Goal: Task Accomplishment & Management: Manage account settings

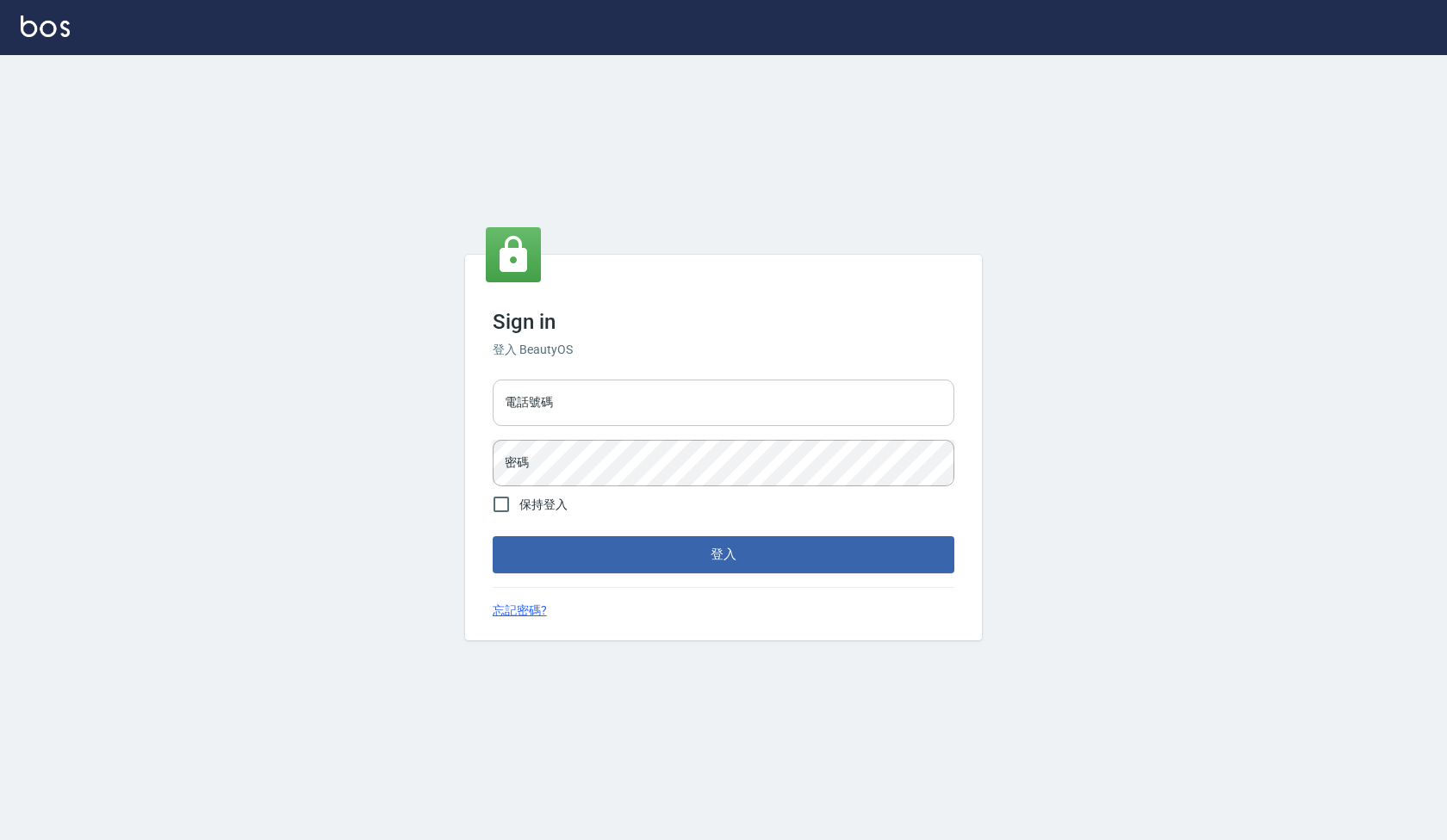
drag, startPoint x: 779, startPoint y: 390, endPoint x: 768, endPoint y: 396, distance: 12.5
click at [779, 390] on input "電話號碼" at bounding box center [723, 403] width 461 height 47
type input "0922458097"
click at [504, 508] on input "保持登入" at bounding box center [501, 505] width 37 height 36
checkbox input "true"
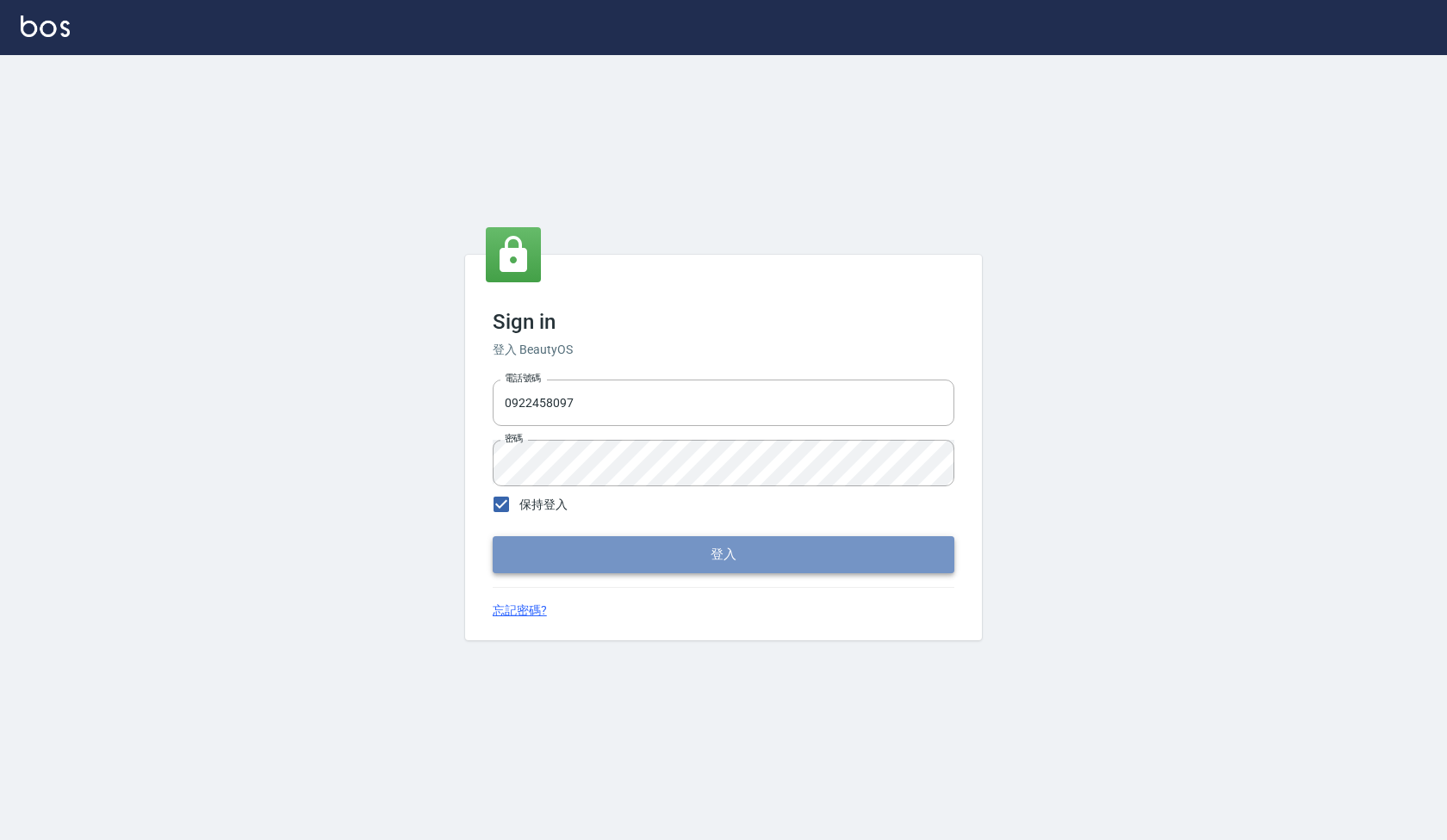
click at [568, 562] on button "登入" at bounding box center [723, 554] width 461 height 36
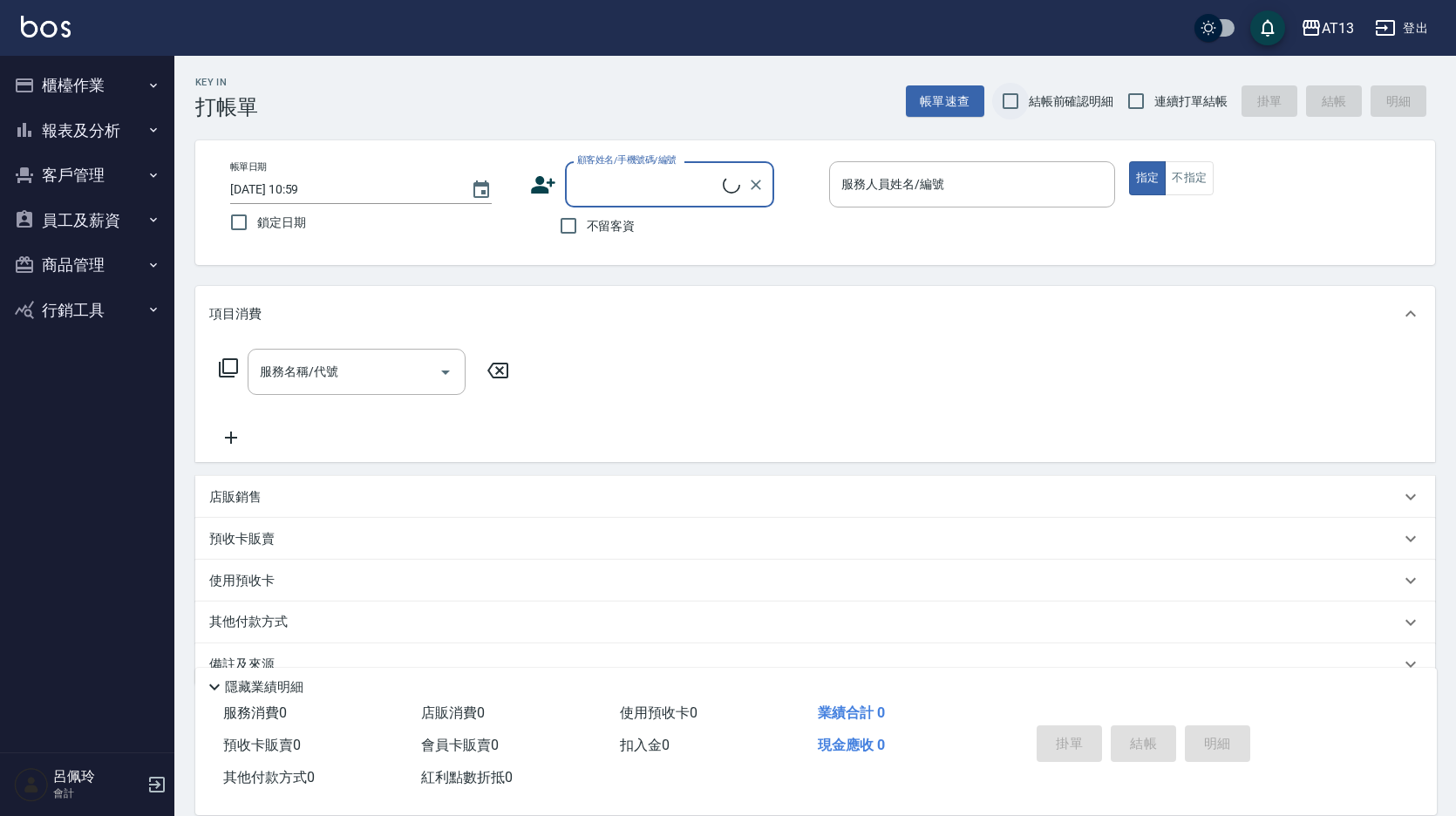
click at [1013, 100] on input "結帳前確認明細" at bounding box center [1011, 101] width 37 height 37
checkbox input "true"
click at [1143, 97] on input "連續打單結帳" at bounding box center [1136, 101] width 37 height 37
checkbox input "true"
click at [564, 233] on input "不留客資" at bounding box center [568, 226] width 37 height 37
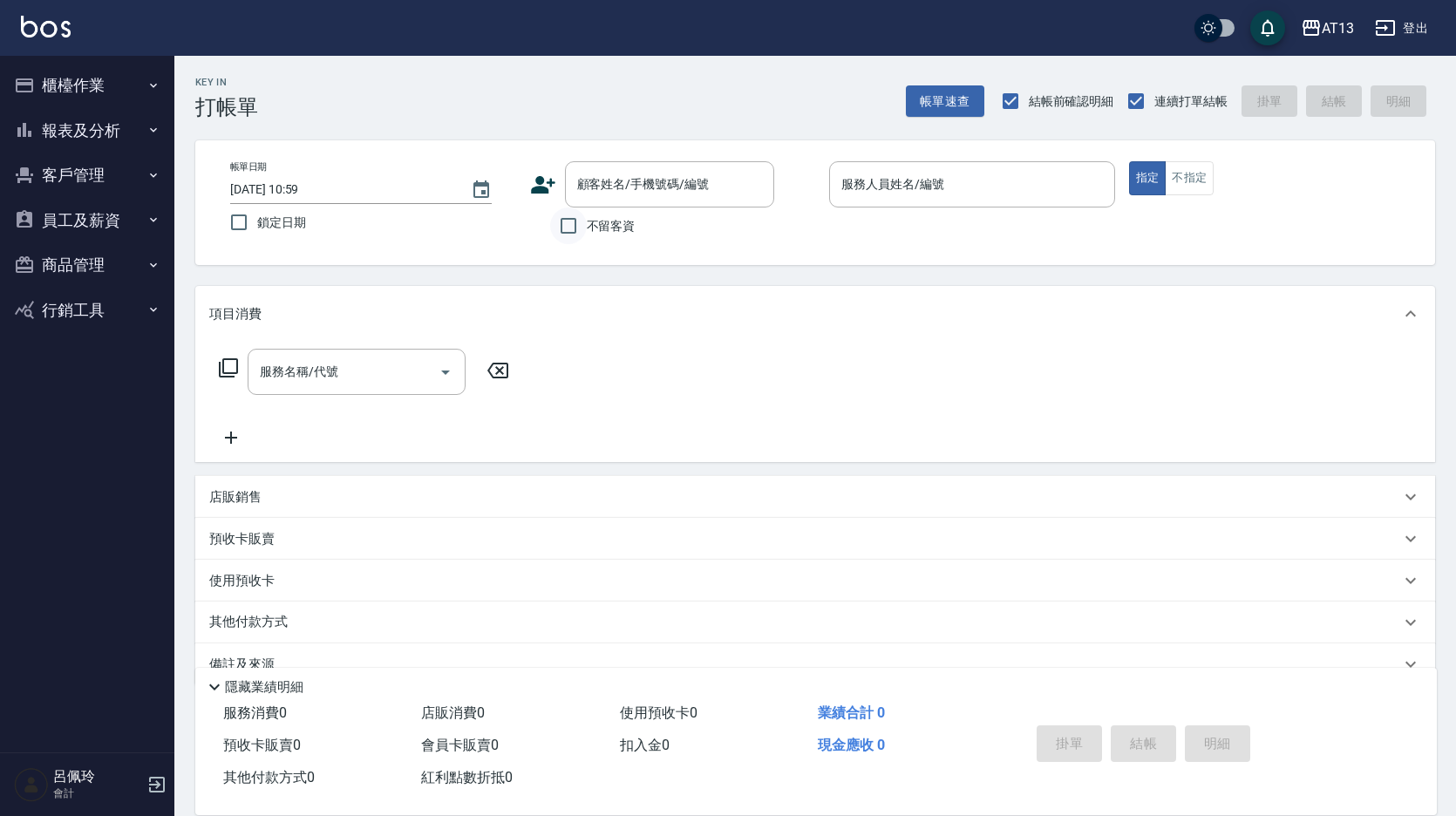
checkbox input "true"
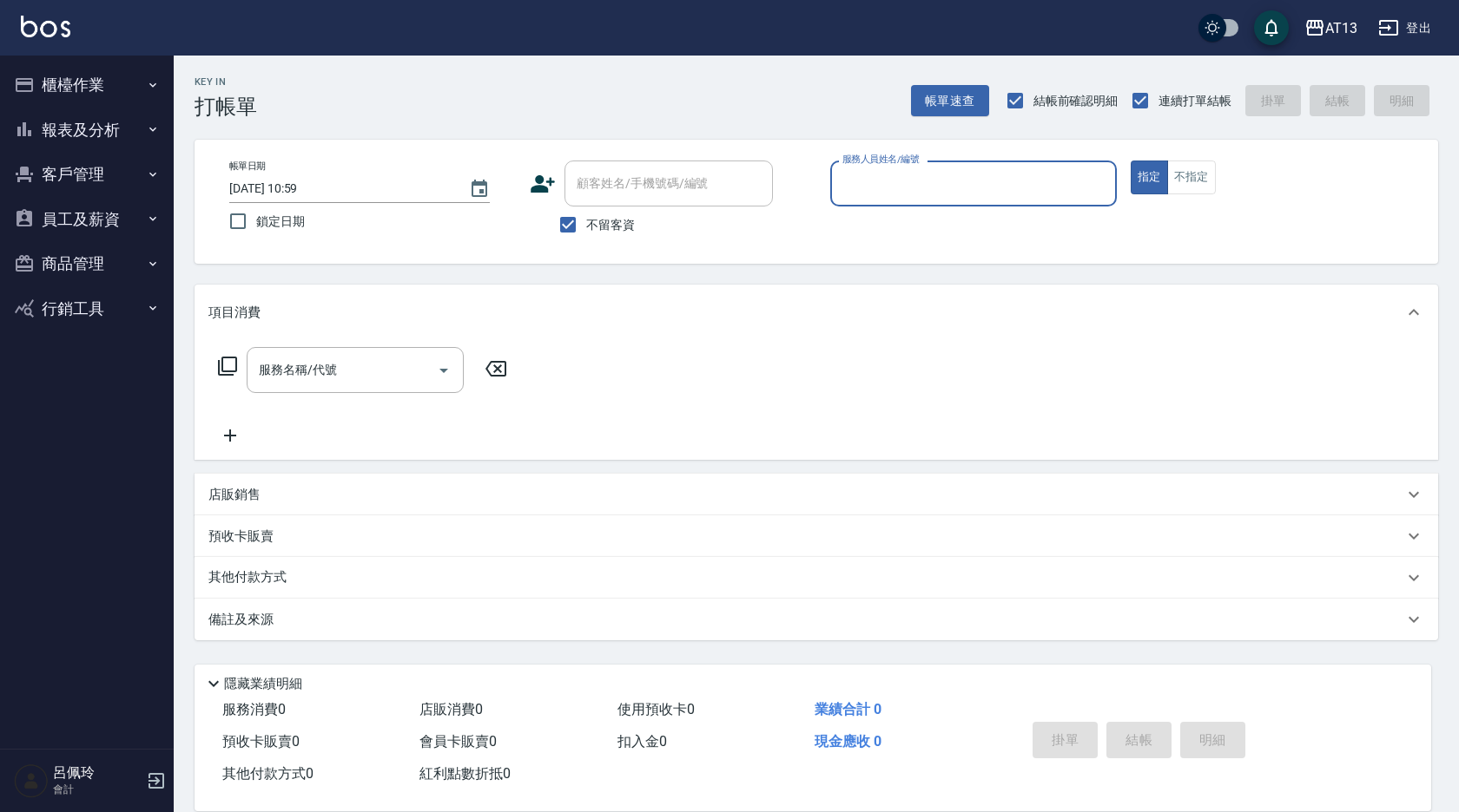
click at [108, 88] on button "櫃檯作業" at bounding box center [87, 85] width 159 height 46
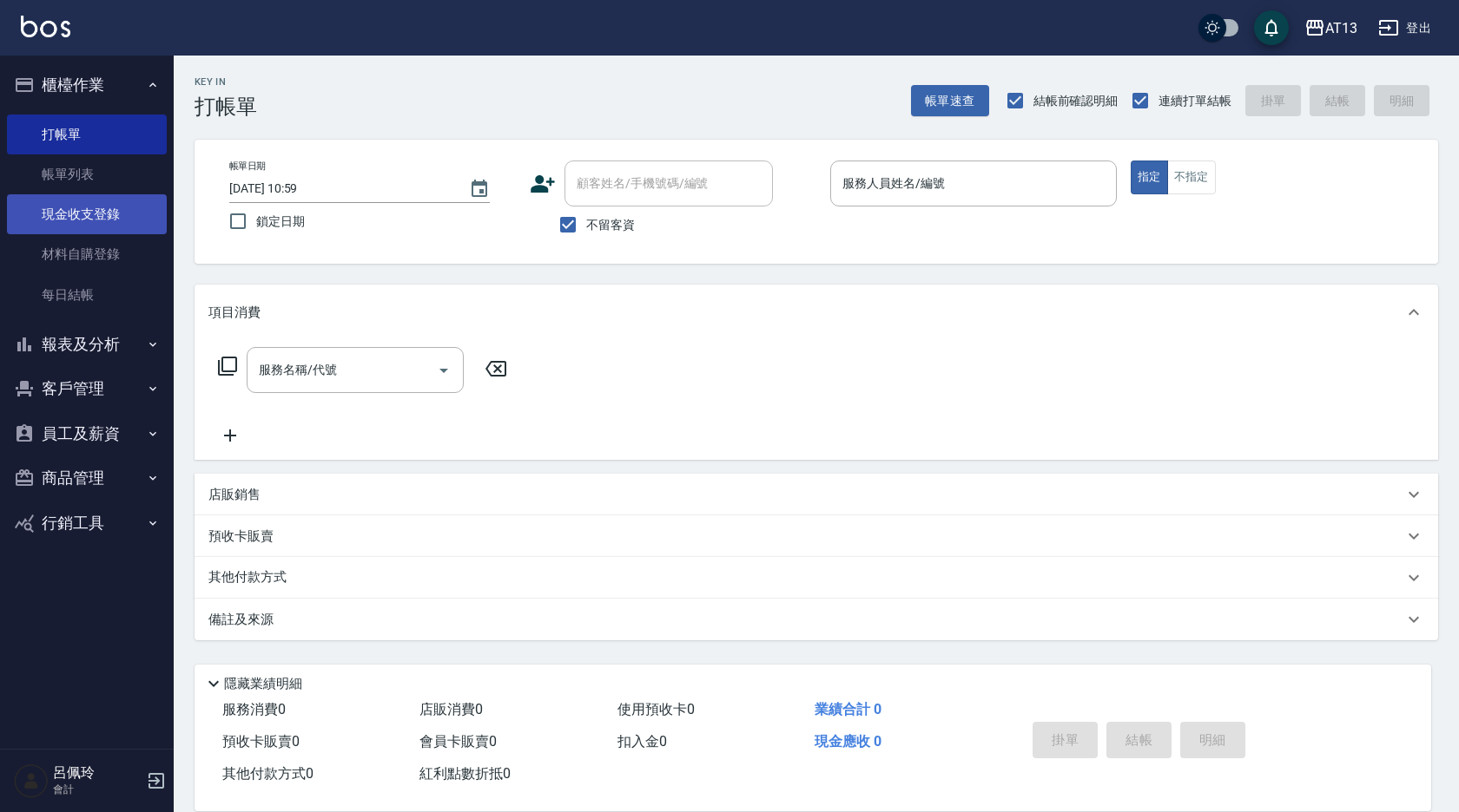
click at [89, 218] on link "現金收支登錄" at bounding box center [87, 215] width 159 height 40
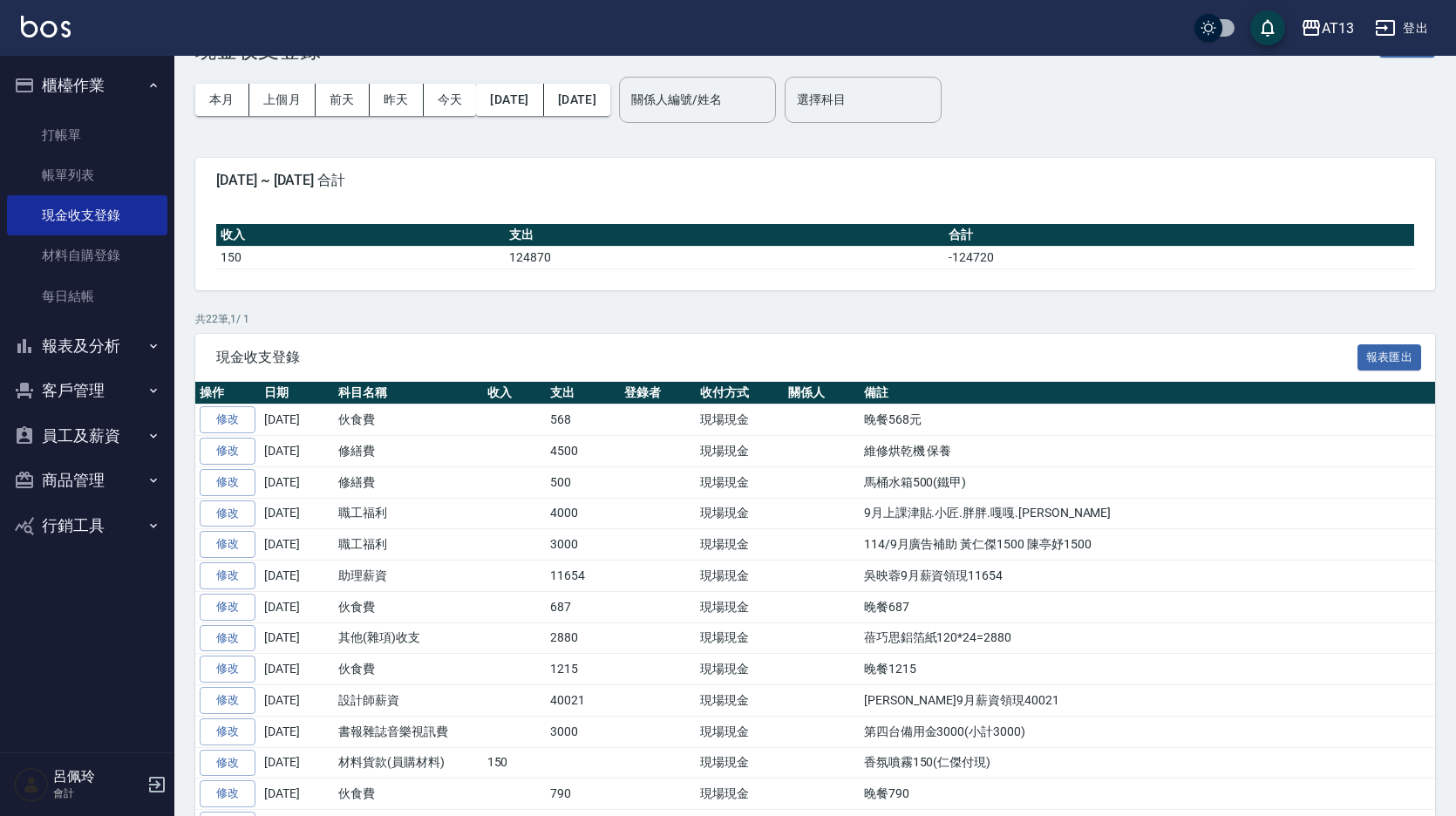
scroll to position [87, 0]
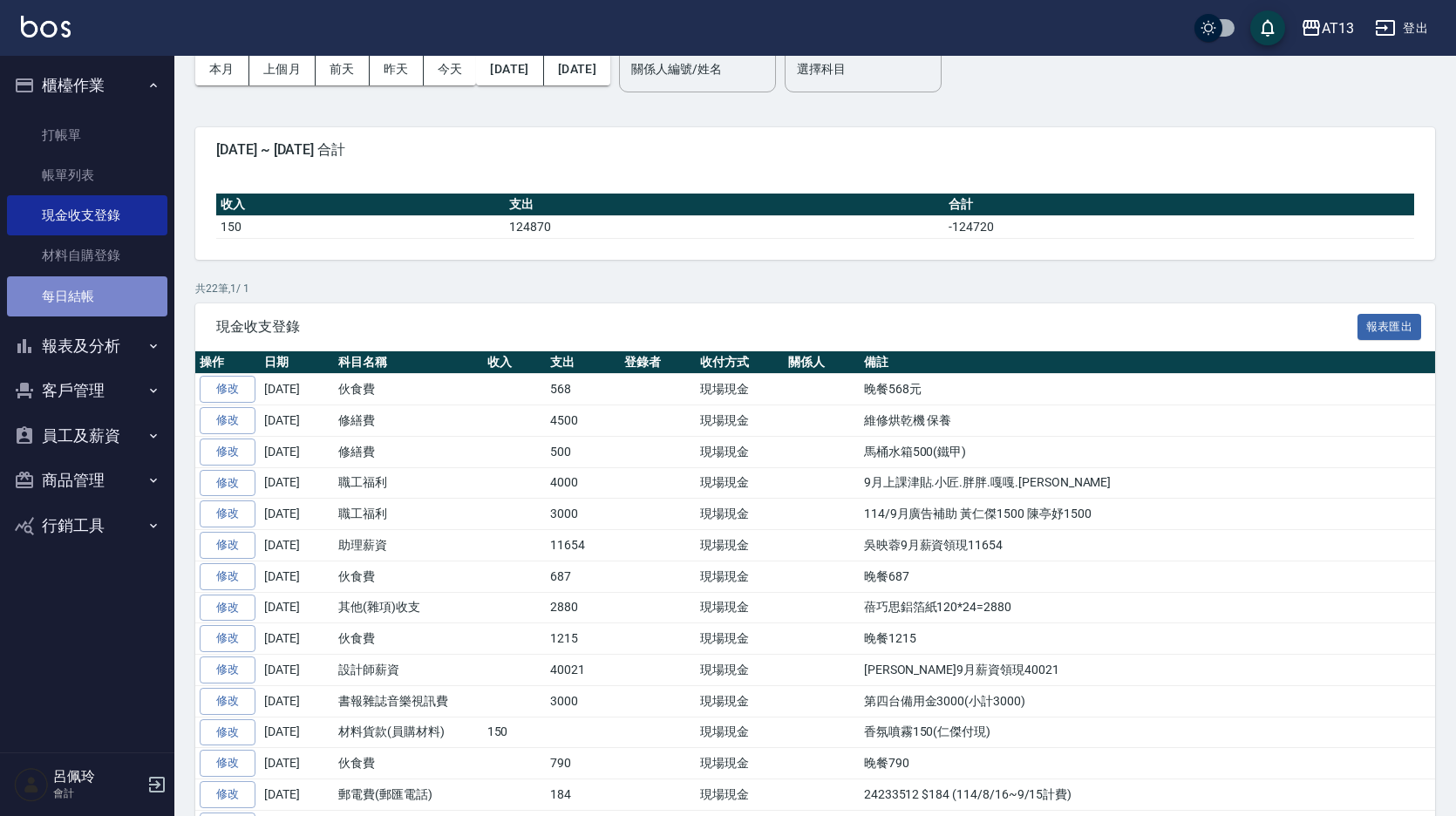
click at [70, 302] on link "每日結帳" at bounding box center [87, 297] width 160 height 40
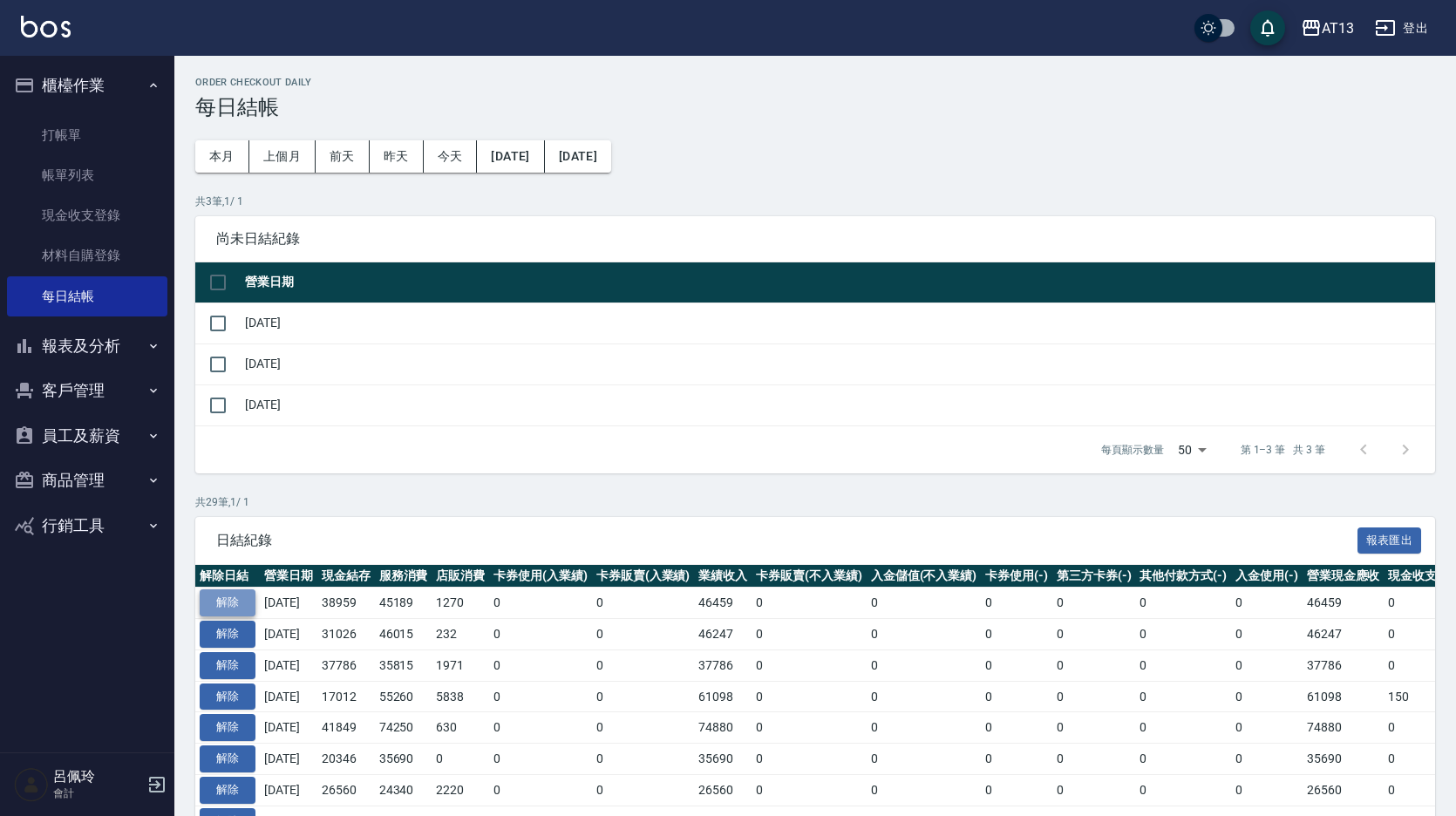
click at [239, 603] on button "解除" at bounding box center [227, 603] width 55 height 27
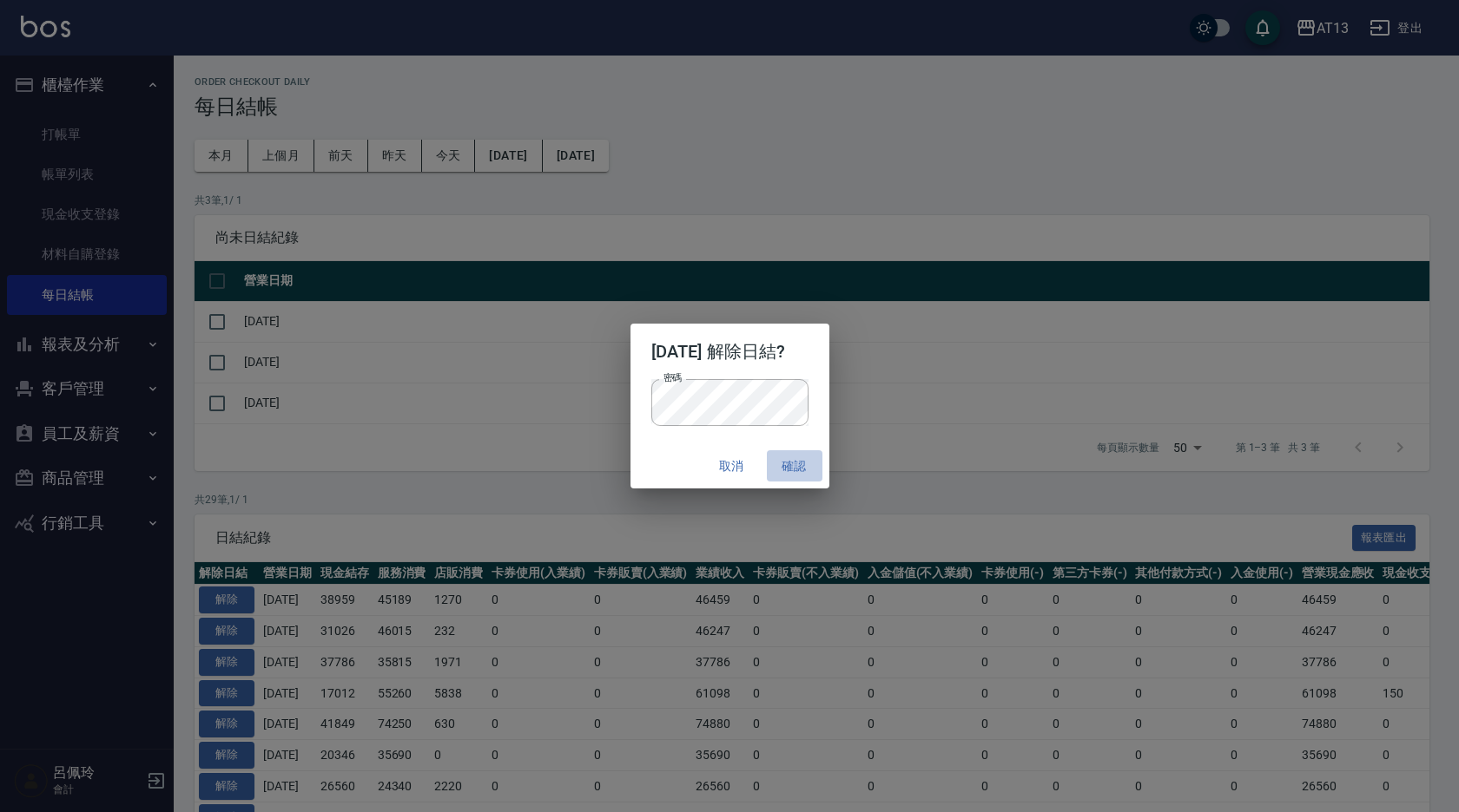
click at [800, 458] on button "確認" at bounding box center [794, 466] width 55 height 32
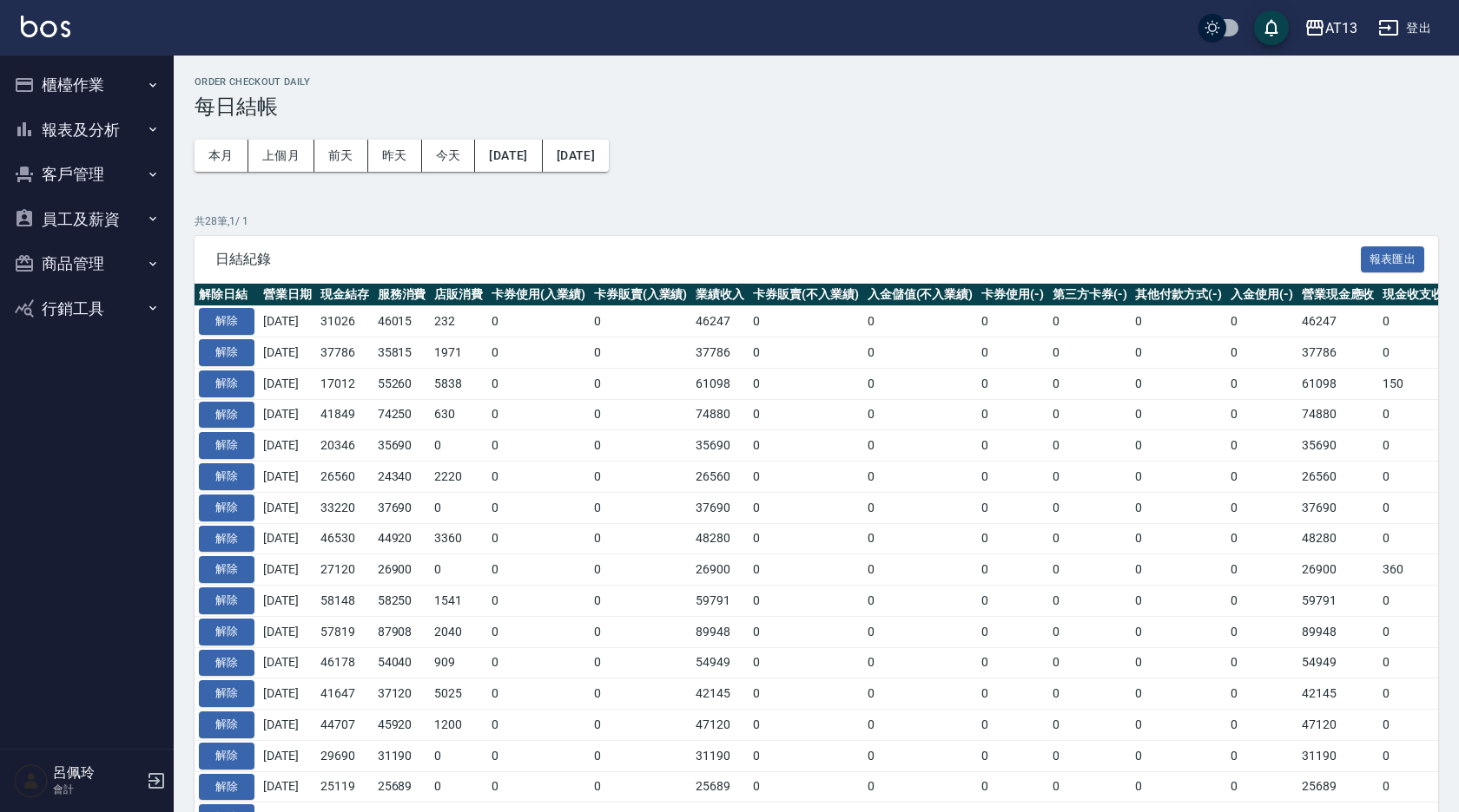
click at [65, 77] on button "櫃檯作業" at bounding box center [87, 85] width 159 height 46
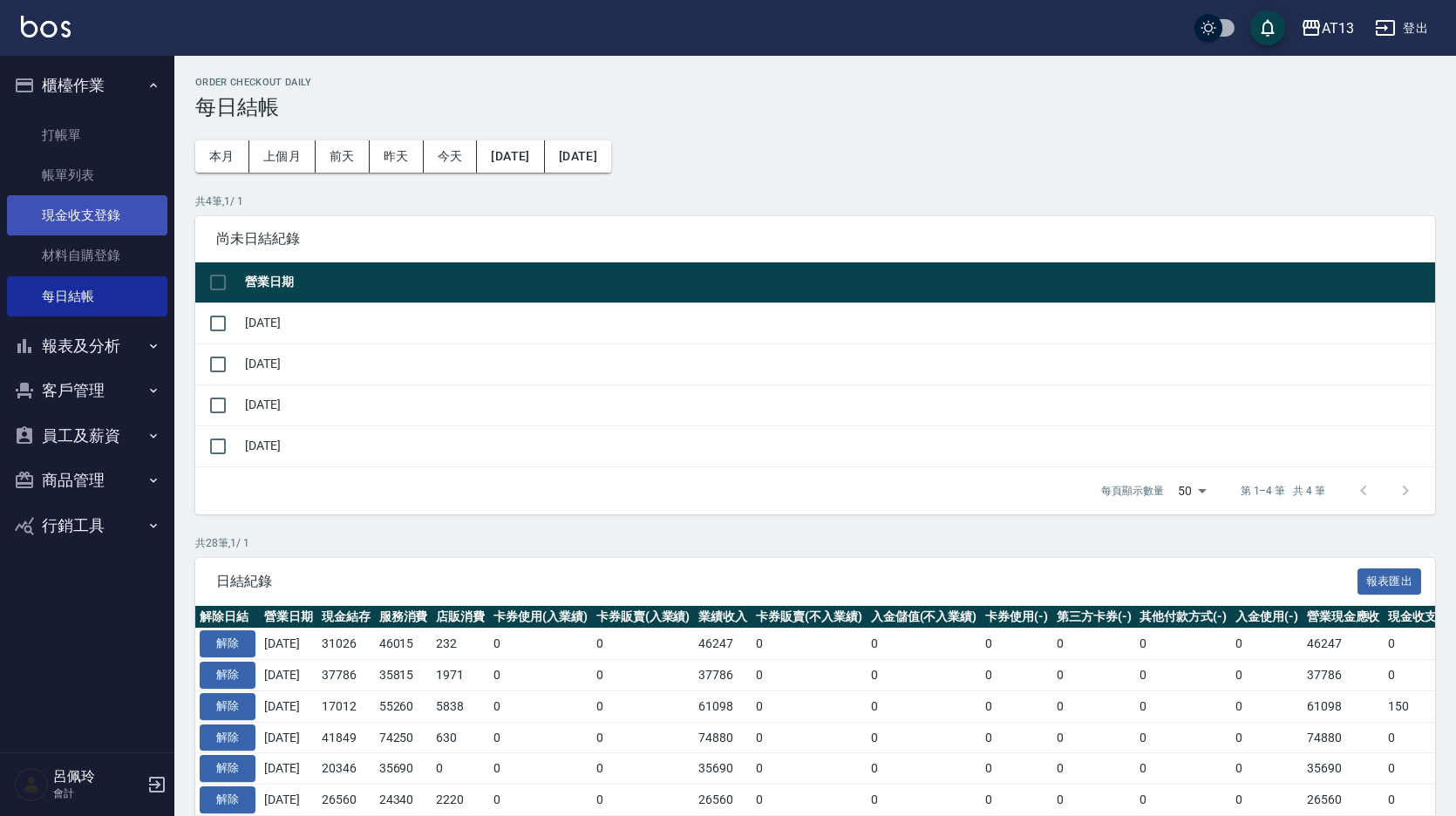
click at [83, 214] on link "現金收支登錄" at bounding box center [87, 216] width 160 height 40
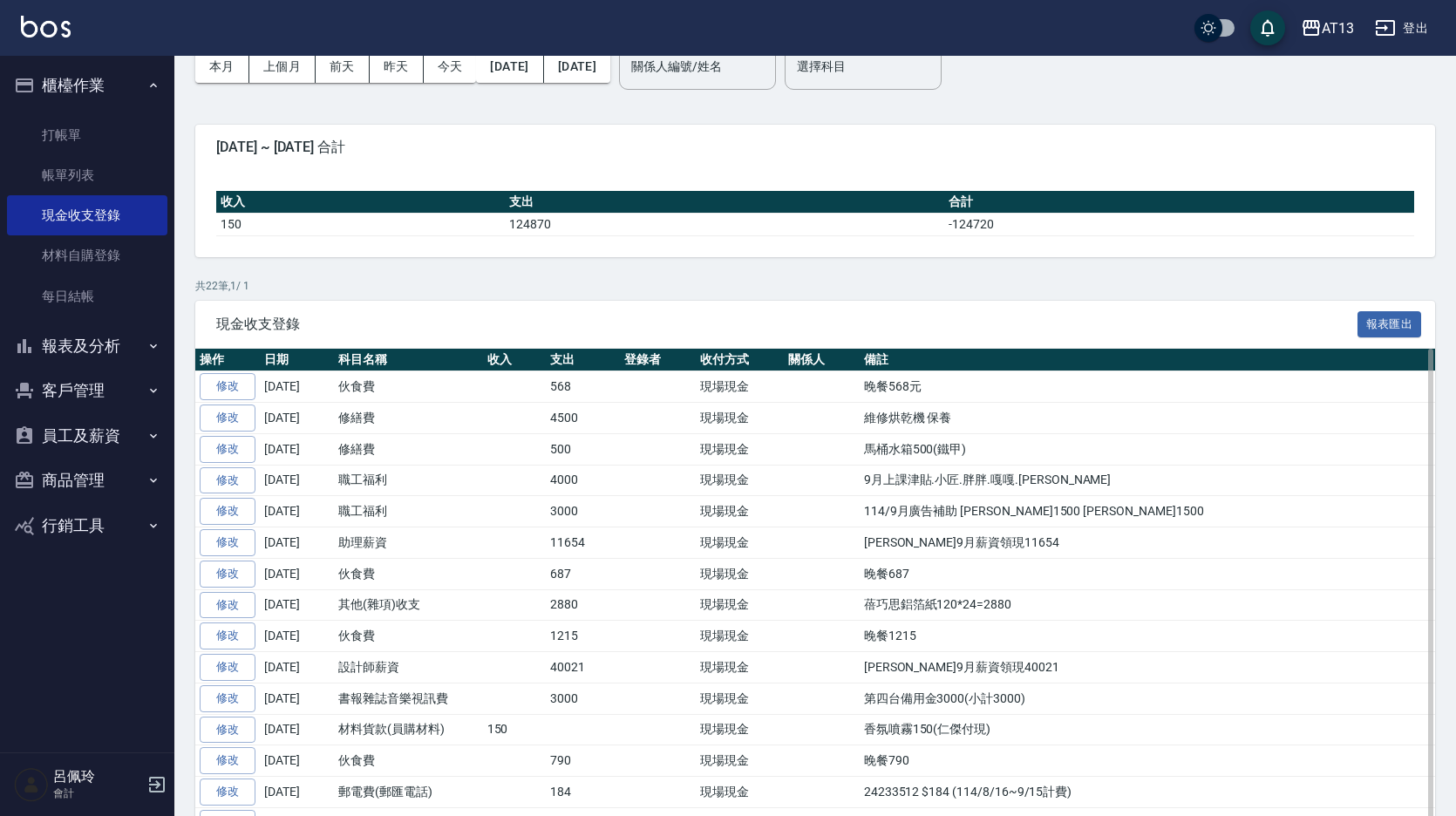
scroll to position [174, 0]
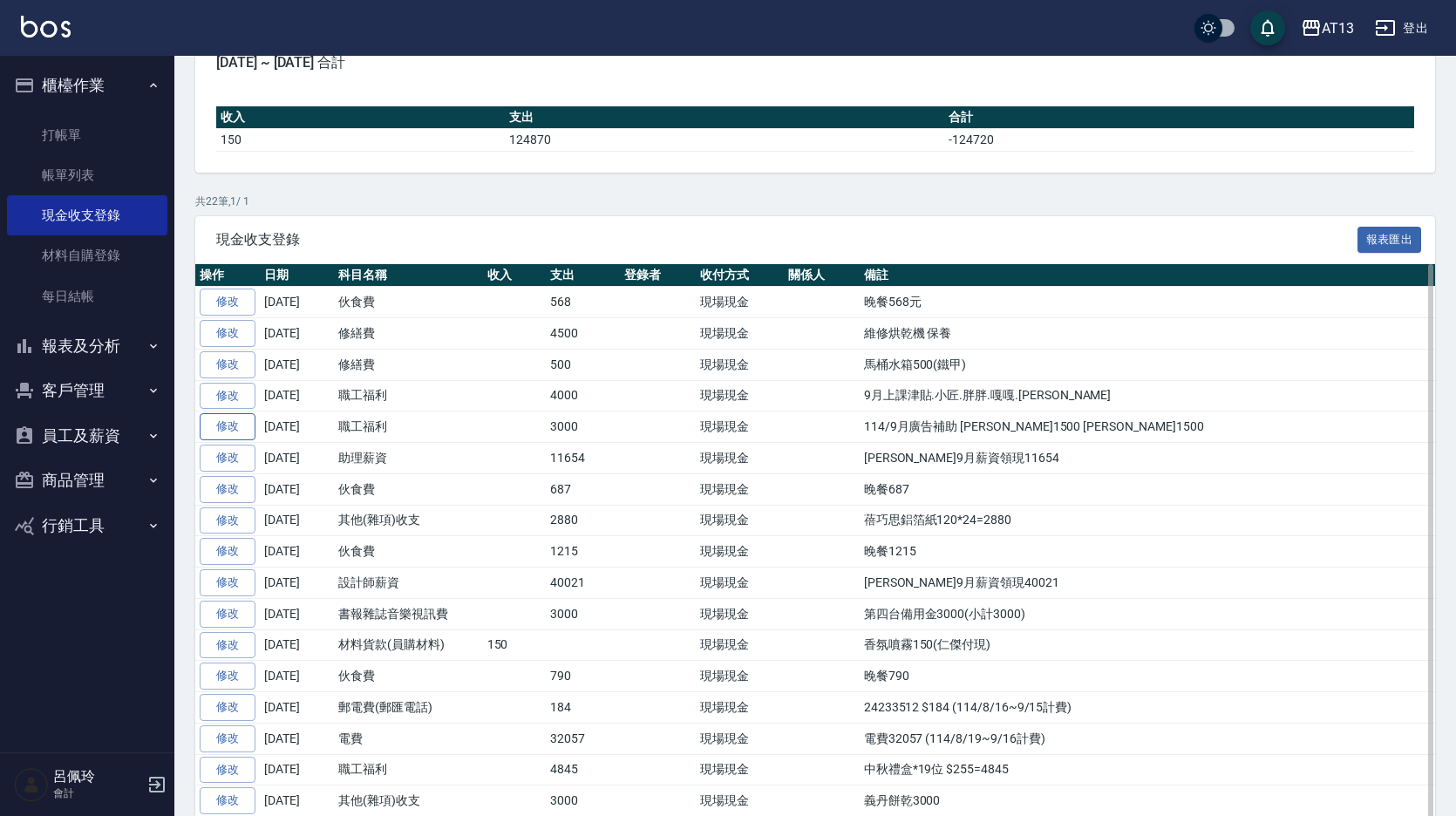
click at [234, 422] on link "修改" at bounding box center [227, 427] width 55 height 27
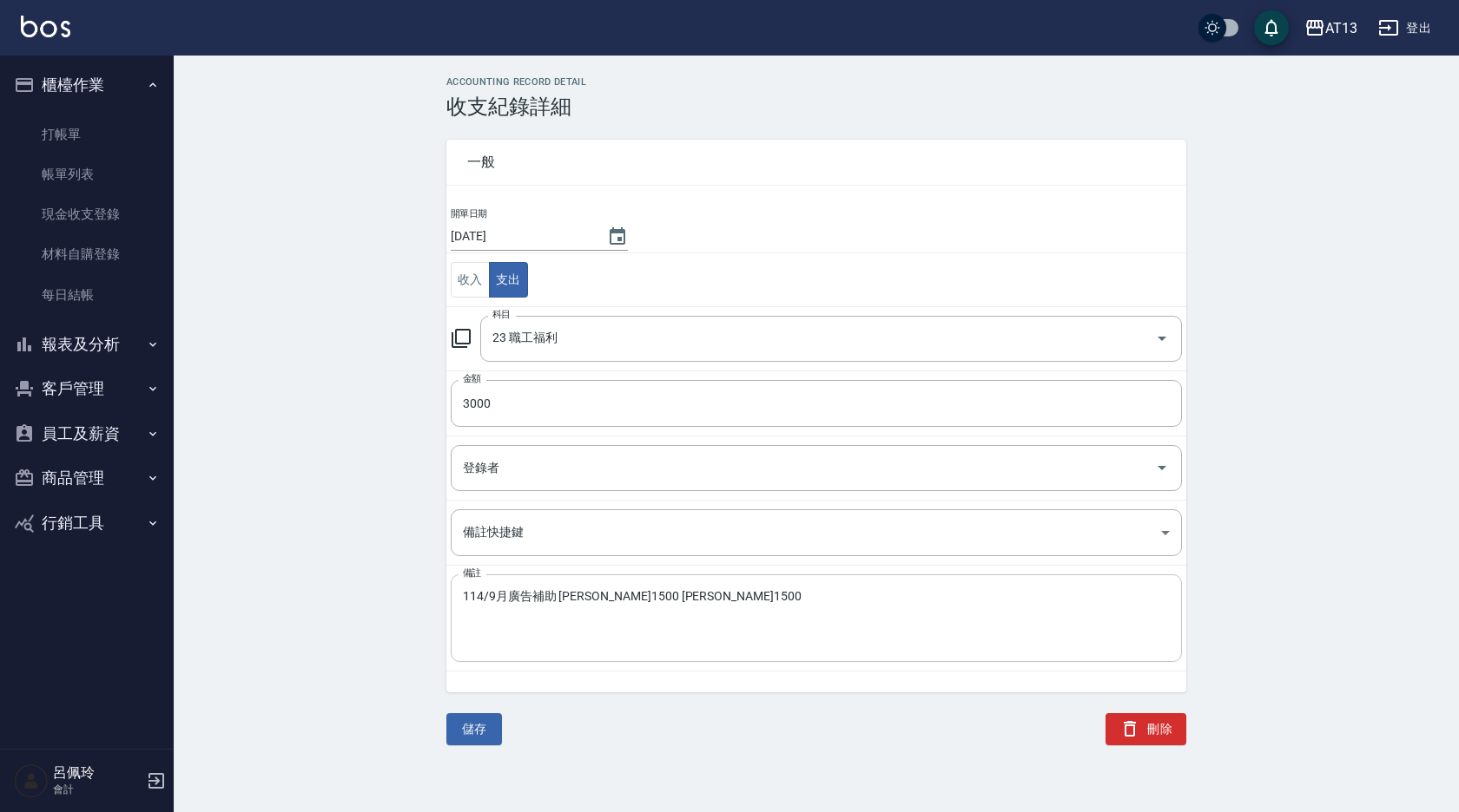
click at [691, 603] on textarea "114/9月廣告補助 黃仁傑1500 陳亭妤1500" at bounding box center [816, 618] width 707 height 59
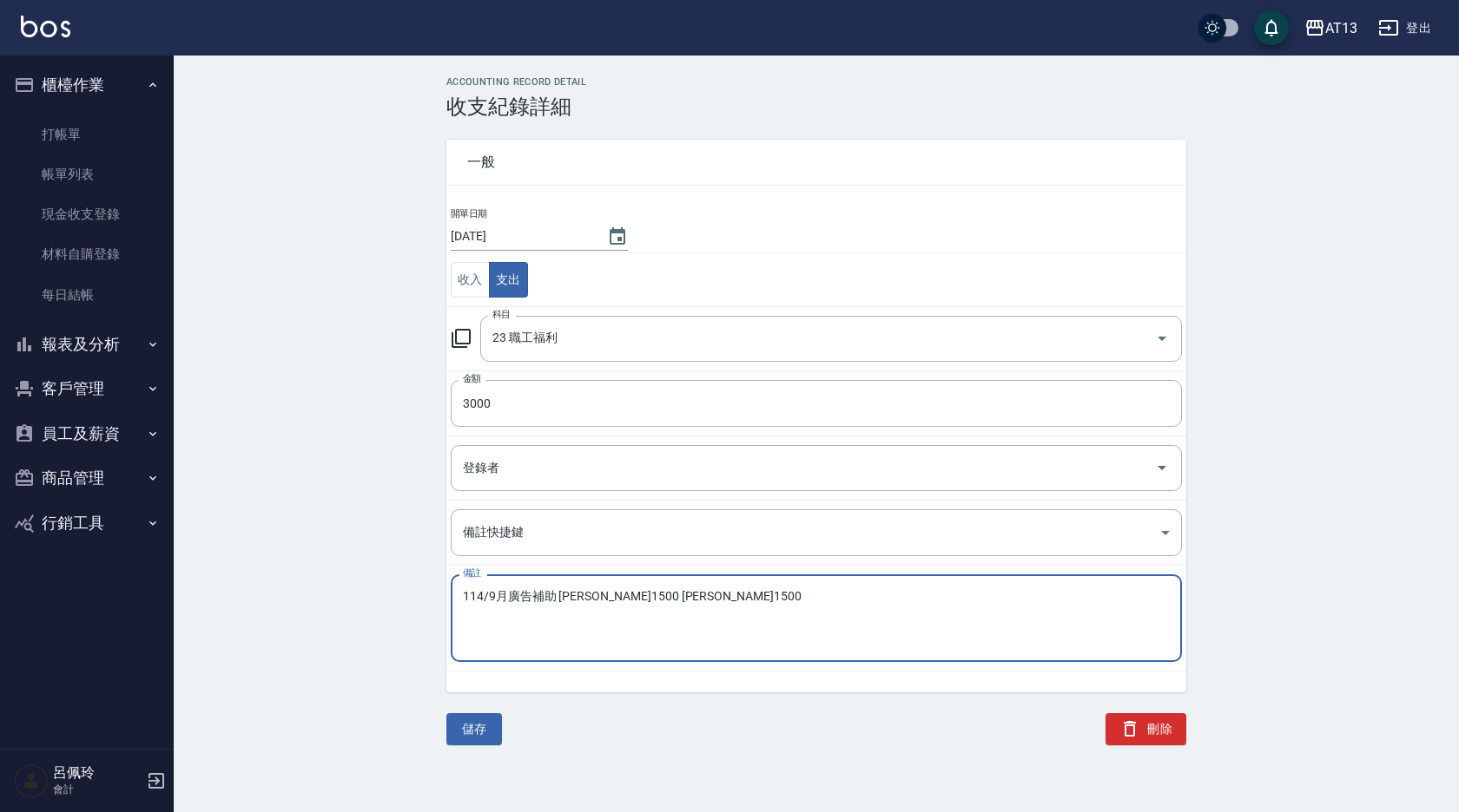
click at [700, 598] on textarea "114/9月廣告補助 黃仁傑1500 呂佳容1500" at bounding box center [816, 618] width 707 height 59
type textarea "114/9月廣告補助 黃仁傑1500 呂佳容1500"
click at [478, 741] on button "儲存" at bounding box center [473, 730] width 55 height 32
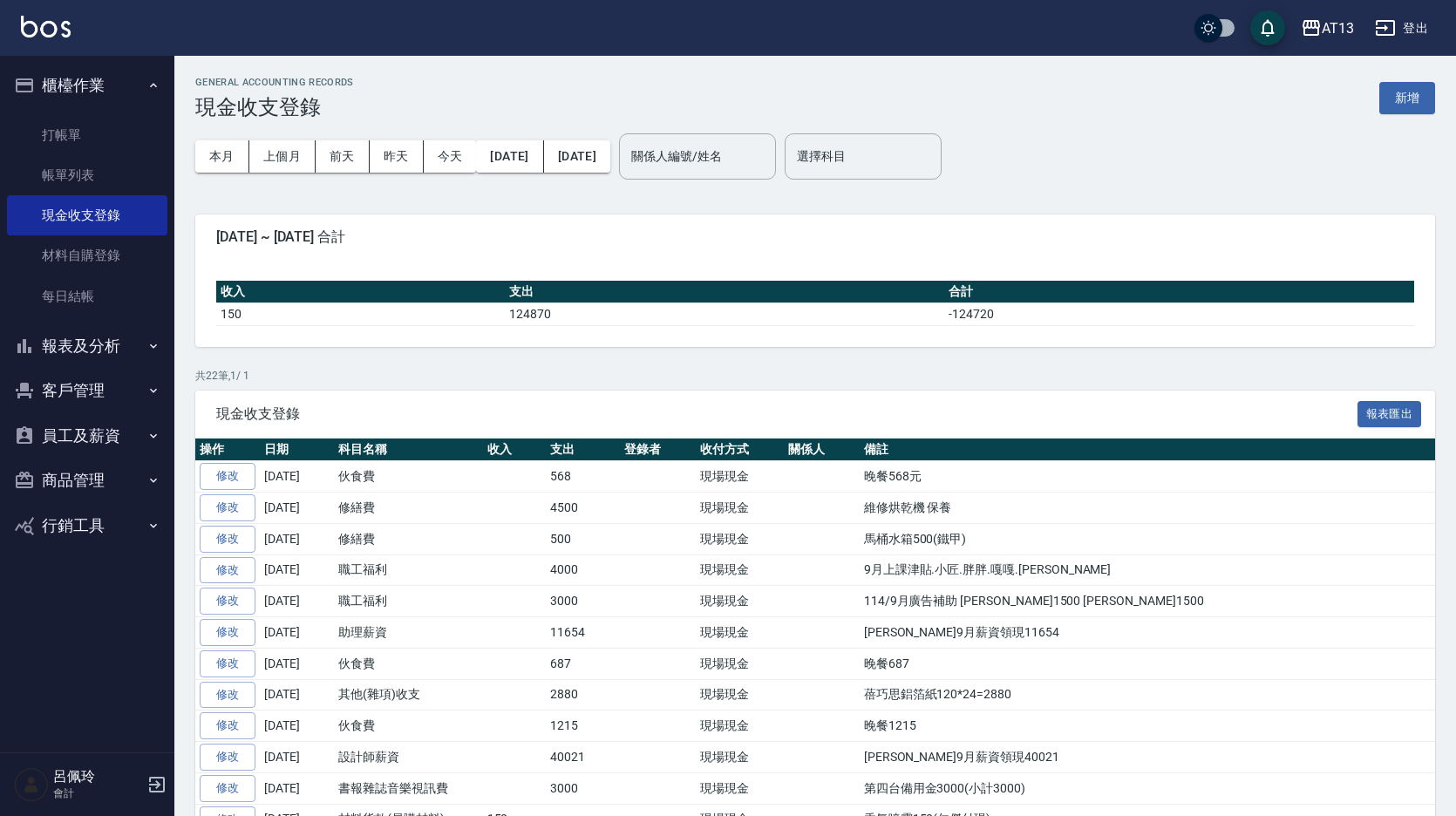
click at [95, 333] on button "報表及分析" at bounding box center [87, 347] width 160 height 46
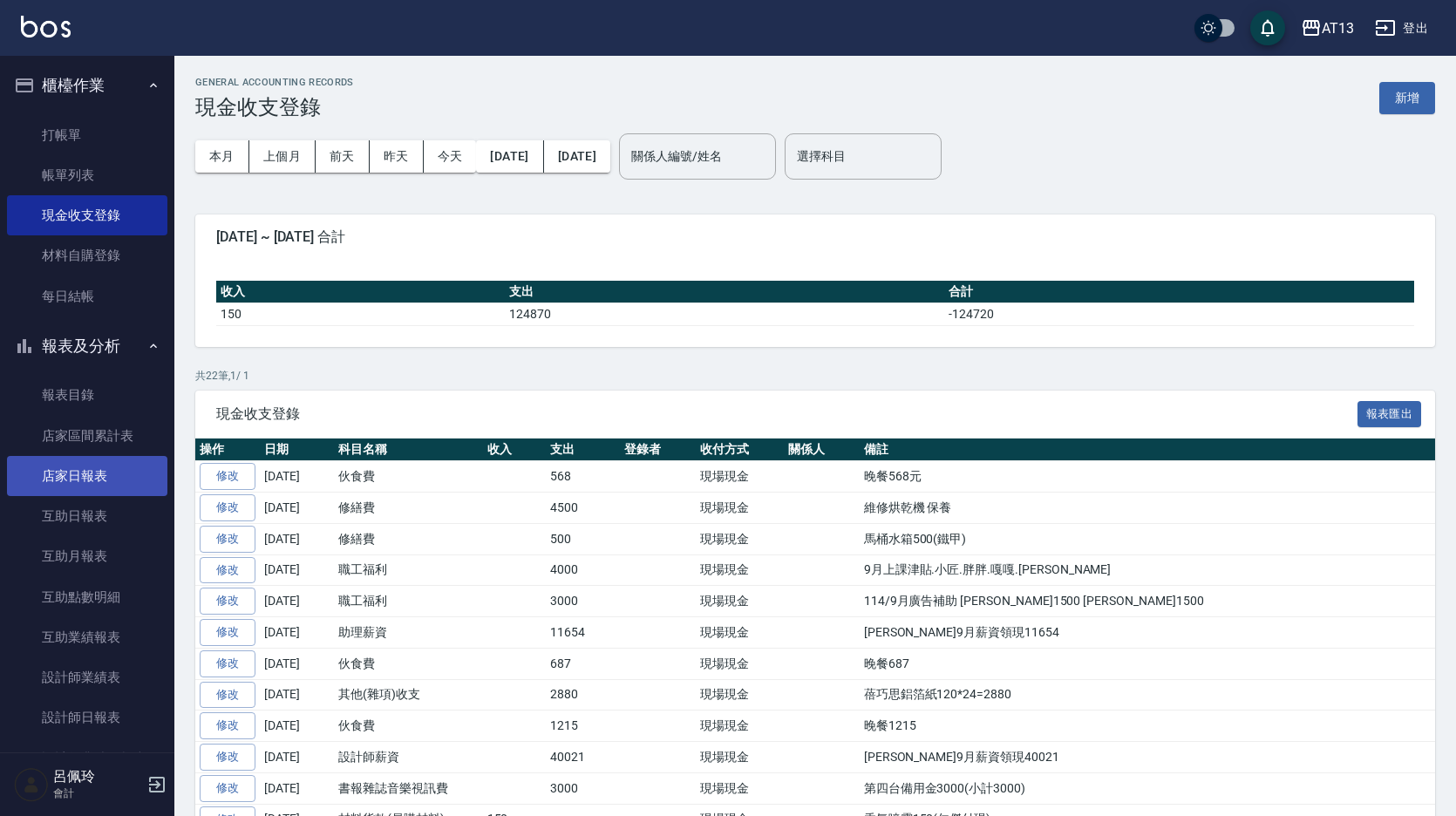
click at [97, 474] on link "店家日報表" at bounding box center [87, 476] width 160 height 40
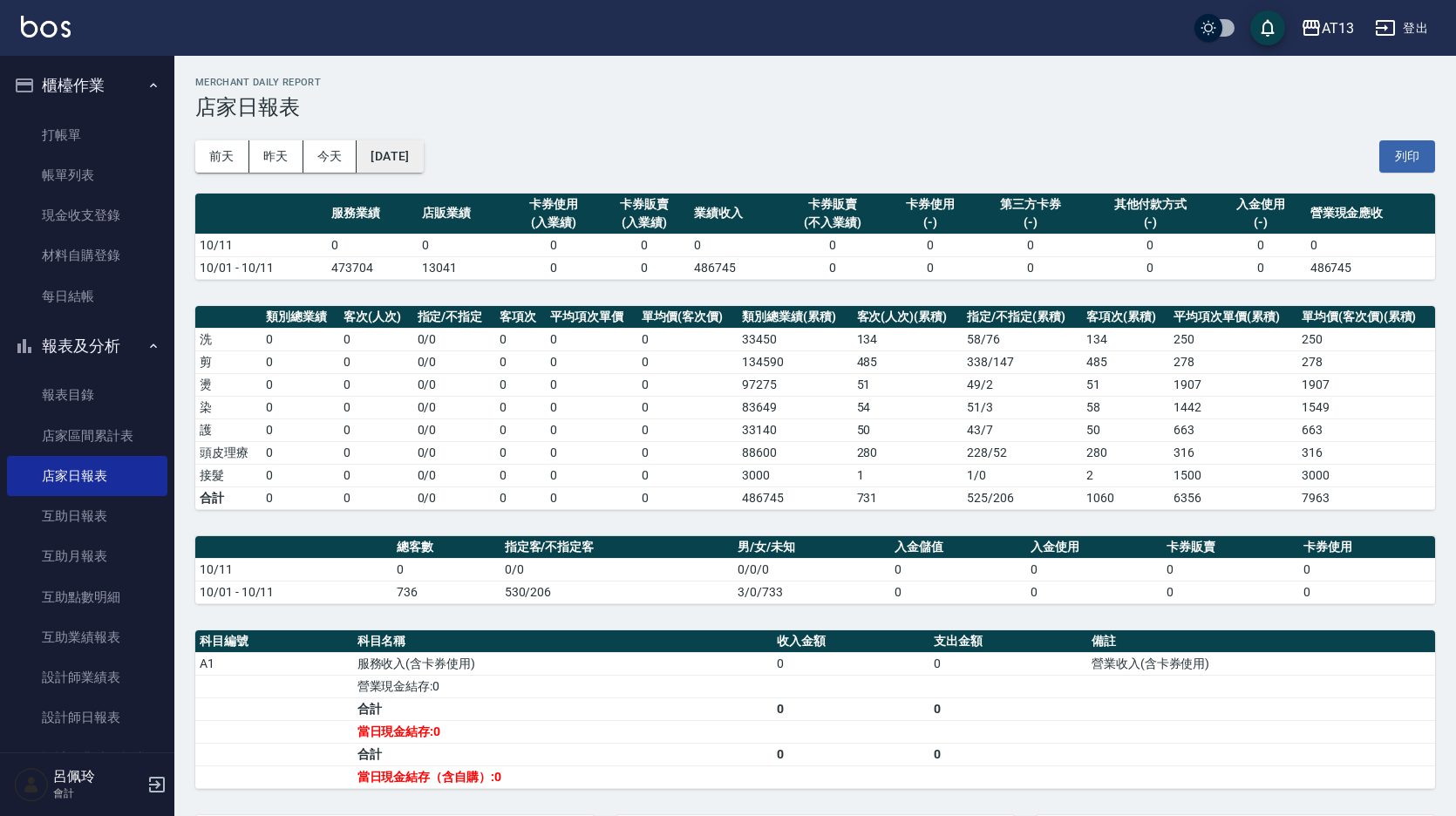
click at [423, 158] on button "[DATE]" at bounding box center [389, 157] width 66 height 33
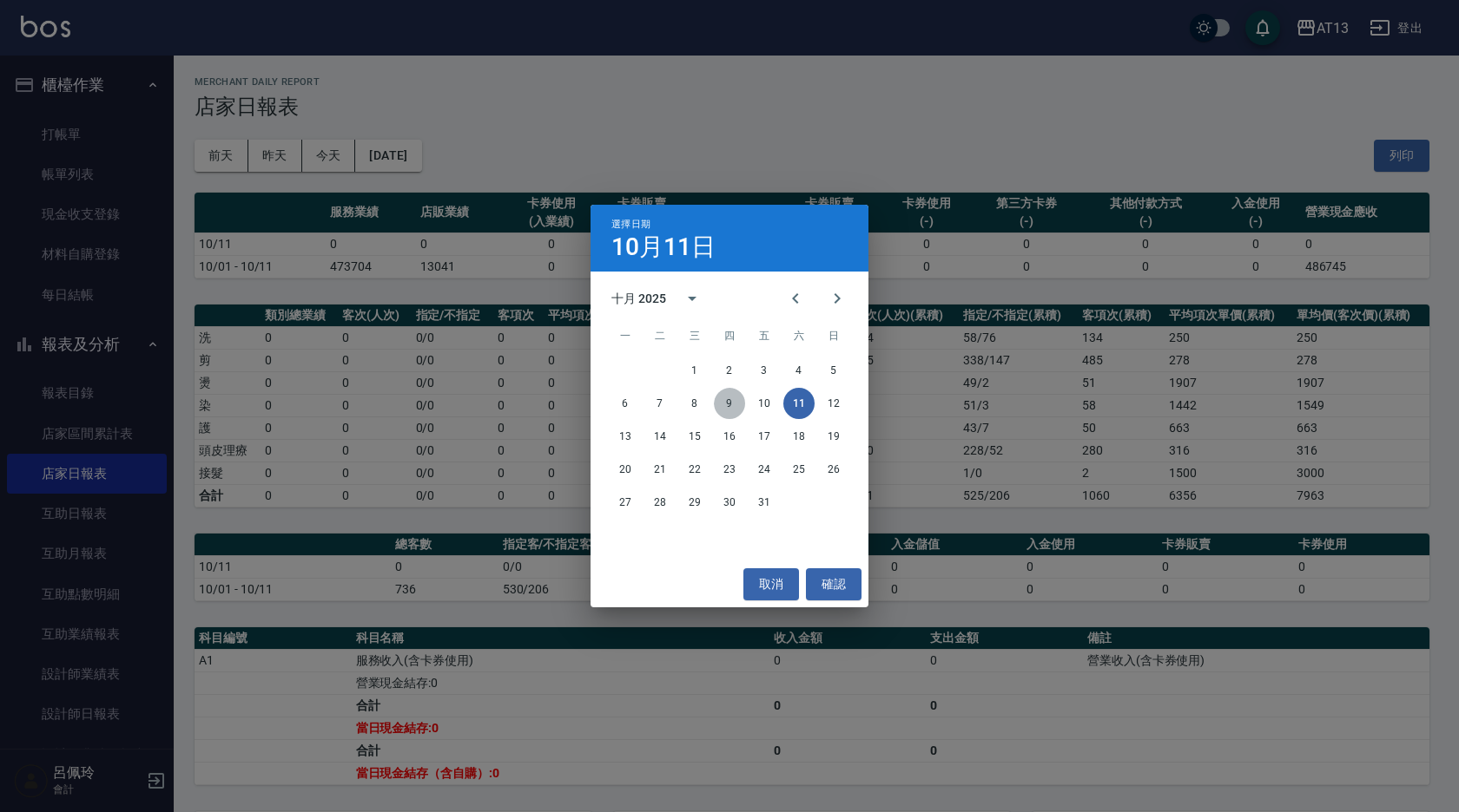
click at [723, 404] on button "9" at bounding box center [730, 404] width 32 height 32
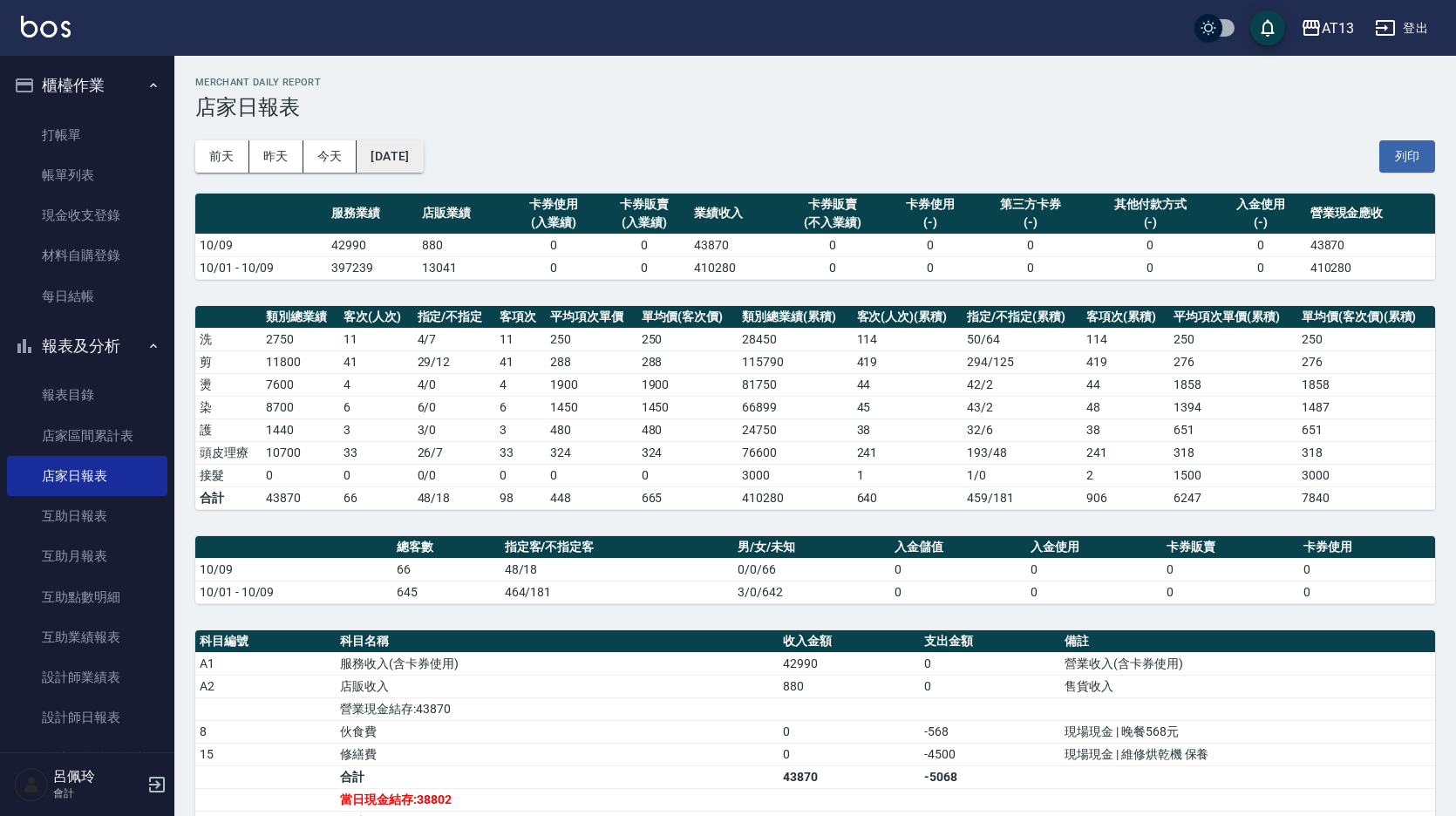
click at [416, 160] on button "[DATE]" at bounding box center [389, 157] width 66 height 33
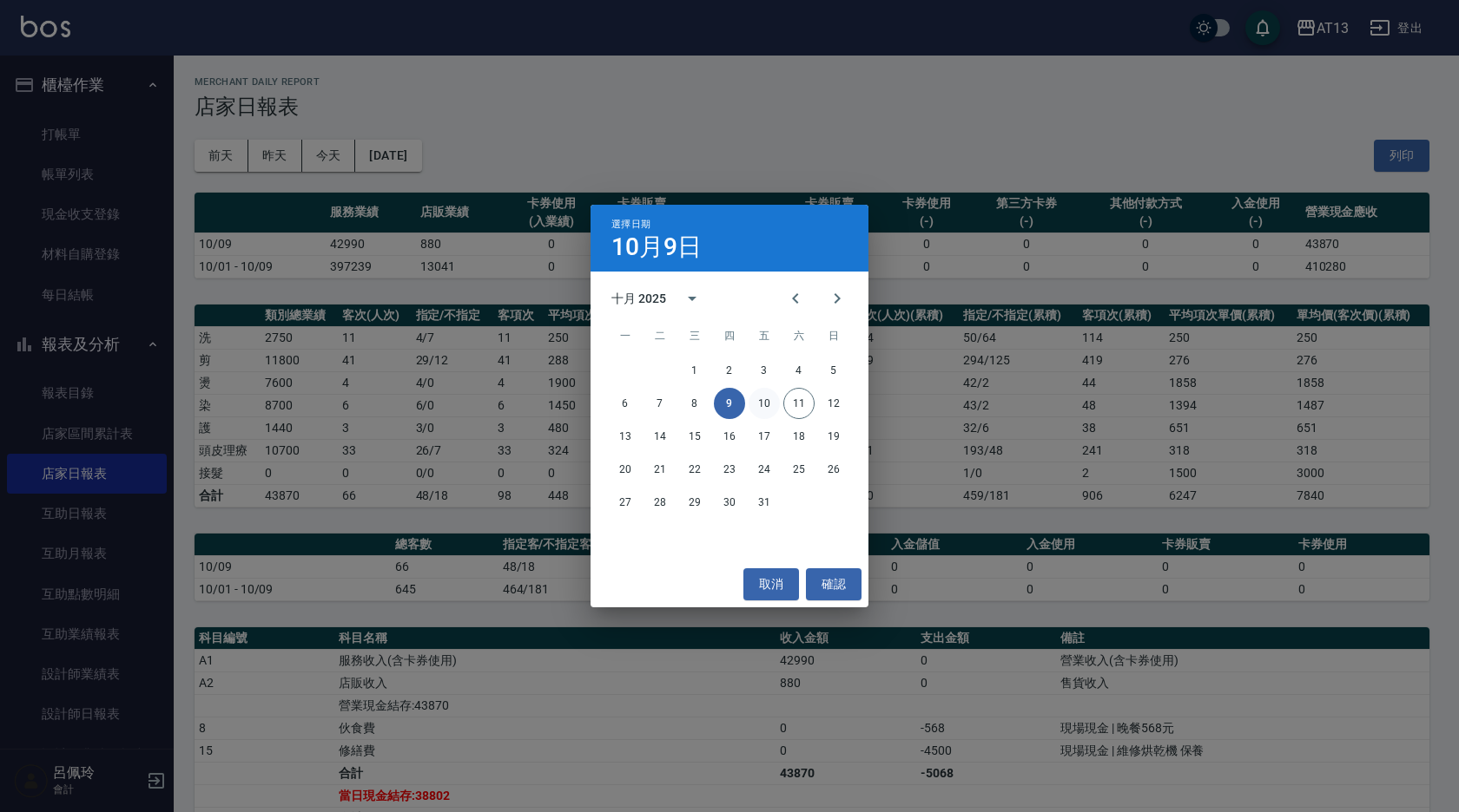
click at [772, 401] on button "10" at bounding box center [764, 404] width 32 height 32
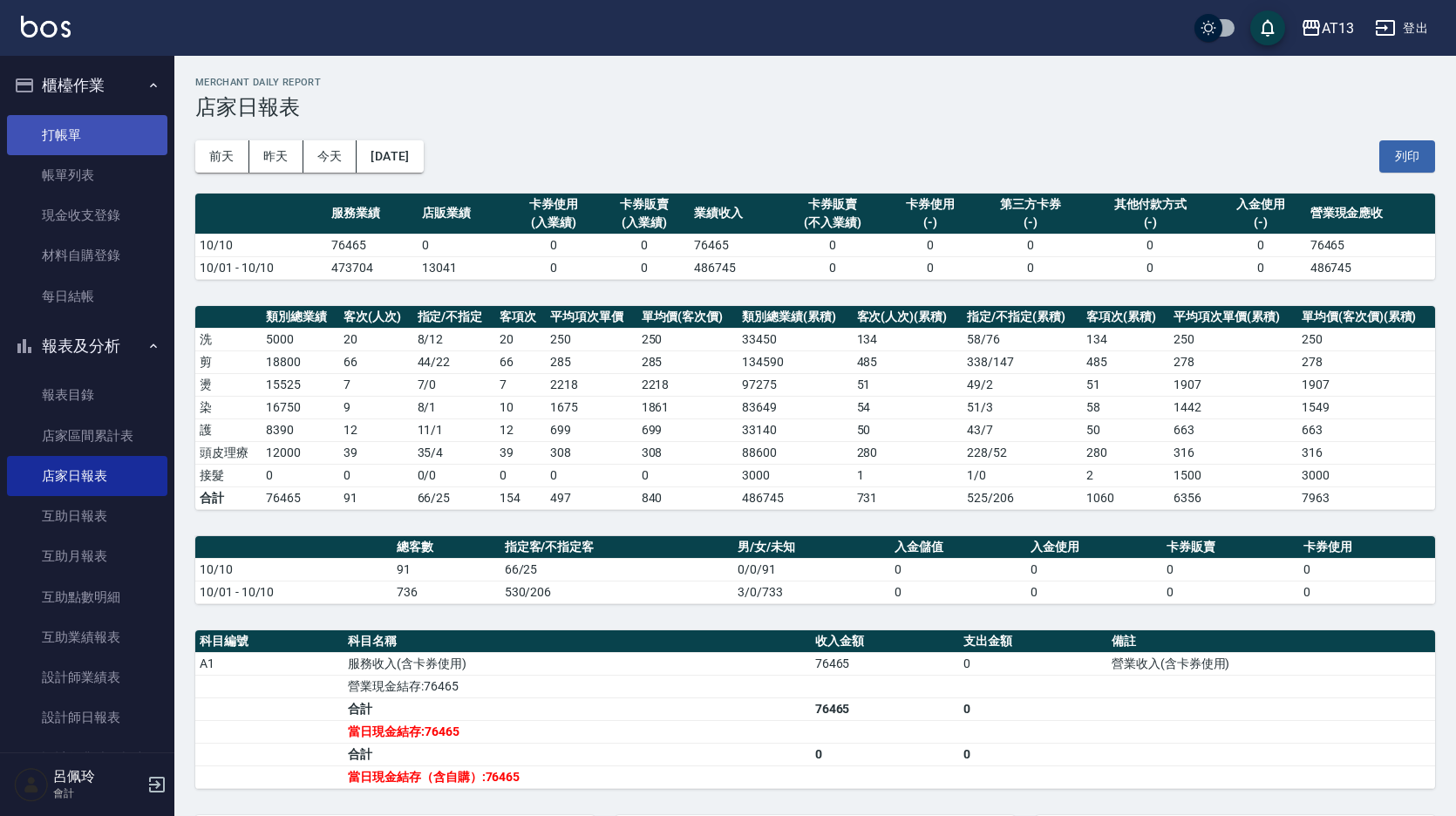
click at [53, 139] on link "打帳單" at bounding box center [87, 136] width 160 height 40
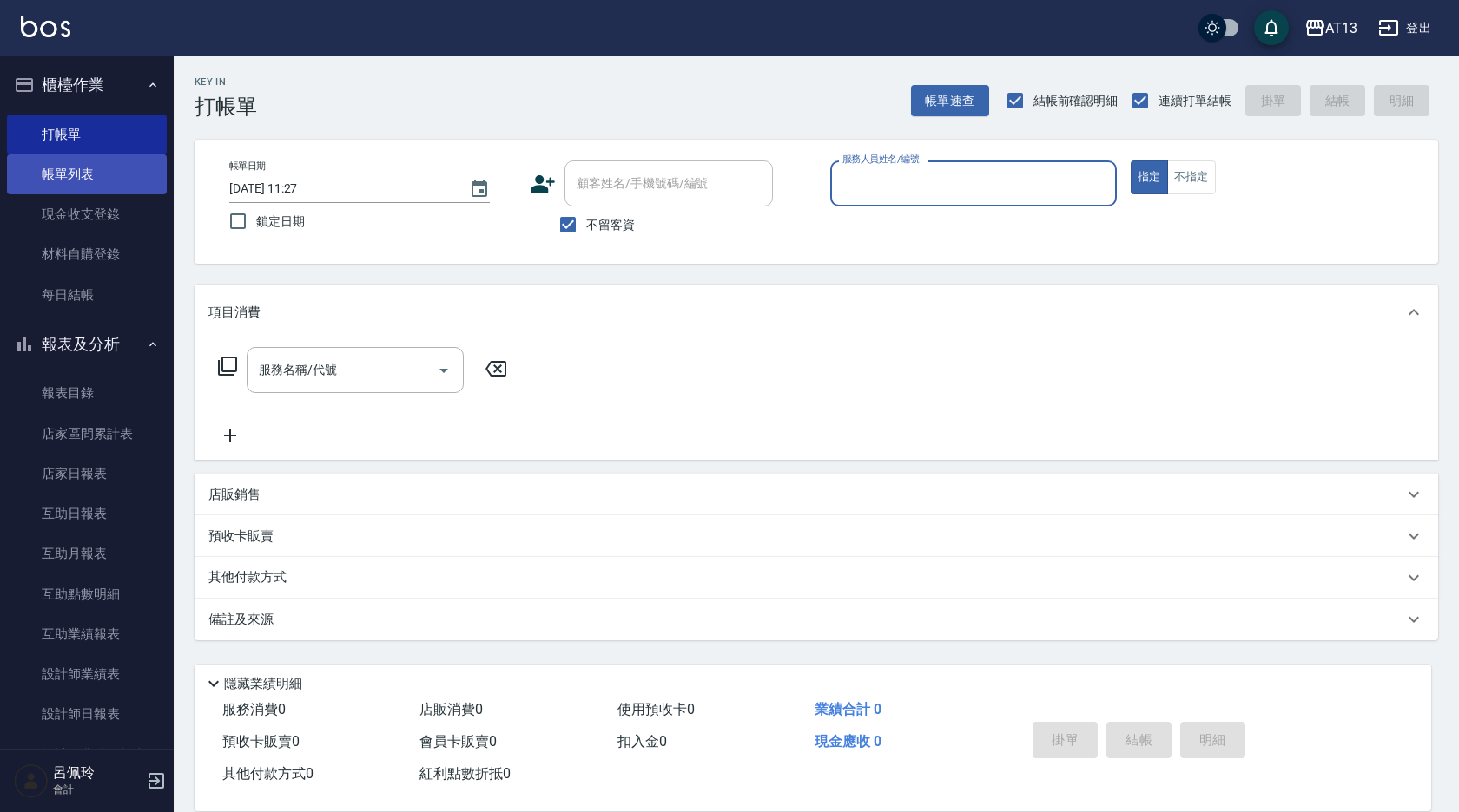
drag, startPoint x: 131, startPoint y: 222, endPoint x: 155, endPoint y: 188, distance: 41.6
click at [131, 222] on link "現金收支登錄" at bounding box center [87, 215] width 159 height 40
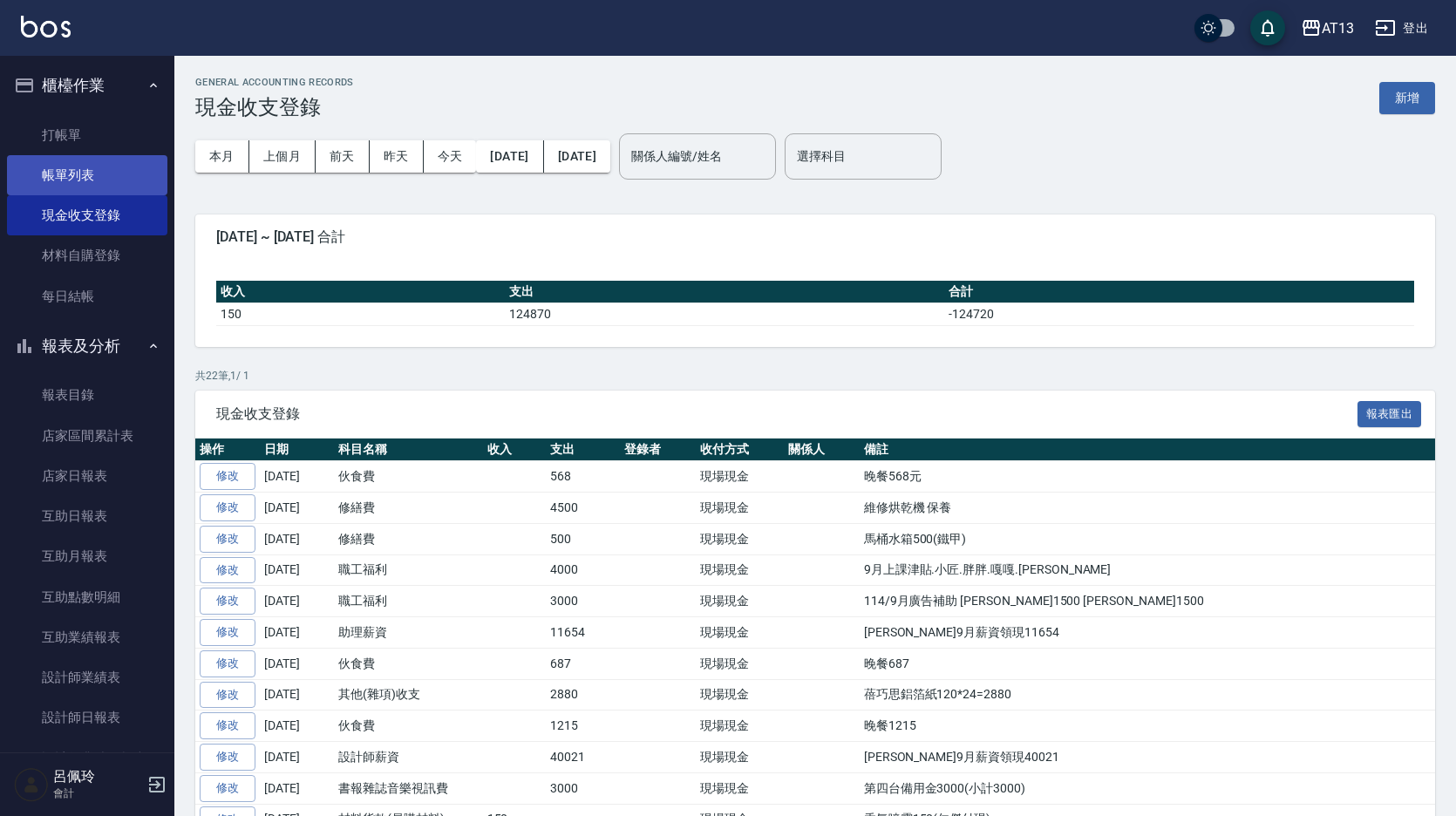
click at [75, 176] on link "帳單列表" at bounding box center [87, 175] width 160 height 40
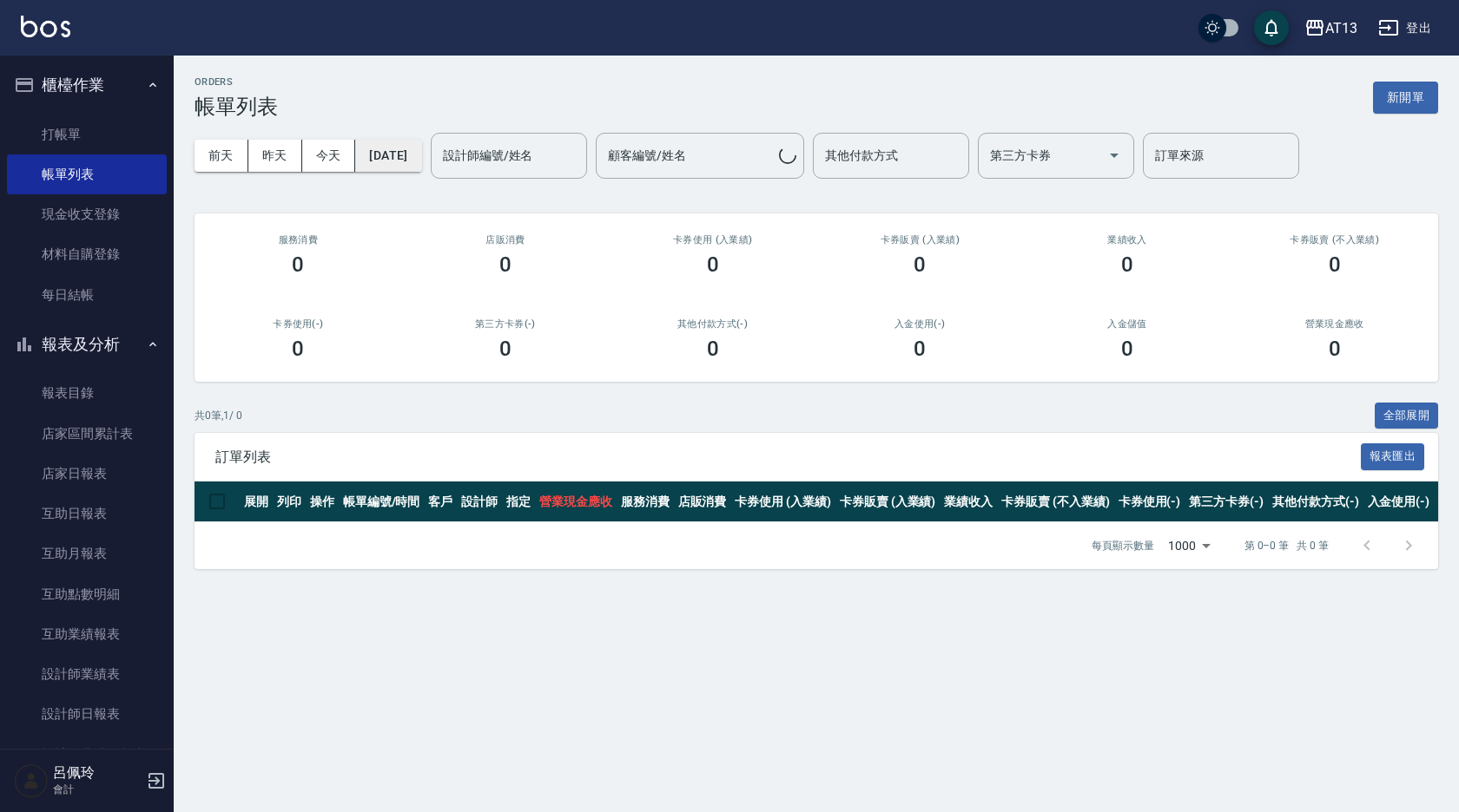
click at [421, 148] on button "[DATE]" at bounding box center [387, 156] width 66 height 32
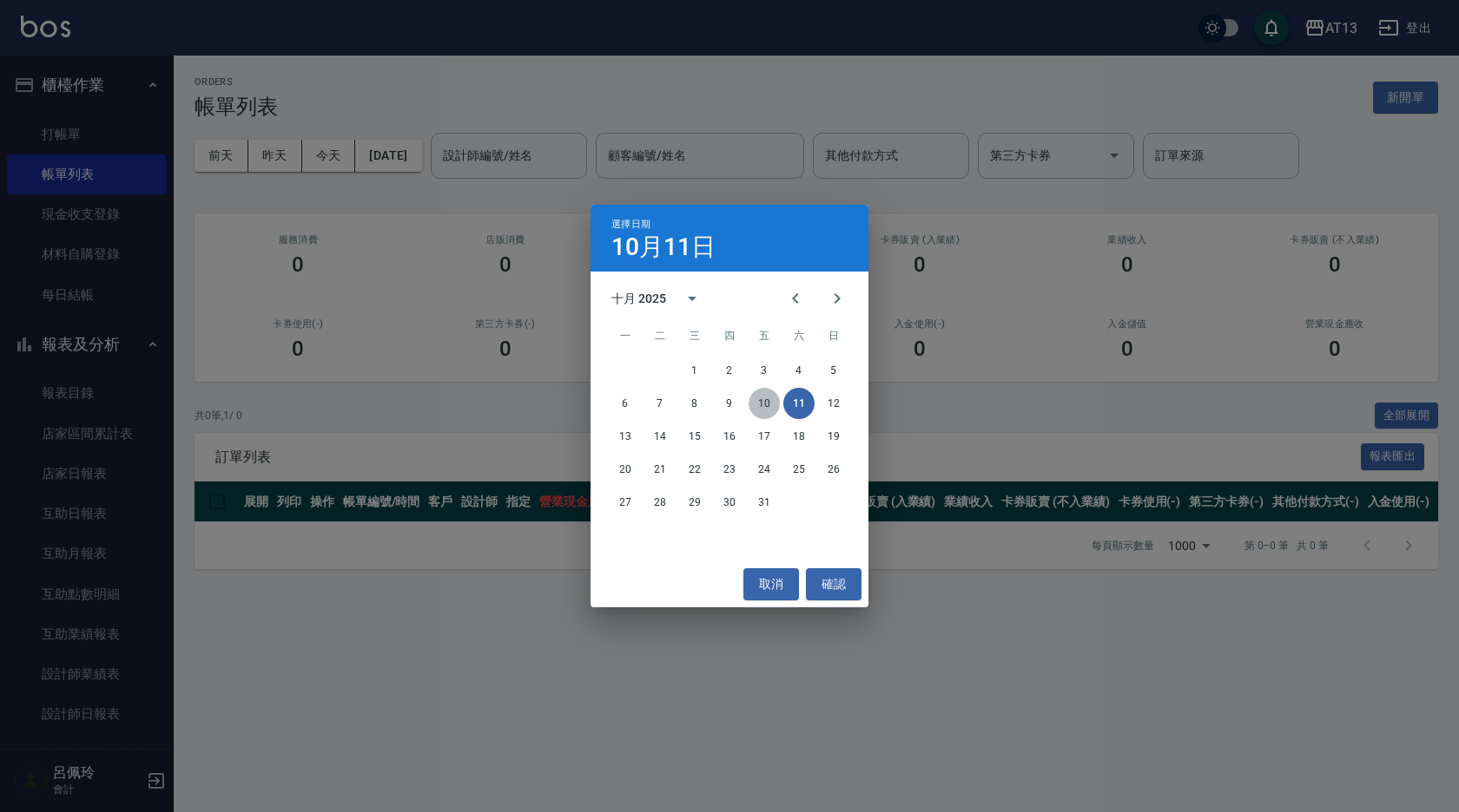
click at [761, 411] on button "10" at bounding box center [764, 404] width 32 height 32
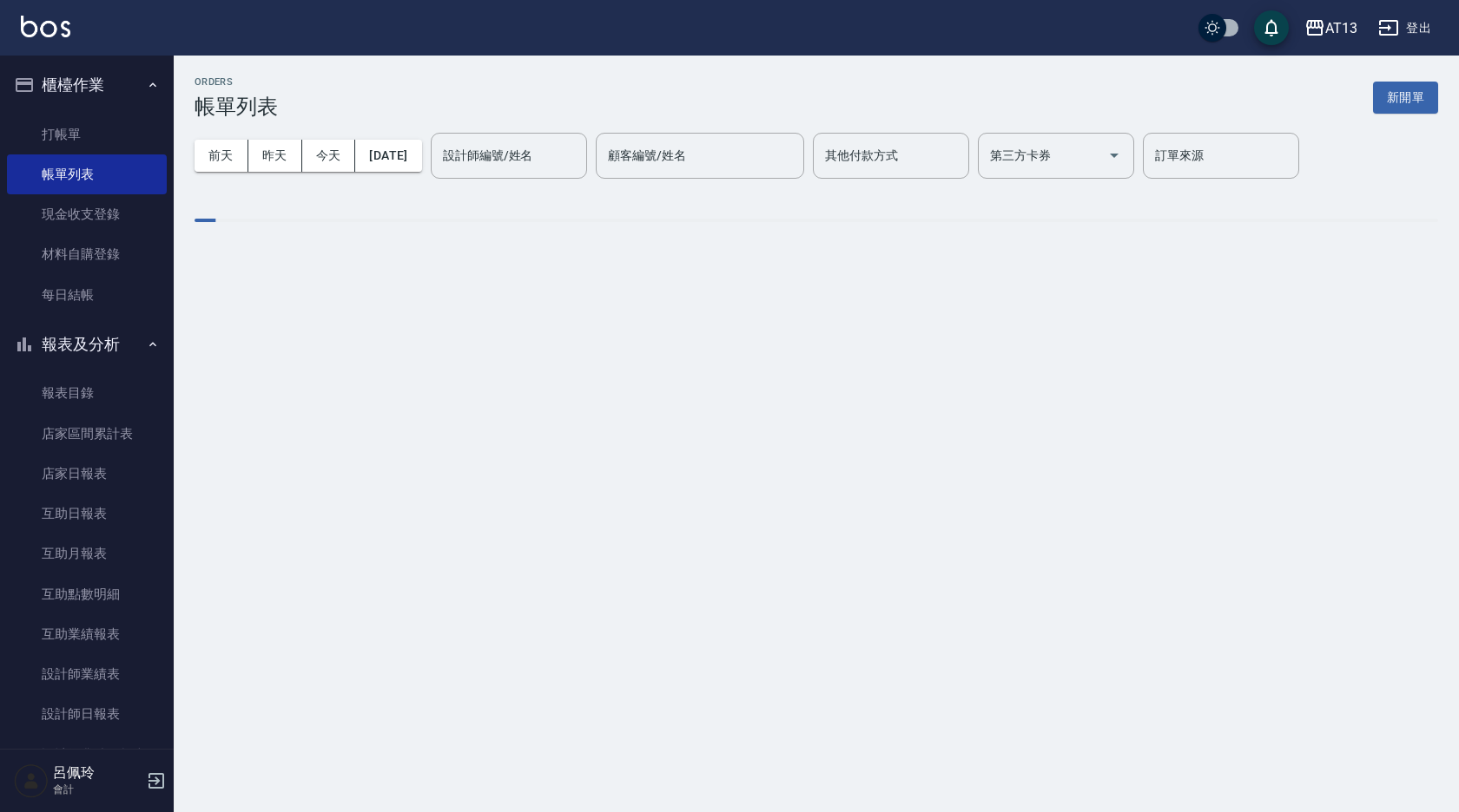
click at [506, 156] on div "設計師編號/姓名 設計師編號/姓名" at bounding box center [508, 156] width 156 height 46
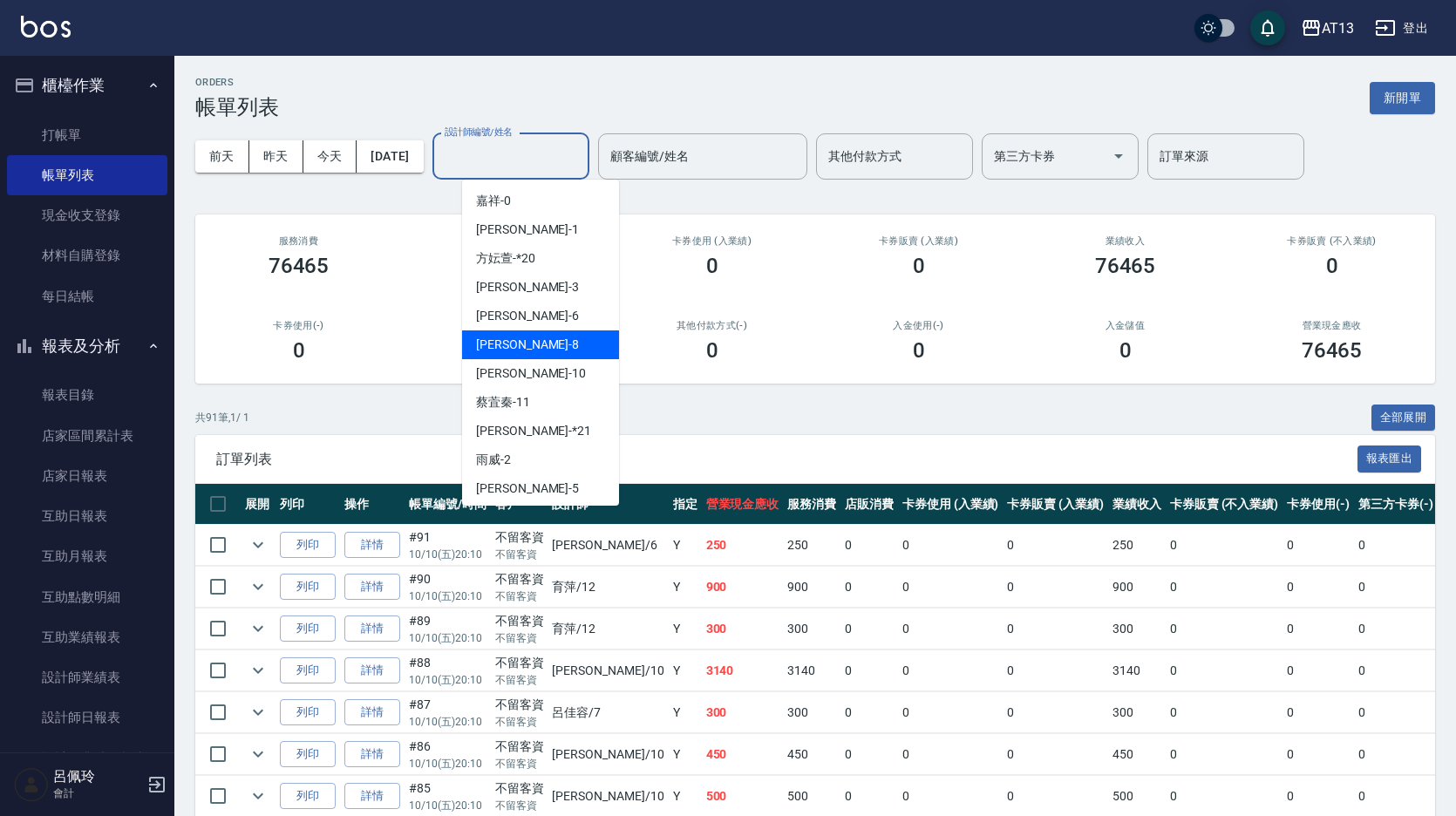
click at [516, 344] on div "Jerry -8" at bounding box center [540, 345] width 157 height 29
type input "Jerry-8"
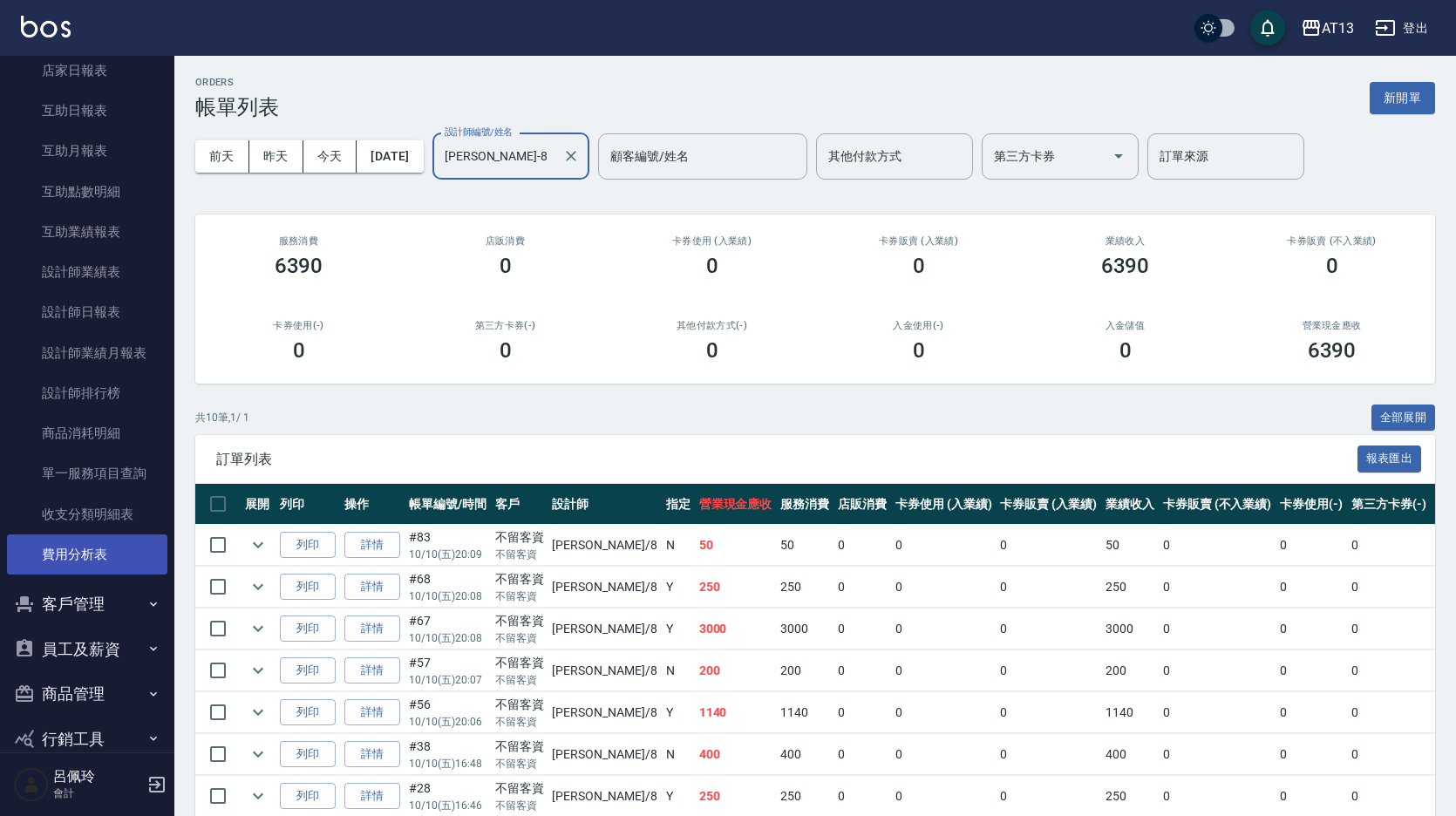
scroll to position [435, 0]
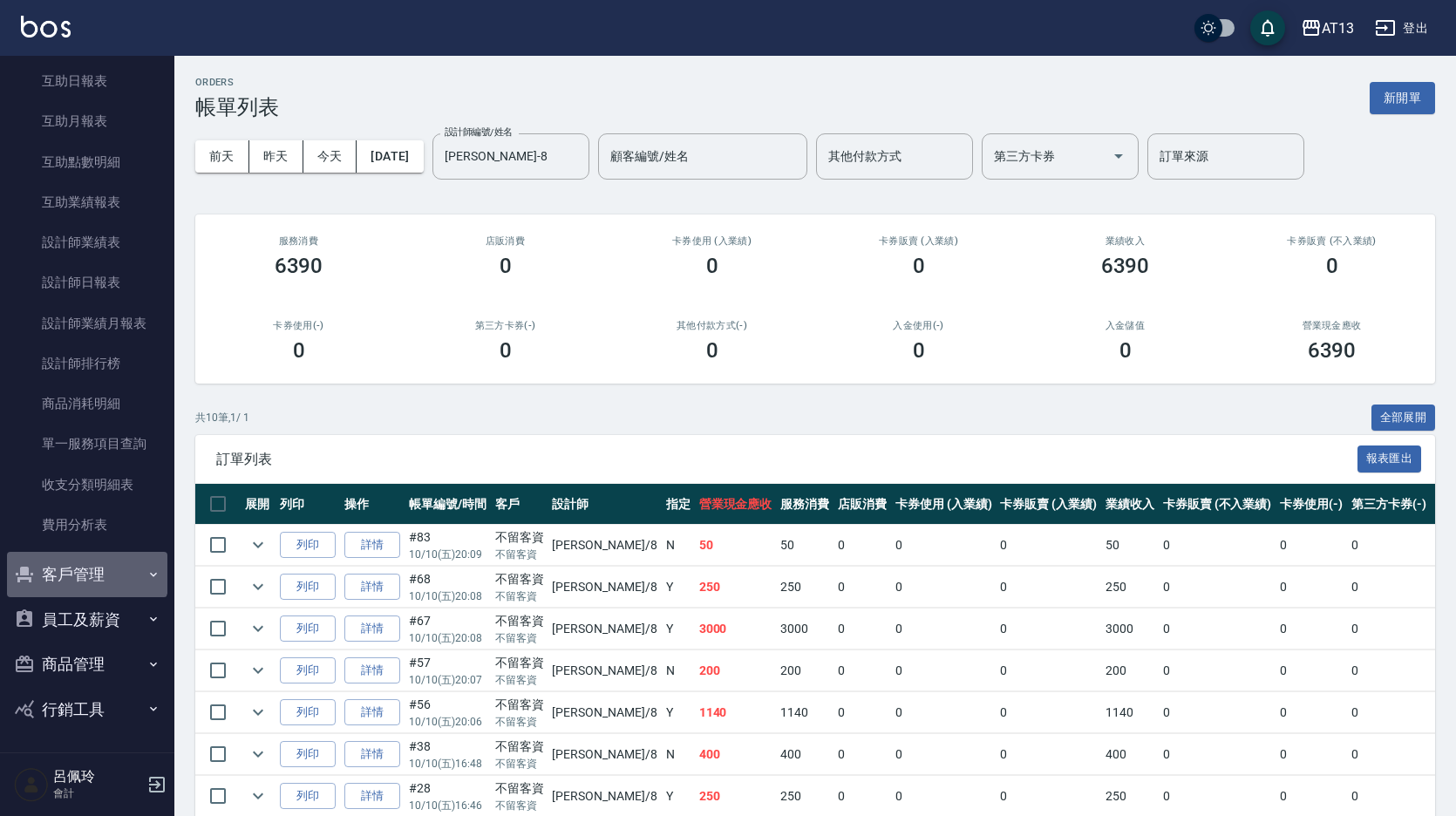
click at [86, 573] on button "客戶管理" at bounding box center [87, 575] width 160 height 46
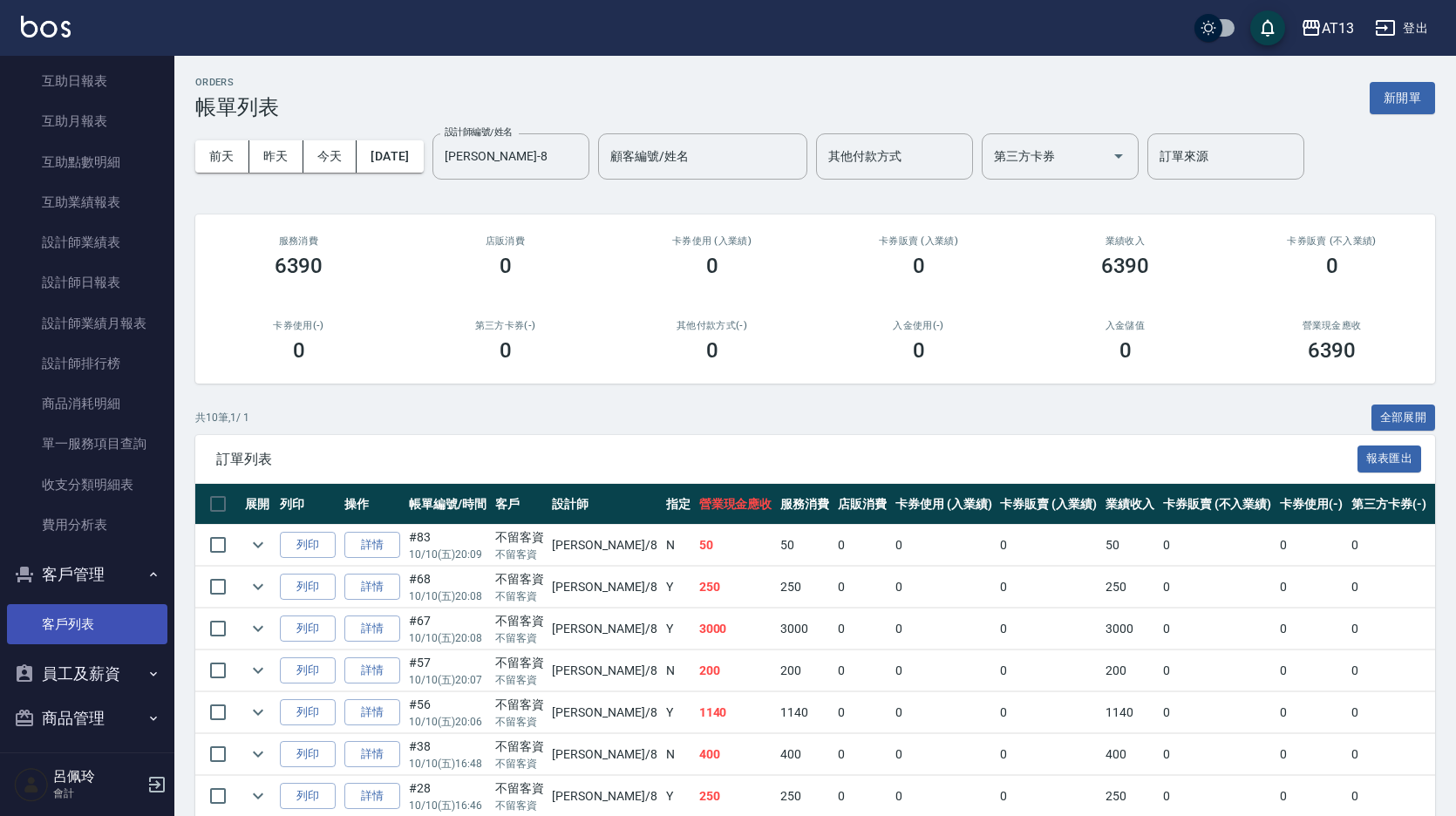
click at [89, 643] on link "客戶列表" at bounding box center [87, 625] width 160 height 40
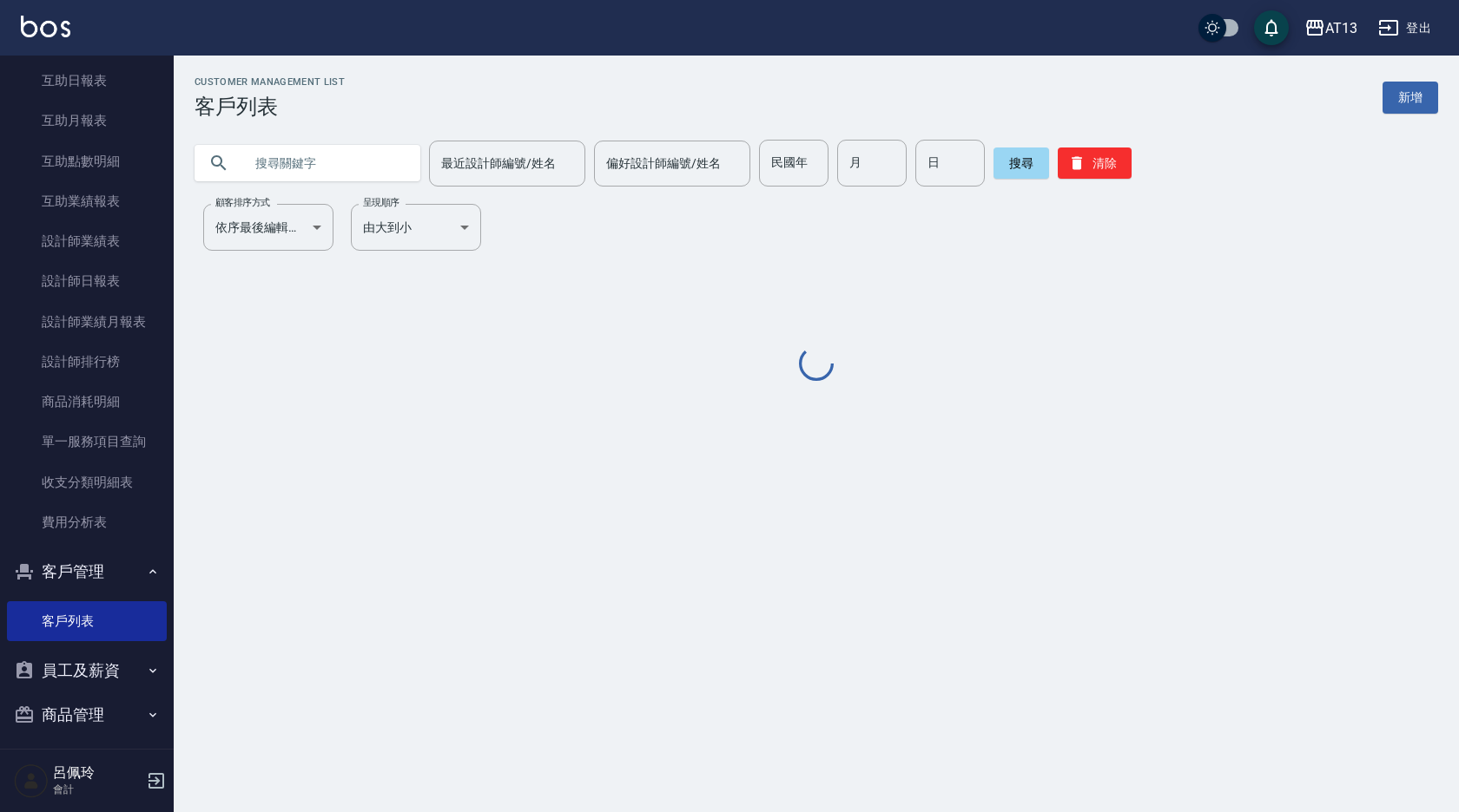
click at [357, 166] on input "text" at bounding box center [324, 164] width 163 height 47
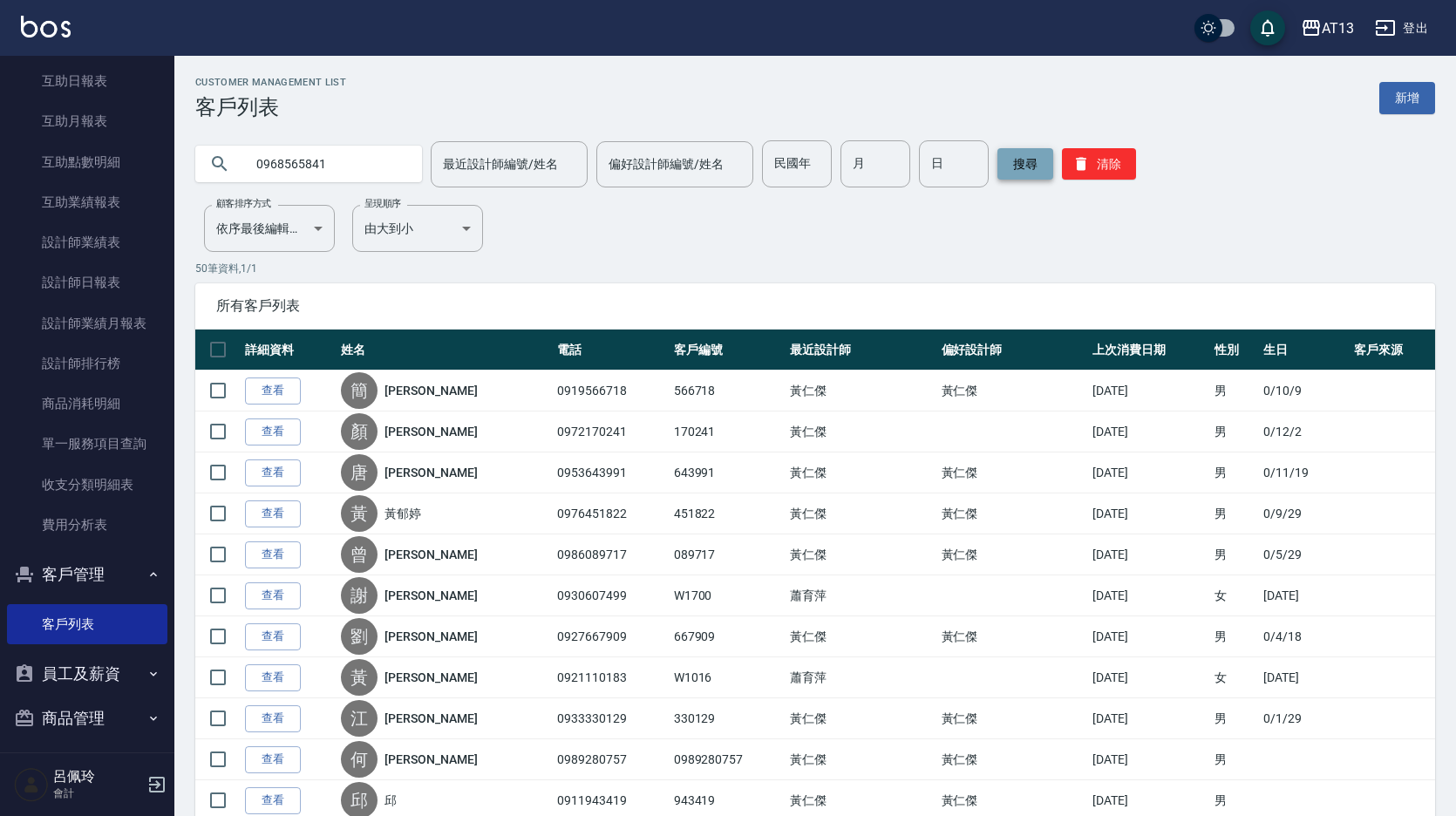
type input "0968565841"
click at [1024, 159] on button "搜尋" at bounding box center [1025, 164] width 55 height 32
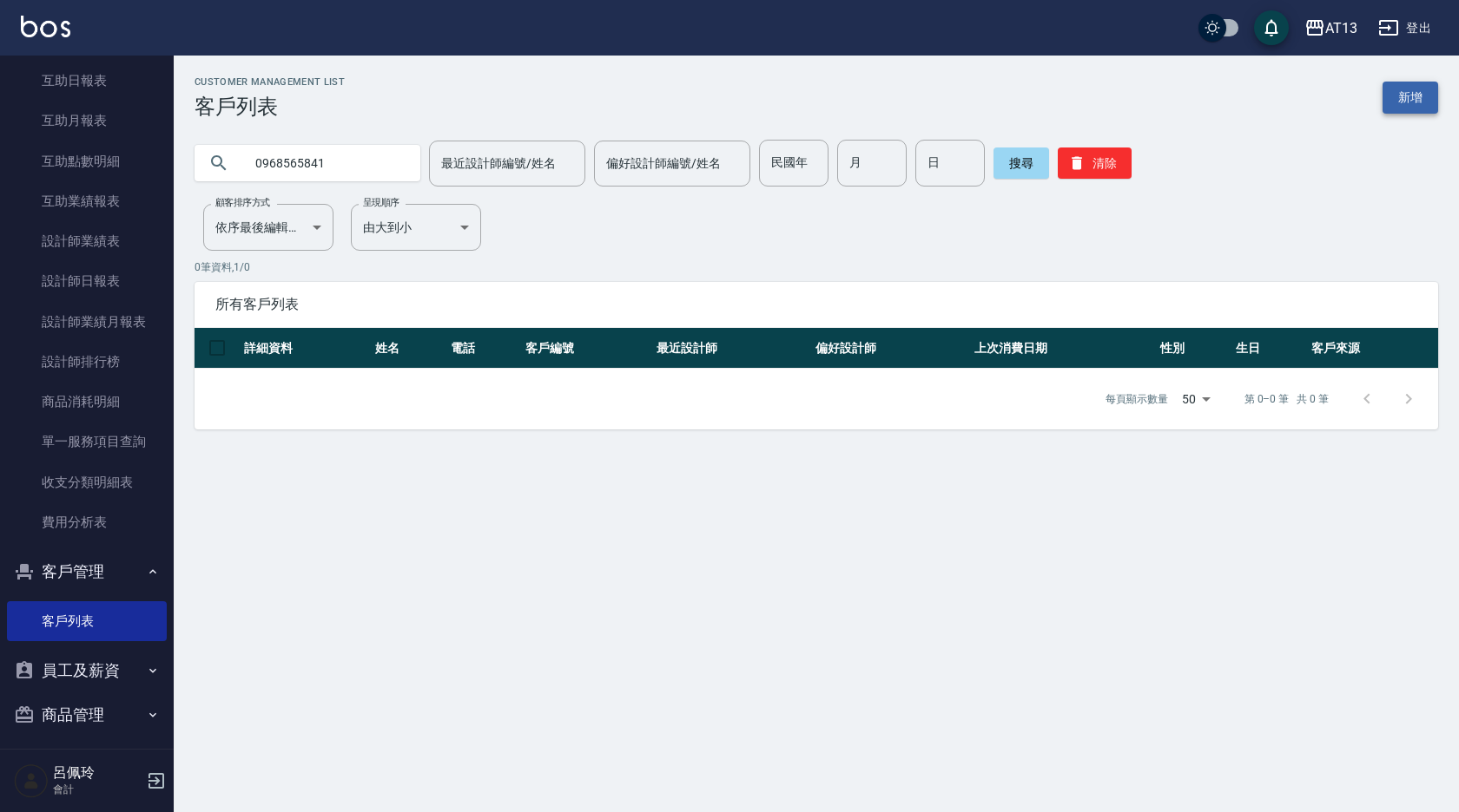
click at [1423, 104] on link "新增" at bounding box center [1409, 97] width 55 height 32
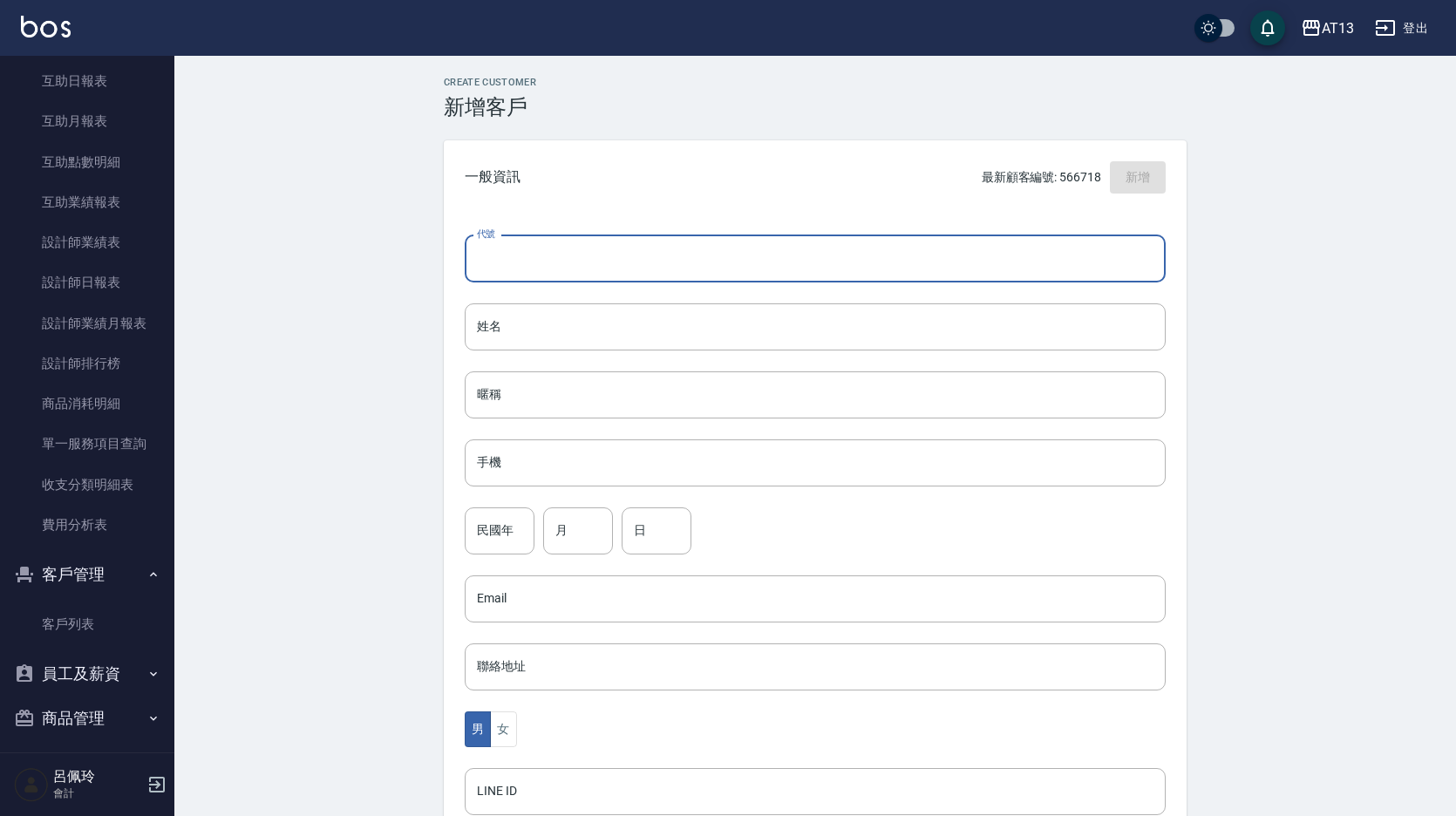
click at [527, 261] on input "代號" at bounding box center [815, 260] width 701 height 48
type input "565841"
click at [516, 328] on input "姓名" at bounding box center [815, 327] width 701 height 48
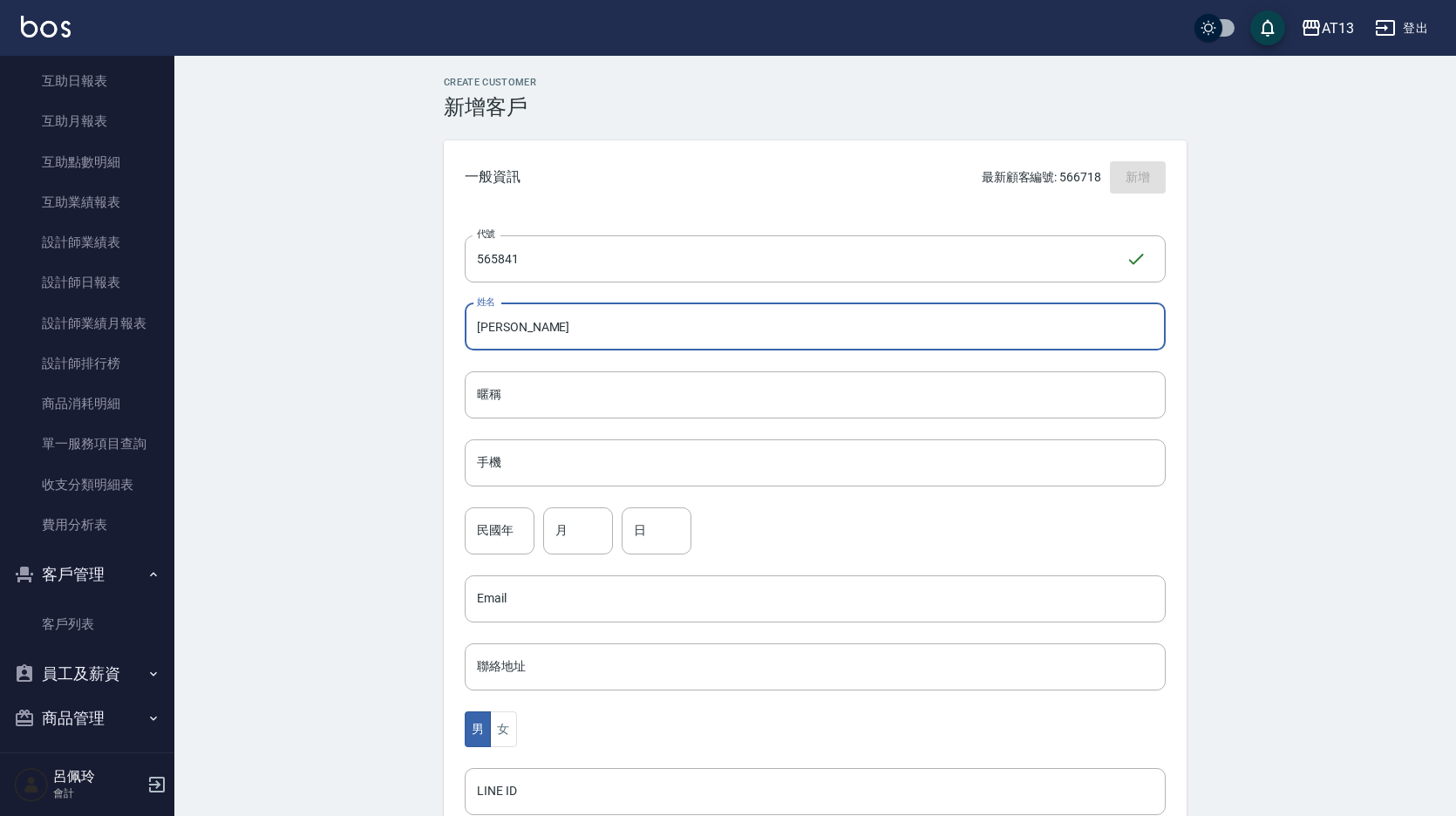
click at [567, 335] on input "吳佳樵" at bounding box center [815, 327] width 701 height 48
drag, startPoint x: 559, startPoint y: 334, endPoint x: 475, endPoint y: 334, distance: 84.0
click at [475, 334] on input "吳佳樵" at bounding box center [815, 327] width 701 height 48
type input "吳佳樵"
click at [525, 403] on input "暱稱" at bounding box center [815, 395] width 701 height 48
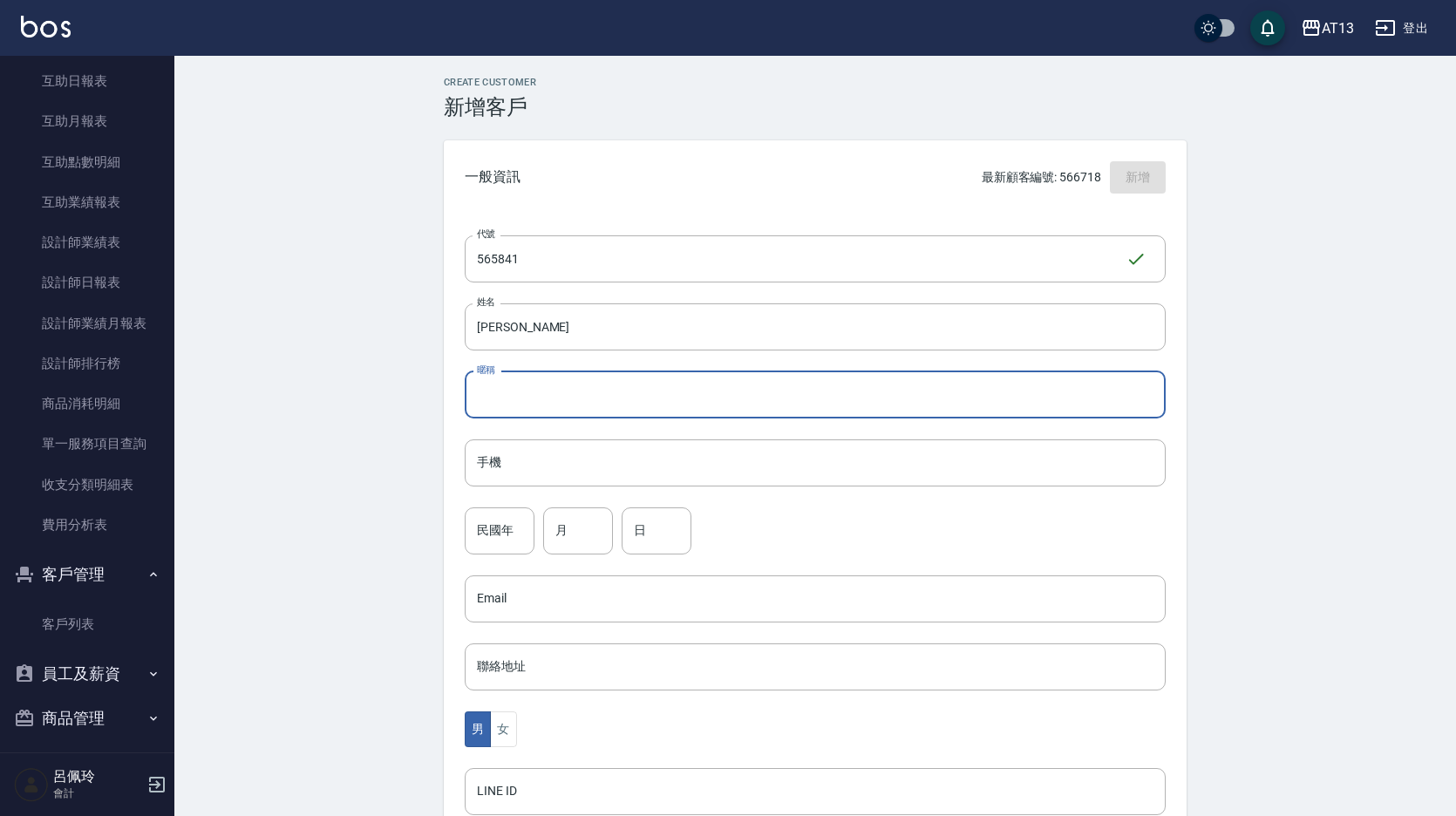
paste input "吳佳樵"
type input "吳佳樵"
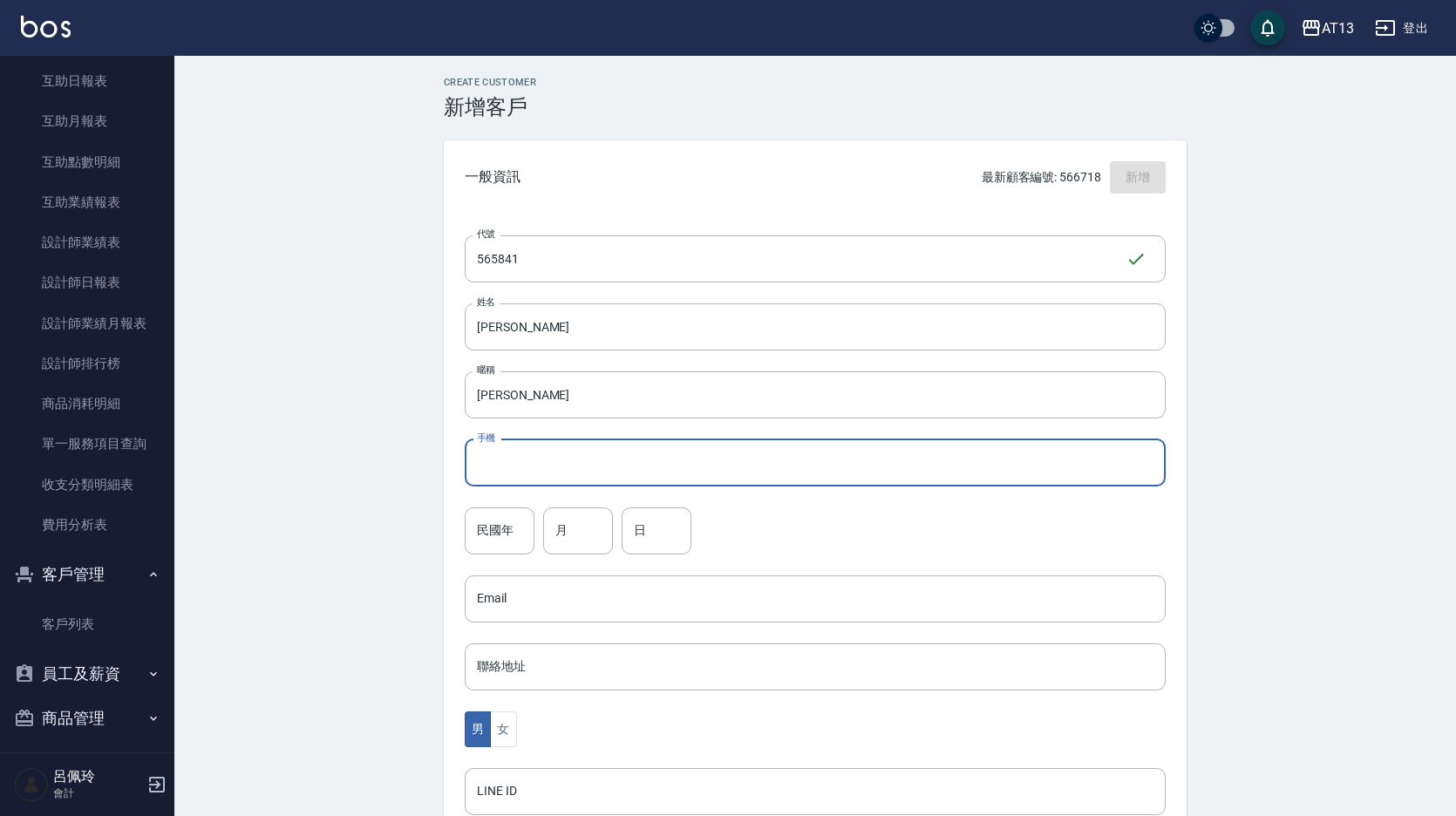
click at [567, 477] on input "手機" at bounding box center [815, 463] width 701 height 48
click at [560, 476] on input "0968565841" at bounding box center [815, 463] width 701 height 48
type input "0968565841"
click at [576, 527] on input "月" at bounding box center [577, 532] width 70 height 48
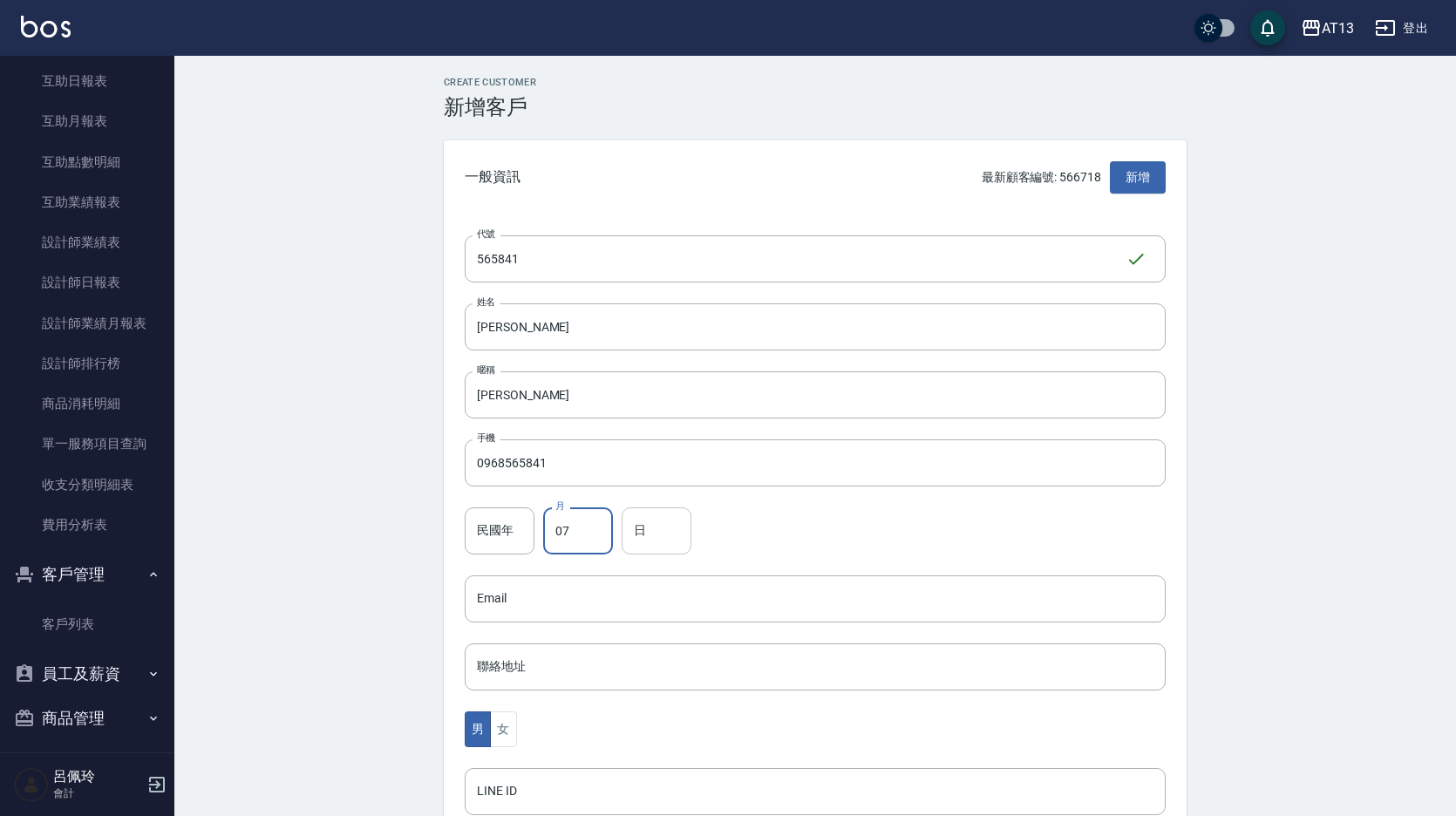
type input "07"
click at [634, 537] on input "日" at bounding box center [655, 532] width 70 height 48
type input "16"
click at [716, 533] on div "民國年 民國年 月 07 月 日 16 日" at bounding box center [815, 532] width 701 height 48
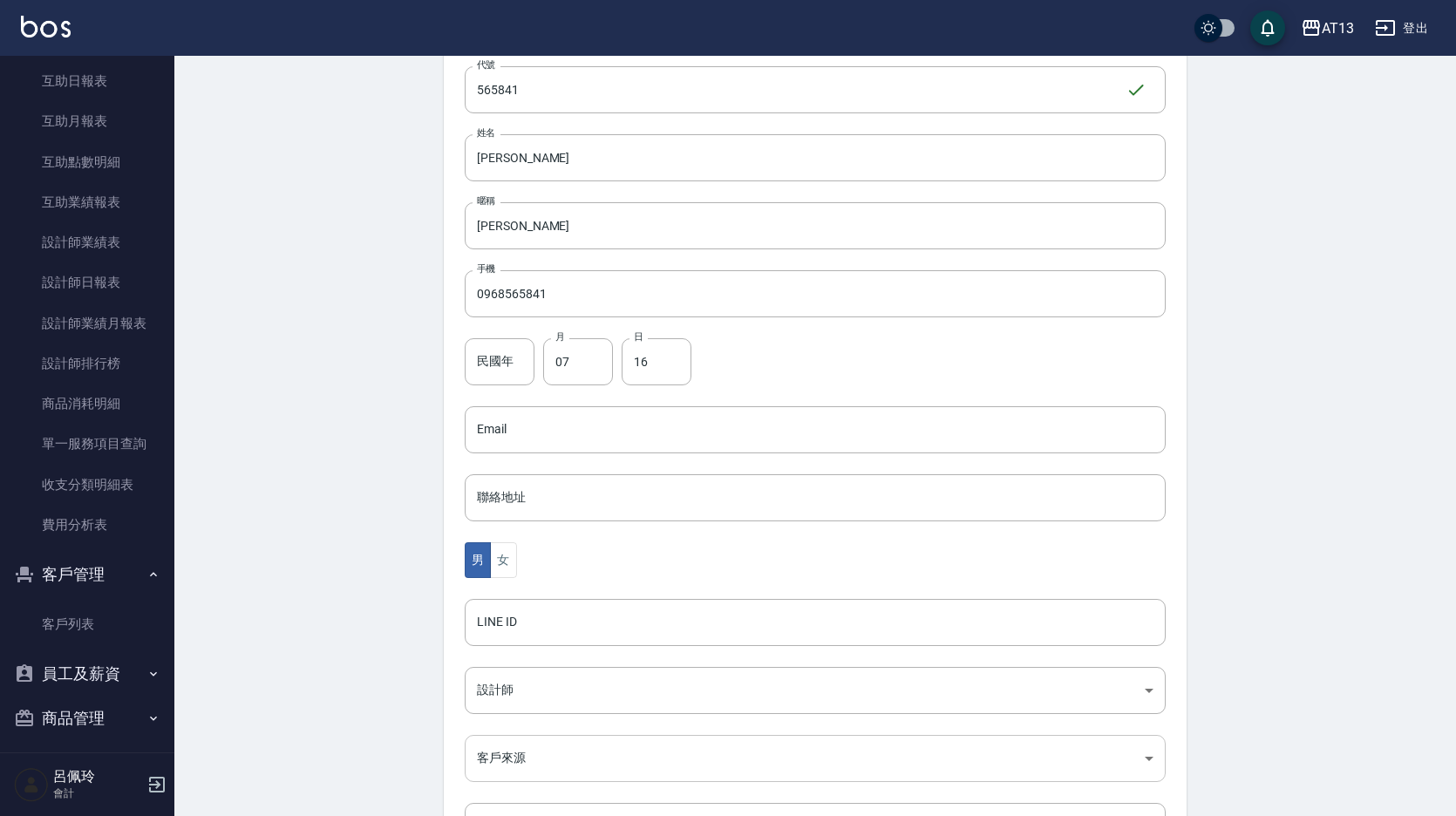
scroll to position [320, 0]
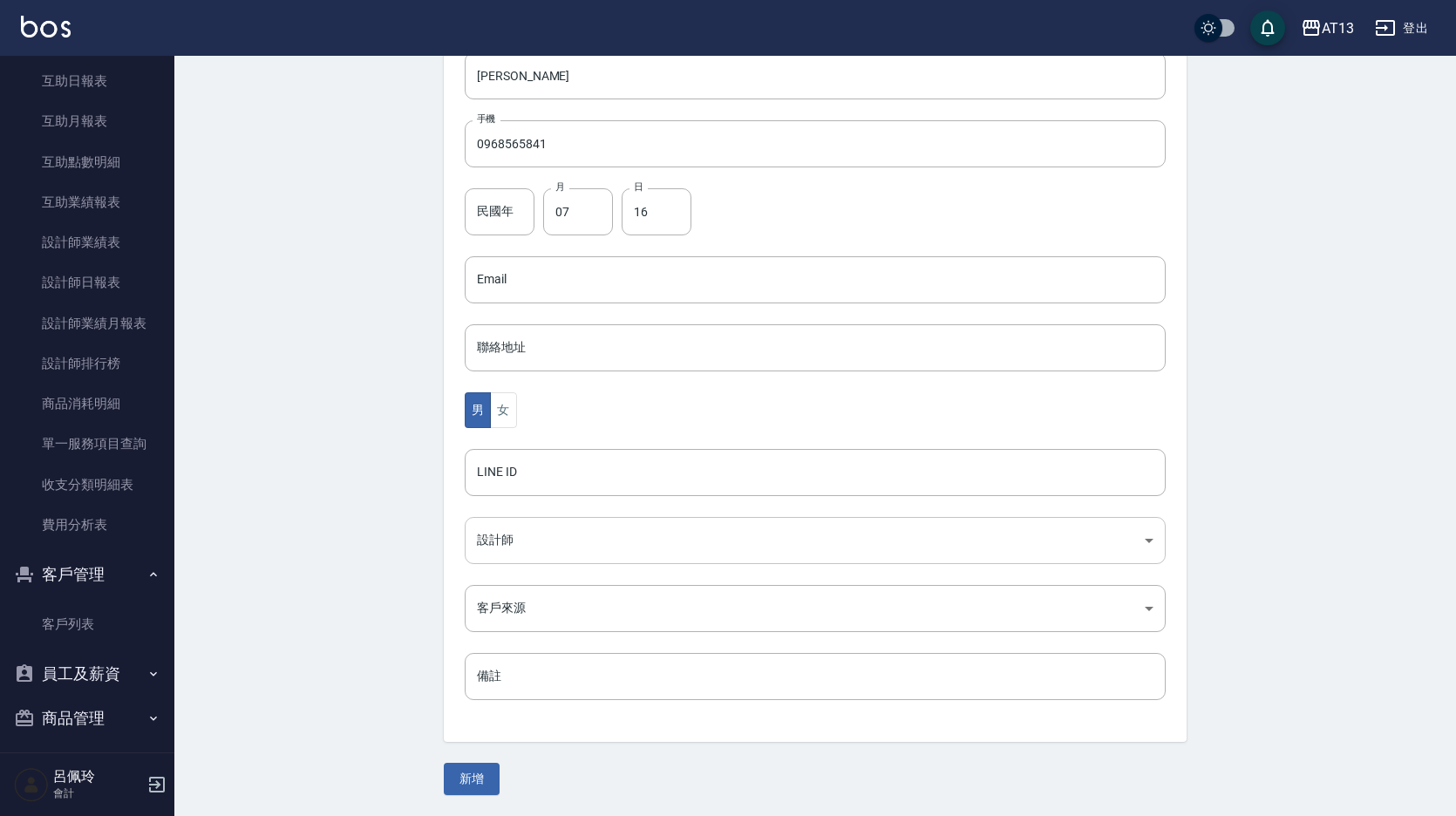
click at [547, 553] on body "AT13 登出 櫃檯作業 打帳單 帳單列表 現金收支登錄 材料自購登錄 每日結帳 報表及分析 報表目錄 店家區間累計表 店家日報表 互助日報表 互助月報表 互…" at bounding box center [728, 248] width 1456 height 1136
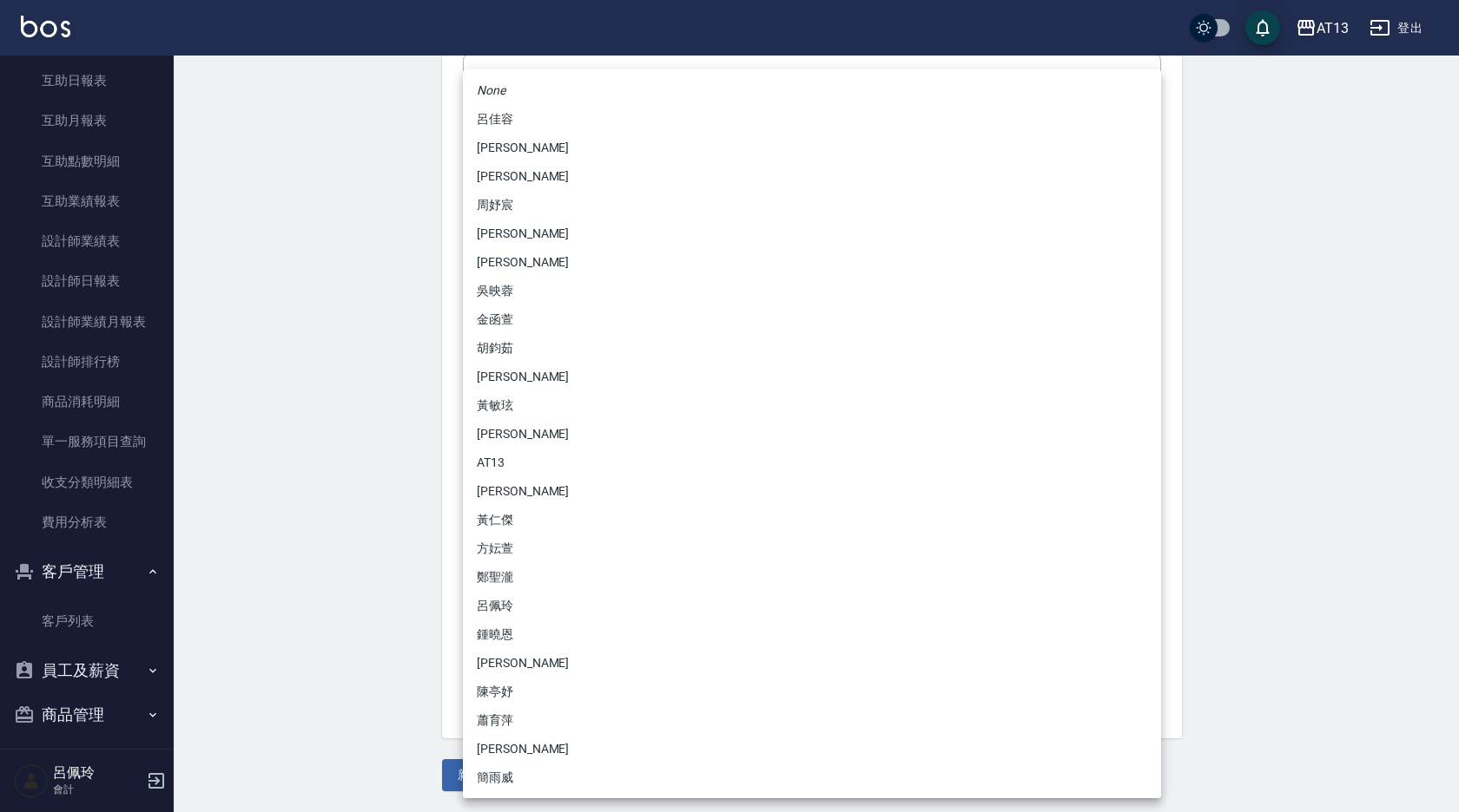
click at [514, 512] on li "黃仁傑" at bounding box center [811, 520] width 698 height 29
type input "ff14b4c8-4a37-4eb5-b2c2-3b4415bb7c7d"
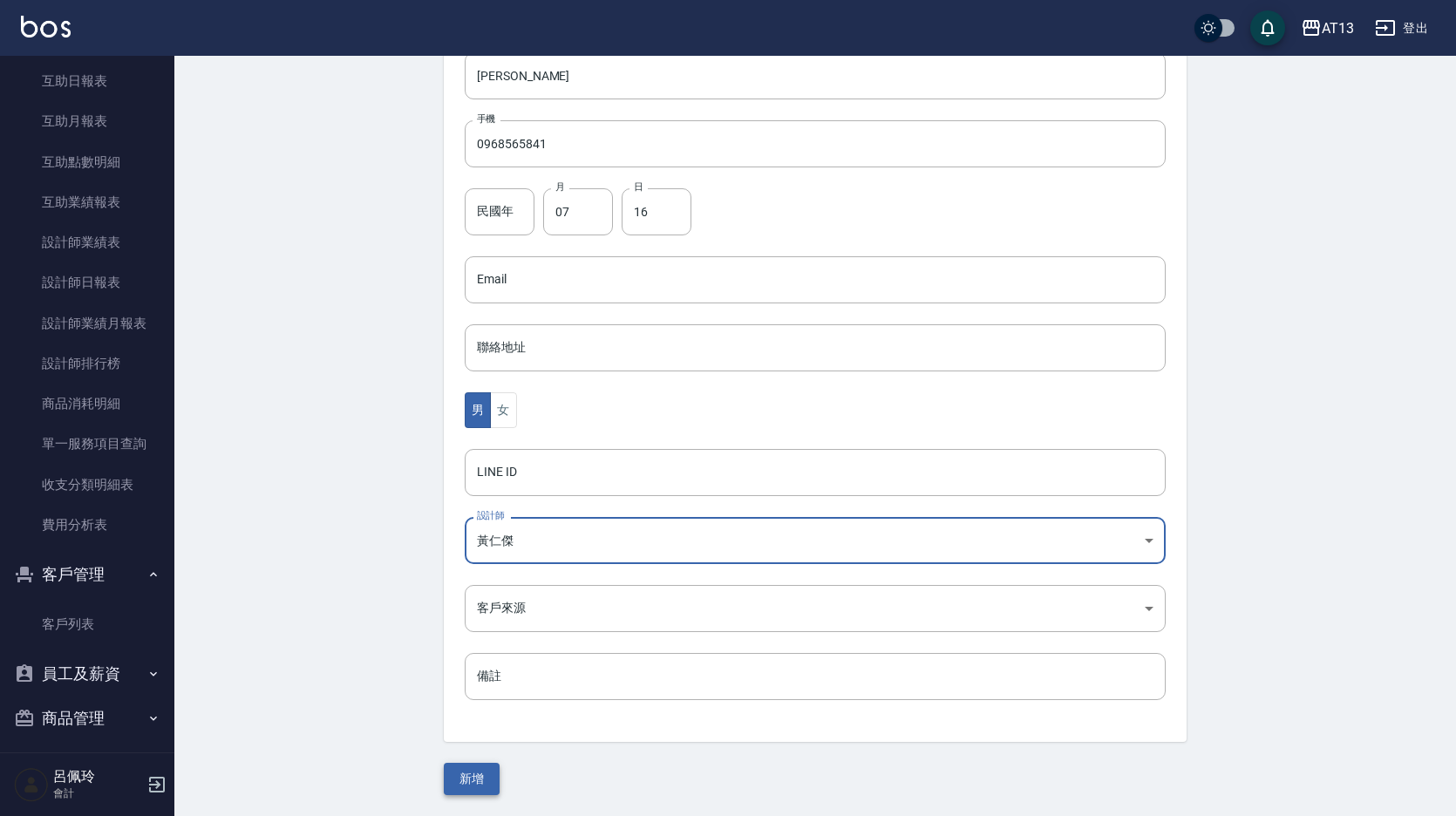
click at [487, 770] on button "新增" at bounding box center [471, 779] width 55 height 33
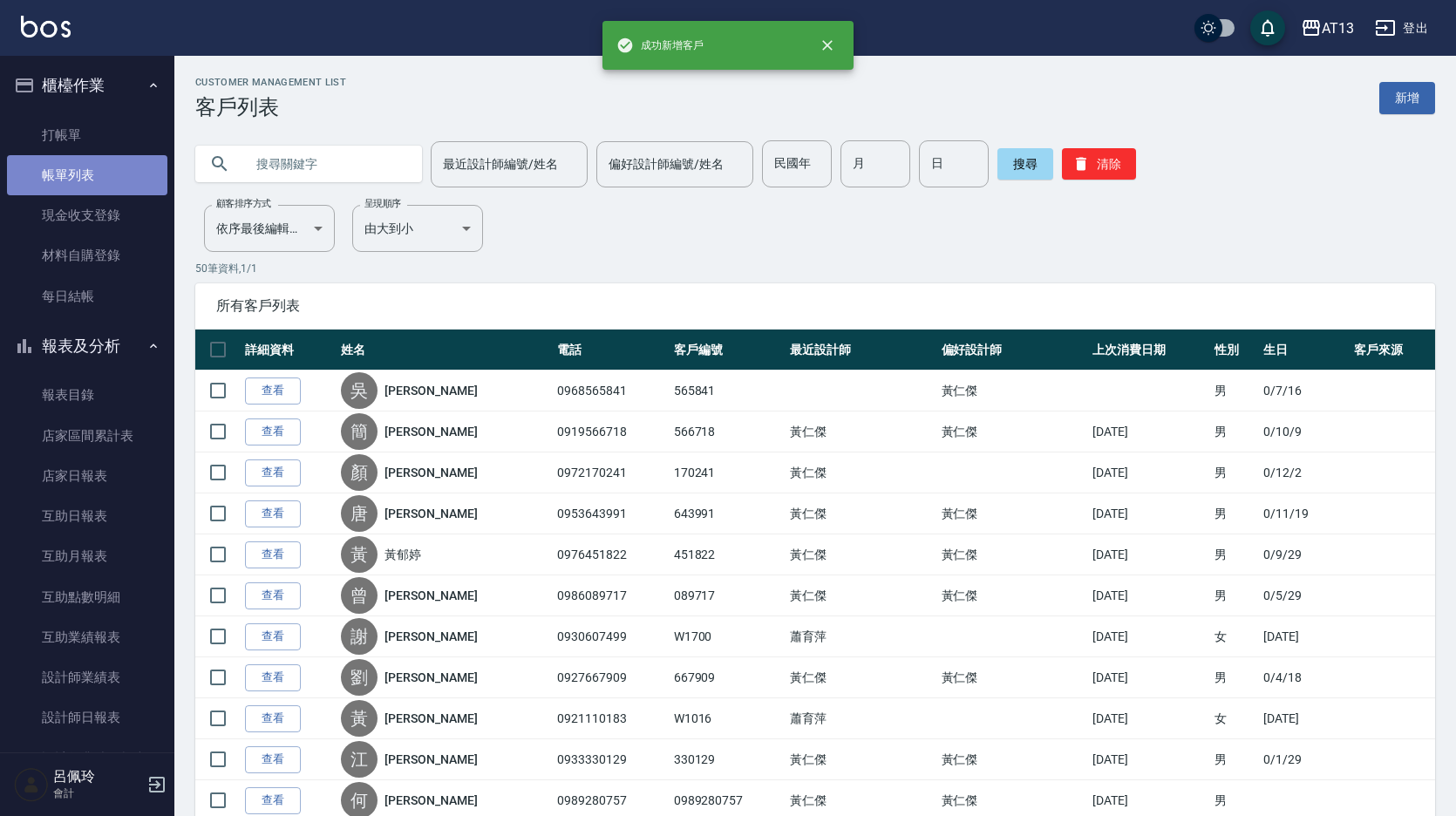
click at [94, 175] on link "帳單列表" at bounding box center [87, 175] width 160 height 40
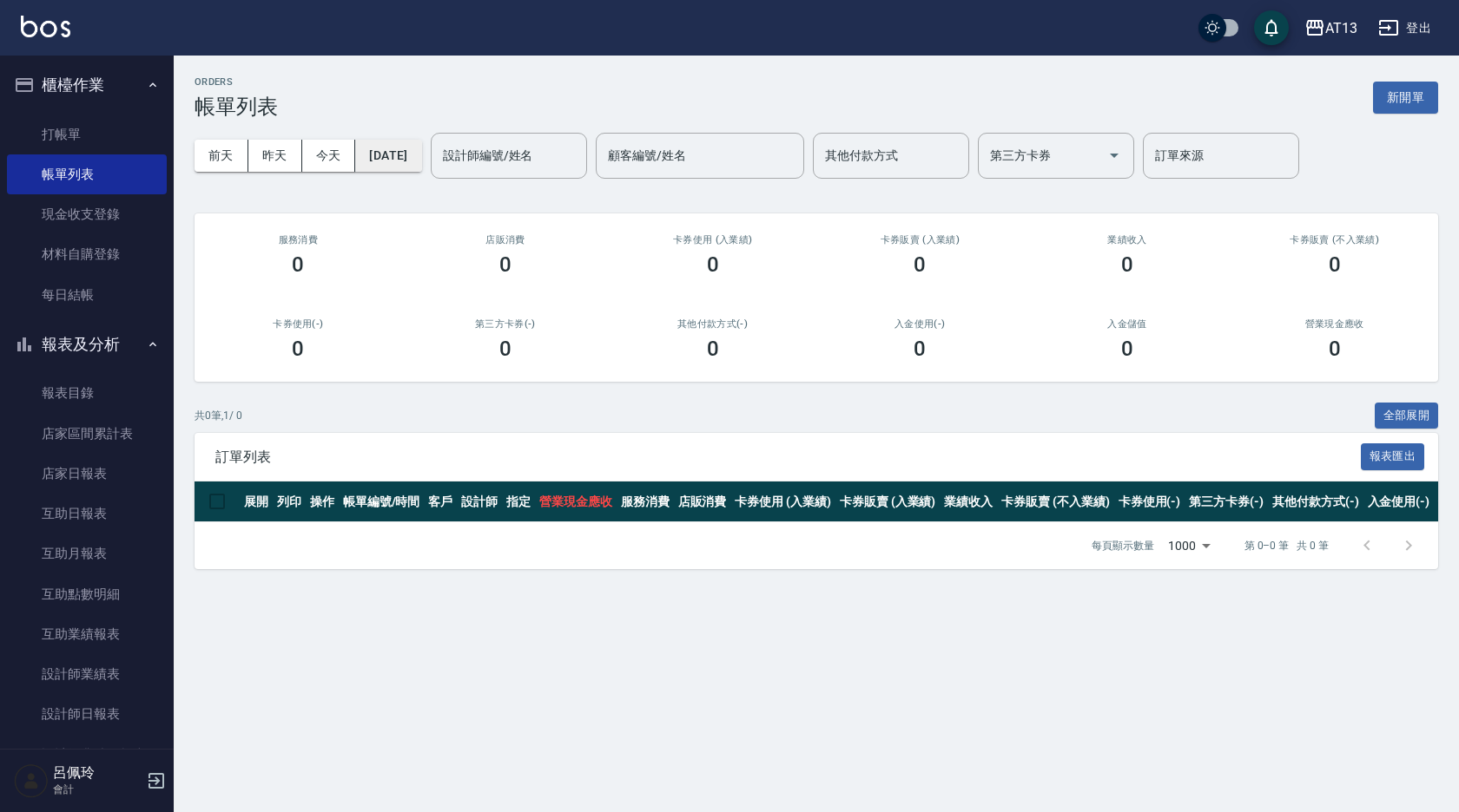
click at [421, 157] on button "[DATE]" at bounding box center [387, 156] width 66 height 32
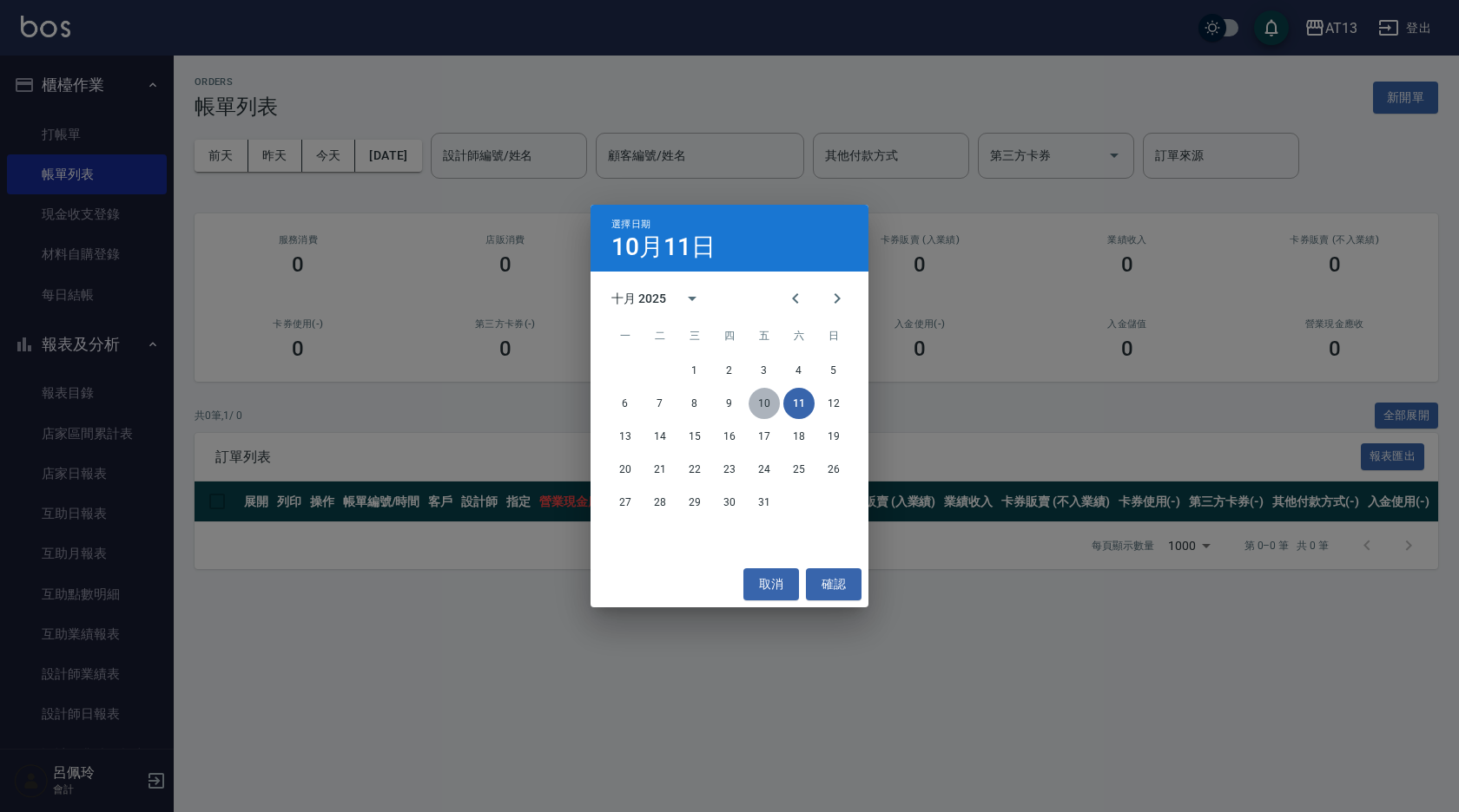
click at [769, 397] on button "10" at bounding box center [764, 404] width 32 height 32
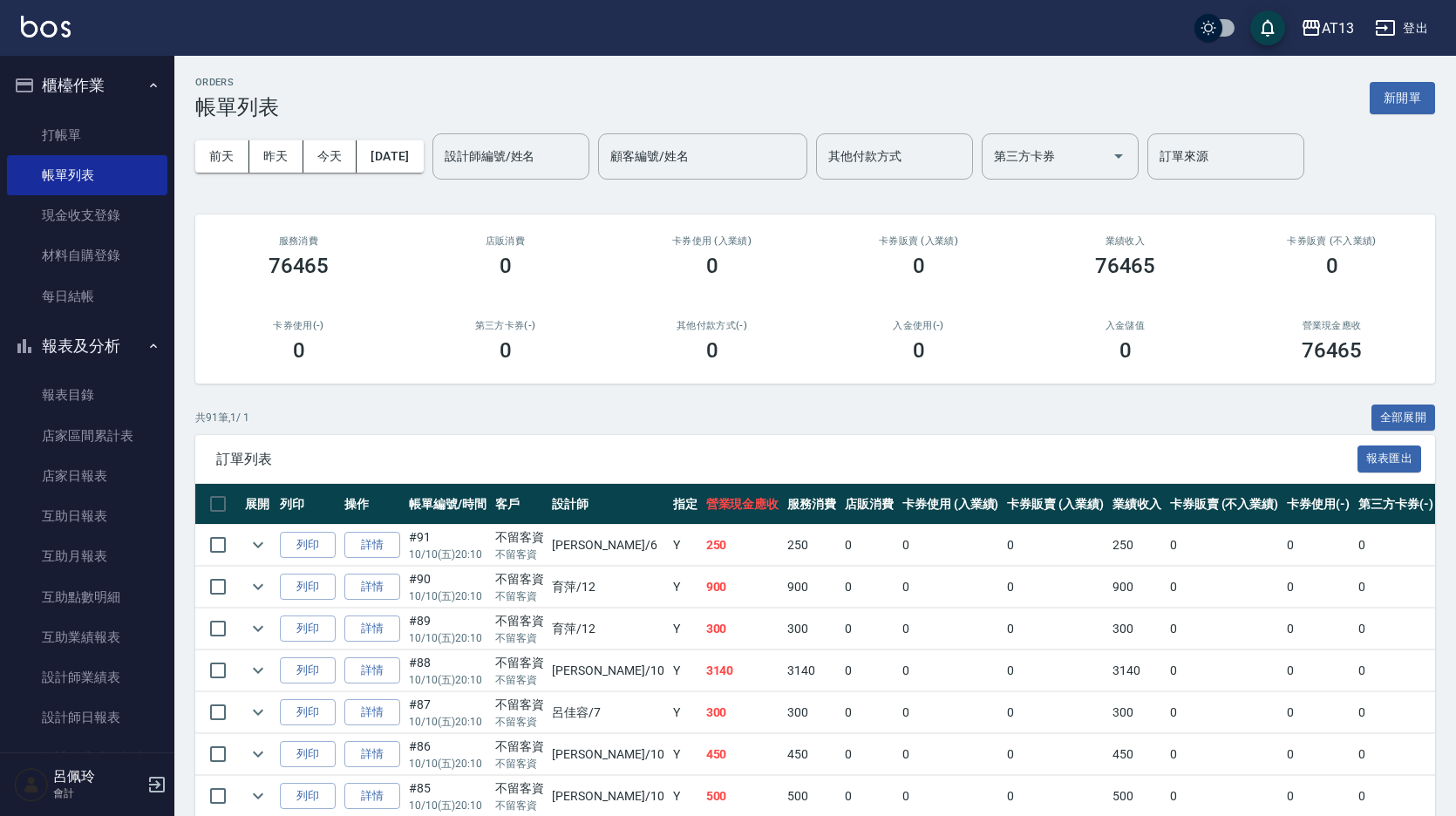
scroll to position [87, 0]
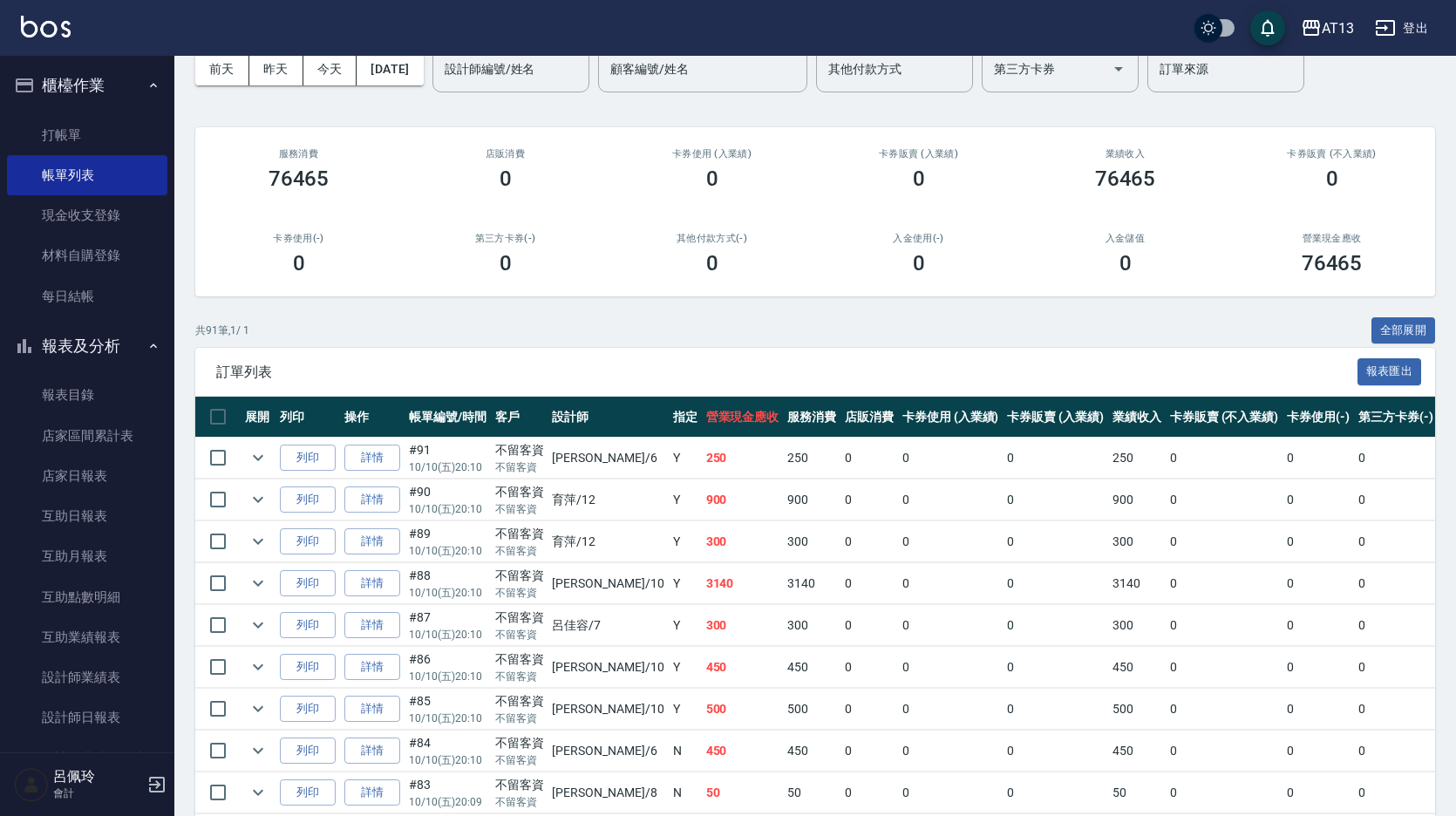
click at [496, 61] on div "設計師編號/姓名 設計師編號/姓名" at bounding box center [510, 70] width 157 height 47
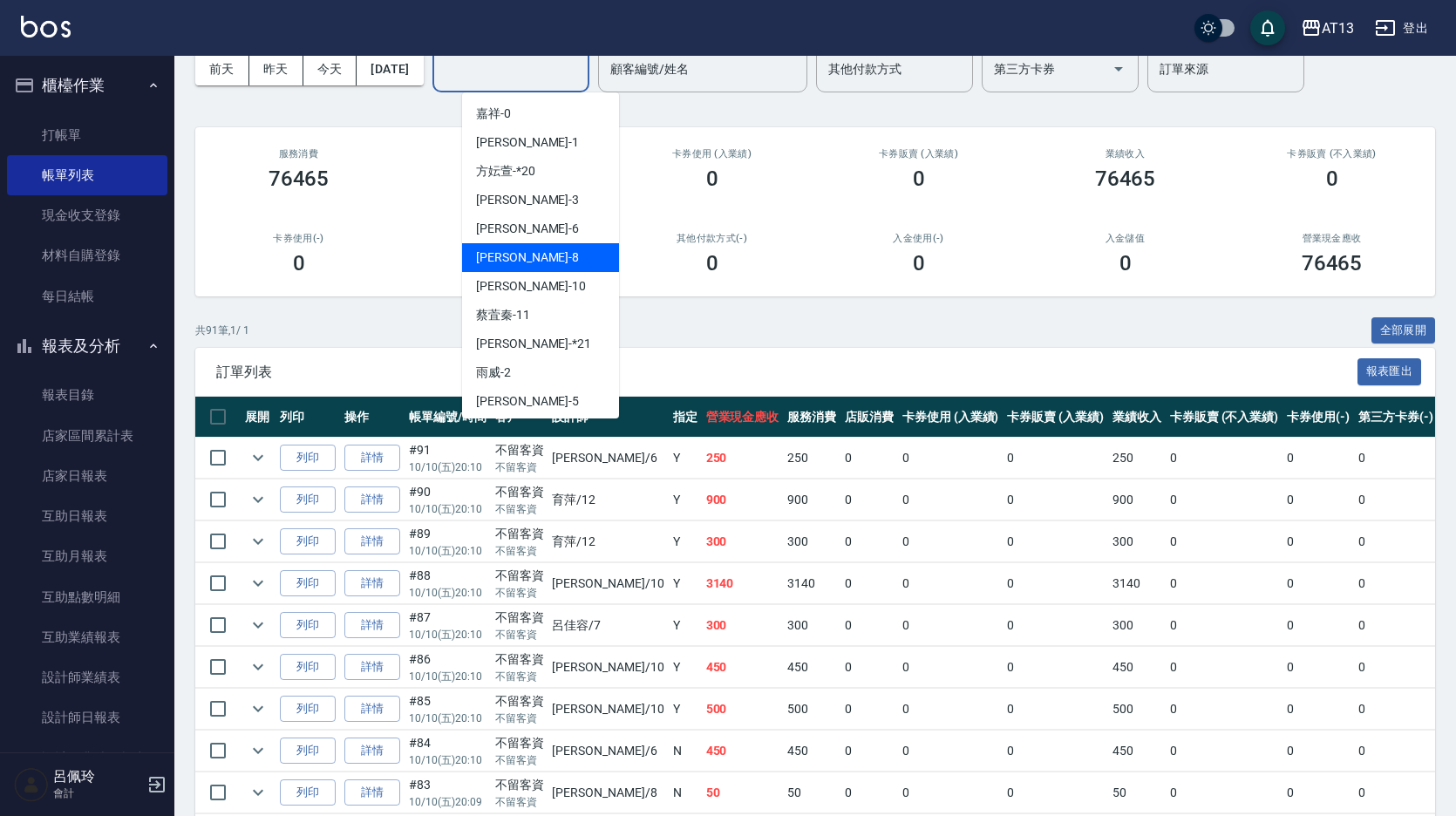
click at [508, 251] on span "Jerry -8" at bounding box center [527, 257] width 103 height 18
type input "Jerry-8"
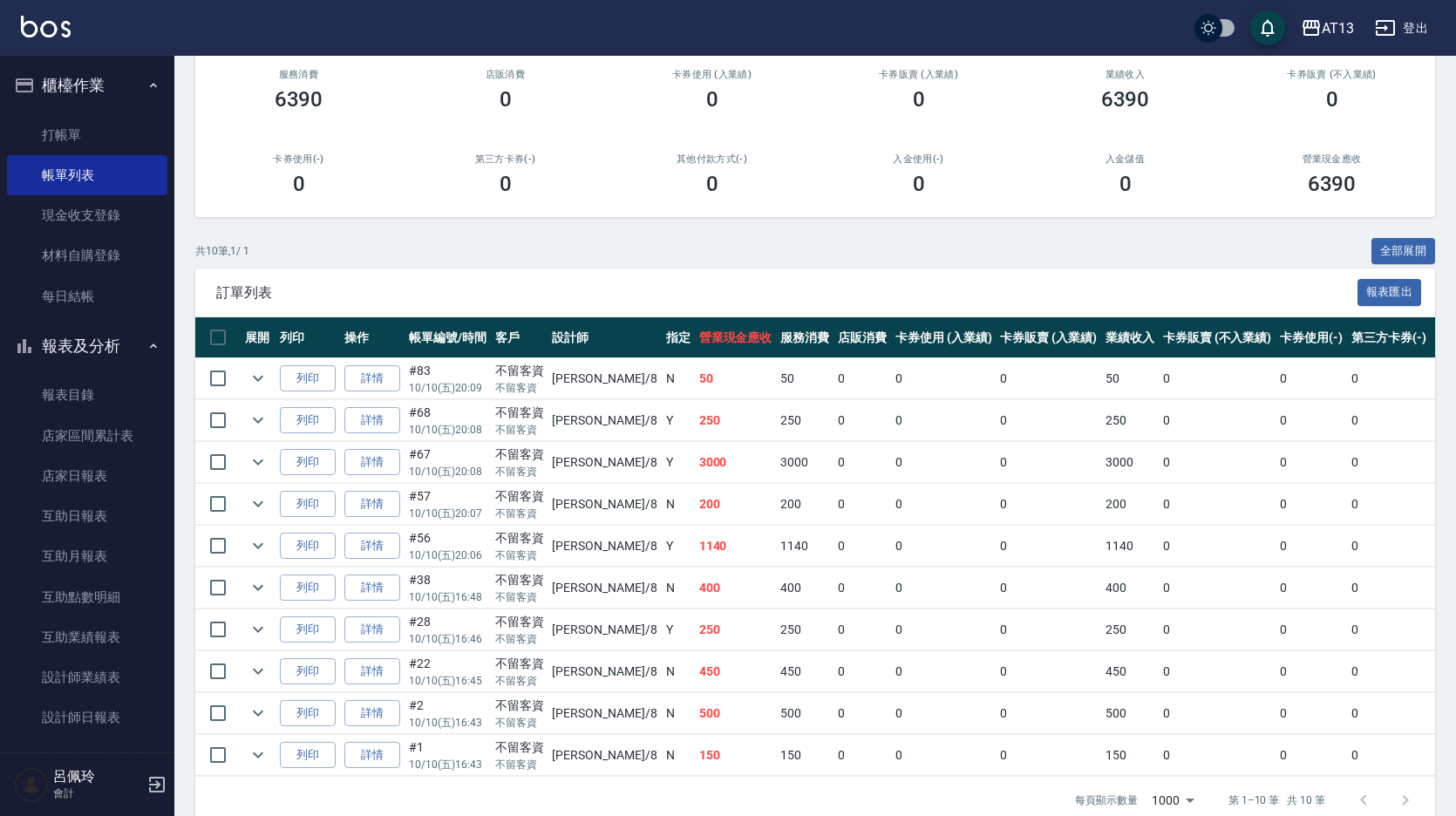
scroll to position [174, 0]
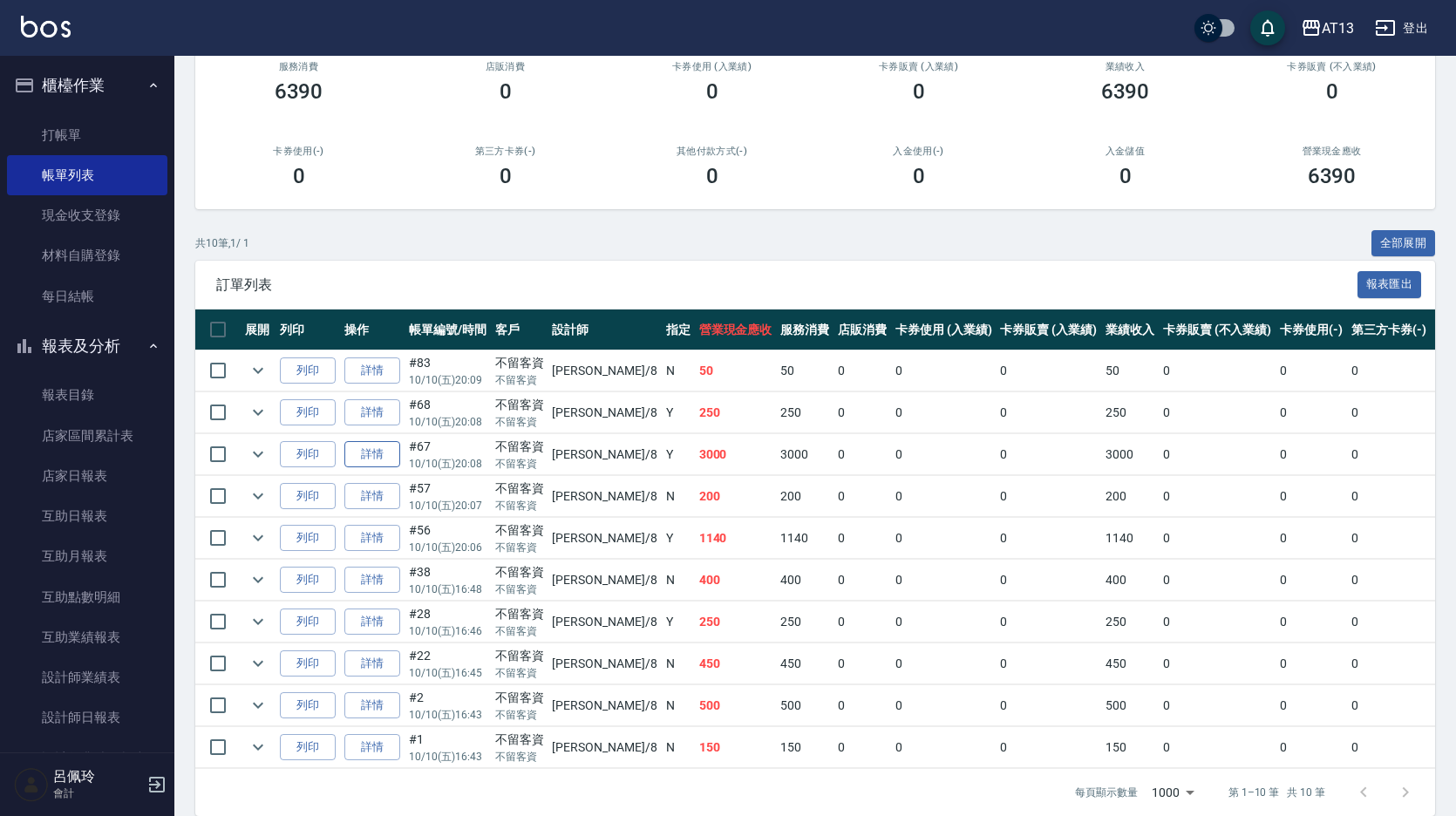
click at [384, 453] on link "詳情" at bounding box center [371, 454] width 55 height 27
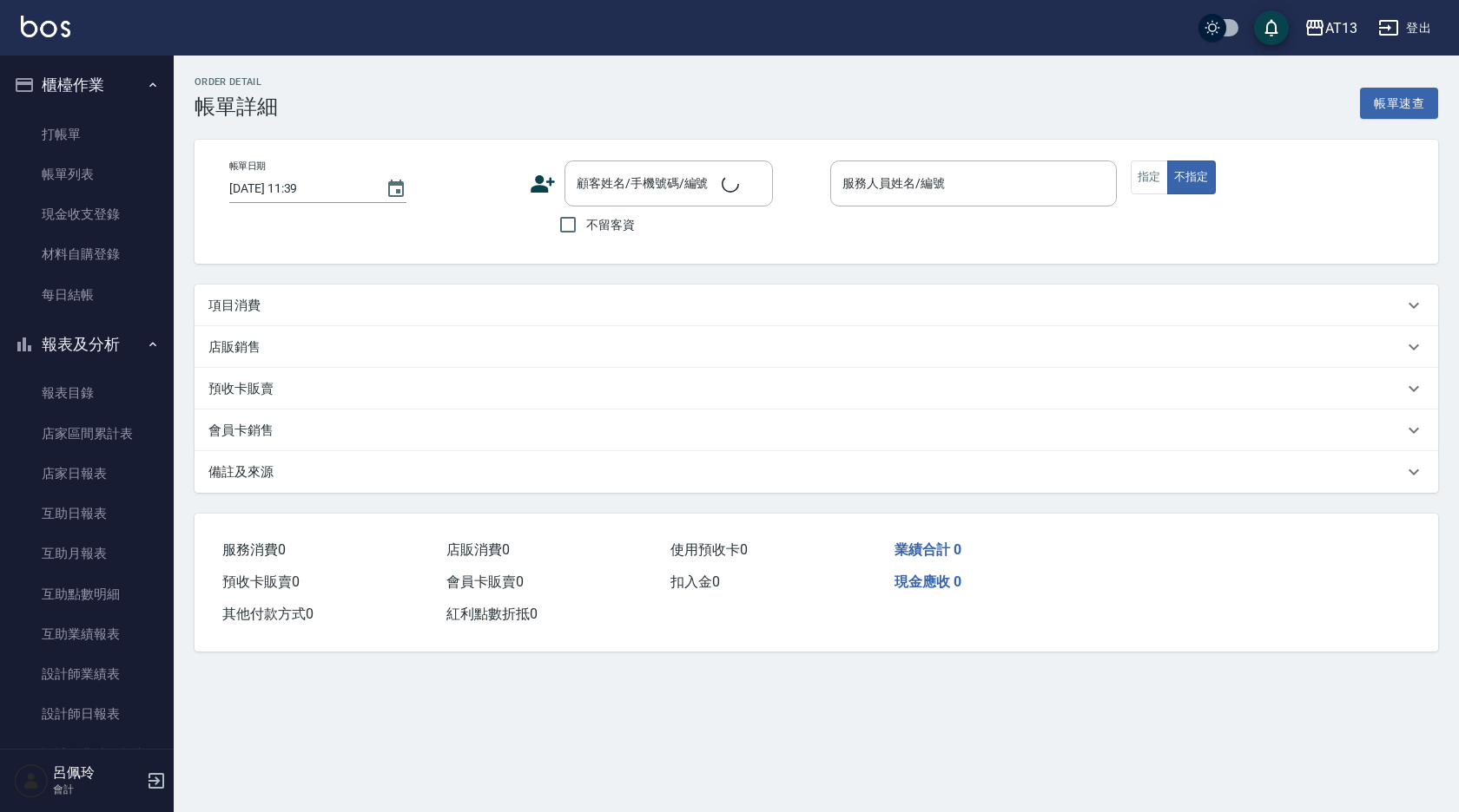
type input "2025/10/10 20:08"
checkbox input "true"
type input "Jerry-8"
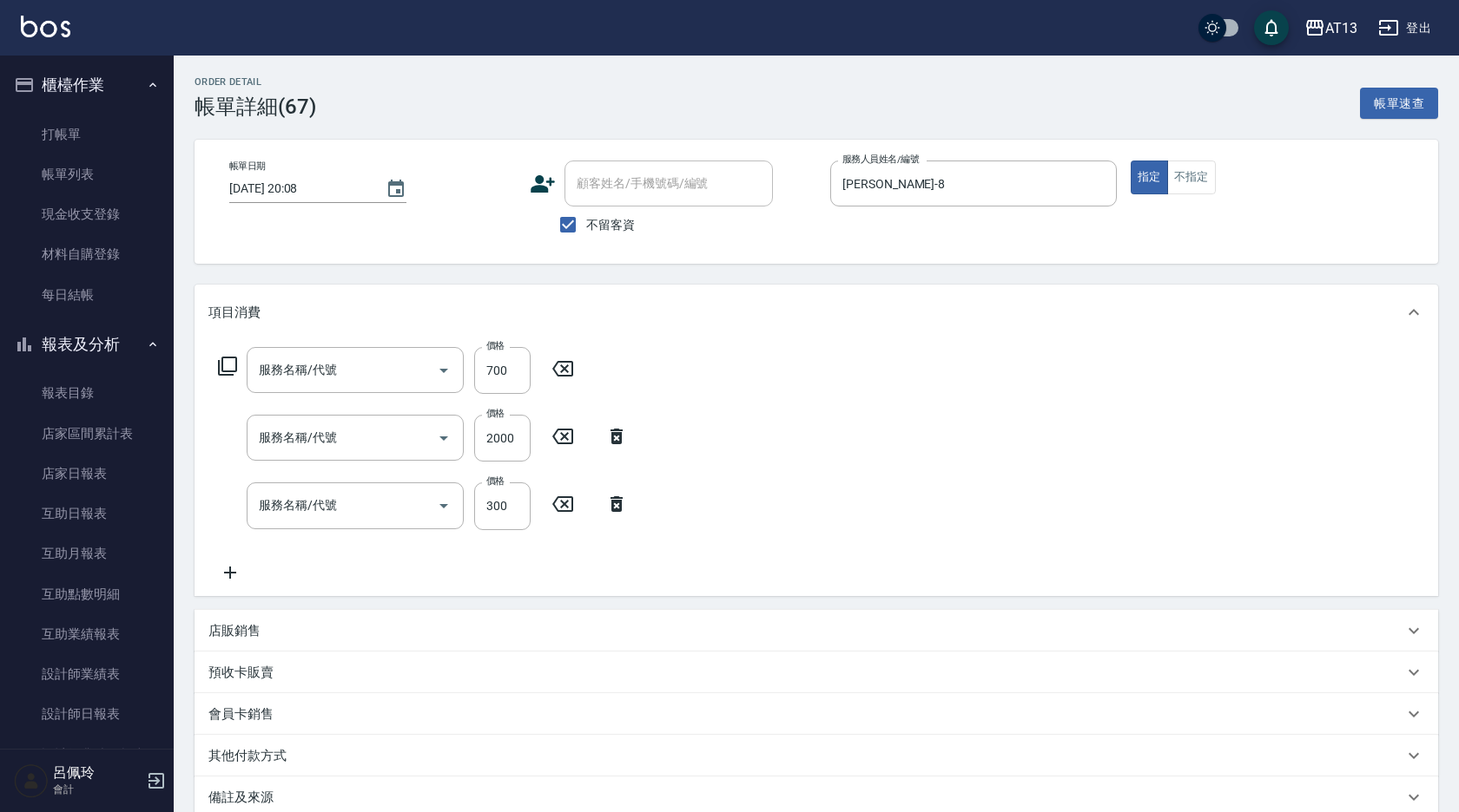
type input "伊蘭洋甘菊1000(712)"
type input "染髮(501)"
type input "歐娜洗髮精(210)"
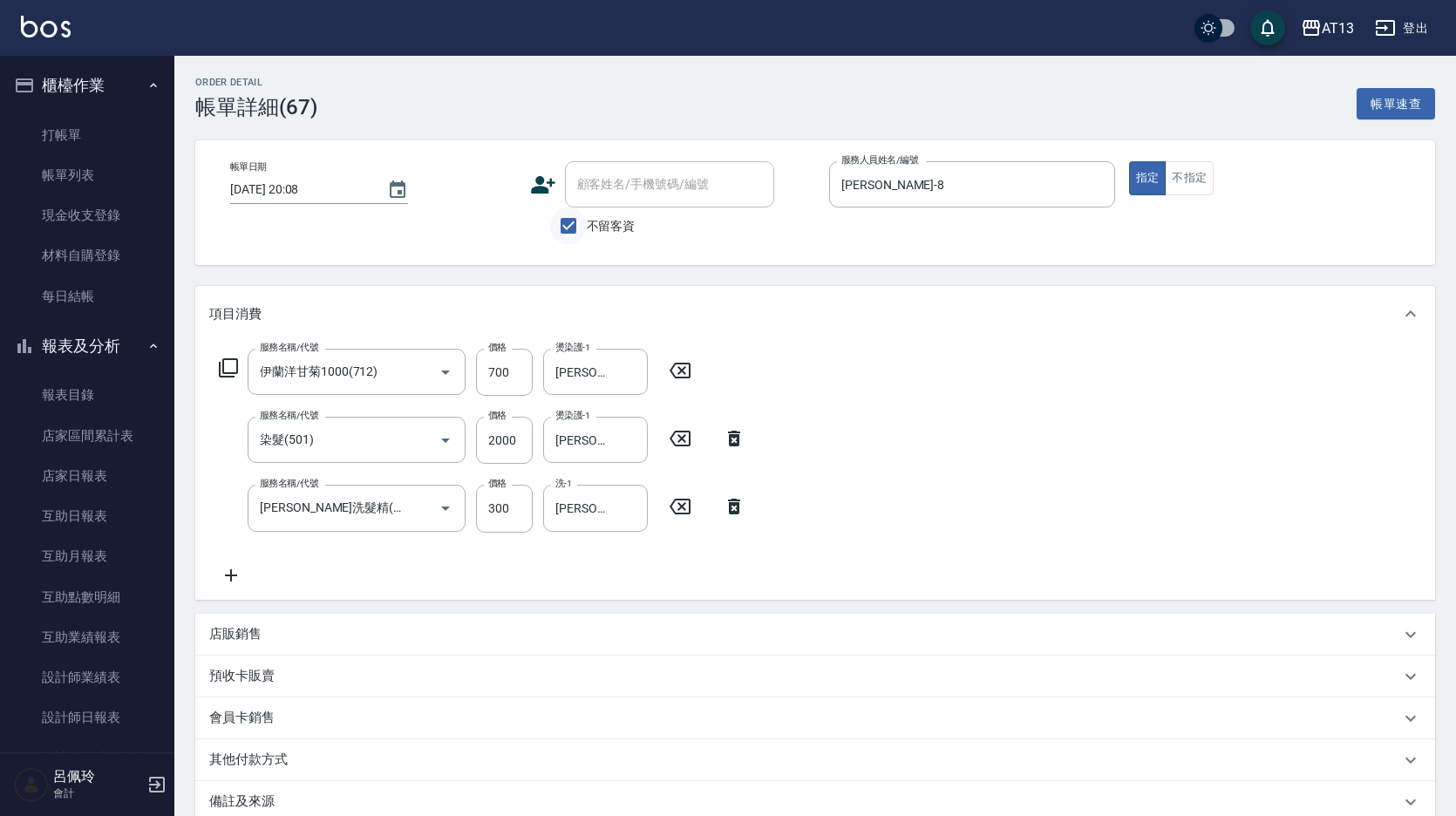
click at [569, 238] on input "不留客資" at bounding box center [568, 226] width 37 height 37
checkbox input "false"
click at [581, 193] on input "顧客姓名/手機號碼/編號" at bounding box center [656, 184] width 167 height 31
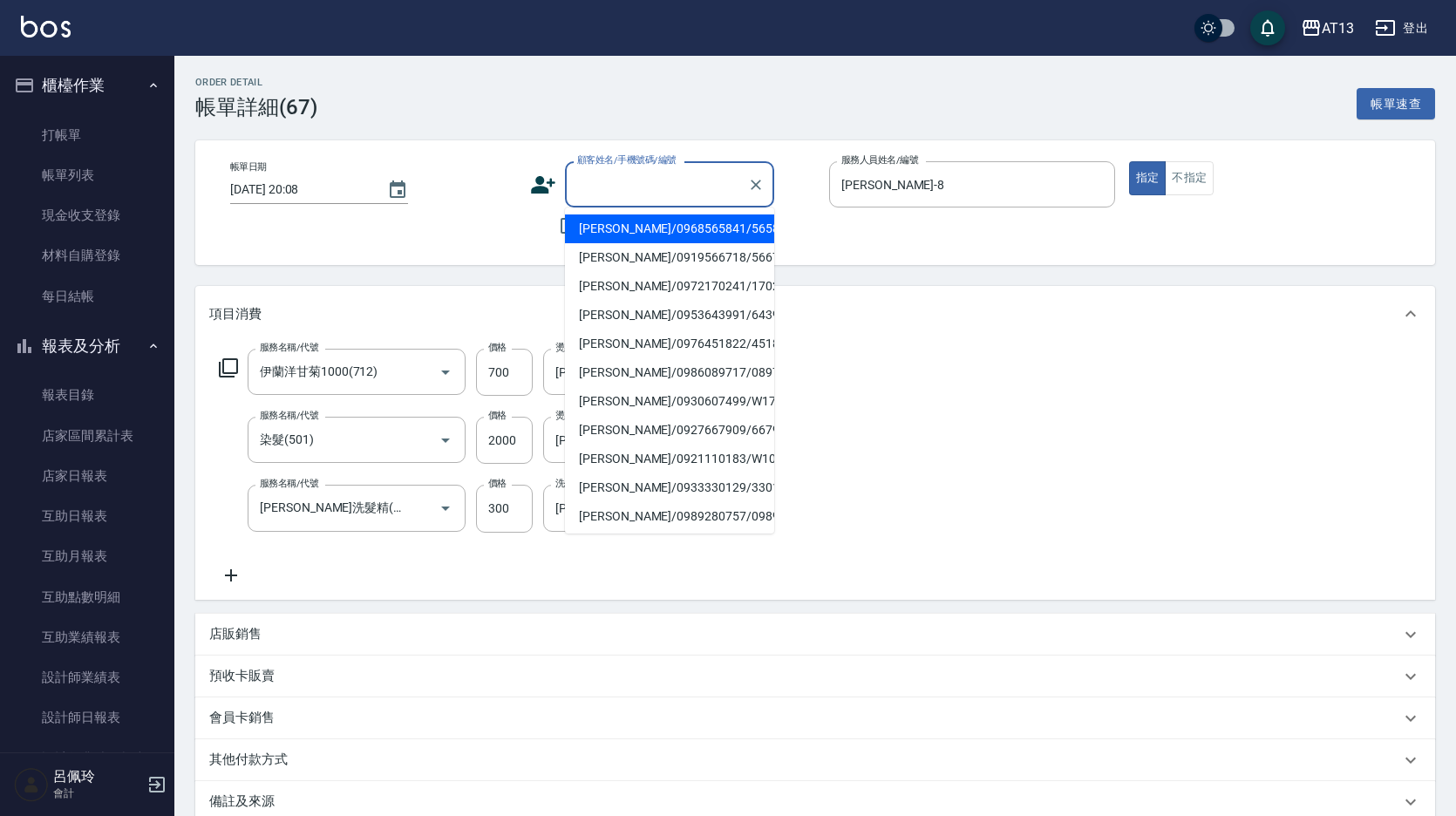
click at [625, 232] on li "吳佳樵/0968565841/565841" at bounding box center [669, 229] width 209 height 29
type input "吳佳樵/0968565841/565841"
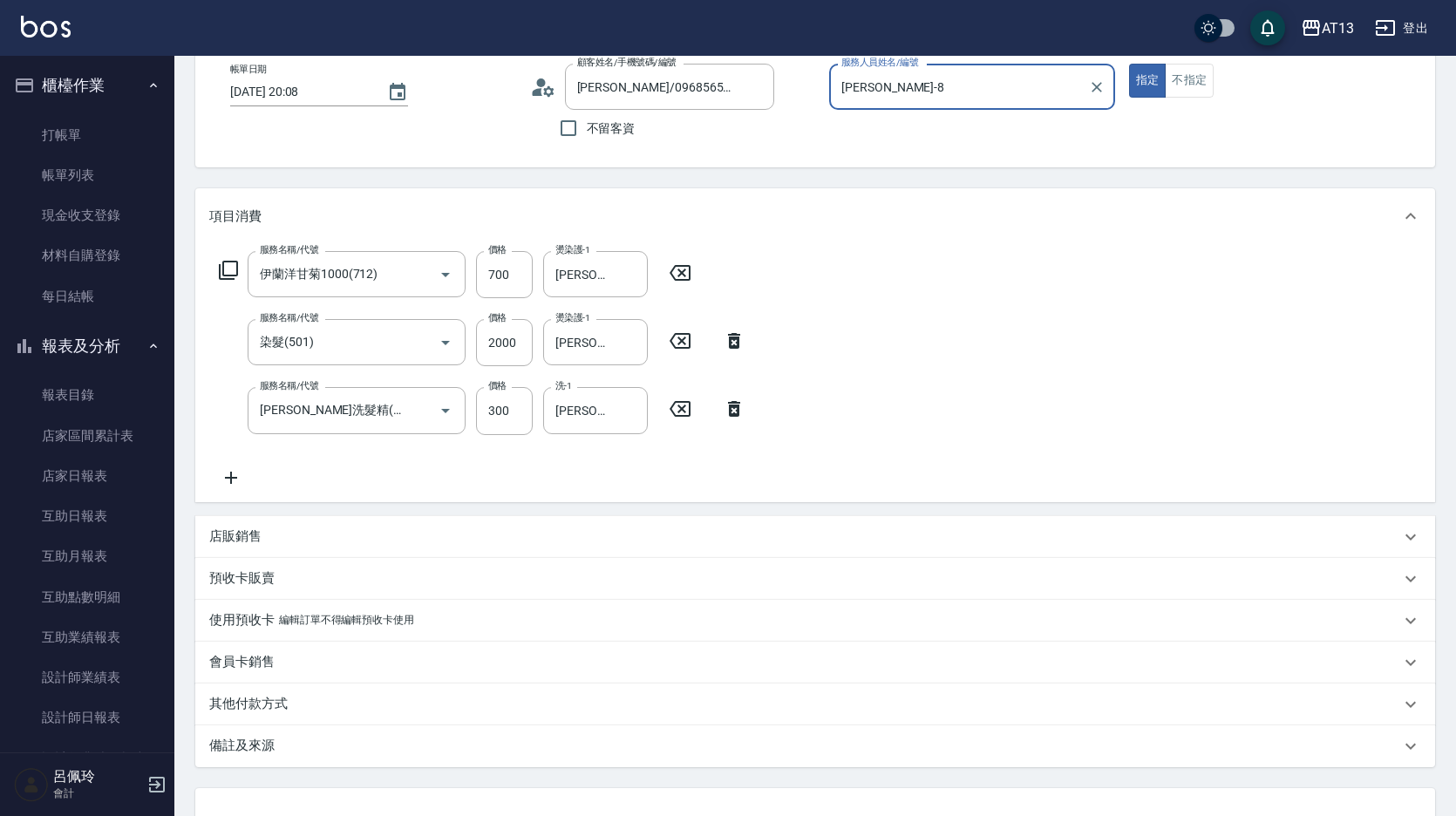
scroll to position [238, 0]
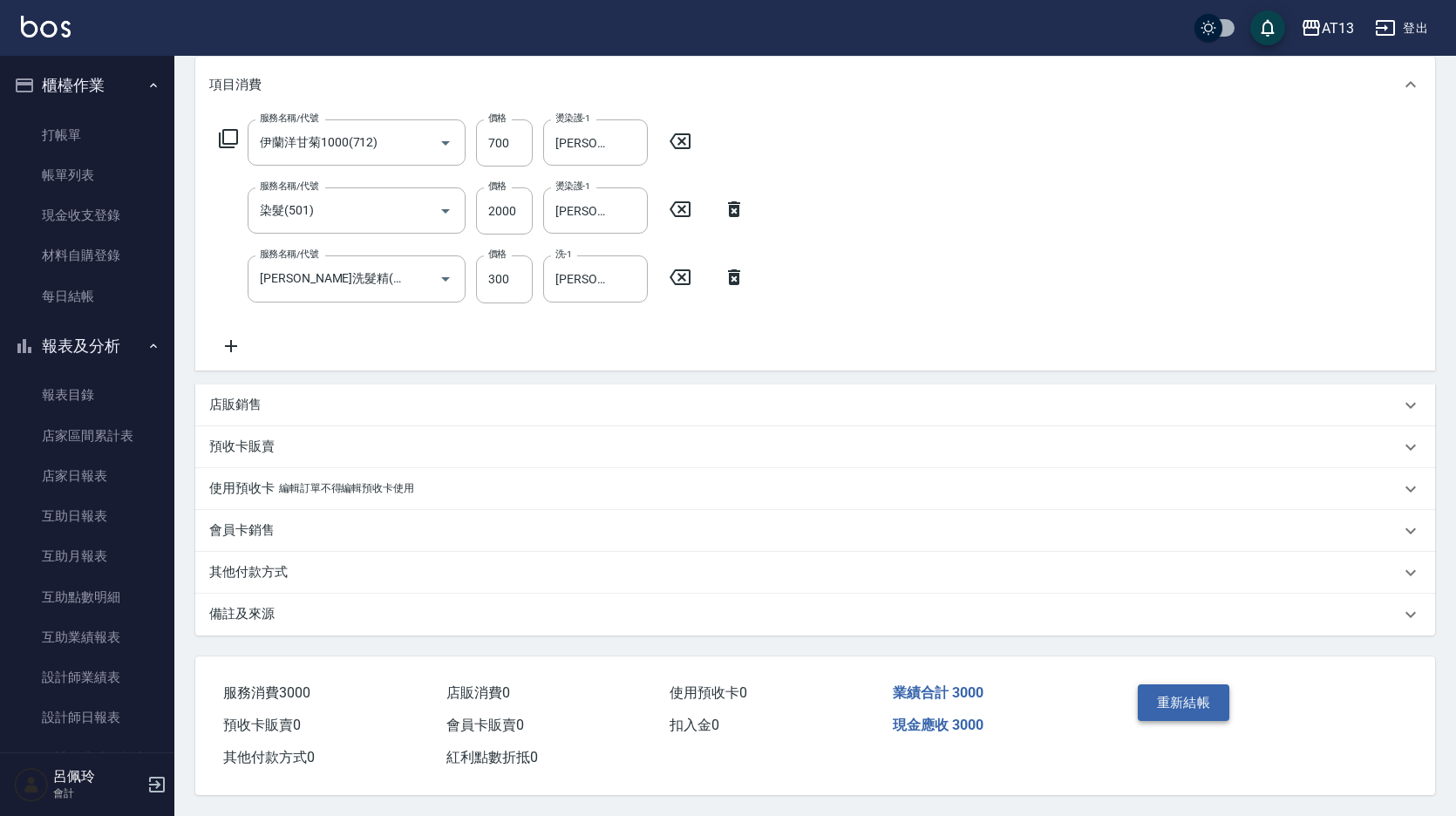
click at [1171, 706] on button "重新結帳" at bounding box center [1183, 703] width 92 height 37
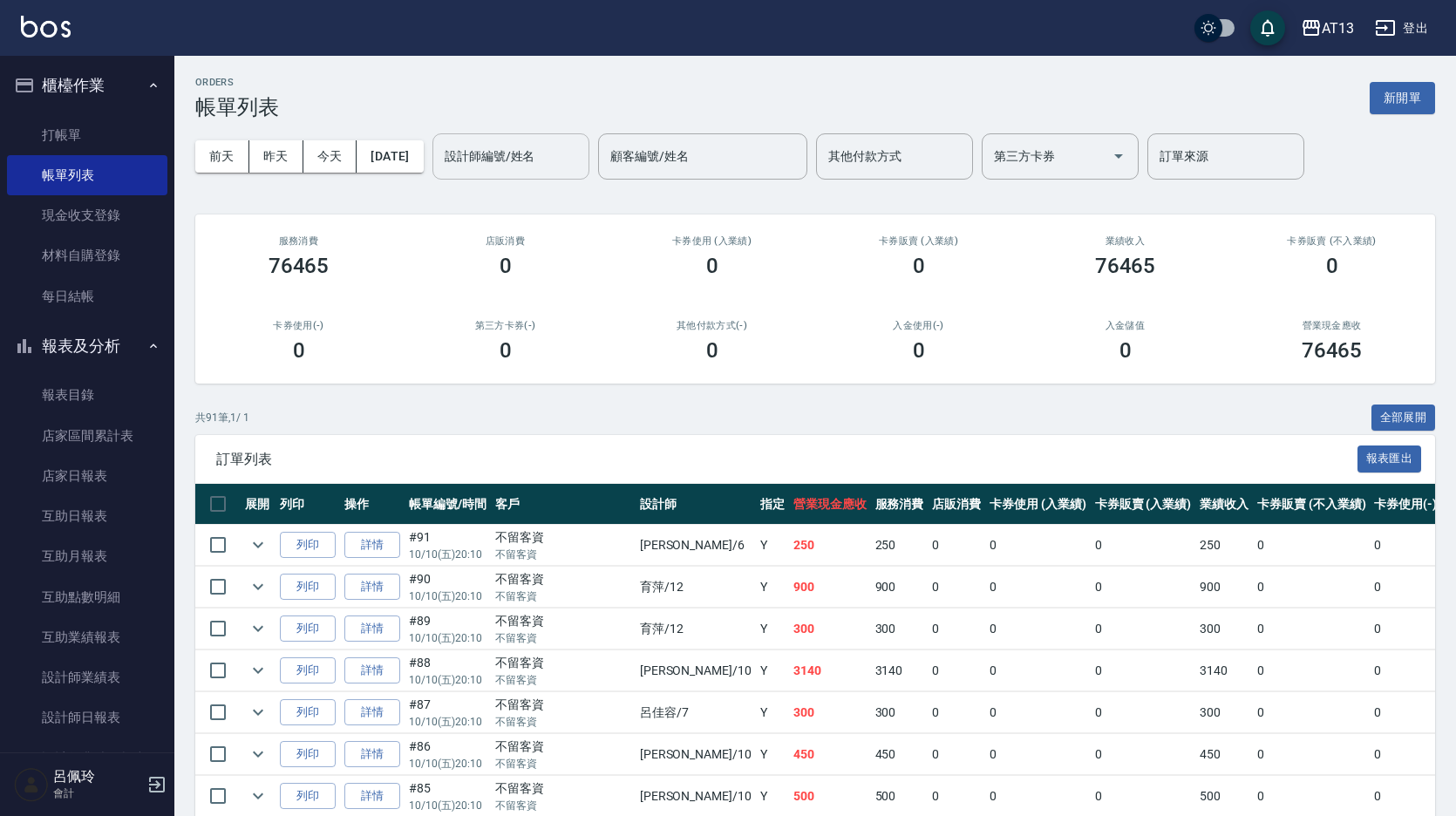
click at [533, 161] on input "設計師編號/姓名" at bounding box center [510, 157] width 142 height 31
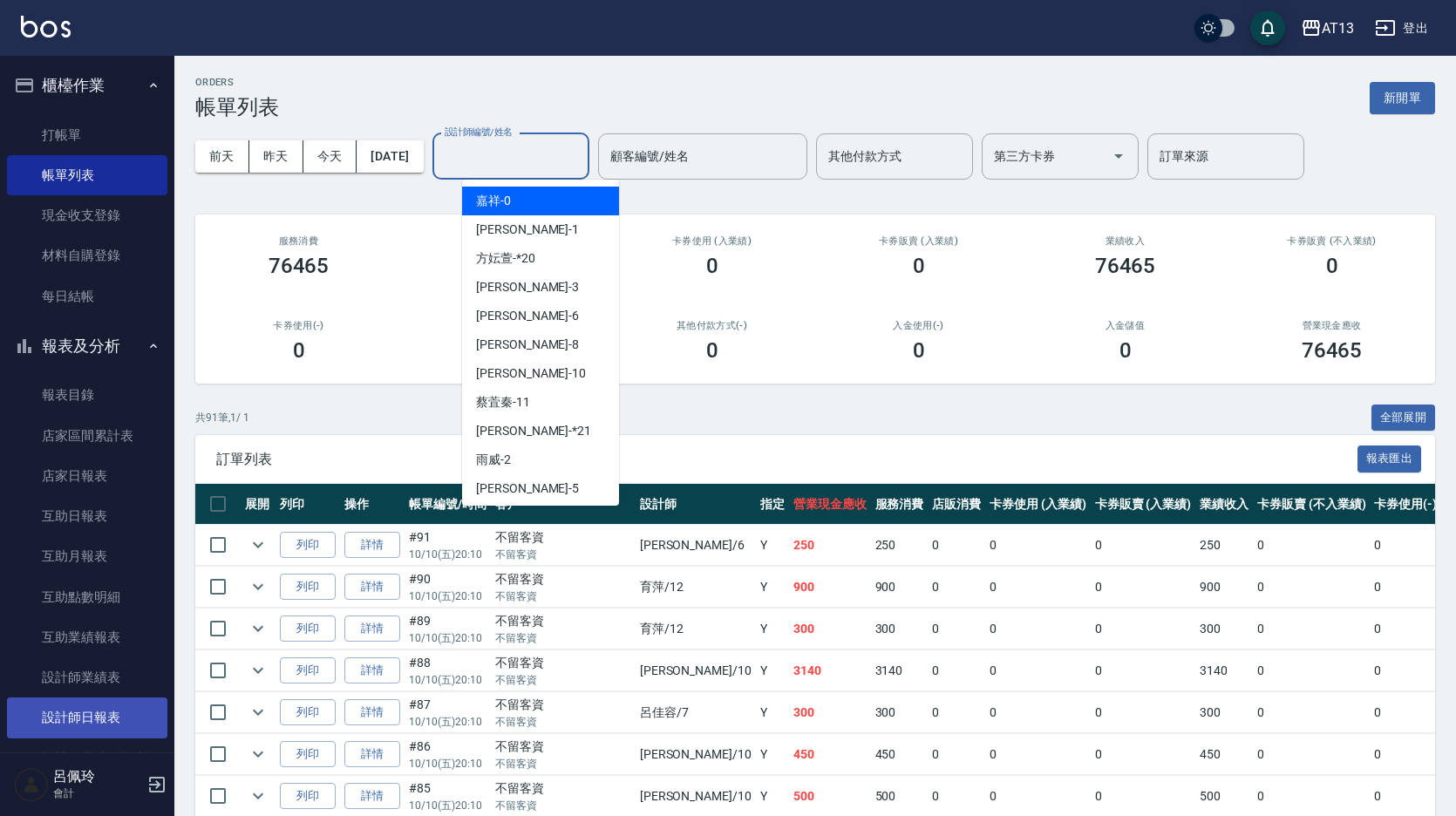
click at [117, 718] on link "設計師日報表" at bounding box center [87, 718] width 160 height 40
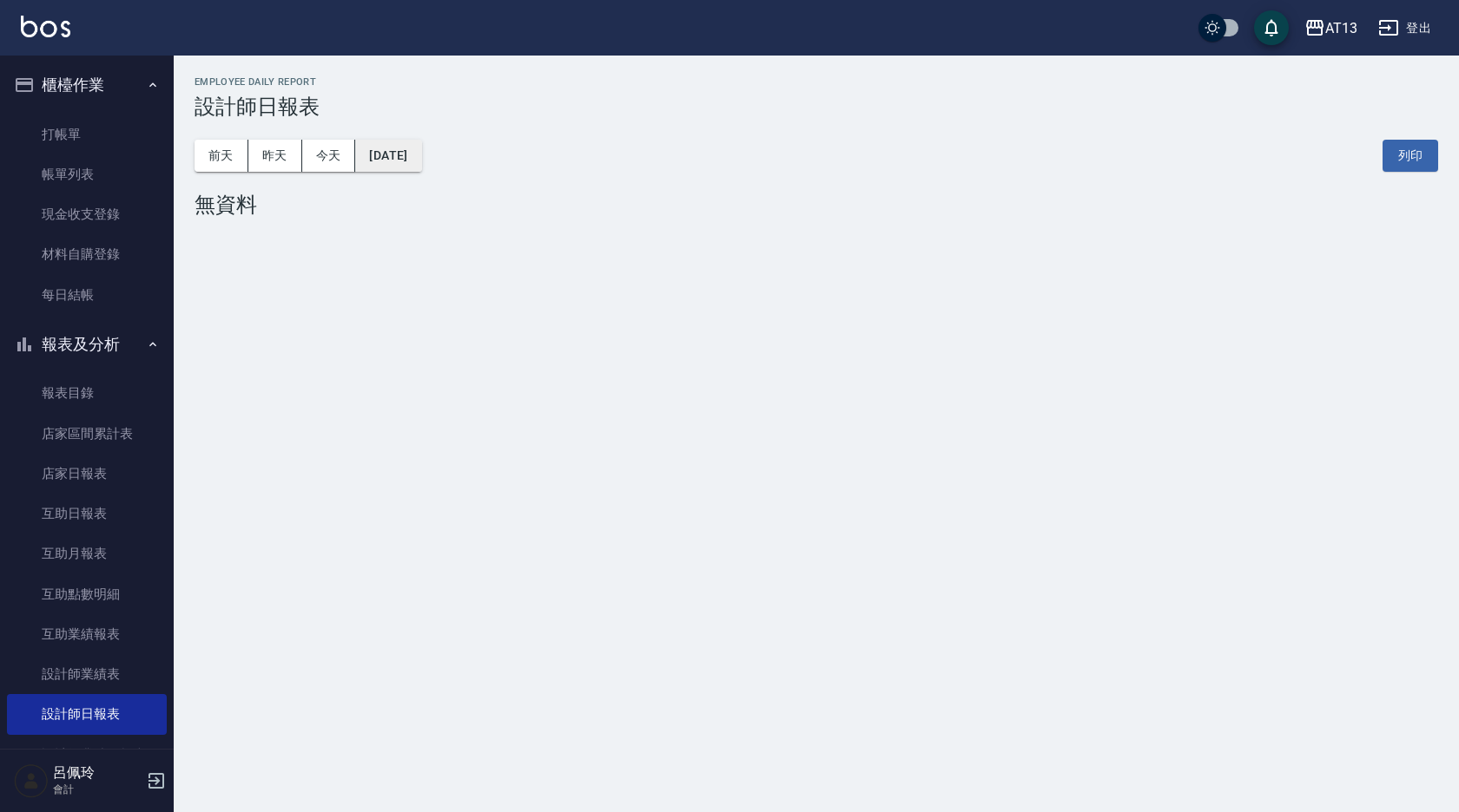
click at [407, 148] on button "[DATE]" at bounding box center [387, 156] width 66 height 32
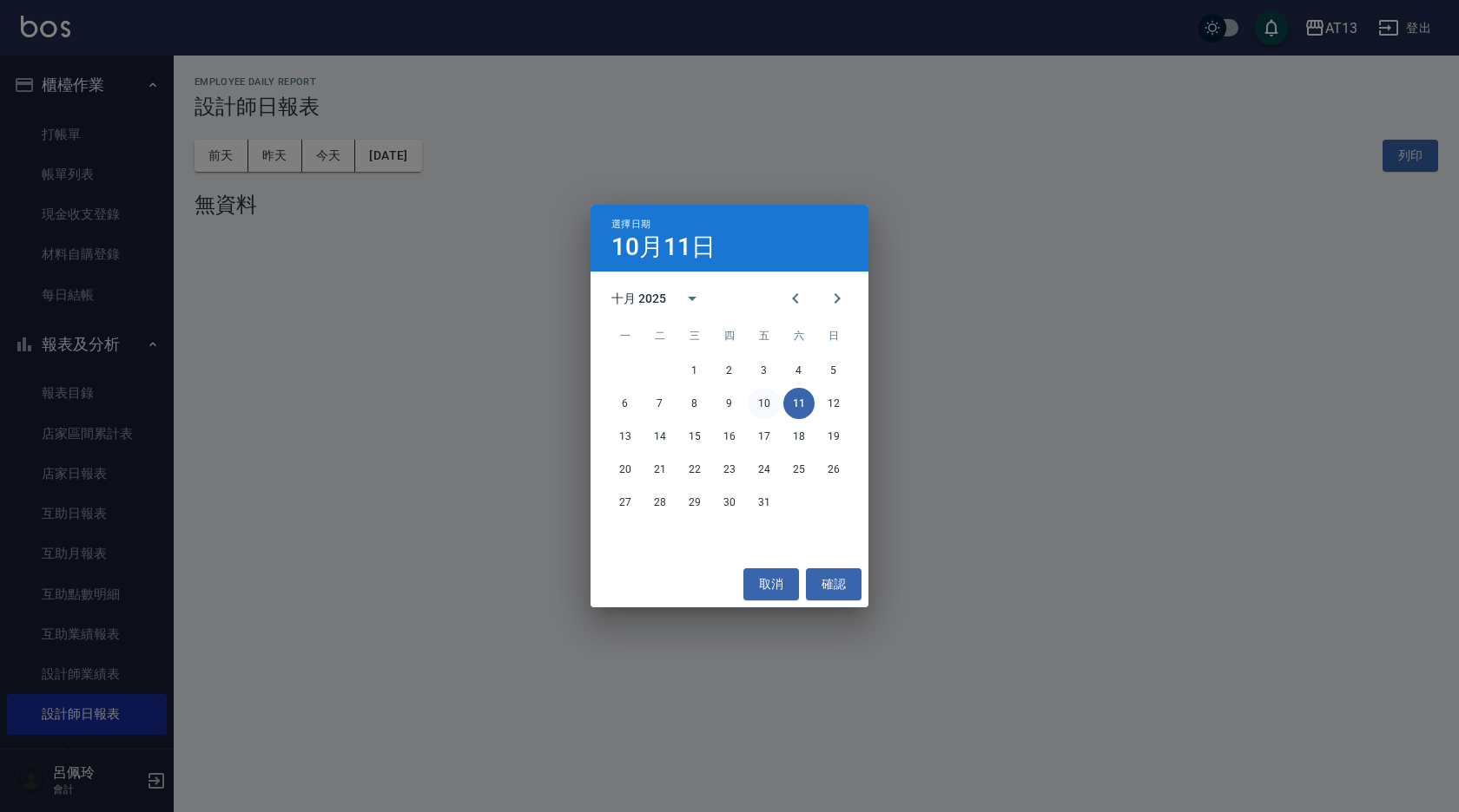
click at [760, 399] on button "10" at bounding box center [764, 404] width 32 height 32
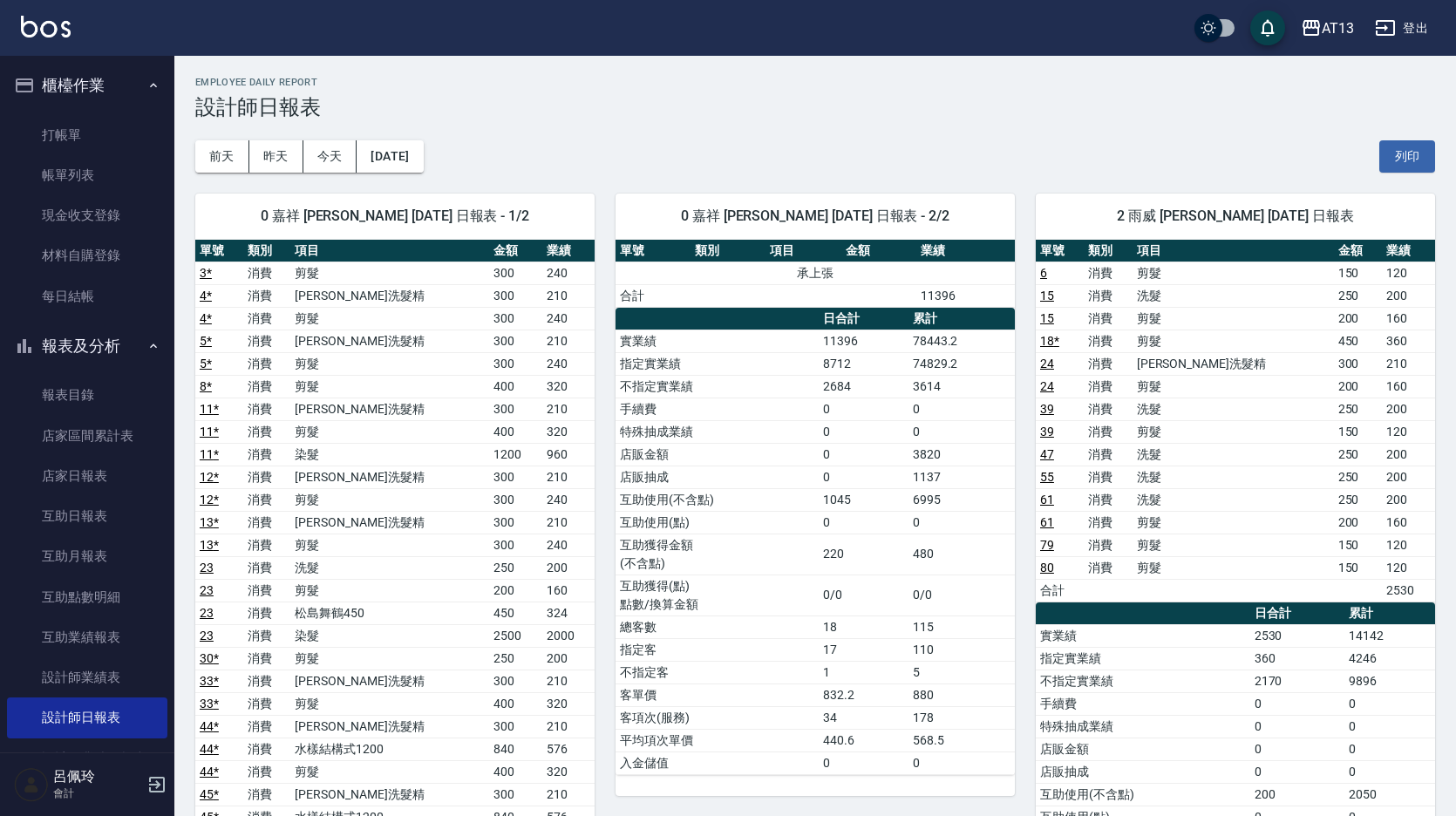
drag, startPoint x: 87, startPoint y: 180, endPoint x: 359, endPoint y: 790, distance: 667.9
click at [87, 180] on link "帳單列表" at bounding box center [87, 175] width 160 height 40
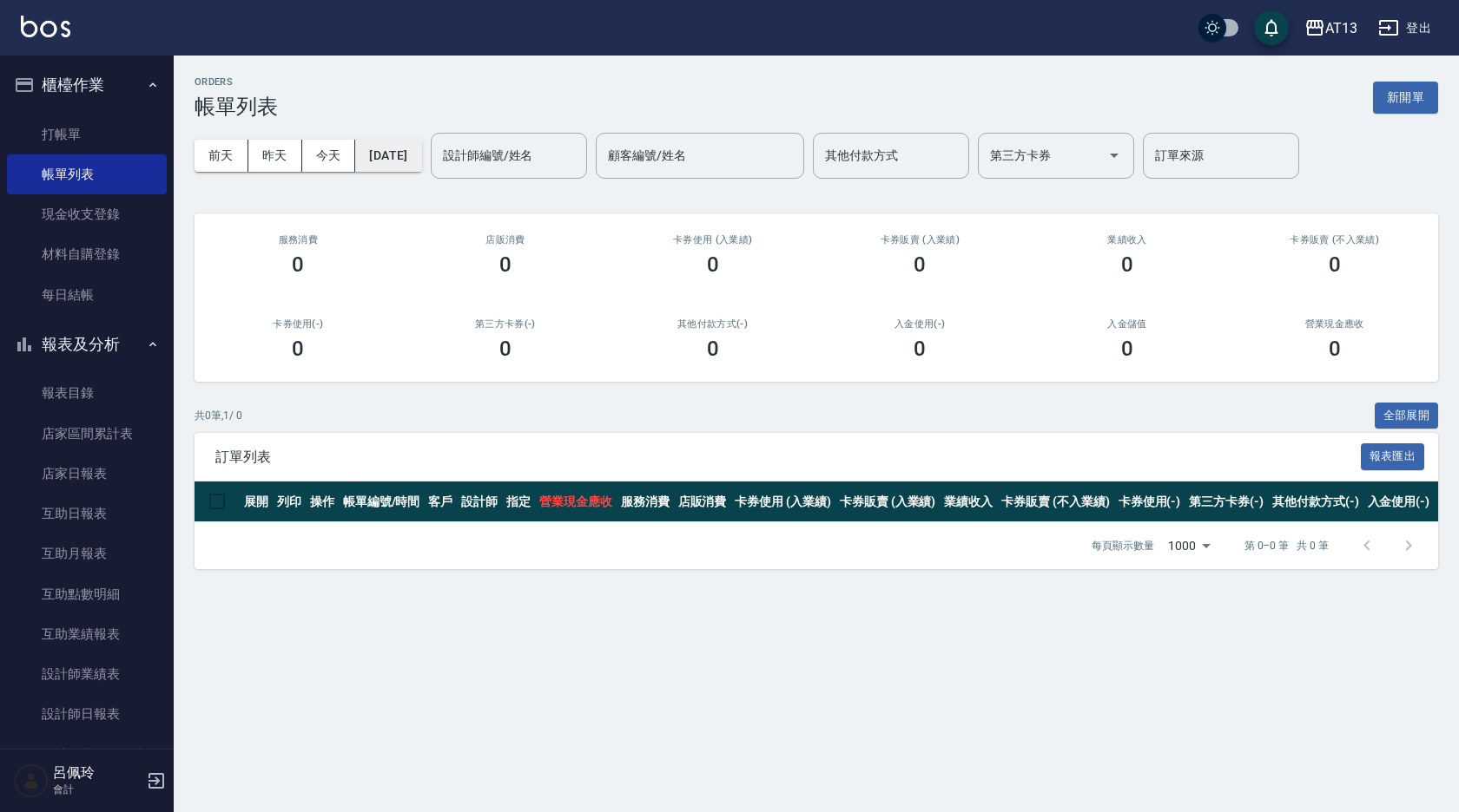
click at [386, 166] on button "[DATE]" at bounding box center [387, 156] width 66 height 32
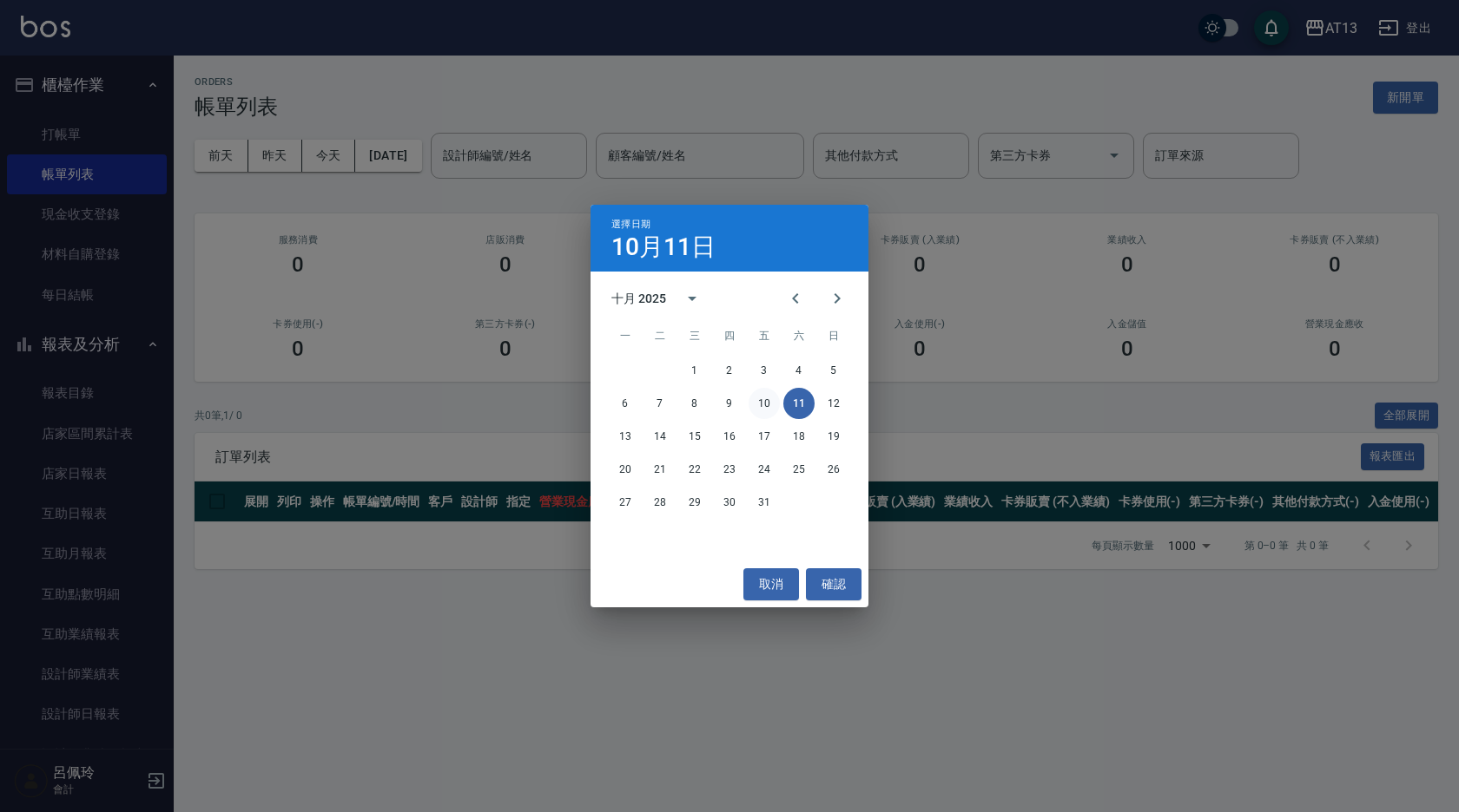
click at [761, 414] on button "10" at bounding box center [764, 404] width 32 height 32
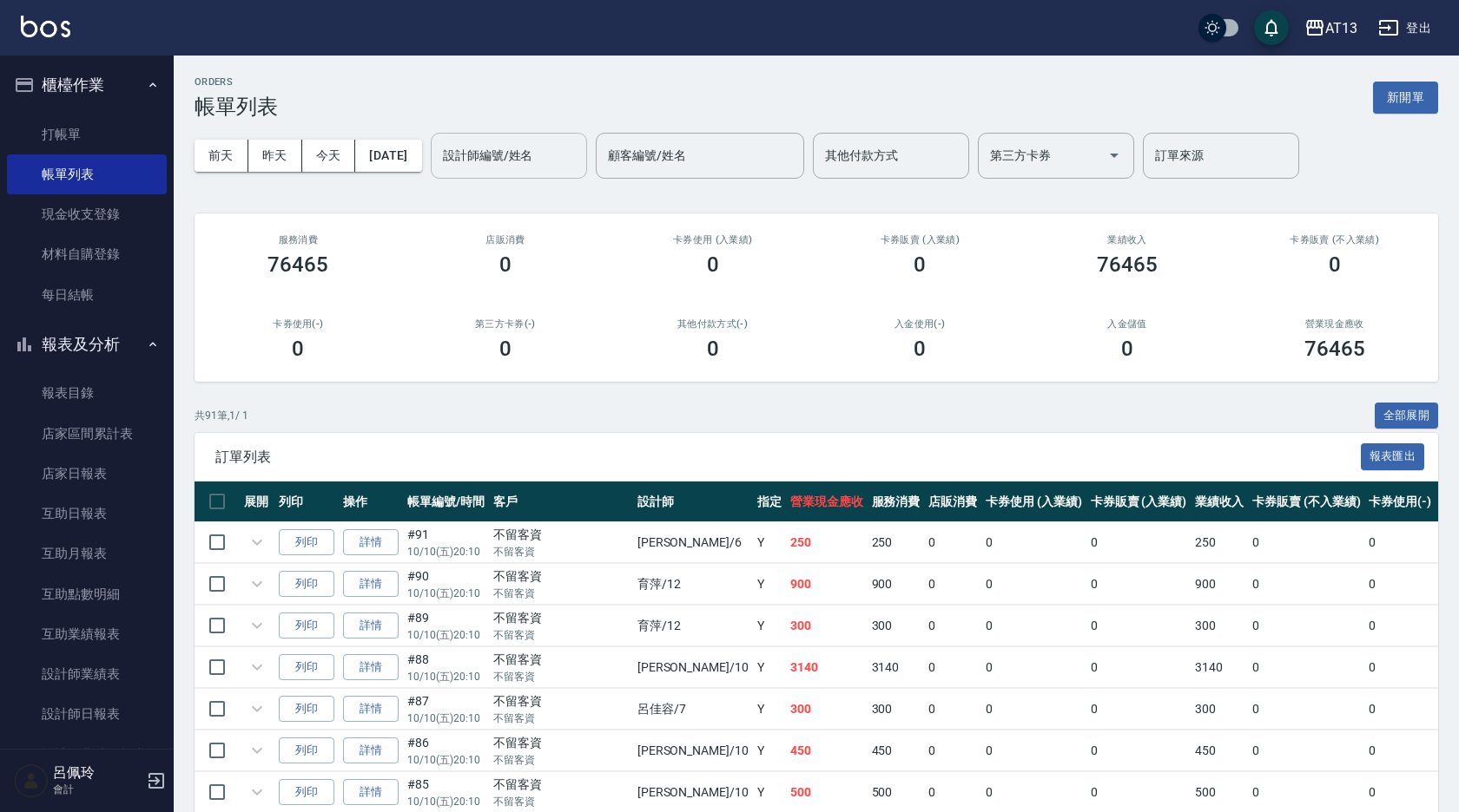
click at [525, 155] on div "設計師編號/姓名 設計師編號/姓名" at bounding box center [508, 156] width 156 height 46
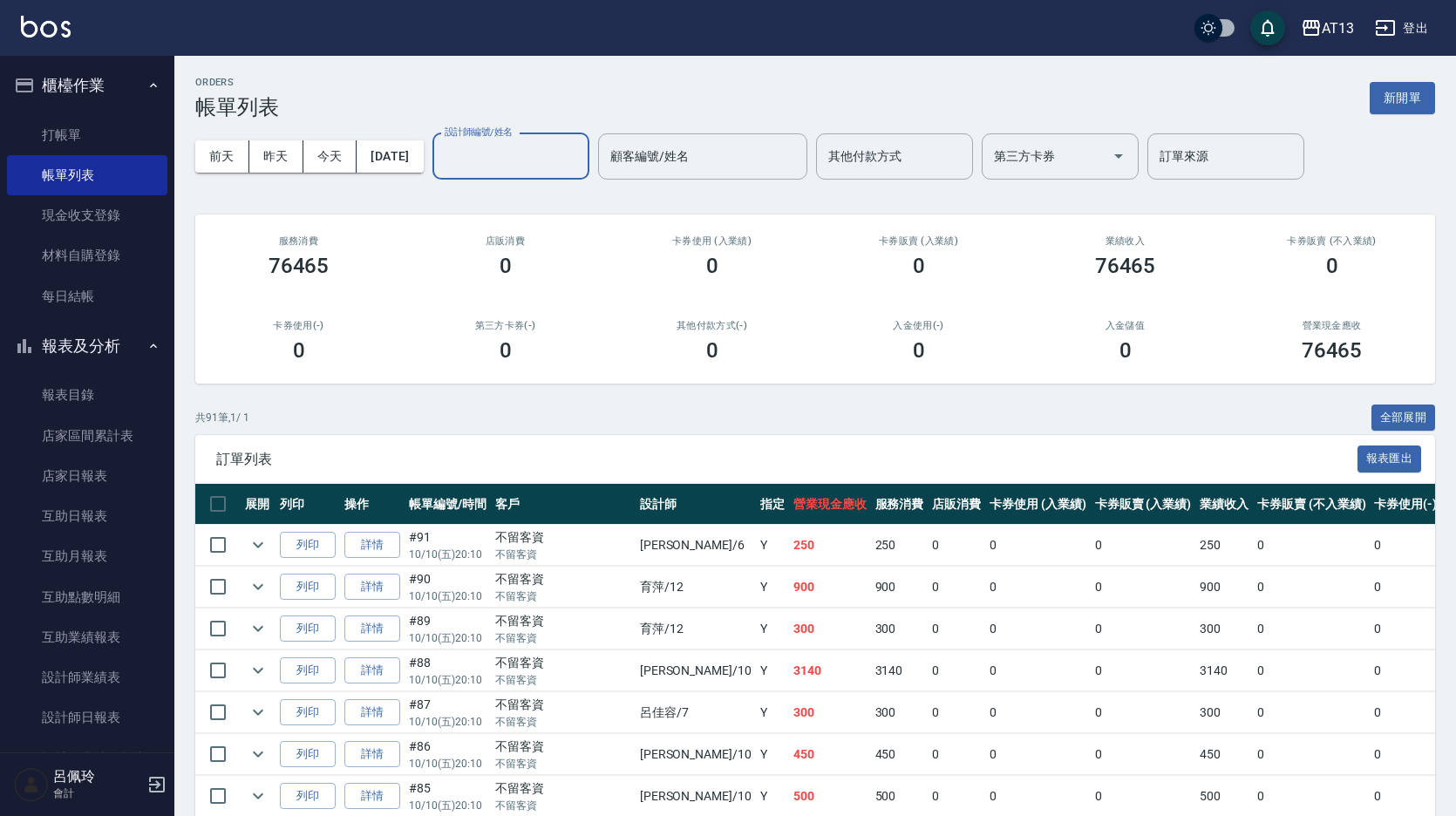
click at [506, 153] on input "設計師編號/姓名" at bounding box center [510, 157] width 142 height 31
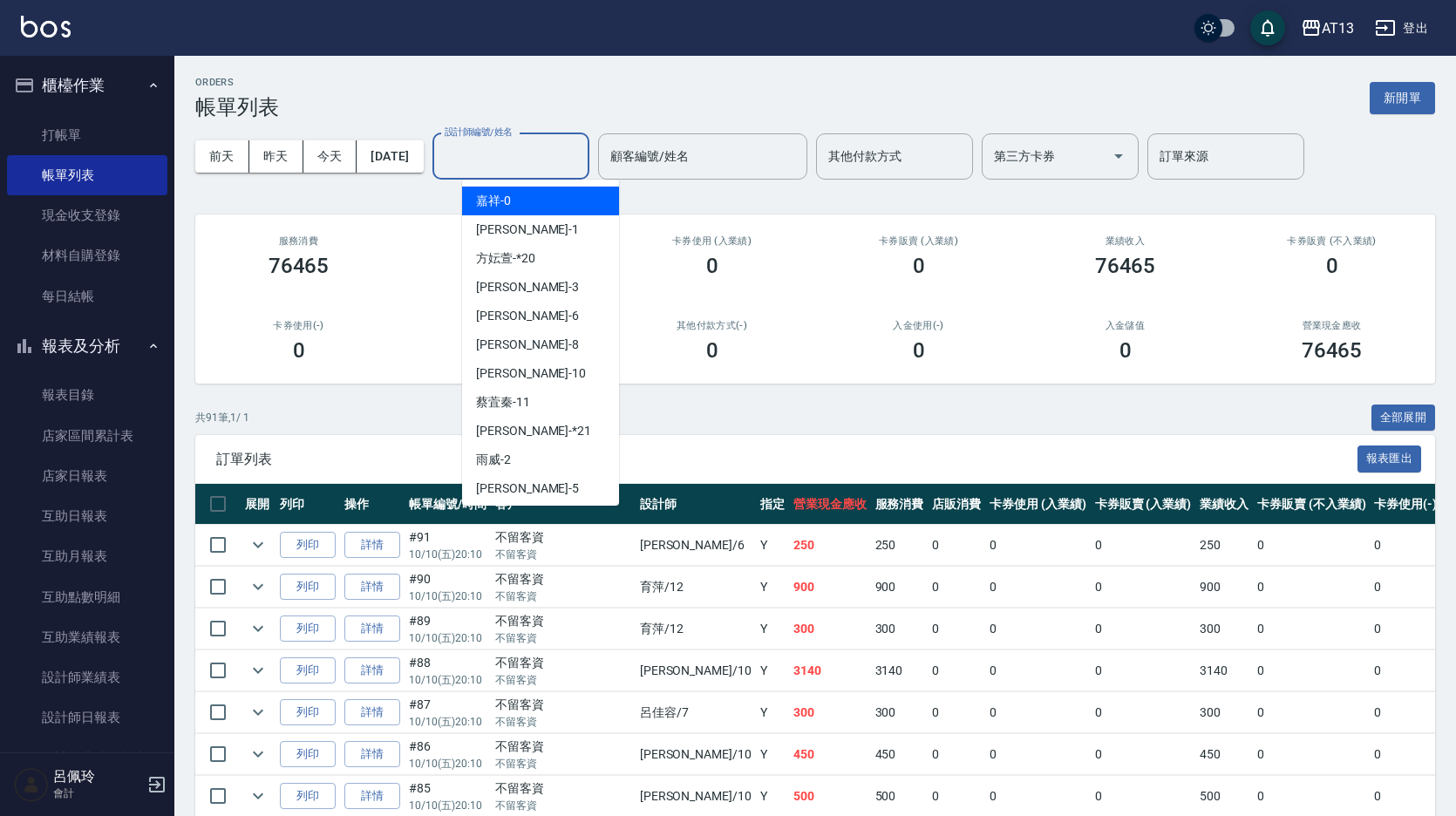
click at [507, 153] on input "設計師編號/姓名" at bounding box center [510, 157] width 142 height 31
click at [508, 226] on span "鈞茹 -1" at bounding box center [527, 230] width 103 height 18
type input "鈞茹-1"
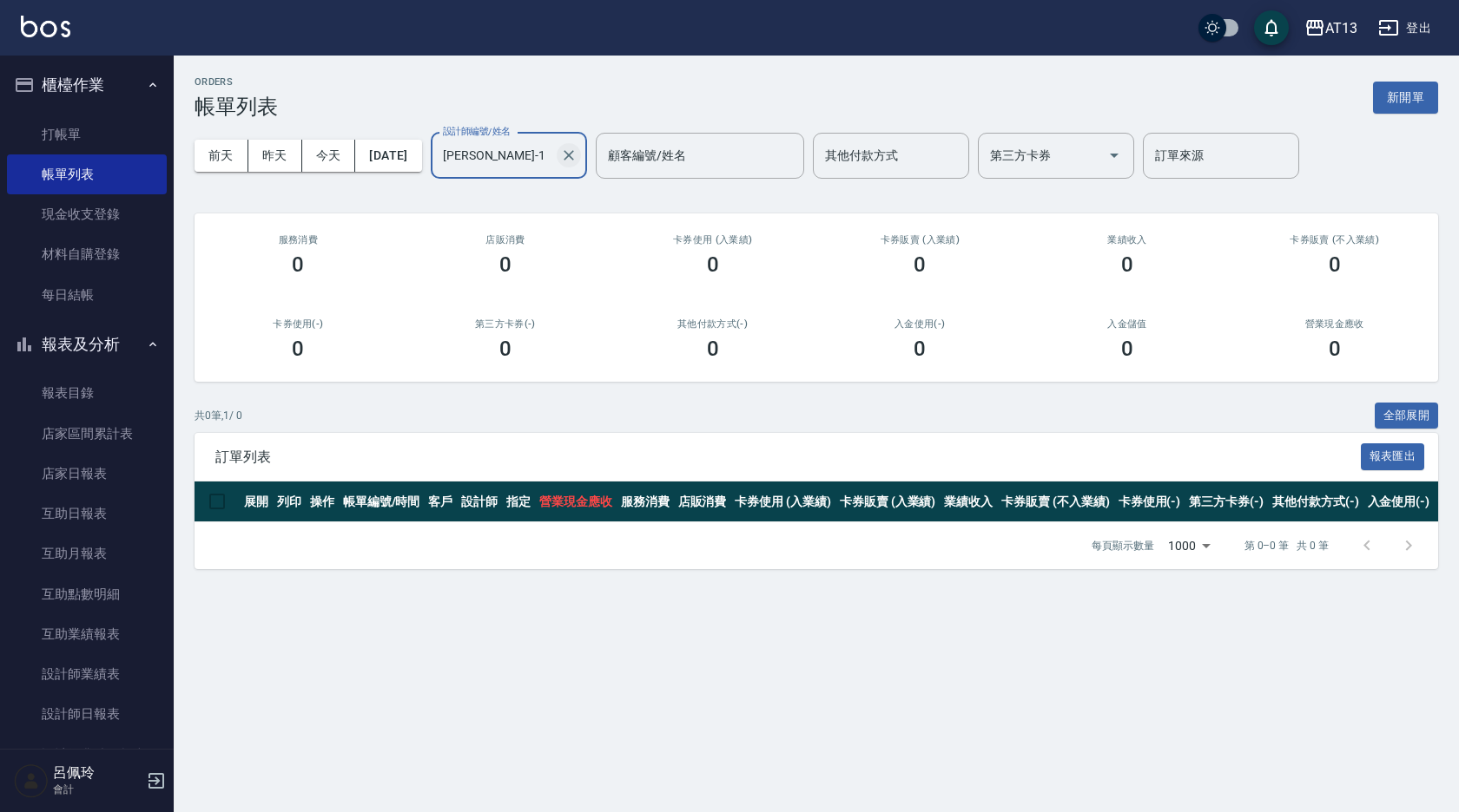
click at [577, 160] on icon "Clear" at bounding box center [569, 155] width 18 height 18
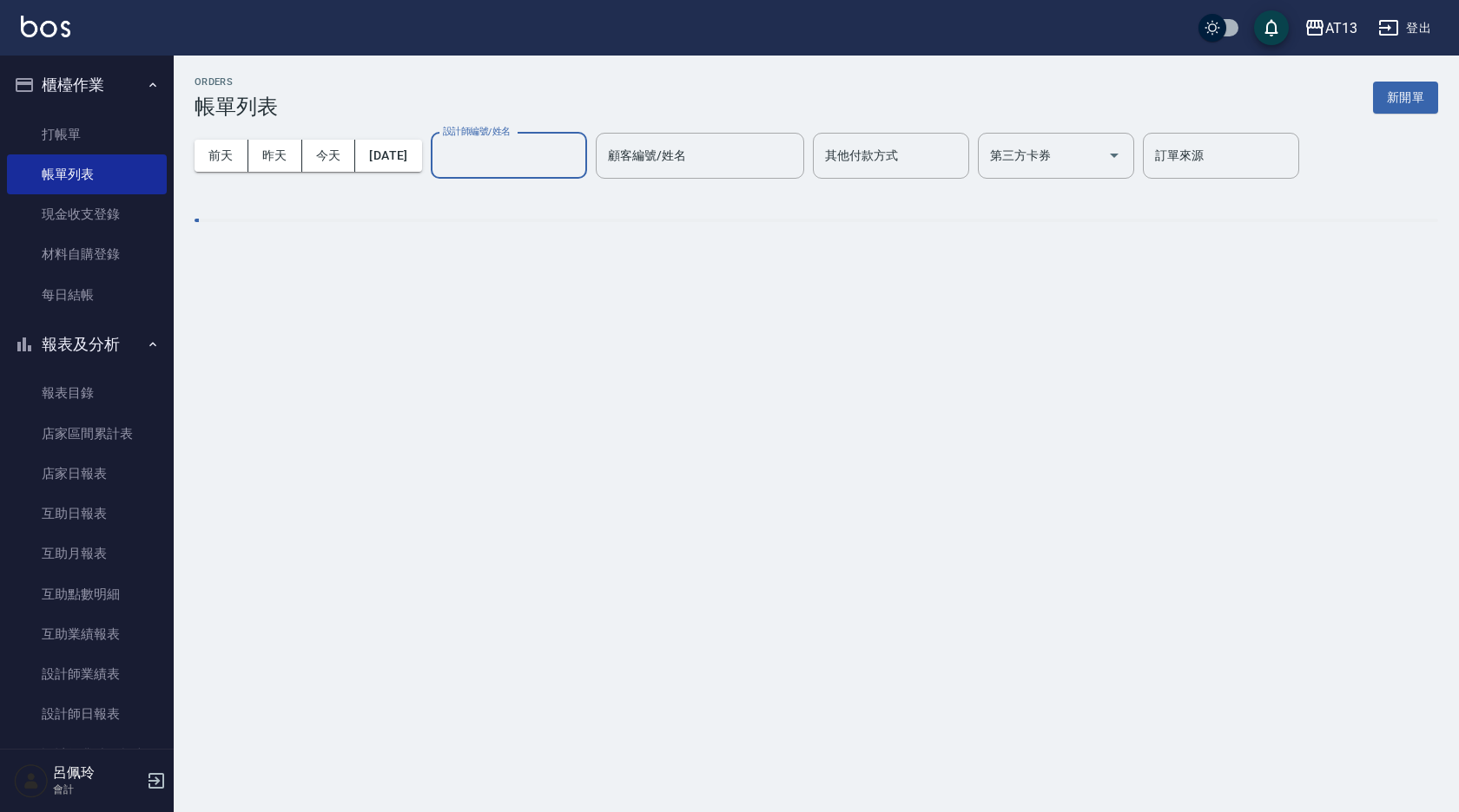
click at [542, 153] on input "設計師編號/姓名" at bounding box center [508, 156] width 141 height 31
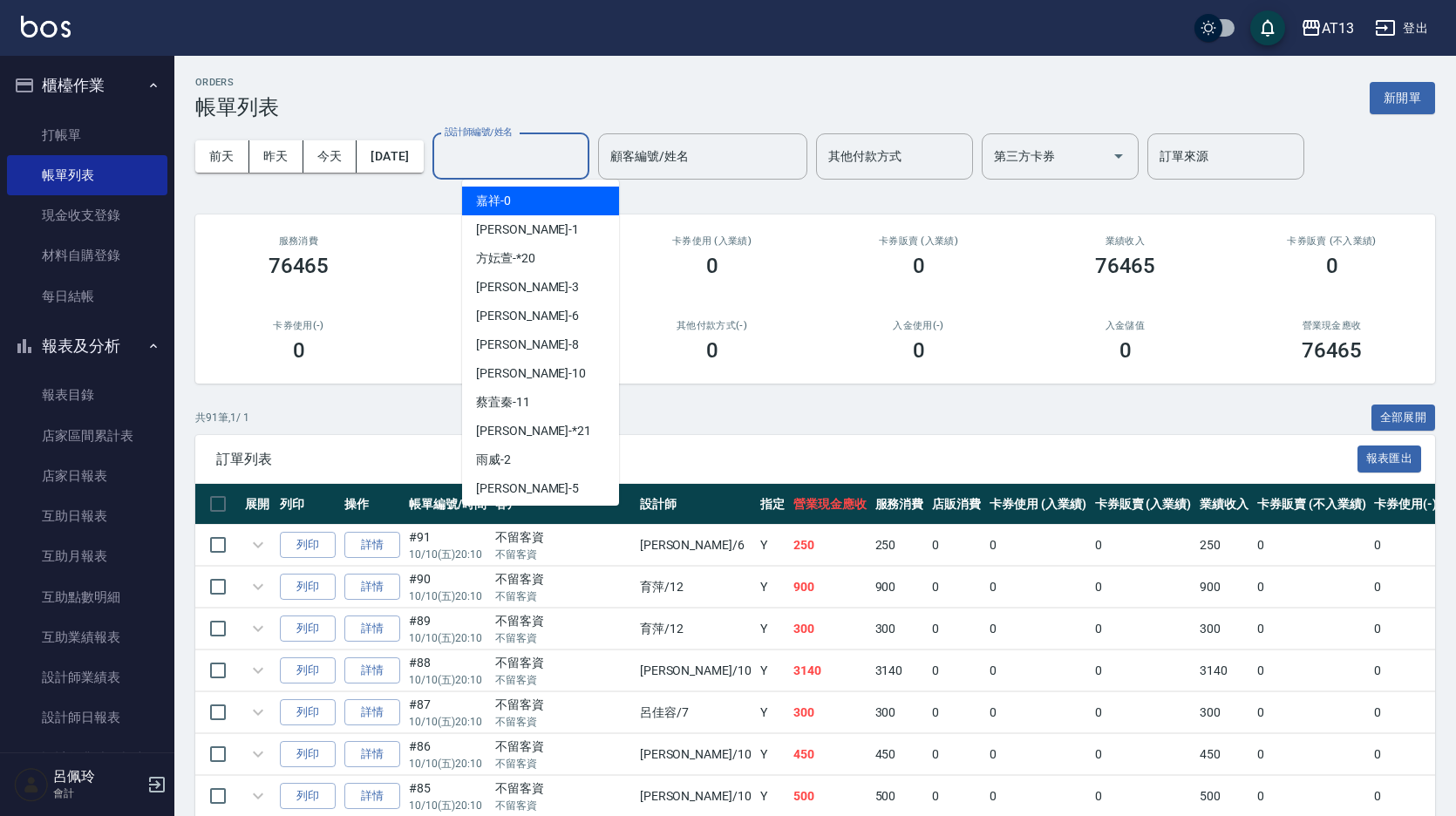
click at [544, 154] on input "設計師編號/姓名" at bounding box center [510, 157] width 142 height 31
click at [495, 166] on input "設計師編號/姓名" at bounding box center [510, 157] width 142 height 31
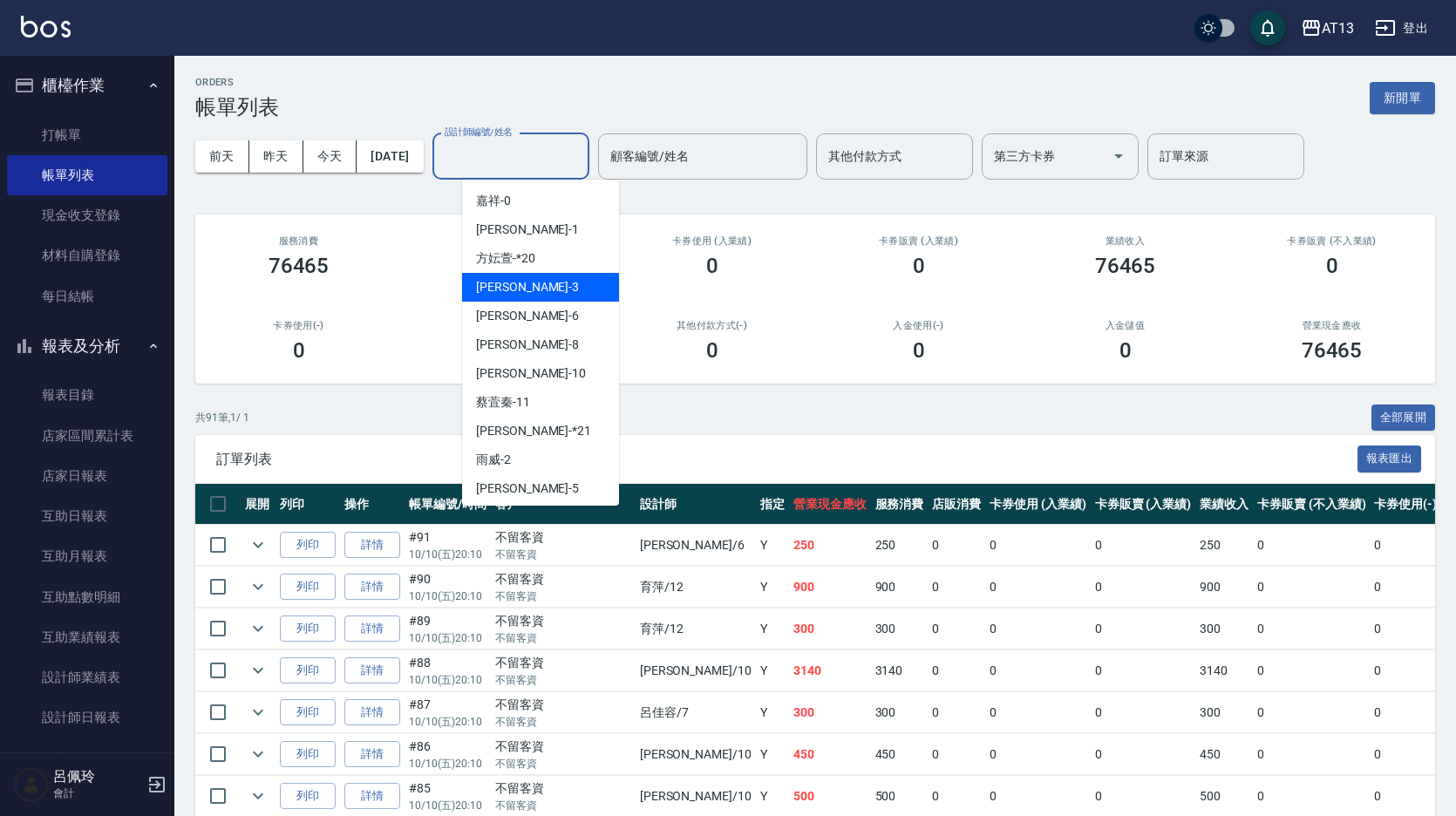
click at [493, 281] on span "敏玹 -3" at bounding box center [527, 287] width 103 height 18
type input "敏玹-3"
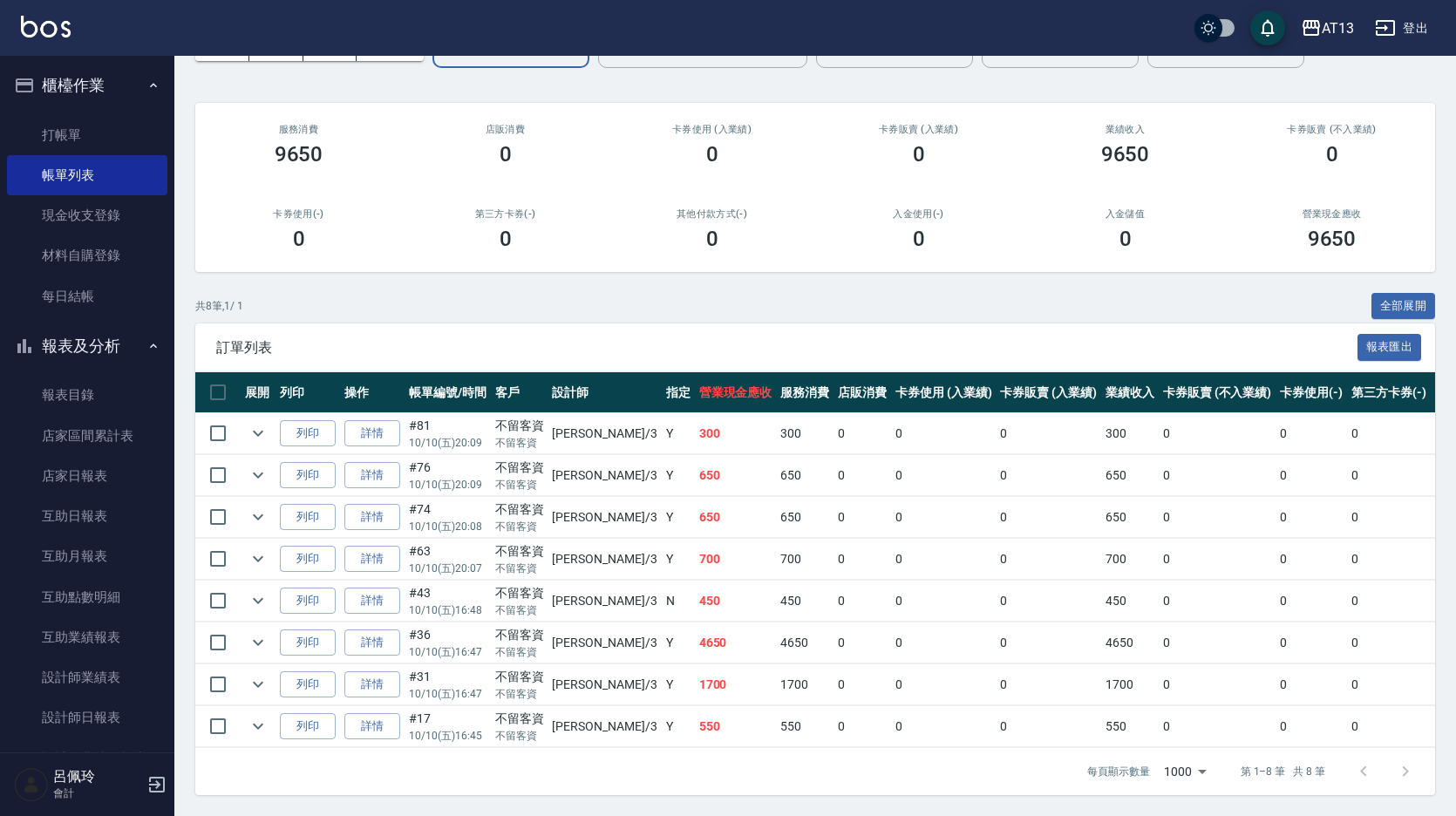
scroll to position [125, 0]
click at [365, 462] on link "詳情" at bounding box center [371, 475] width 55 height 27
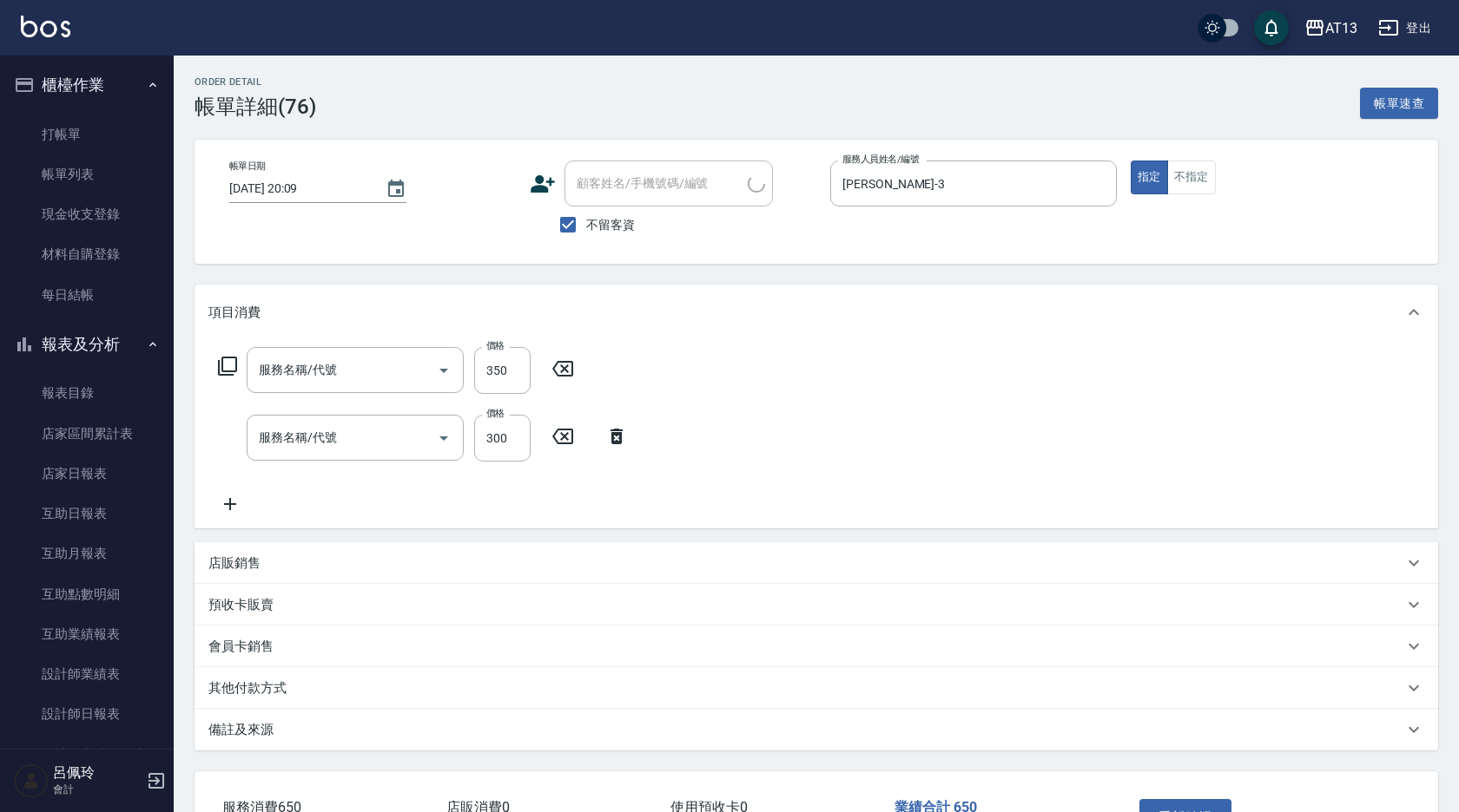
type input "2025/10/10 20:09"
checkbox input "true"
type input "敏玹-3"
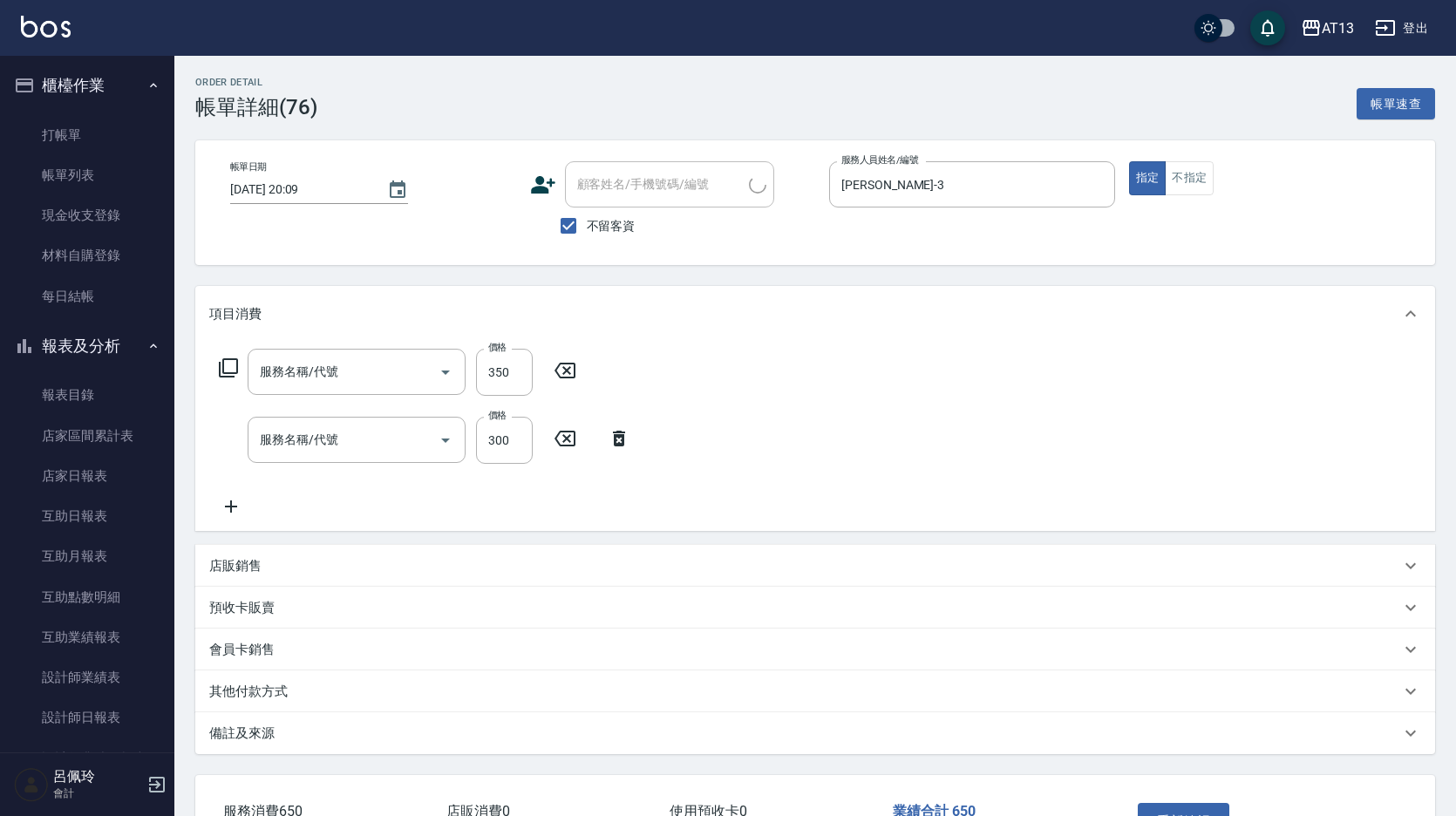
type input "剪髮(401)"
type input "歐娜洗髮精(210)"
click at [509, 386] on input "350" at bounding box center [504, 372] width 56 height 48
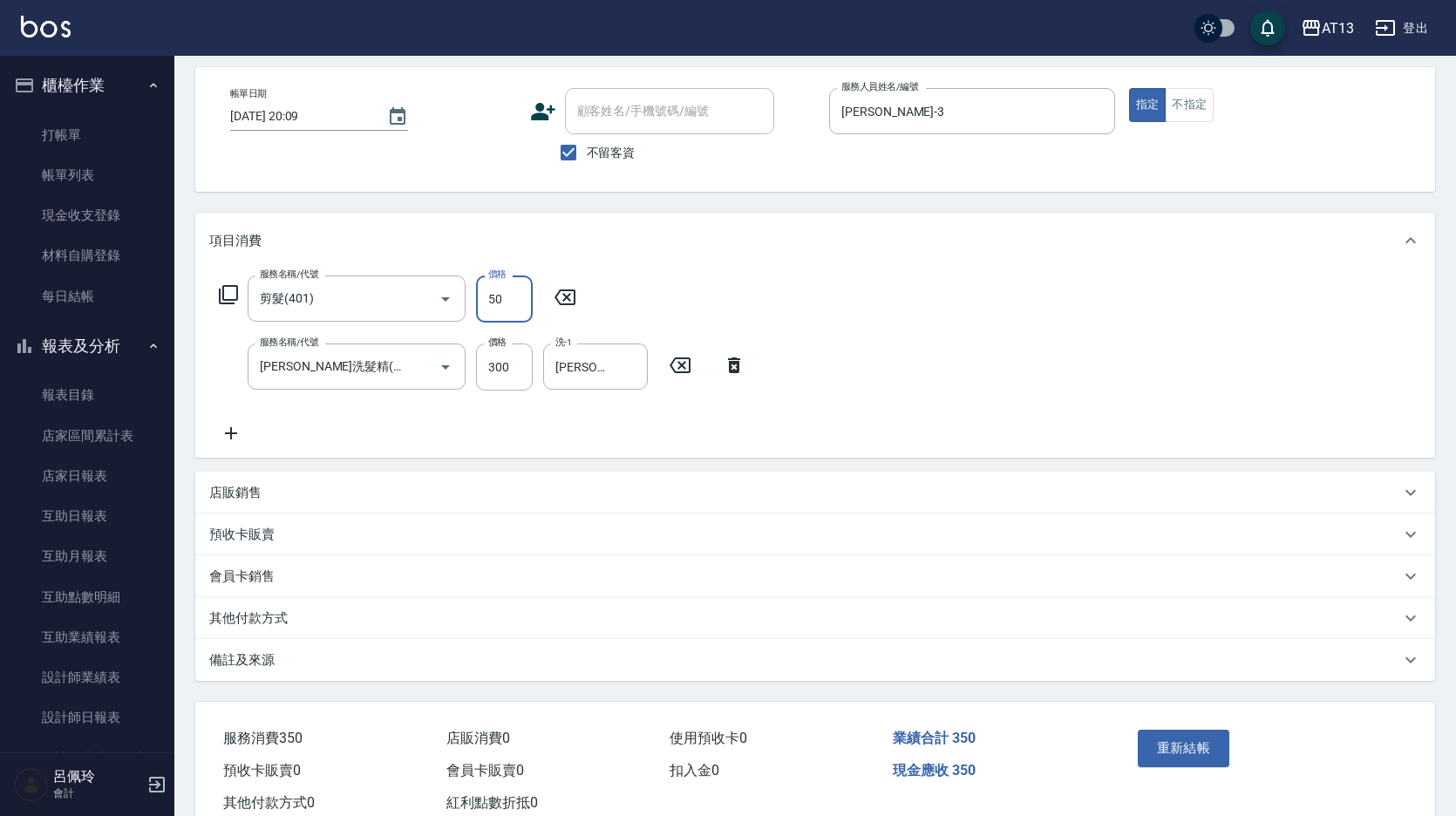
scroll to position [127, 0]
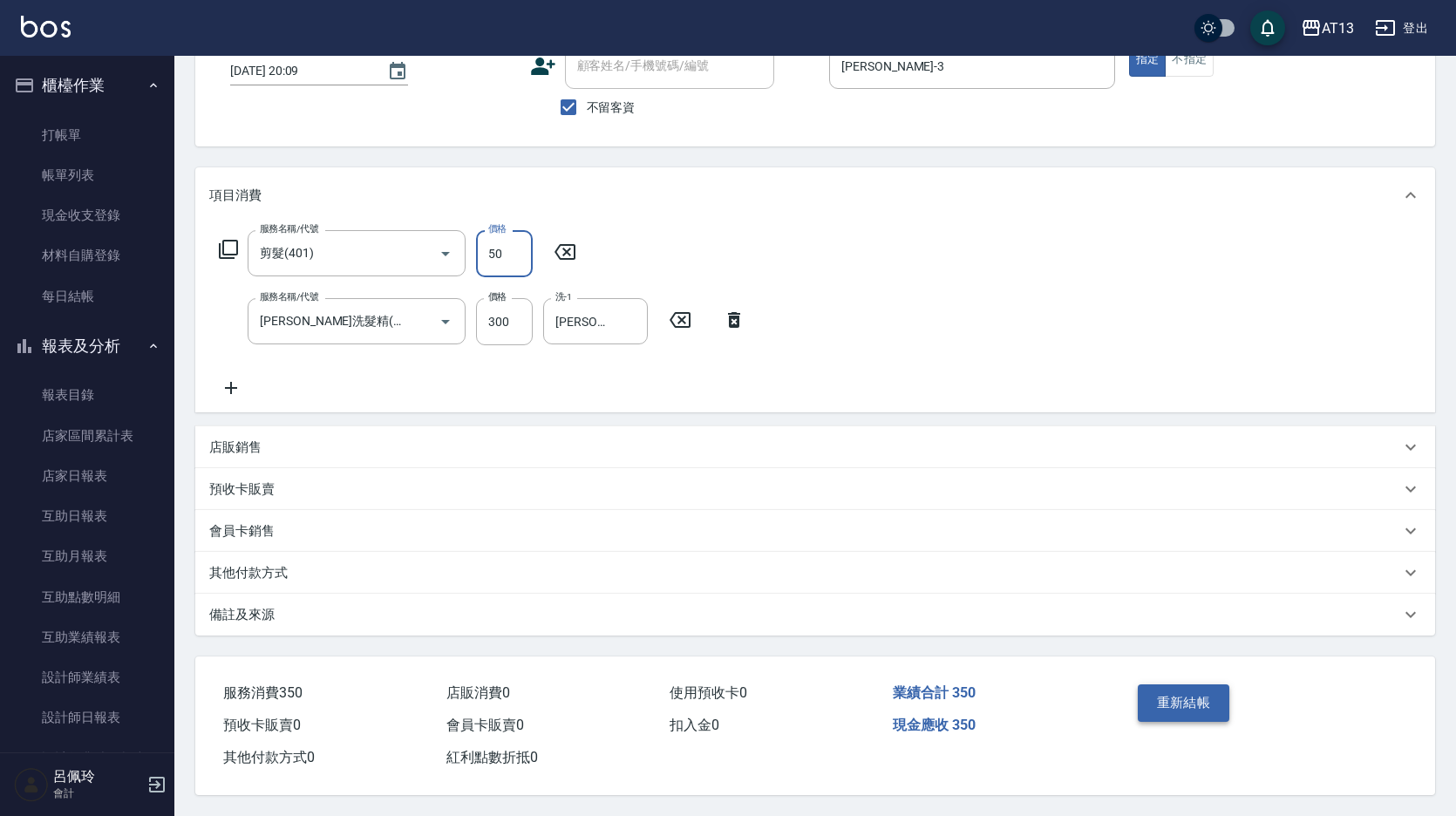
type input "50"
click at [1167, 685] on button "重新結帳" at bounding box center [1183, 703] width 92 height 37
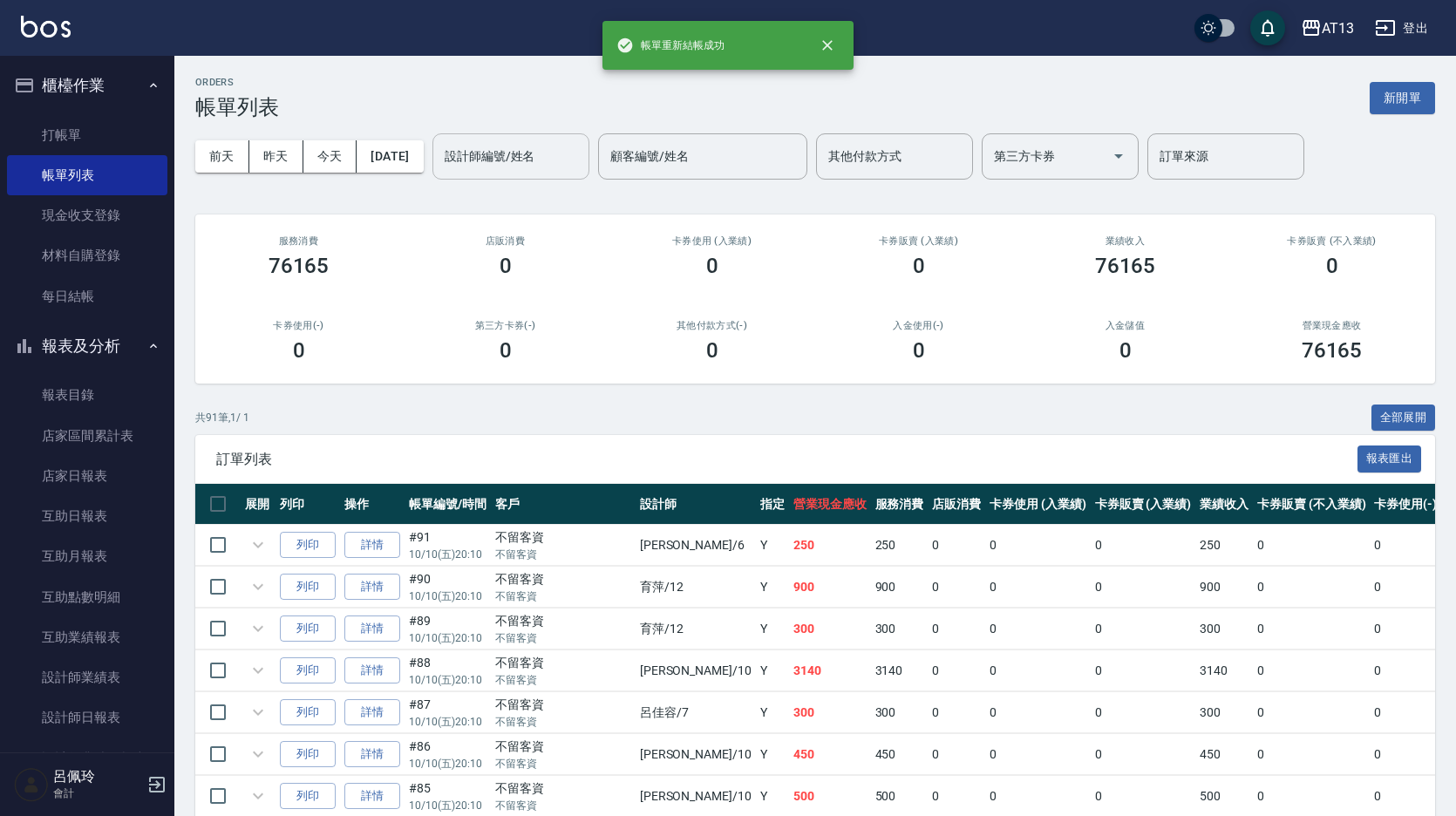
click at [542, 161] on div "設計師編號/姓名 設計師編號/姓名" at bounding box center [510, 157] width 157 height 47
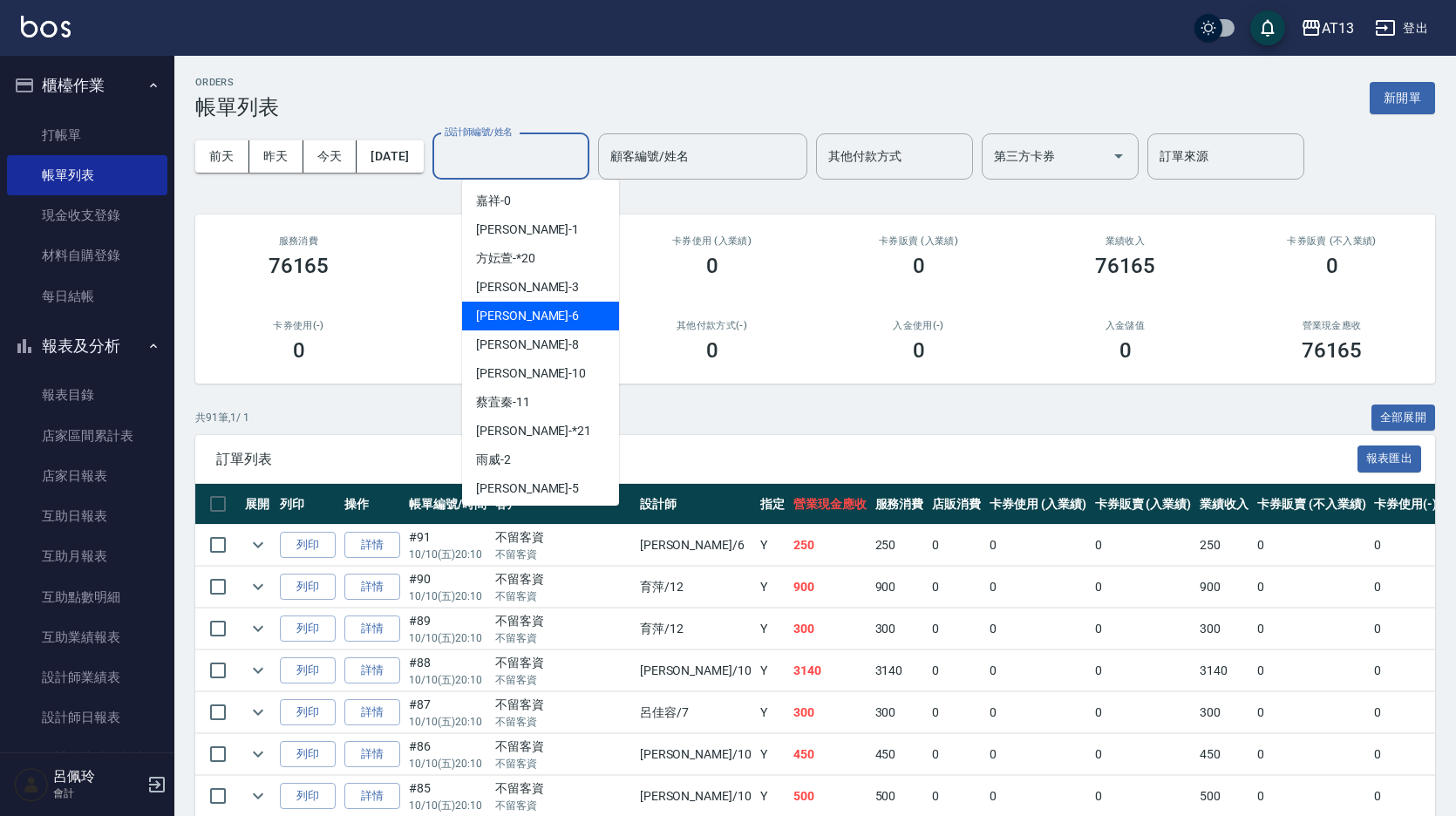
click at [523, 303] on div "亭妤 -6" at bounding box center [540, 316] width 157 height 29
type input "亭妤-6"
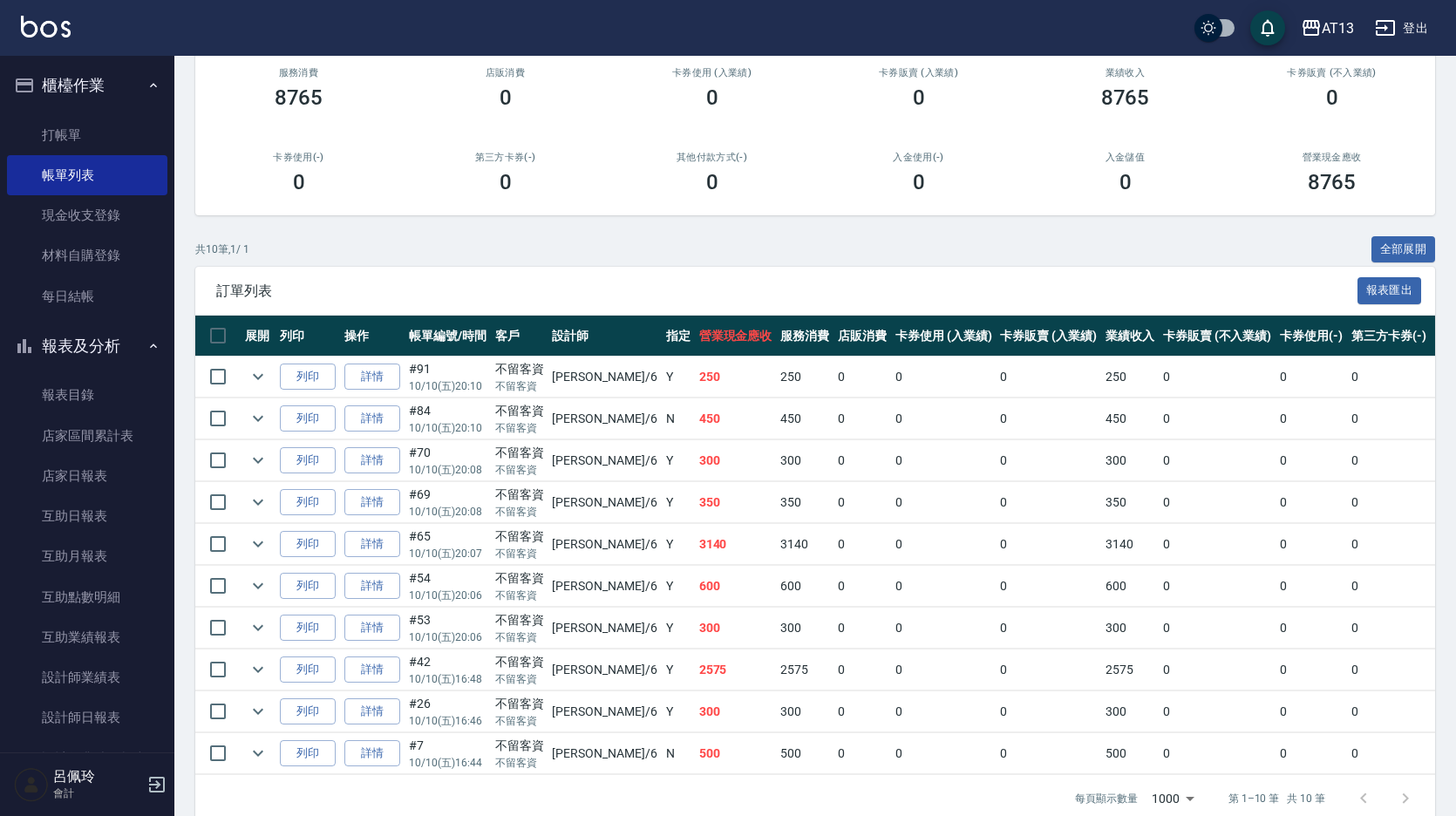
scroll to position [174, 0]
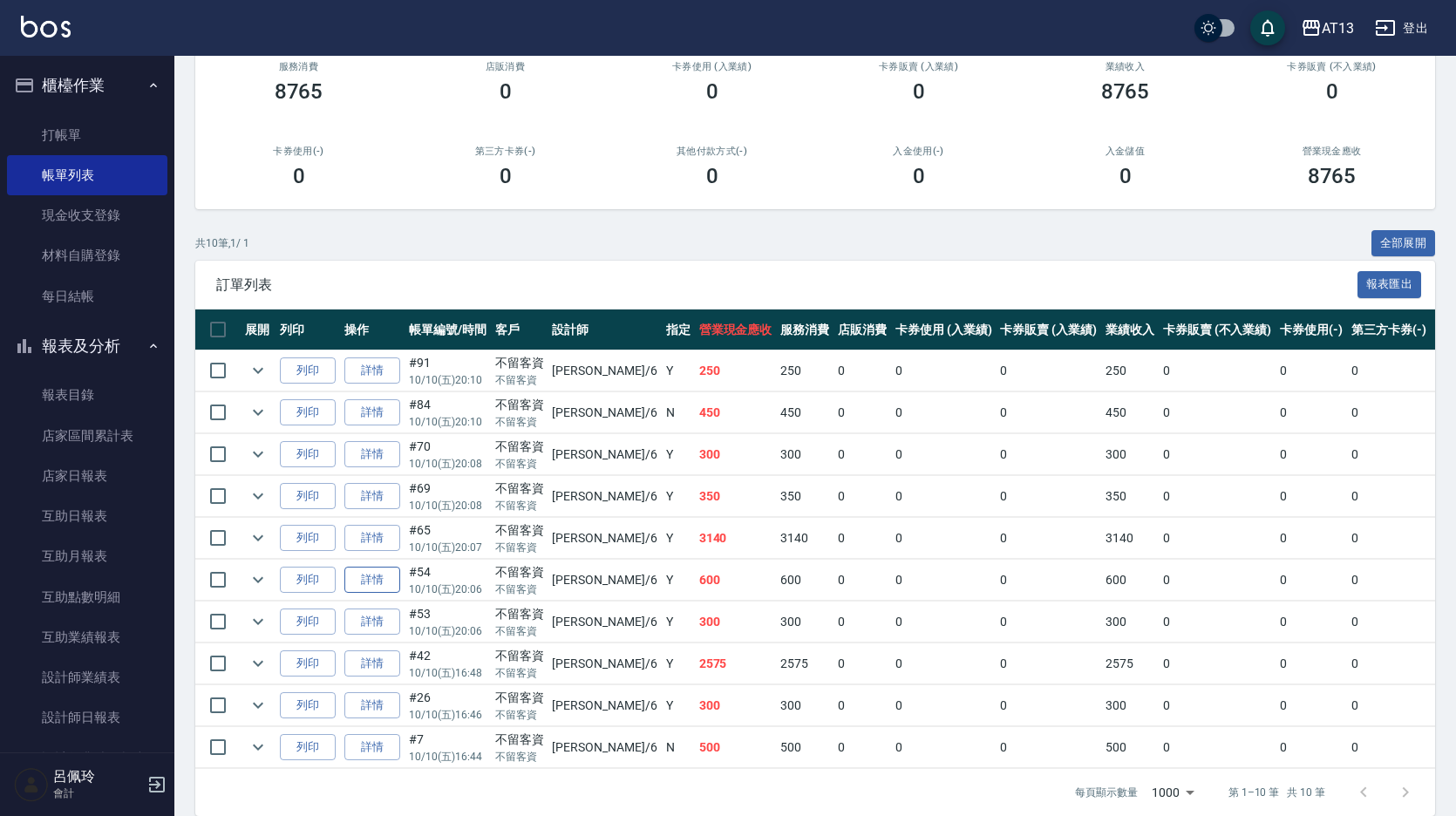
click at [388, 577] on link "詳情" at bounding box center [371, 580] width 55 height 27
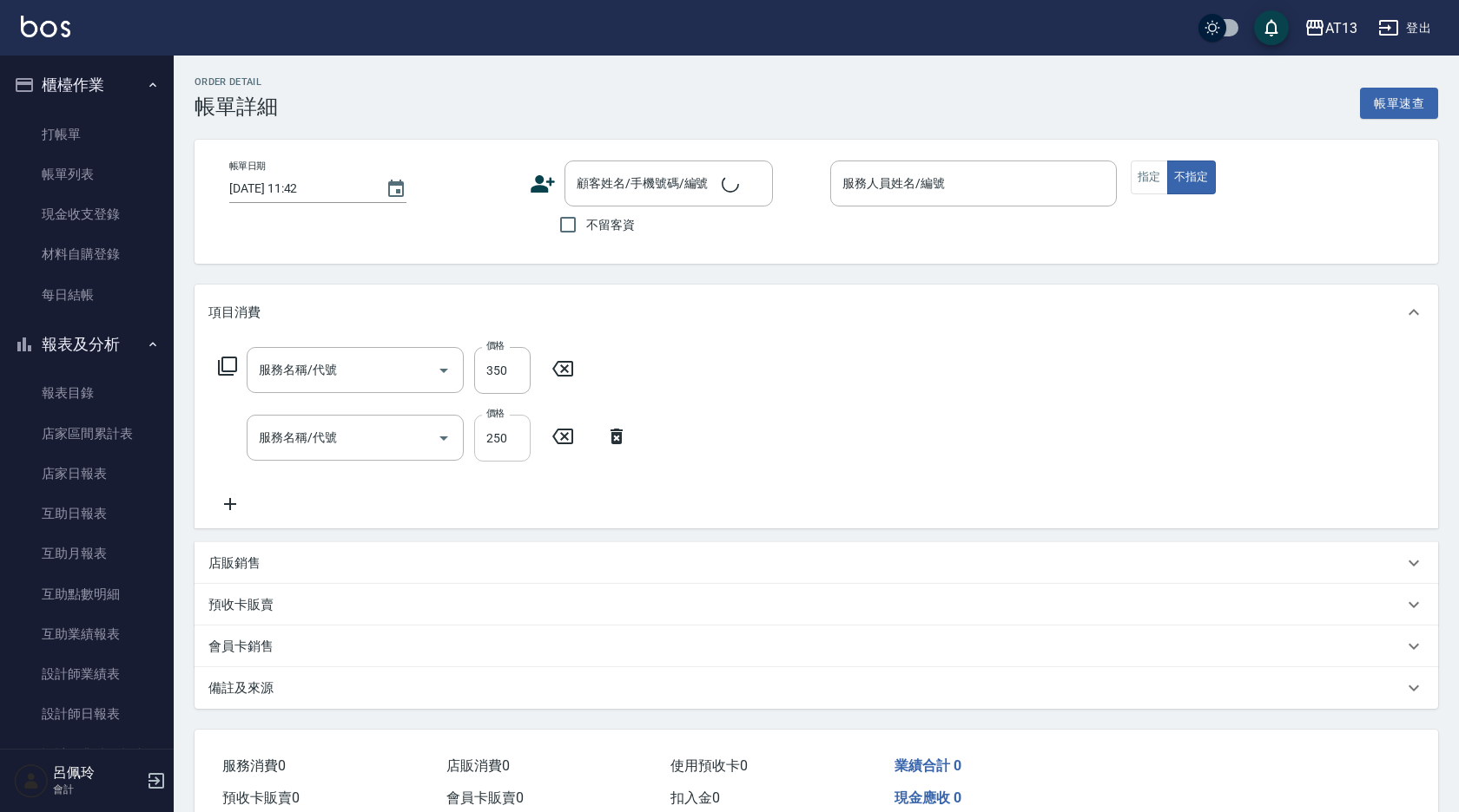
type input "2025/10/10 20:06"
checkbox input "true"
type input "亭妤-6"
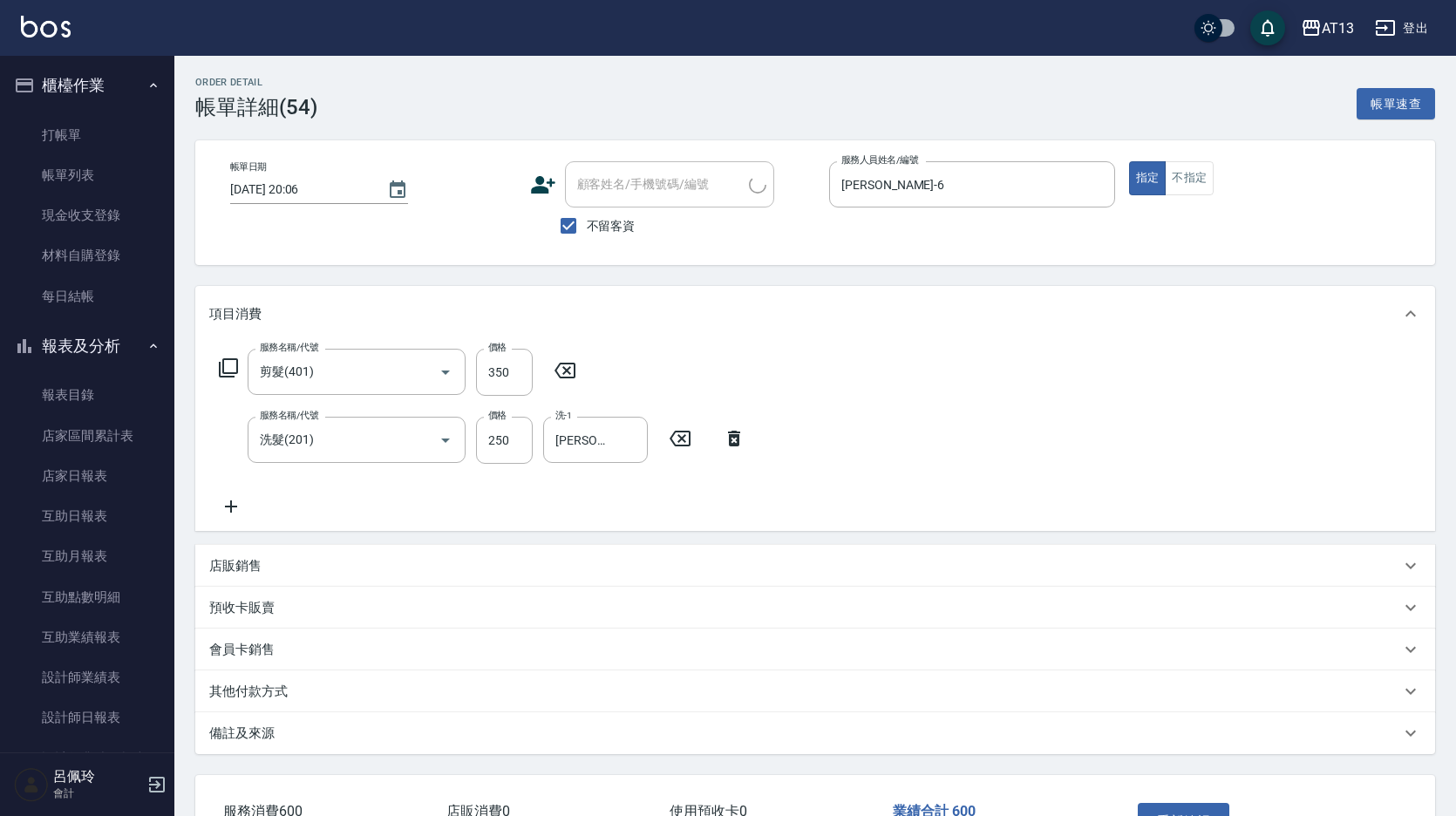
type input "剪髮(401)"
type input "洗髮(201)"
click at [523, 372] on input "350" at bounding box center [504, 372] width 56 height 48
type input "50"
click at [901, 427] on div "服務名稱/代號 剪髮(401) 服務名稱/代號 價格 50 價格 服務名稱/代號 洗髮(201) 服務名稱/代號 價格 250 價格 洗-1 吳映蓉-33 洗…" at bounding box center [815, 436] width 1240 height 189
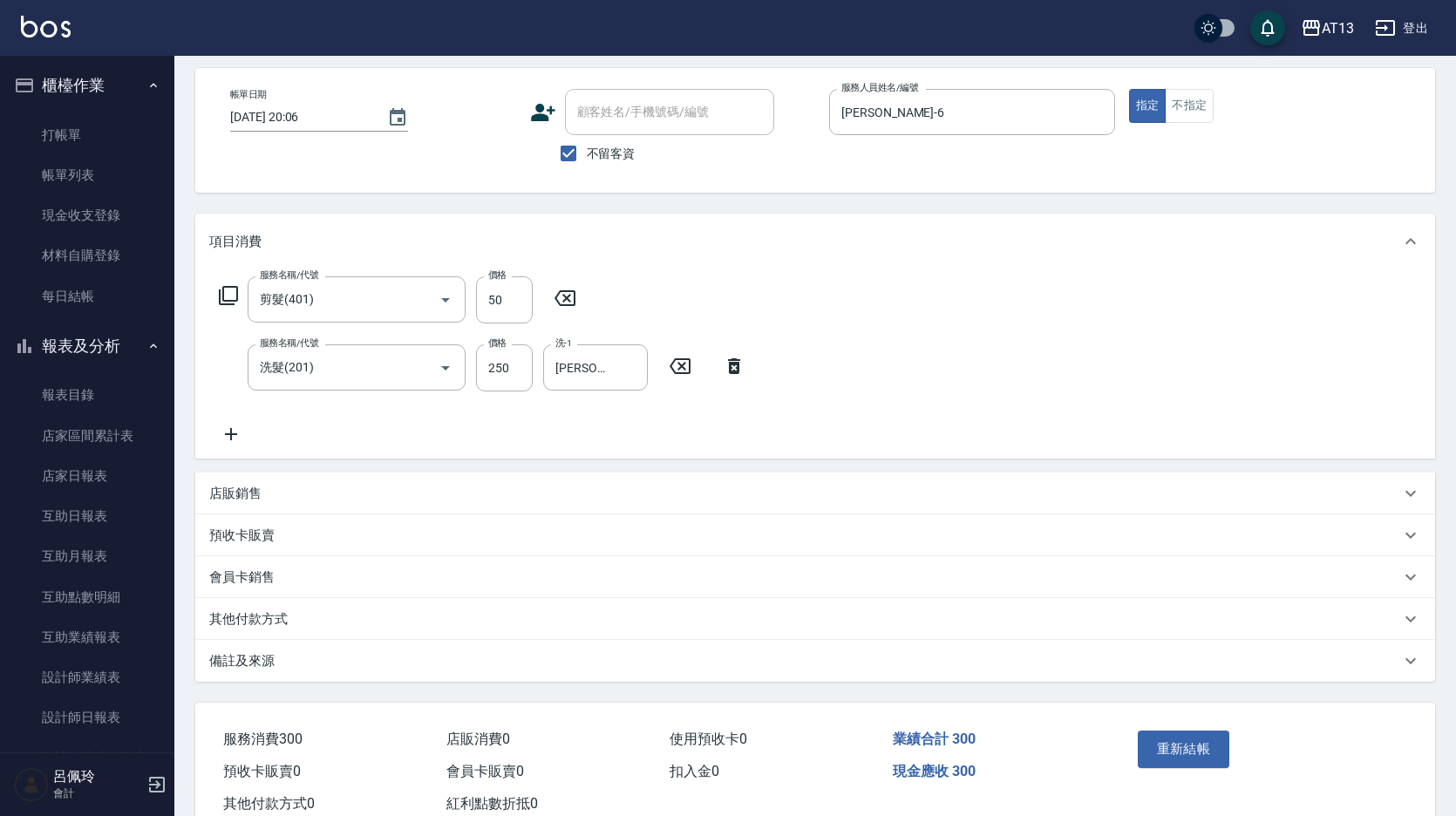
scroll to position [127, 0]
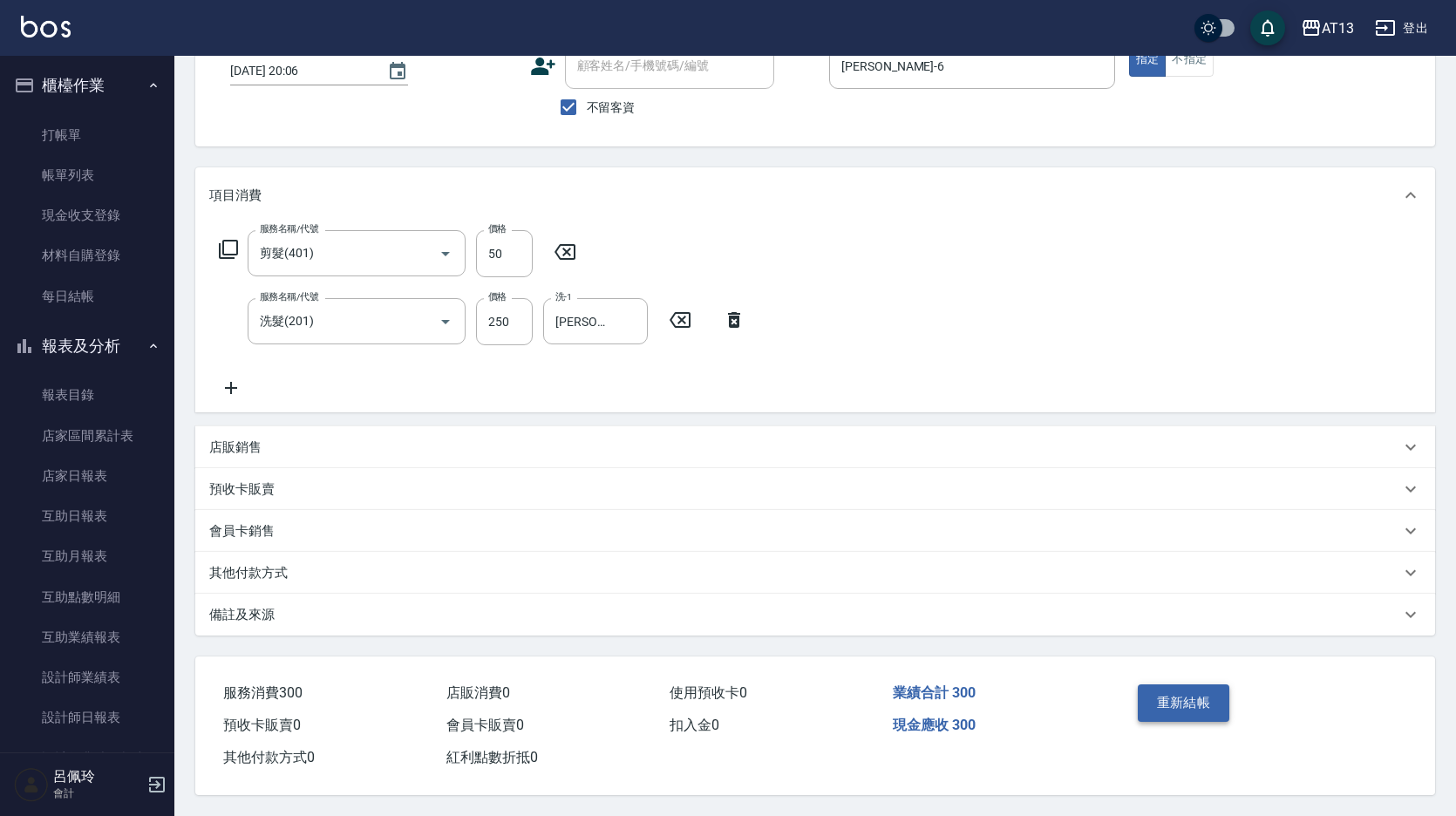
click at [1194, 700] on button "重新結帳" at bounding box center [1183, 703] width 92 height 37
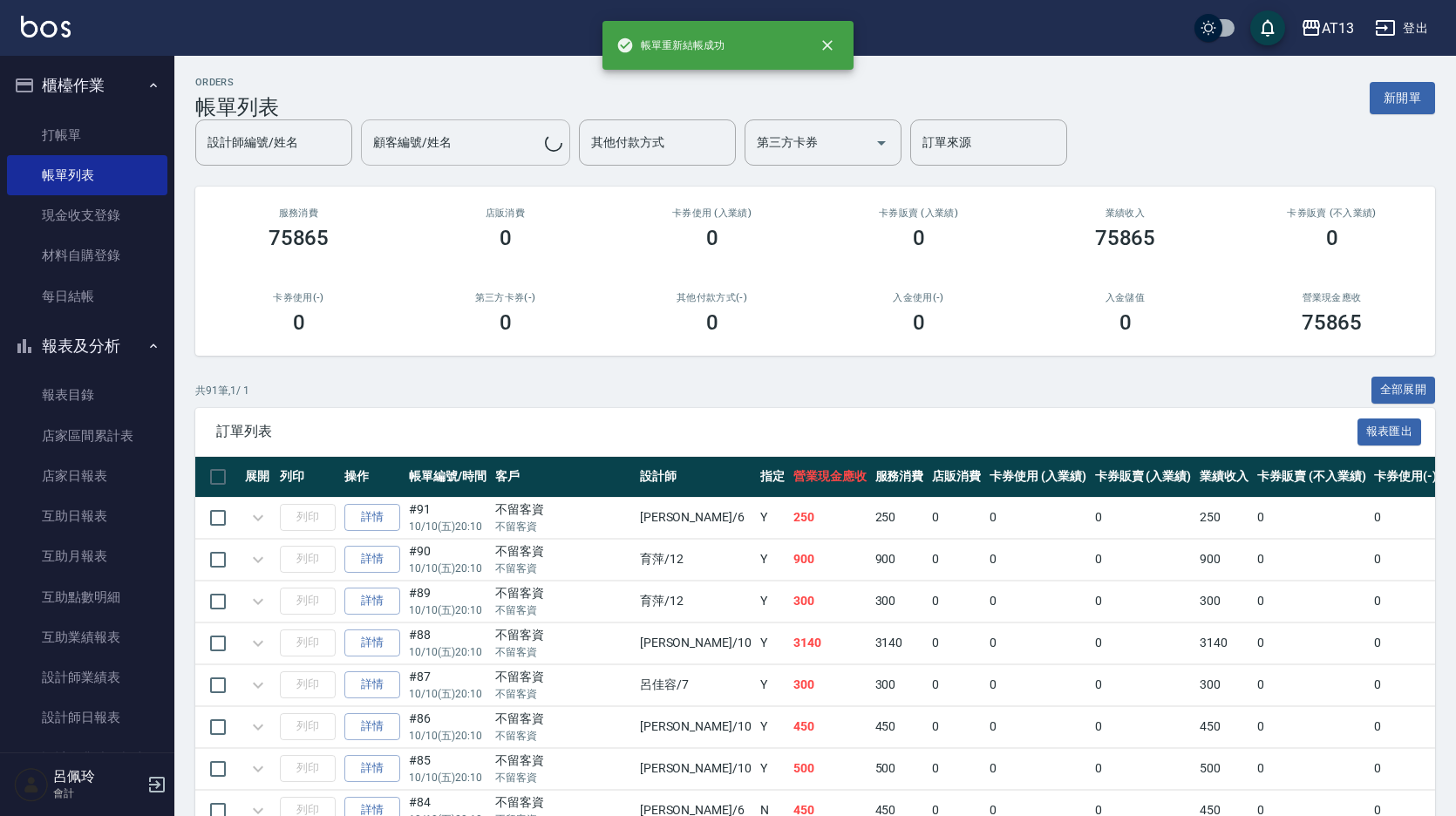
click at [441, 151] on input "顧客編號/姓名" at bounding box center [457, 143] width 176 height 31
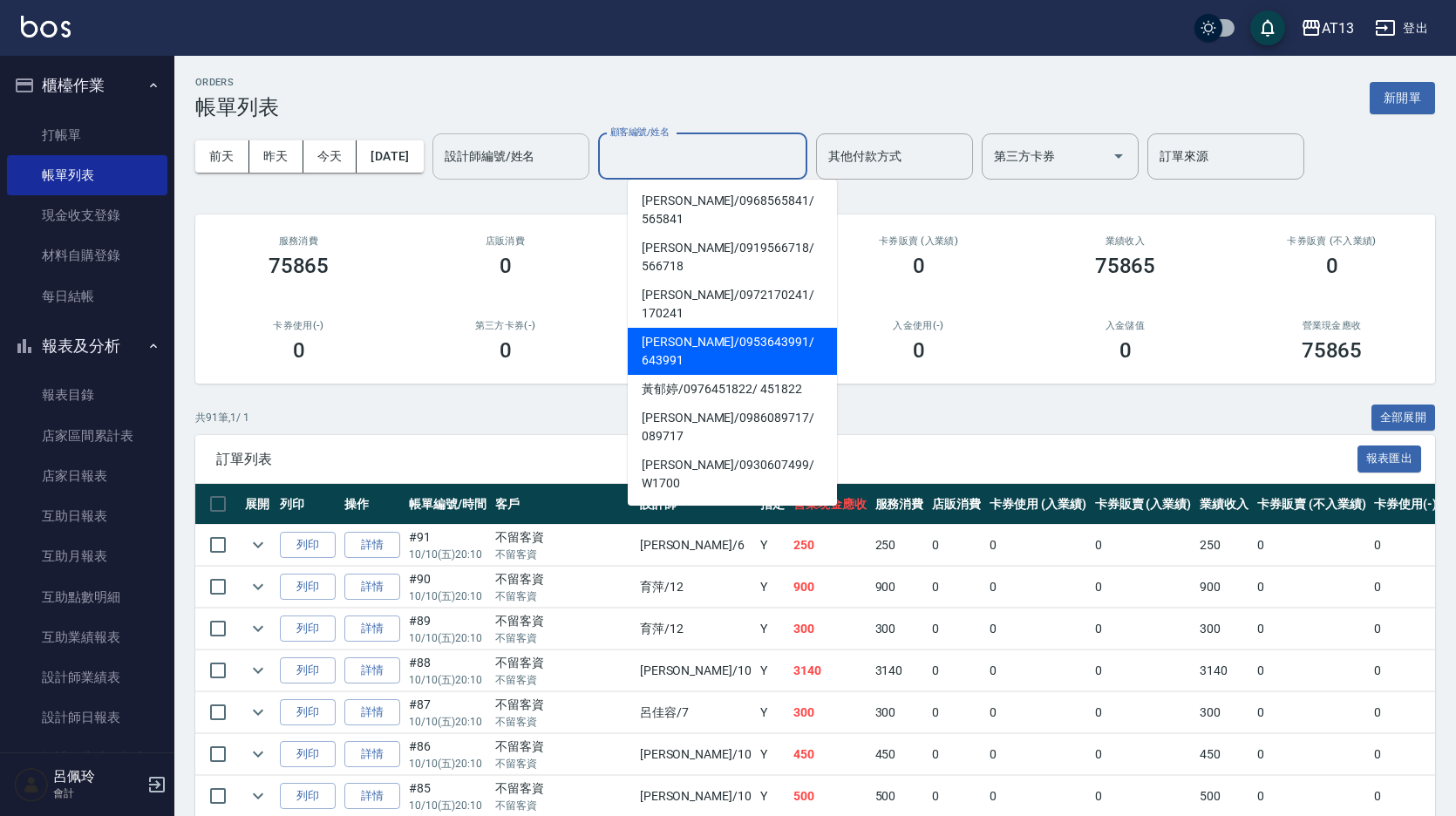
click at [538, 156] on input "設計師編號/姓名" at bounding box center [510, 157] width 142 height 31
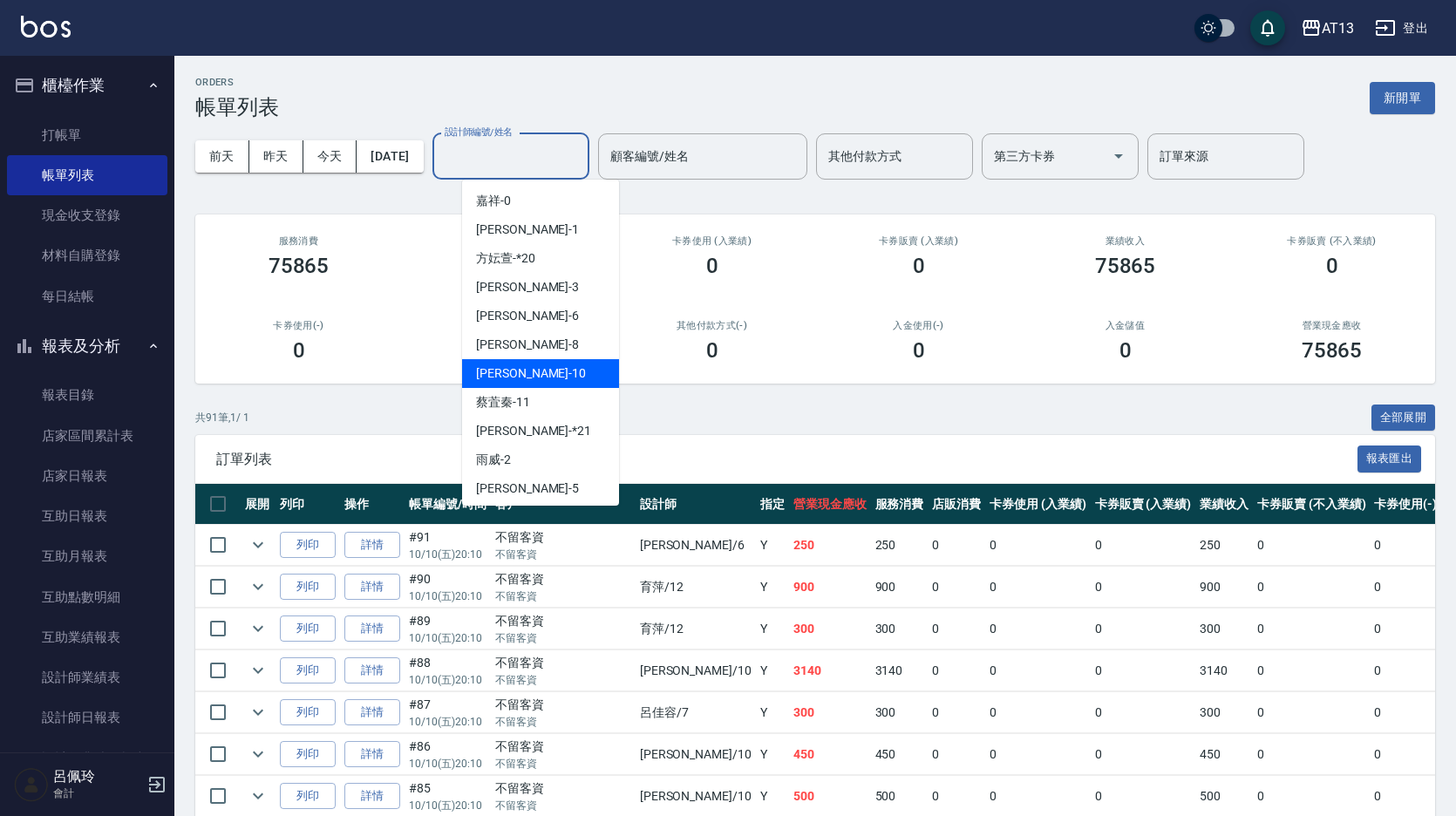
click at [532, 367] on div "稔穎 -10" at bounding box center [540, 373] width 157 height 29
type input "稔穎-10"
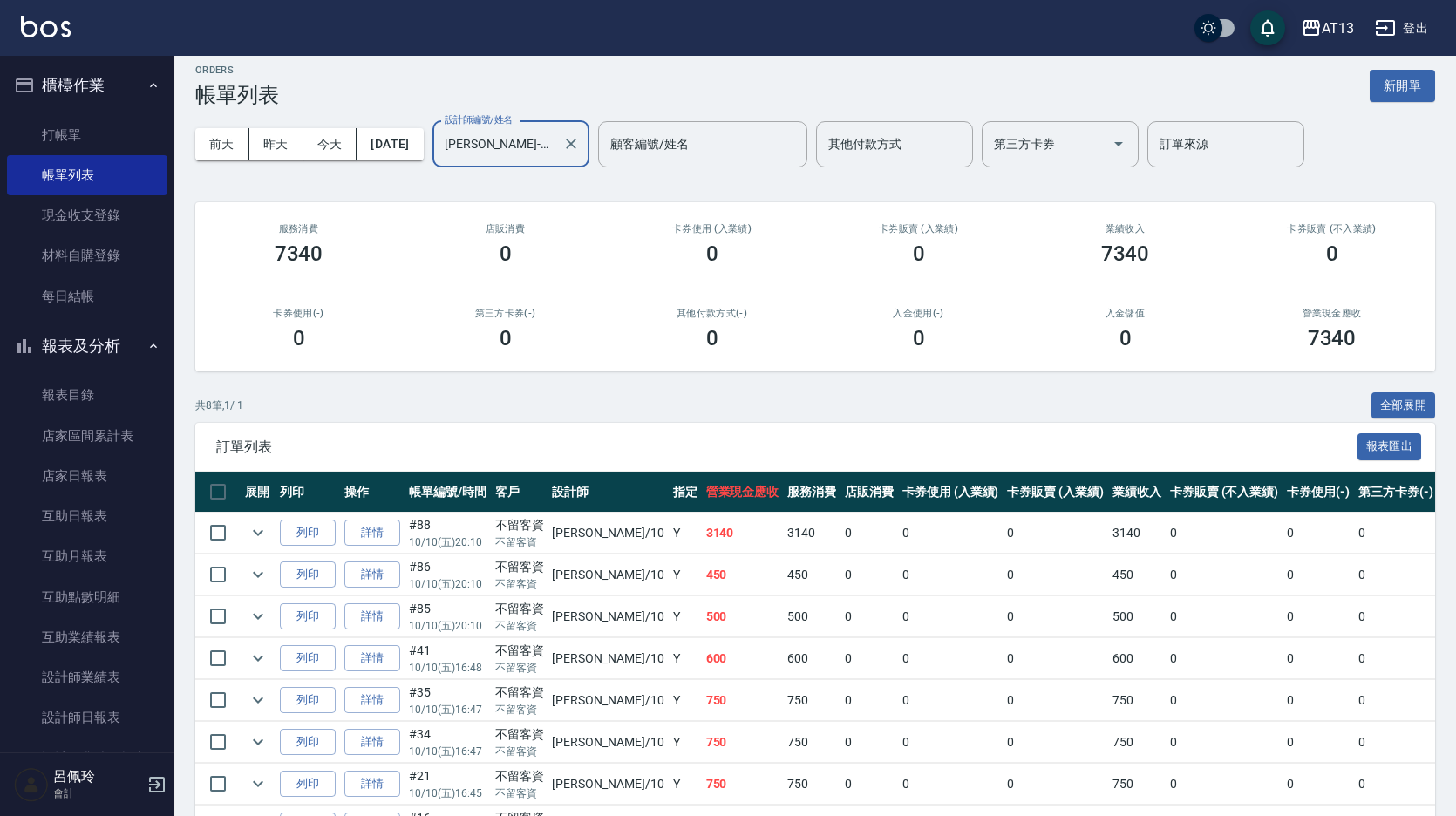
scroll to position [125, 0]
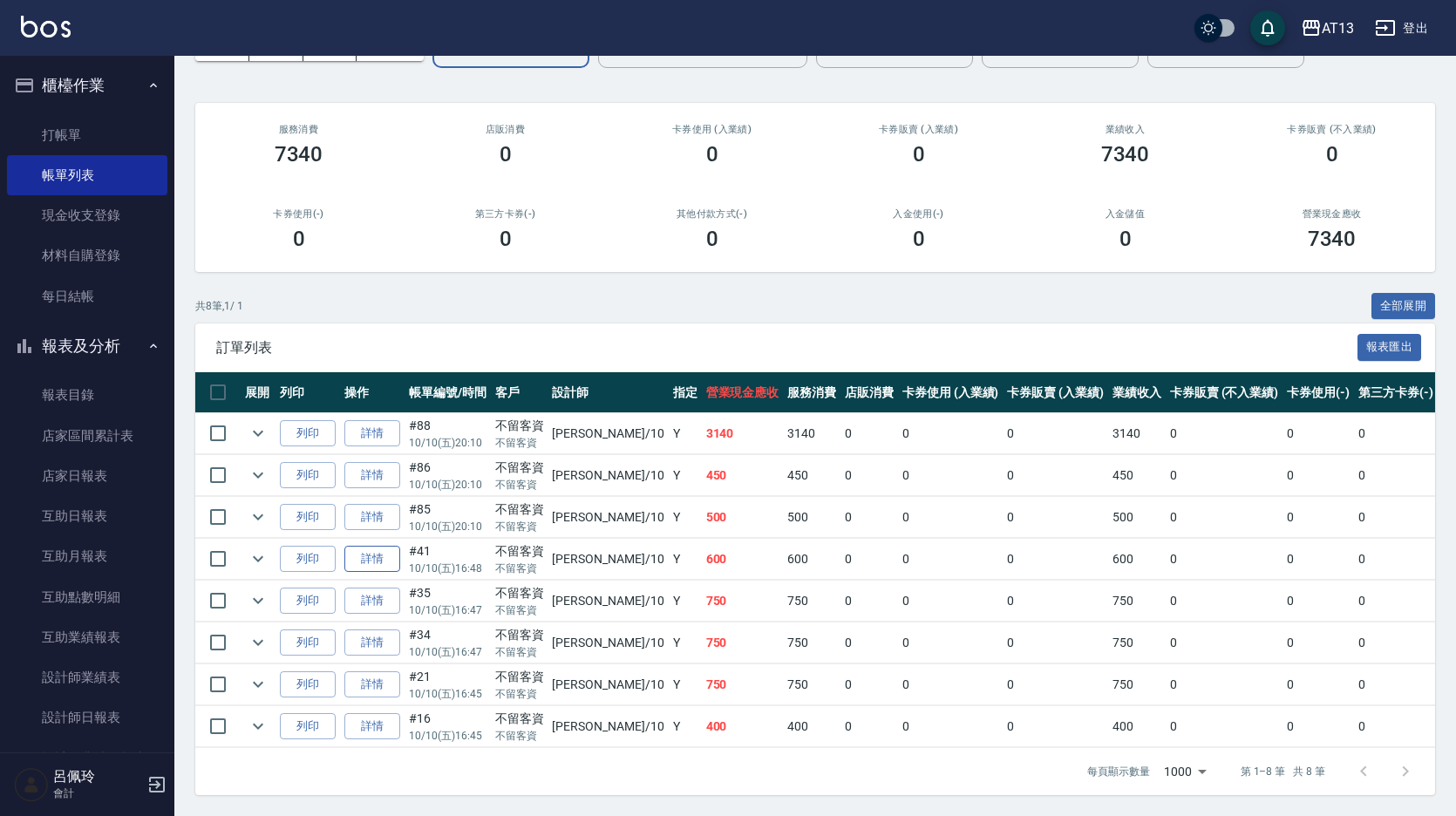
click at [372, 546] on link "詳情" at bounding box center [371, 559] width 55 height 27
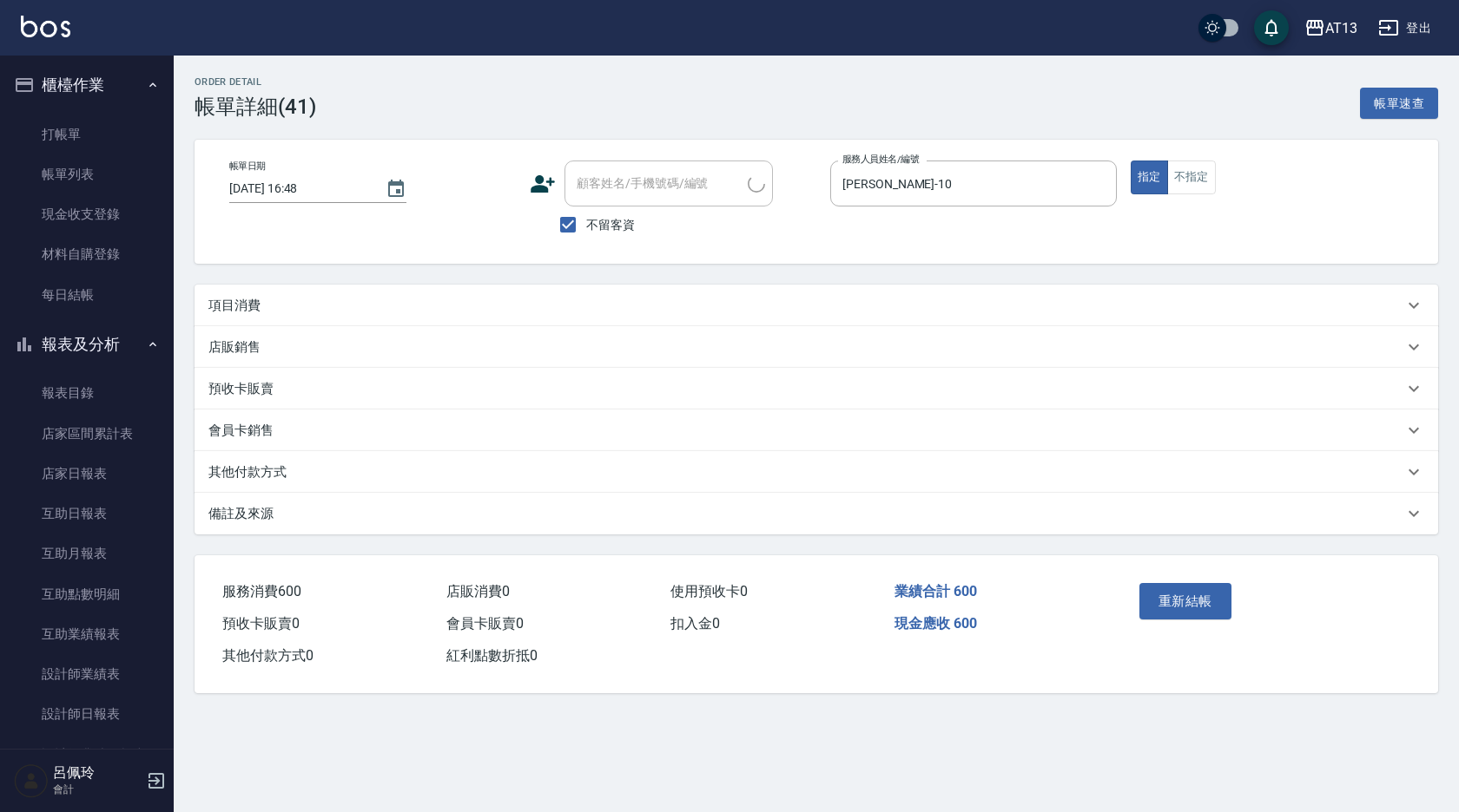
type input "2025/10/10 16:48"
checkbox input "true"
type input "稔穎-10"
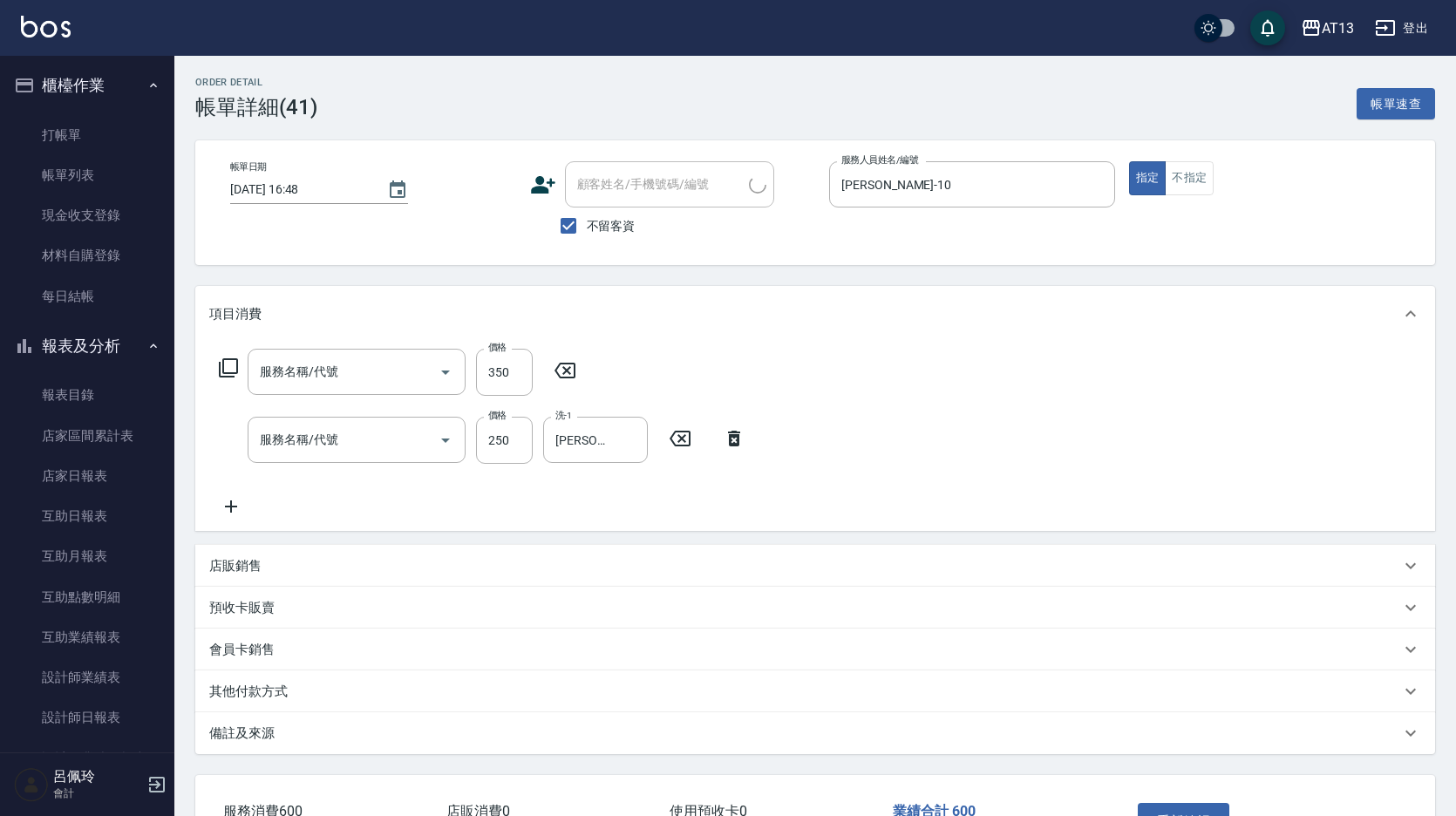
type input "剪髮(401)"
type input "洗髮(201)"
click at [492, 386] on input "350" at bounding box center [504, 372] width 56 height 48
type input "50"
drag, startPoint x: 890, startPoint y: 449, endPoint x: 955, endPoint y: 501, distance: 83.2
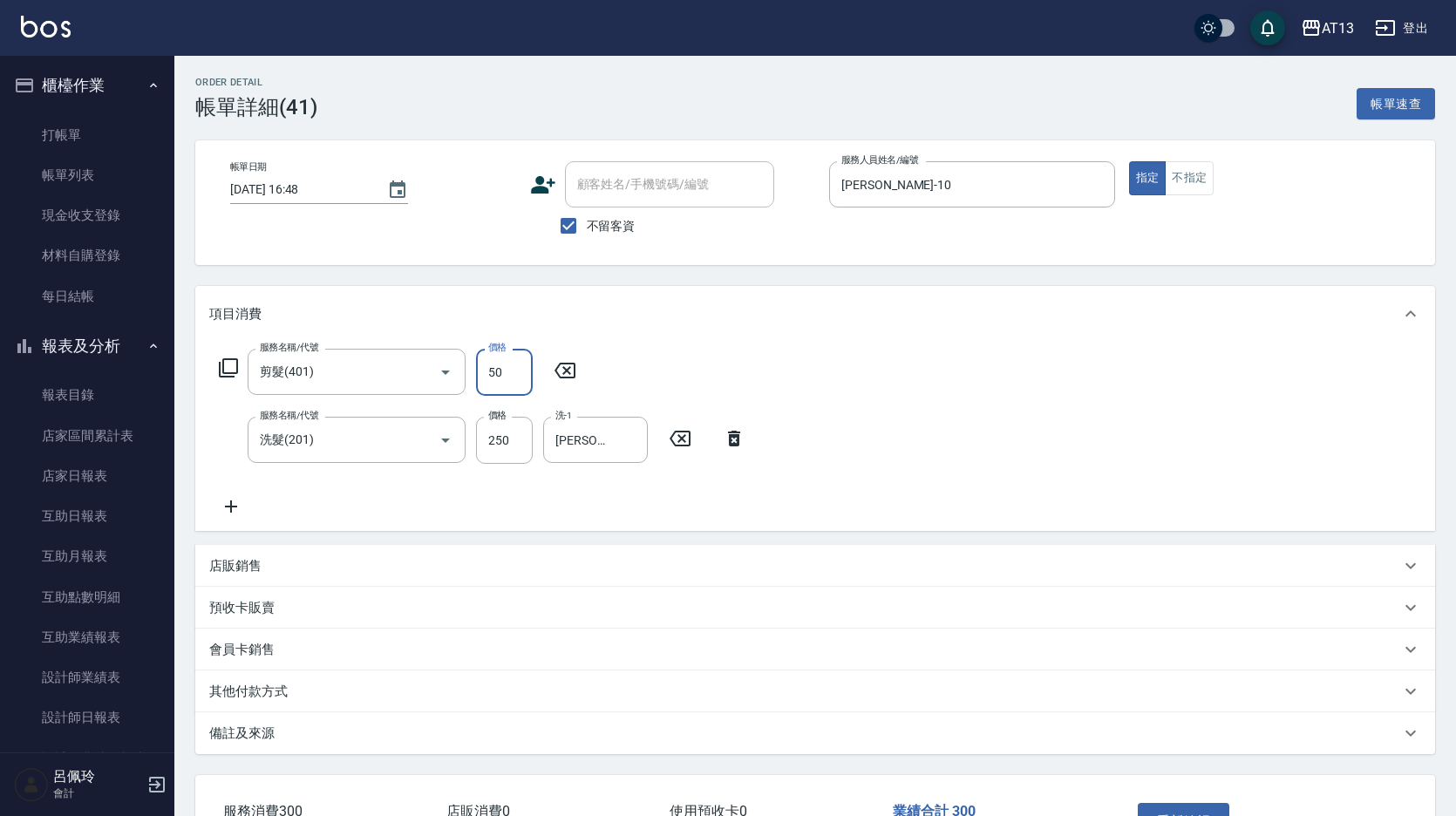
click at [891, 450] on div "服務名稱/代號 剪髮(401) 服務名稱/代號 價格 50 價格 服務名稱/代號 洗髮(201) 服務名稱/代號 價格 250 價格 洗-1 葉采臻-24 洗…" at bounding box center [815, 436] width 1240 height 189
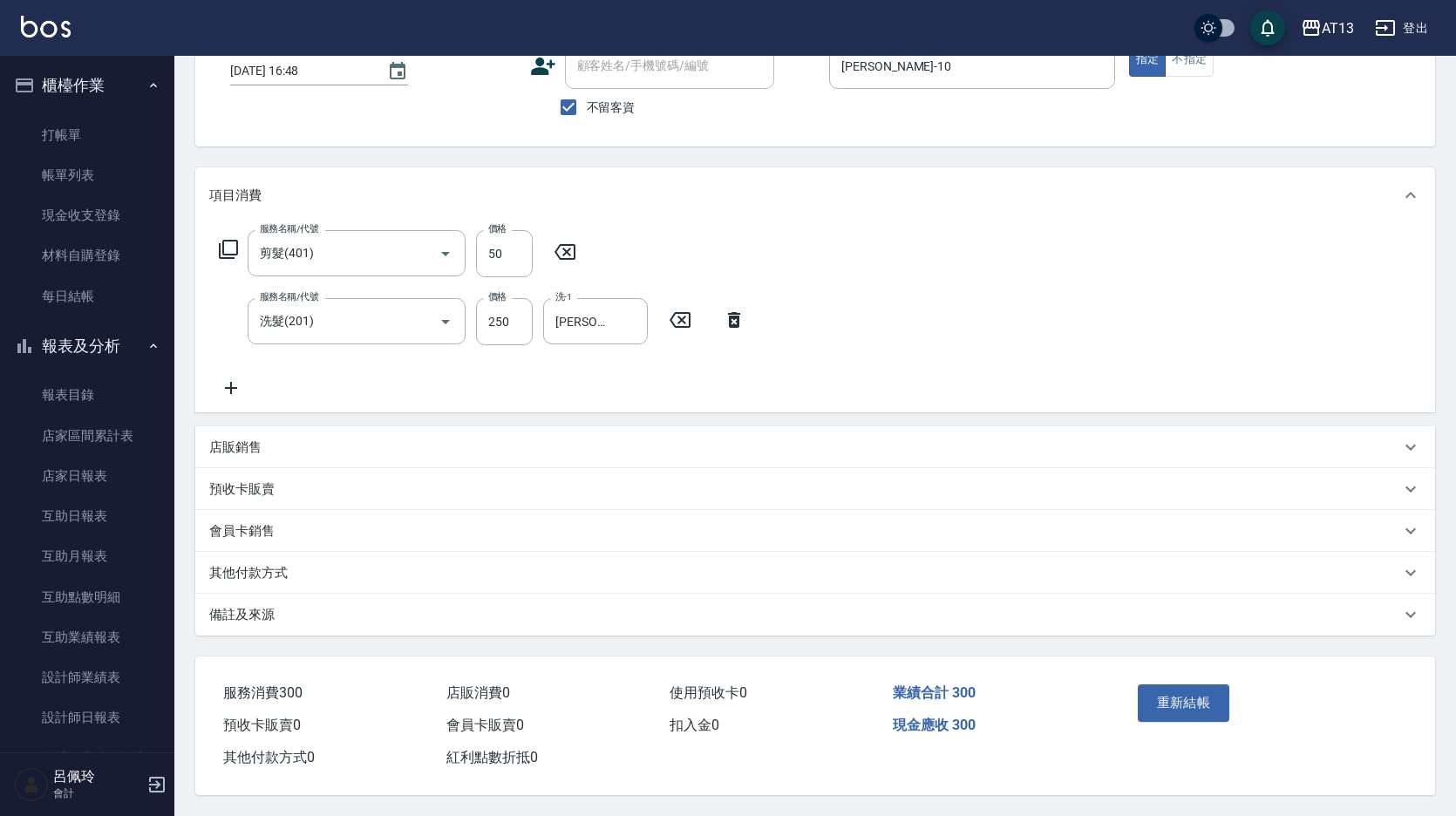
scroll to position [127, 0]
click at [1206, 703] on button "重新結帳" at bounding box center [1183, 703] width 92 height 37
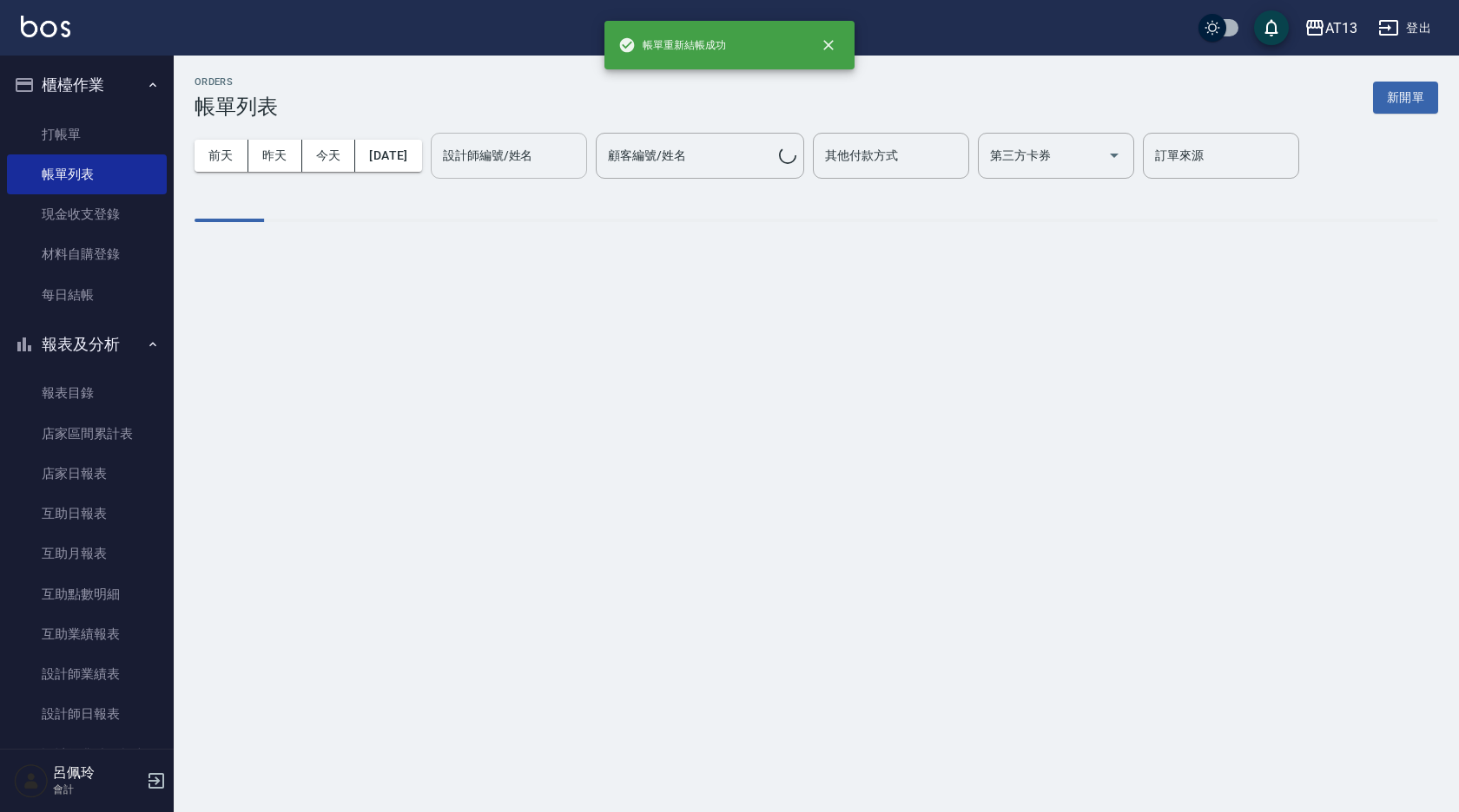
click at [529, 157] on input "設計師編號/姓名" at bounding box center [508, 156] width 141 height 31
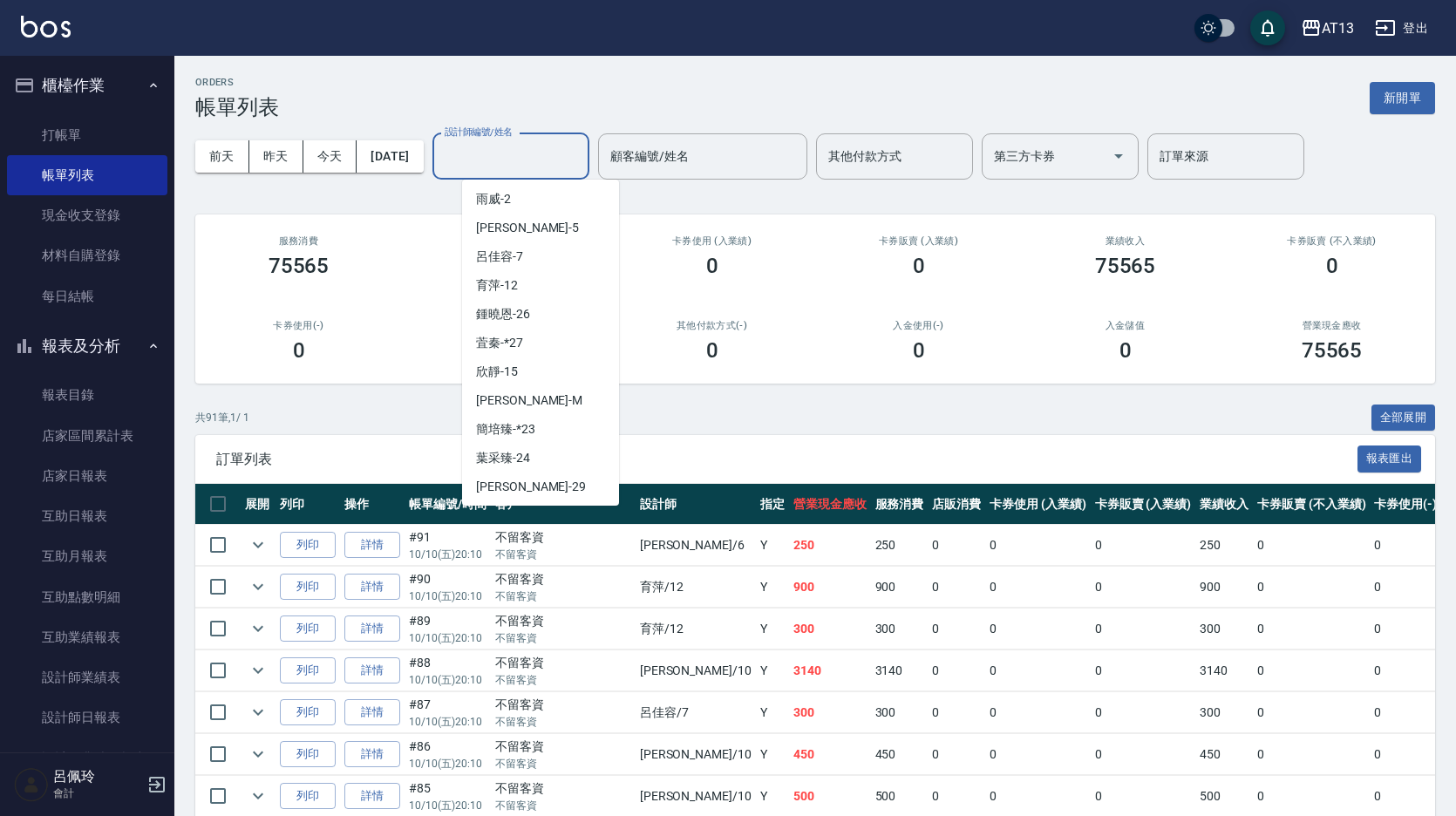
scroll to position [261, 0]
click at [515, 263] on span "呂佳容 -7" at bounding box center [500, 255] width 48 height 18
type input "呂佳容-7"
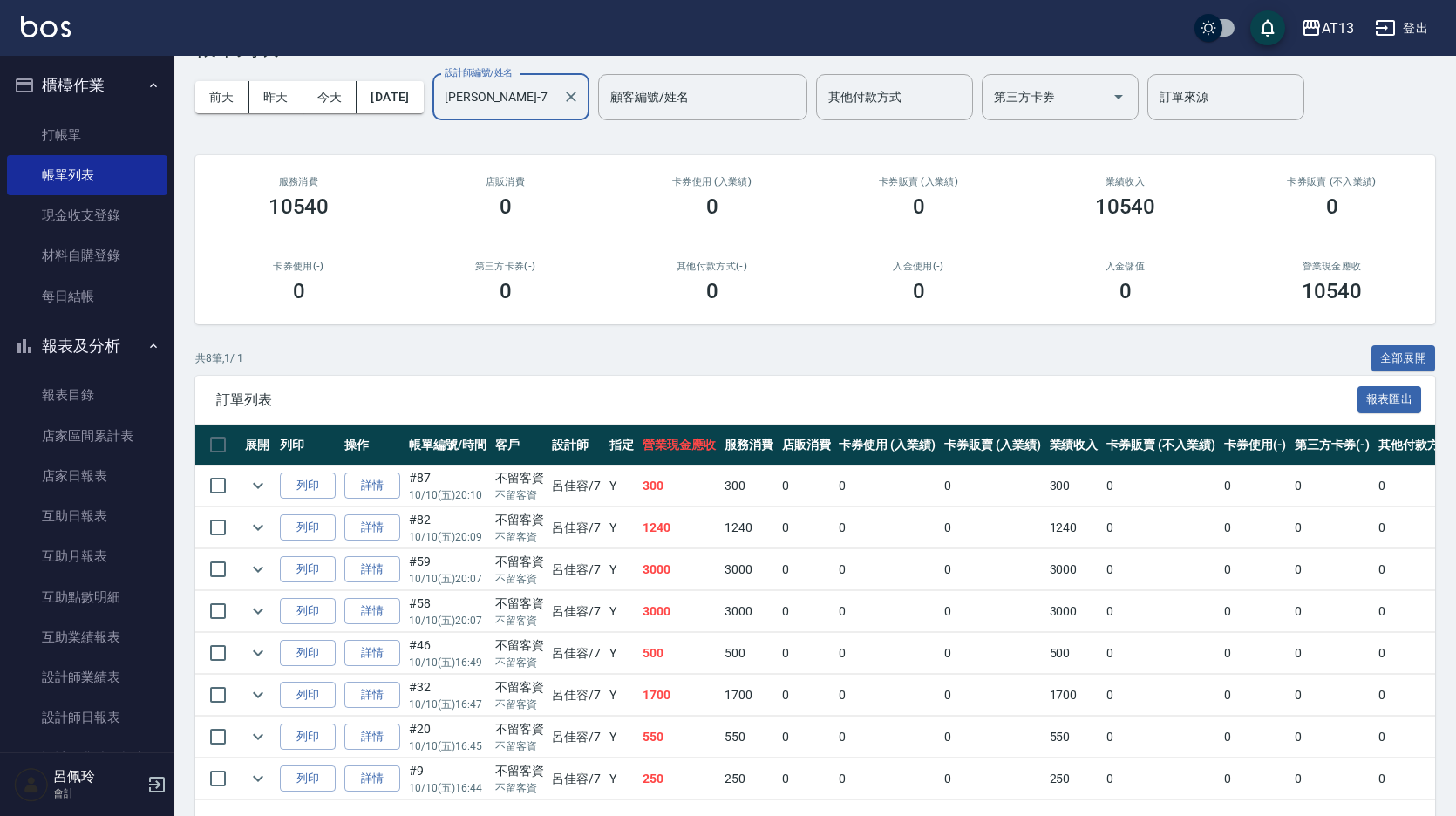
scroll to position [125, 0]
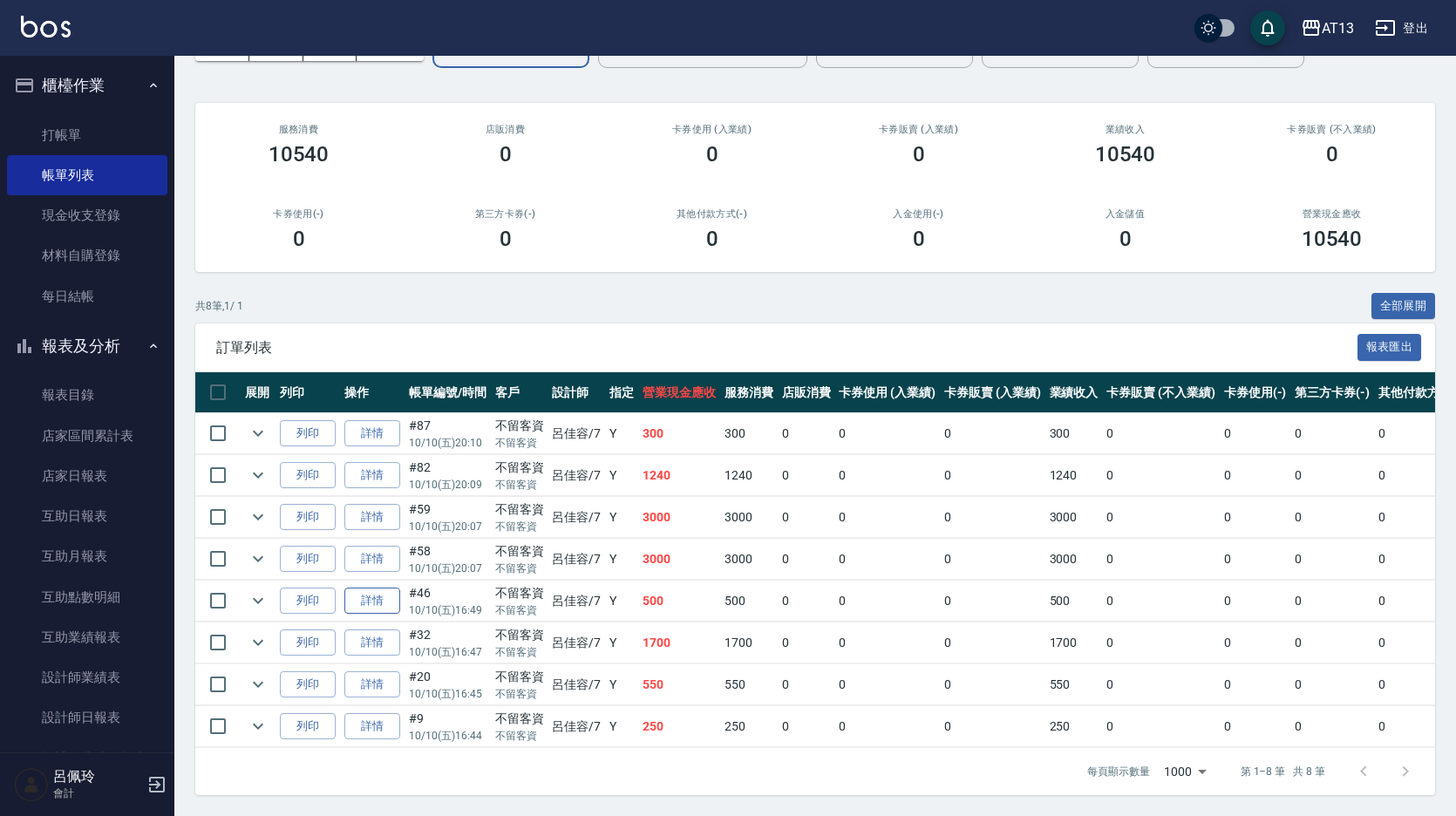
click at [391, 591] on link "詳情" at bounding box center [371, 601] width 55 height 27
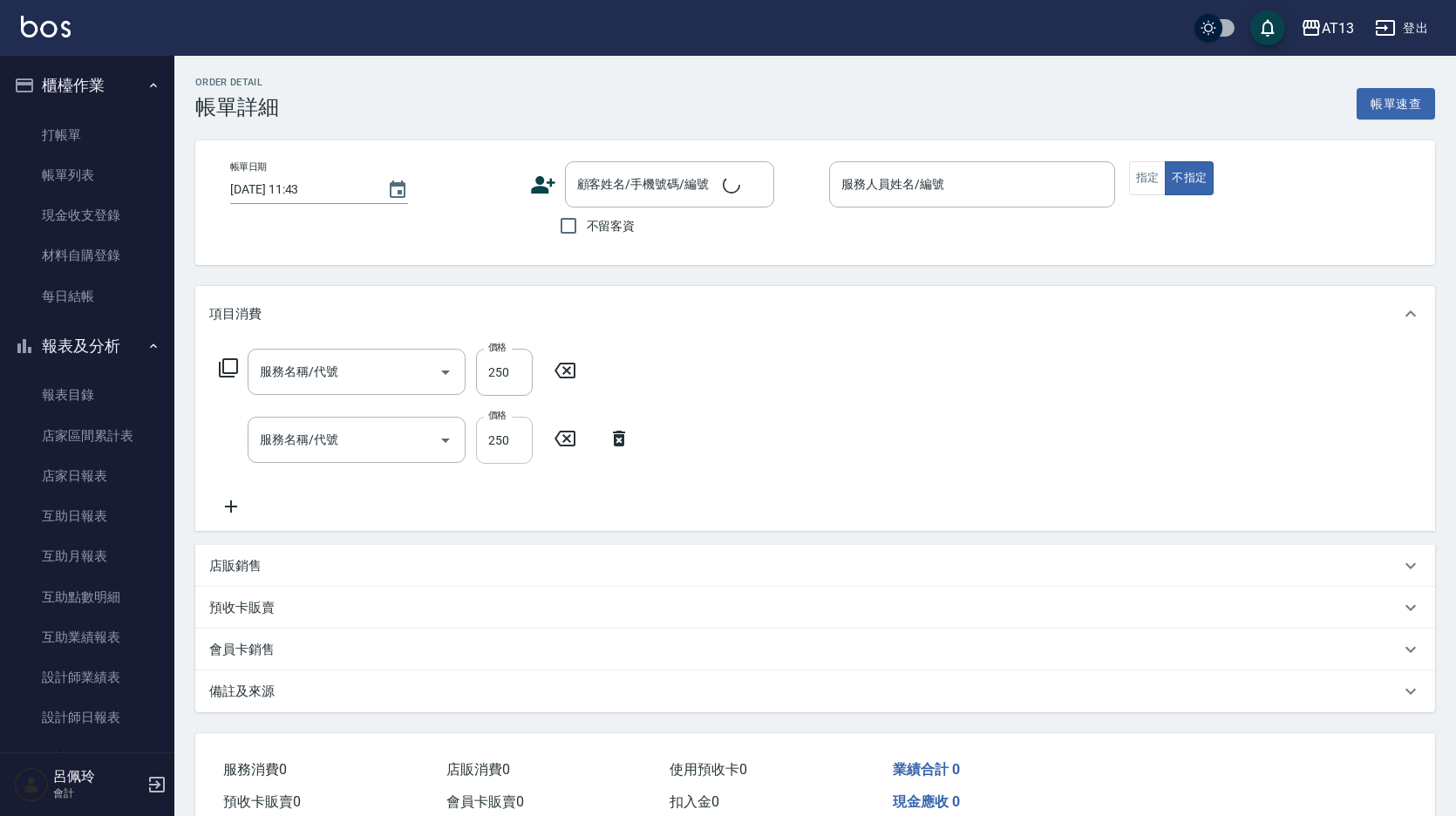
type input "2025/10/10 16:49"
checkbox input "true"
type input "呂佳容-7"
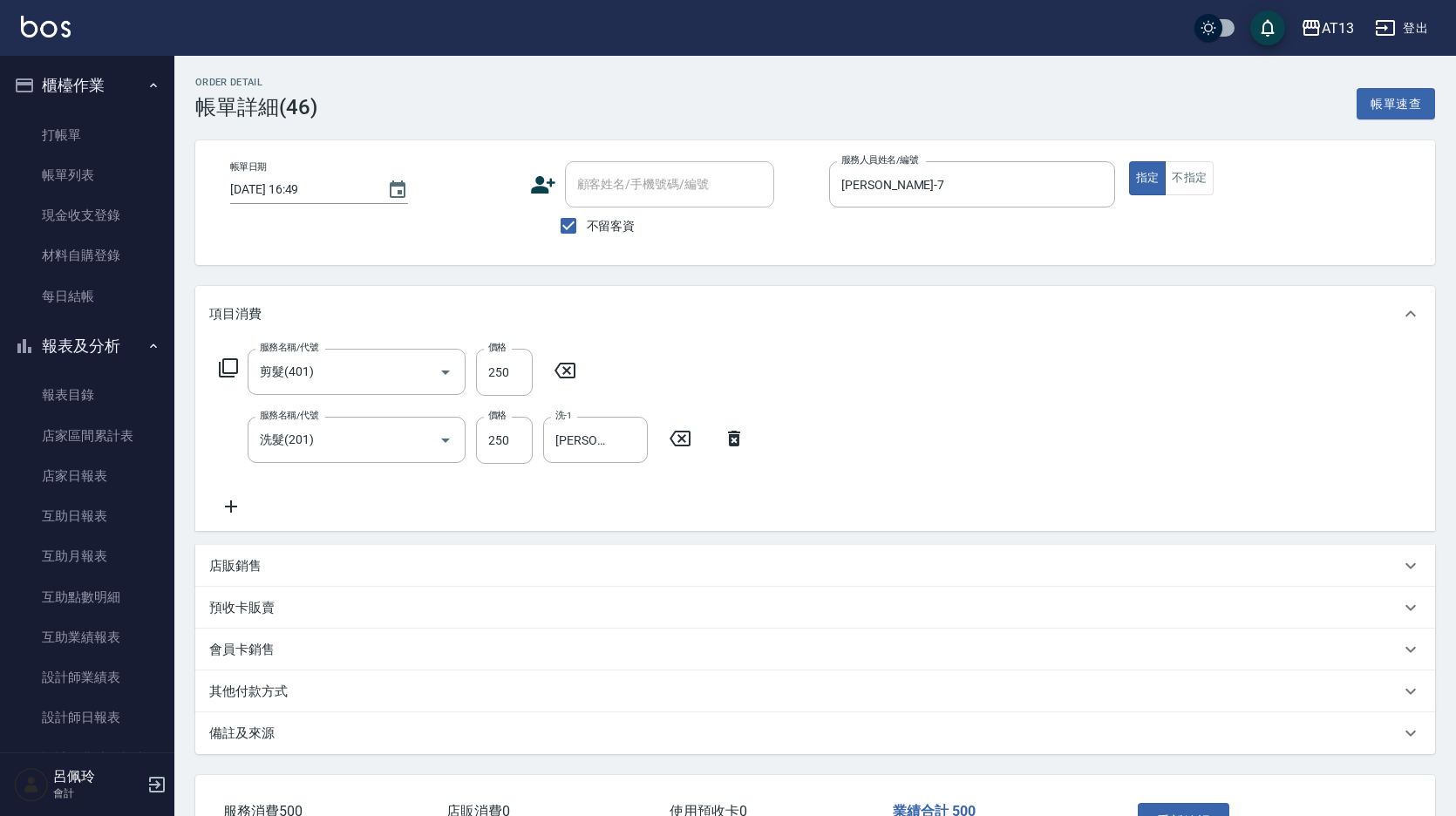
type input "剪髮(401)"
type input "洗髮(201)"
drag, startPoint x: 501, startPoint y: 384, endPoint x: 505, endPoint y: 375, distance: 9.8
click at [501, 384] on input "250" at bounding box center [504, 372] width 56 height 48
type input "50"
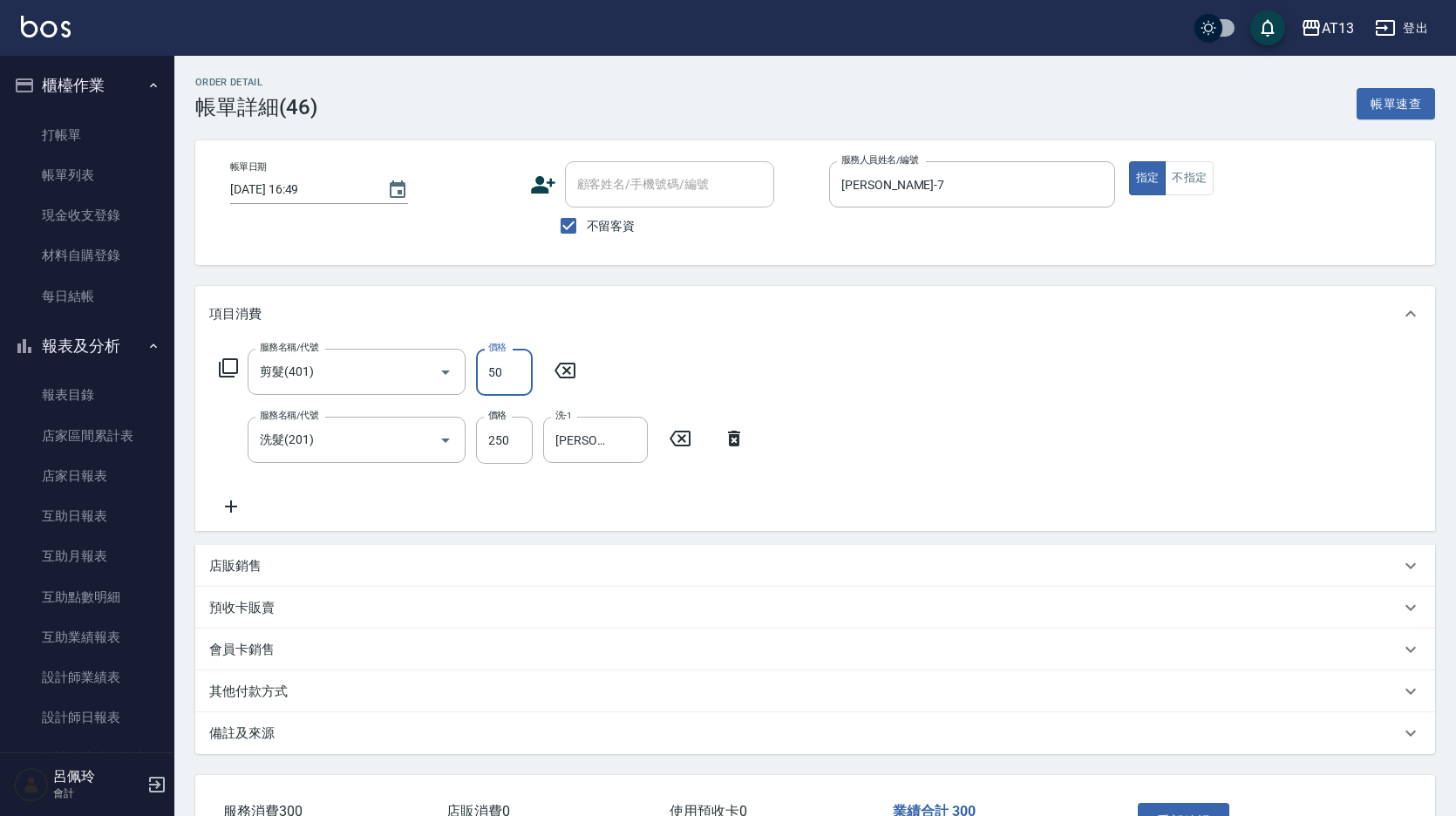
drag, startPoint x: 871, startPoint y: 380, endPoint x: 922, endPoint y: 440, distance: 78.7
click at [871, 380] on div "服務名稱/代號 剪髮(401) 服務名稱/代號 價格 50 價格 服務名稱/代號 洗髮(201) 服務名稱/代號 價格 250 價格 洗-1 妤宸-29 洗-1" at bounding box center [815, 436] width 1240 height 189
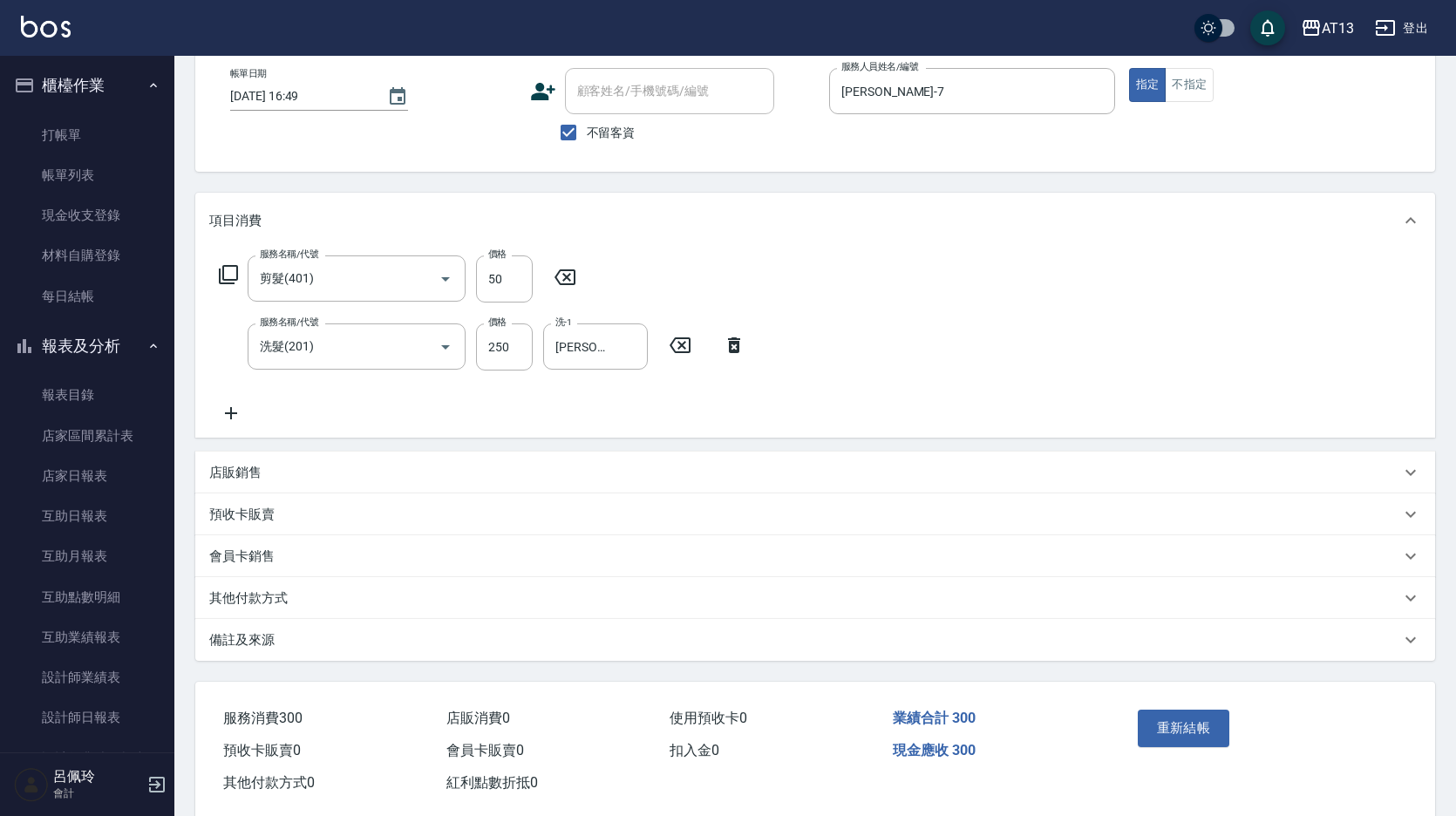
scroll to position [127, 0]
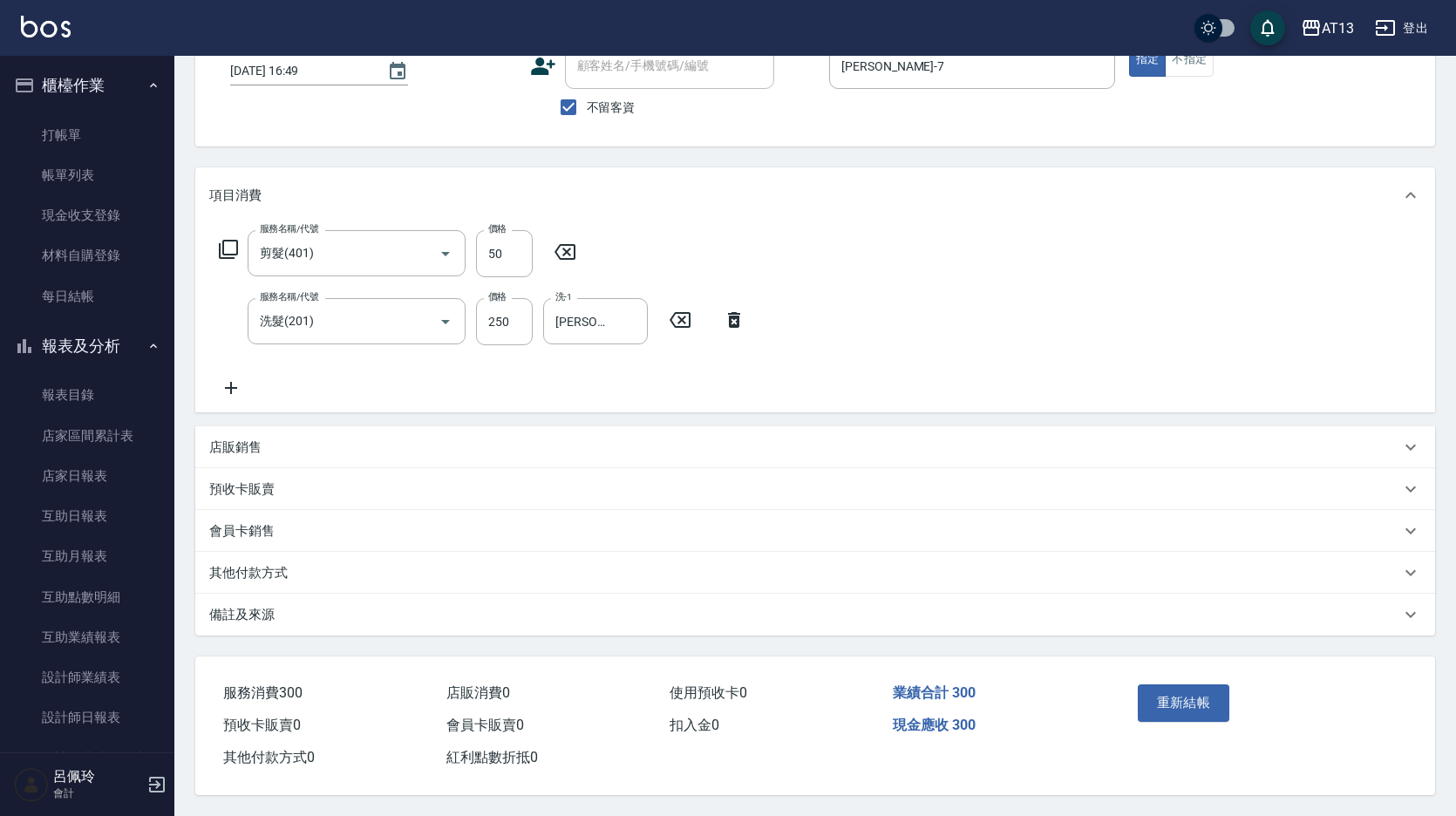
click at [1185, 687] on button "重新結帳" at bounding box center [1183, 703] width 92 height 37
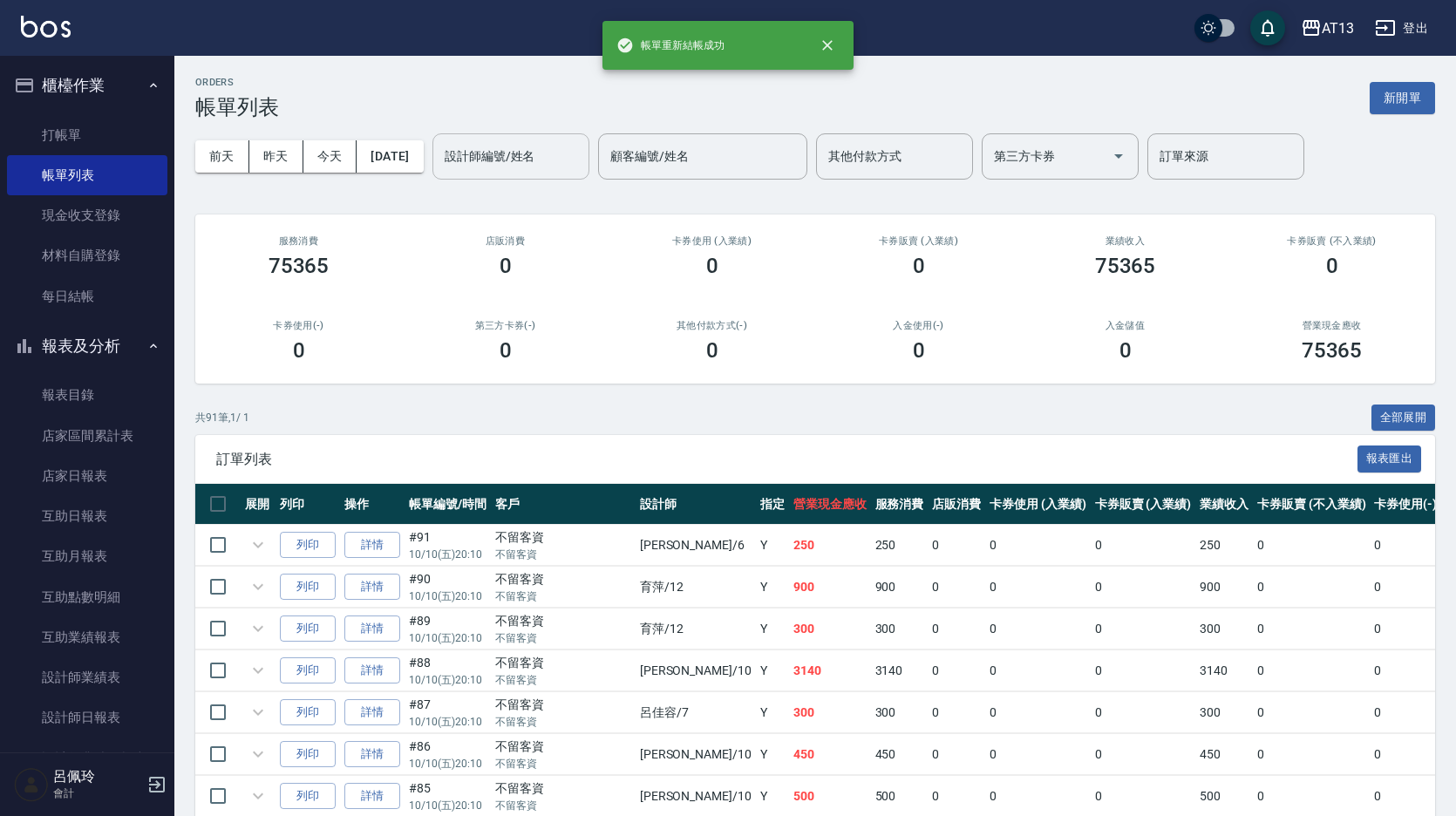
click at [504, 162] on div "設計師編號/姓名 設計師編號/姓名" at bounding box center [510, 157] width 157 height 47
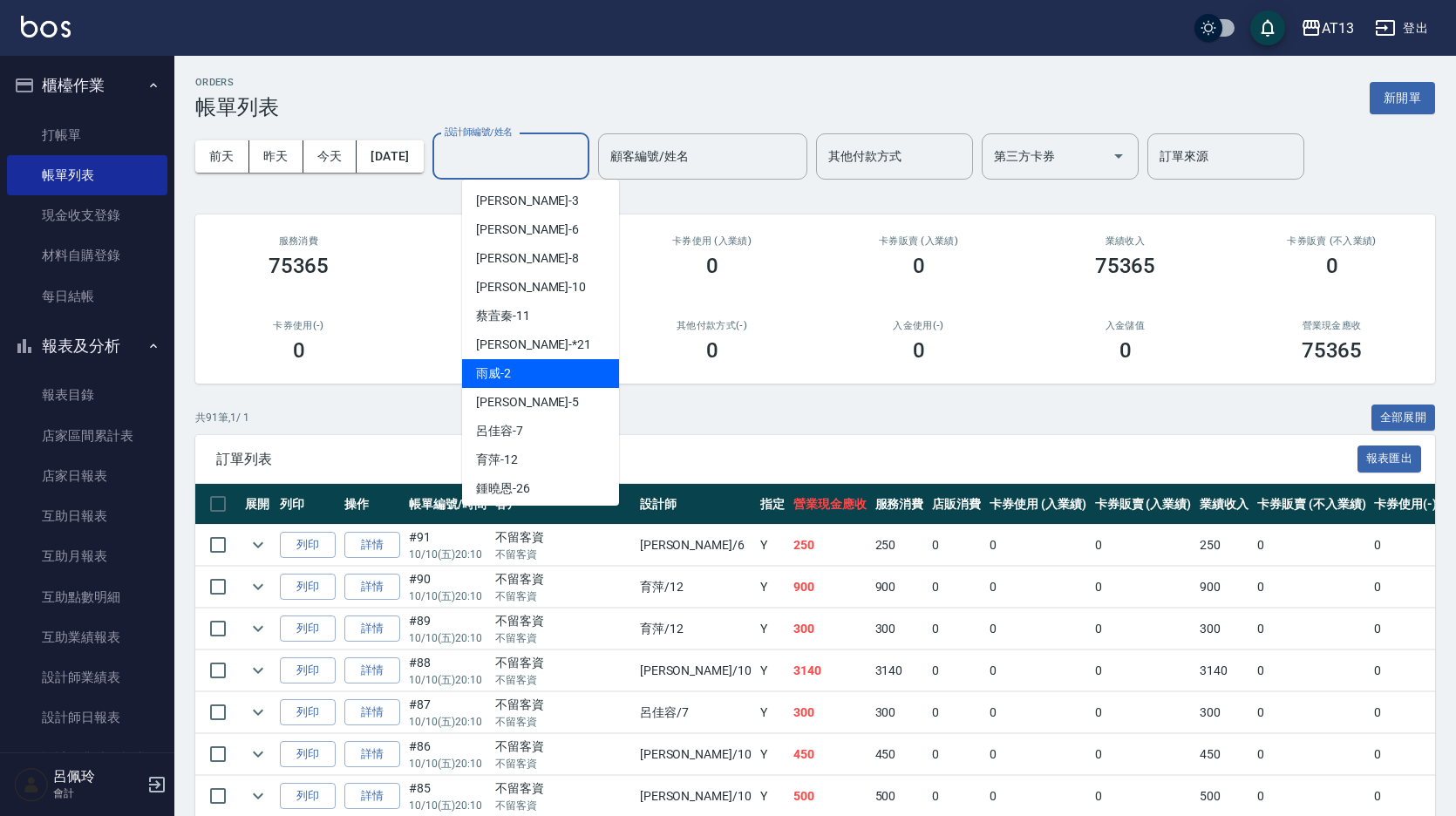
scroll to position [87, 0]
click at [541, 393] on div "陳紓晴 -5" at bounding box center [540, 401] width 157 height 29
type input "陳紓晴-5"
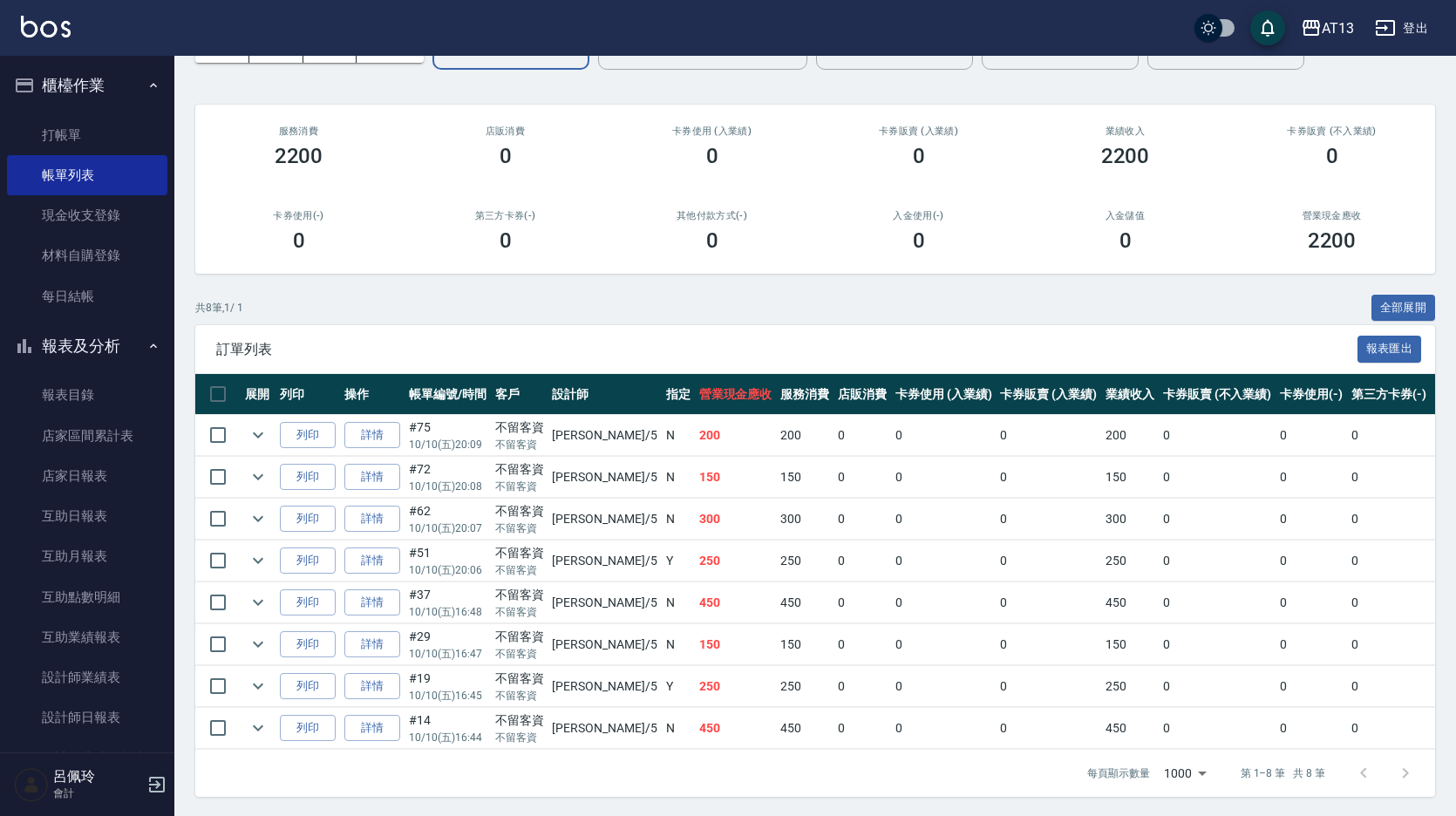
scroll to position [125, 0]
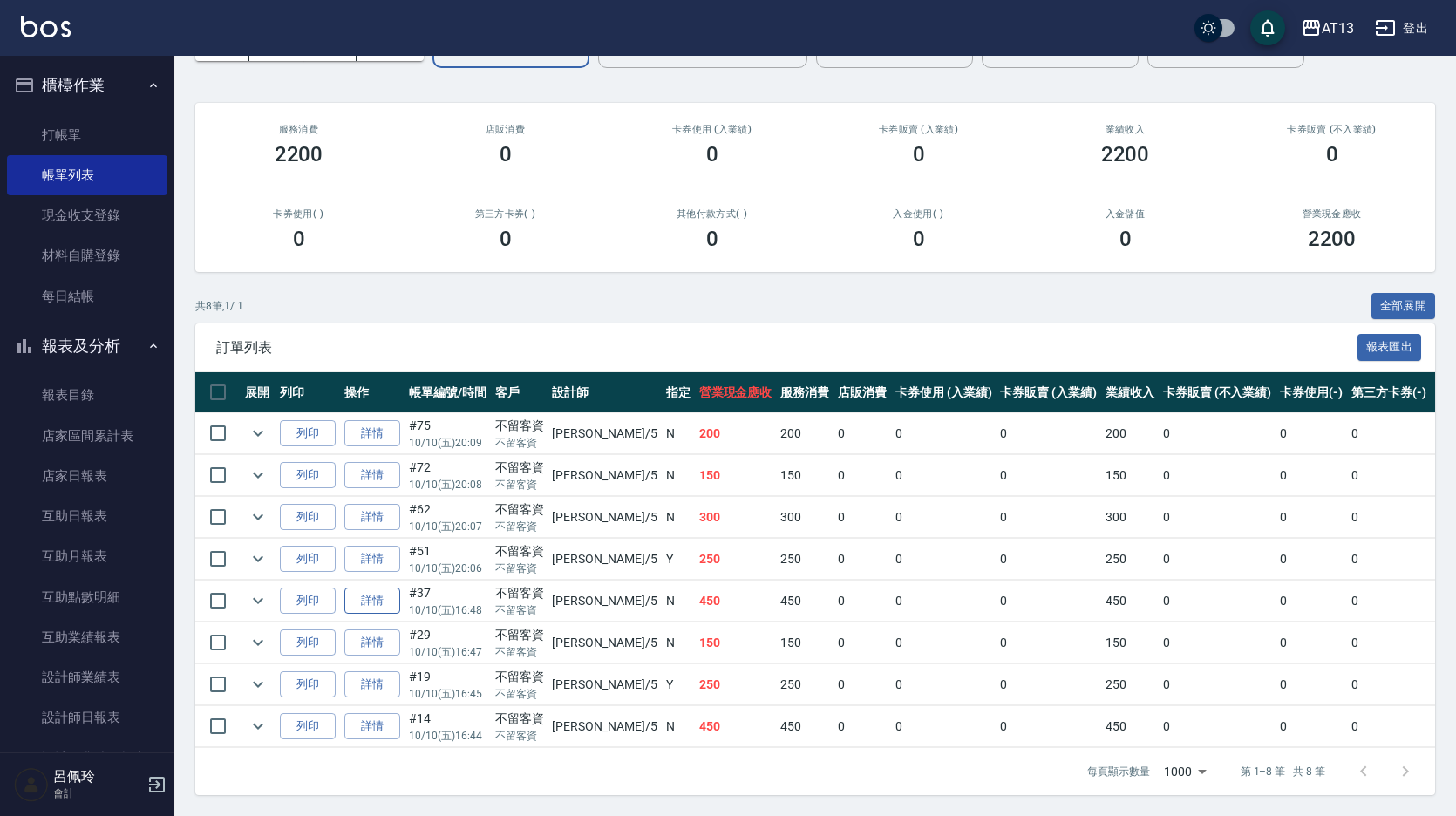
click at [378, 588] on link "詳情" at bounding box center [371, 601] width 55 height 27
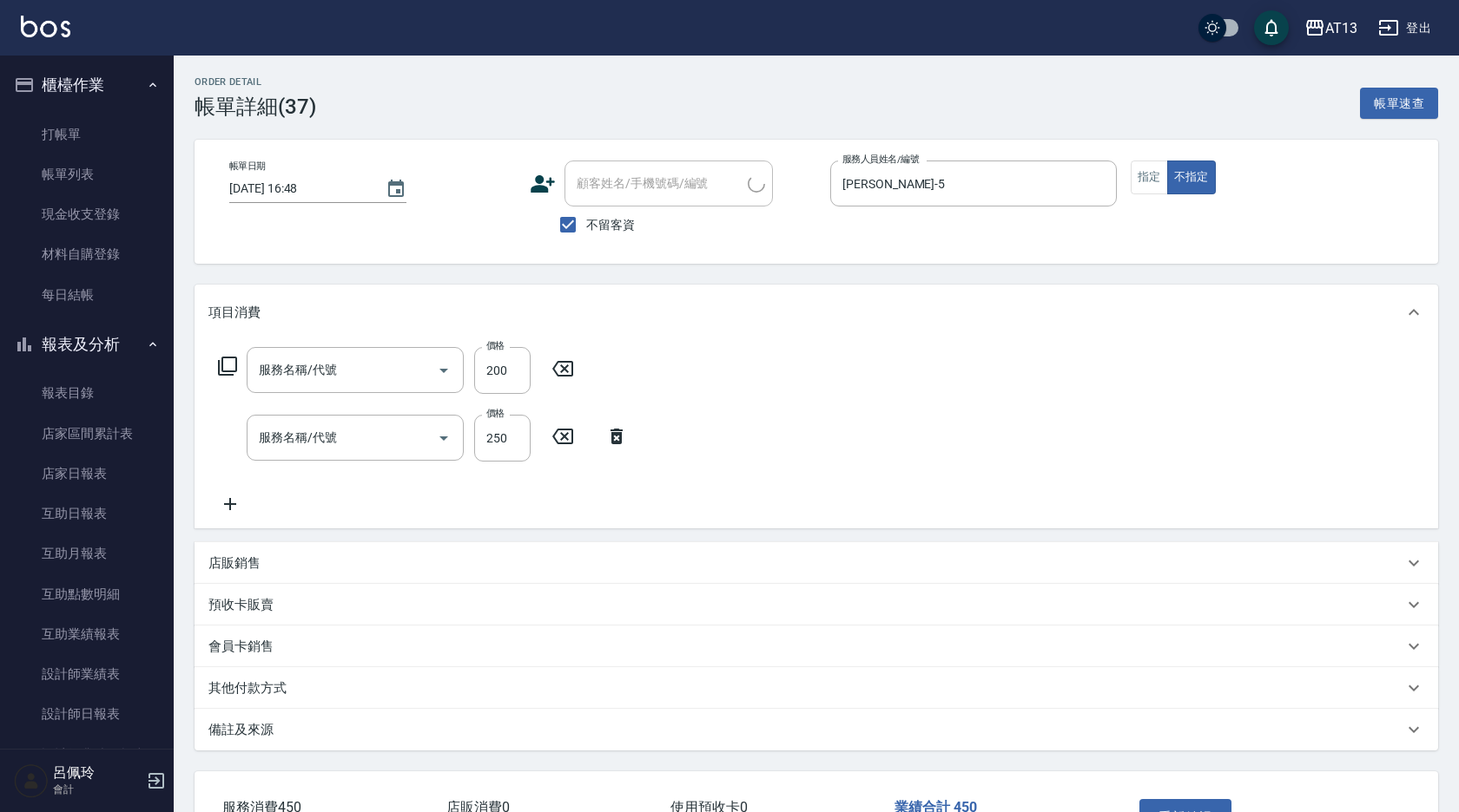
type input "2025/10/10 16:48"
checkbox input "true"
type input "陳紓晴-5"
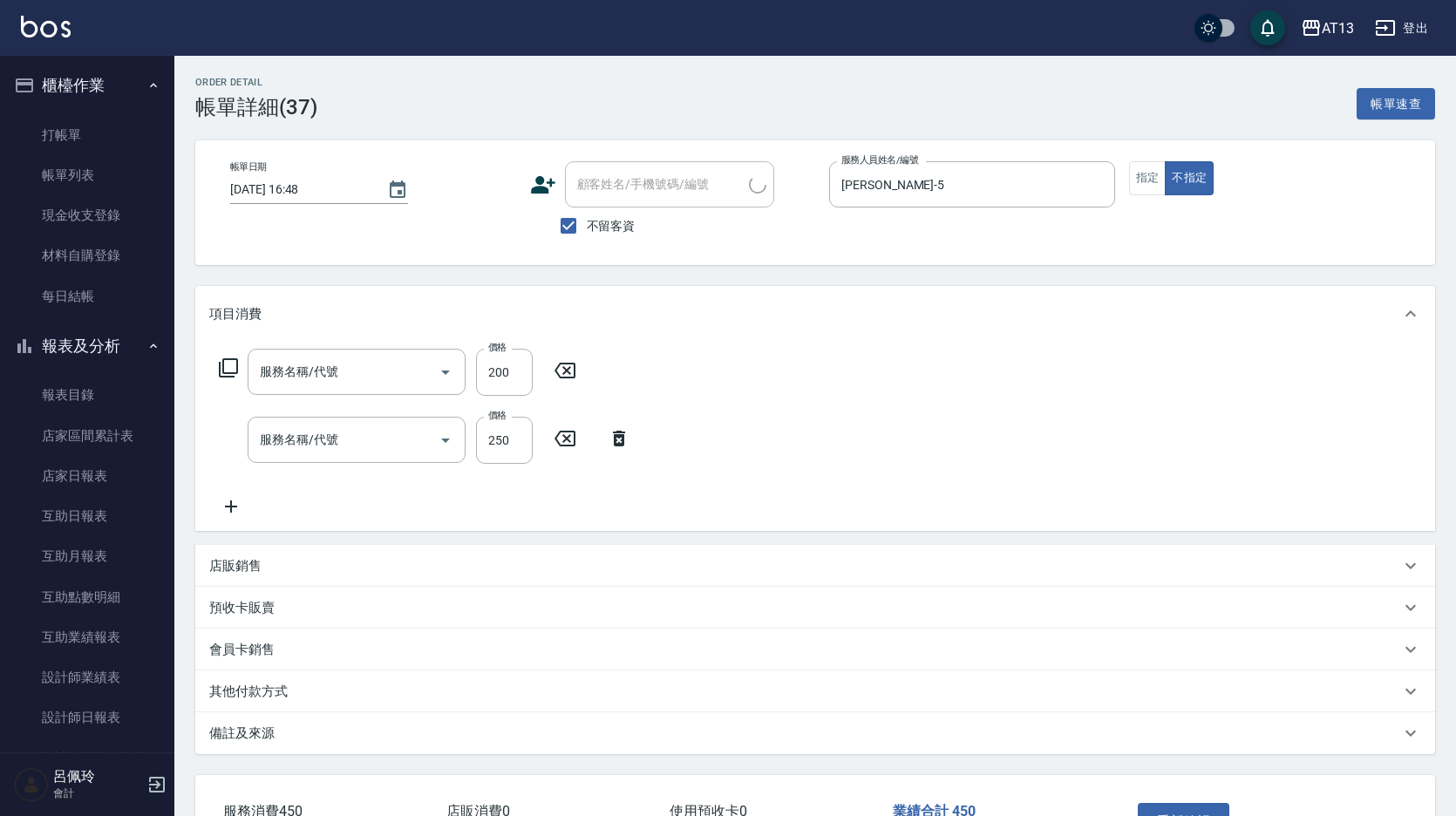
type input "剪髮(401)"
type input "洗髮(201)"
click at [574, 379] on icon at bounding box center [565, 371] width 21 height 16
click at [1174, 805] on button "重新結帳" at bounding box center [1183, 821] width 92 height 37
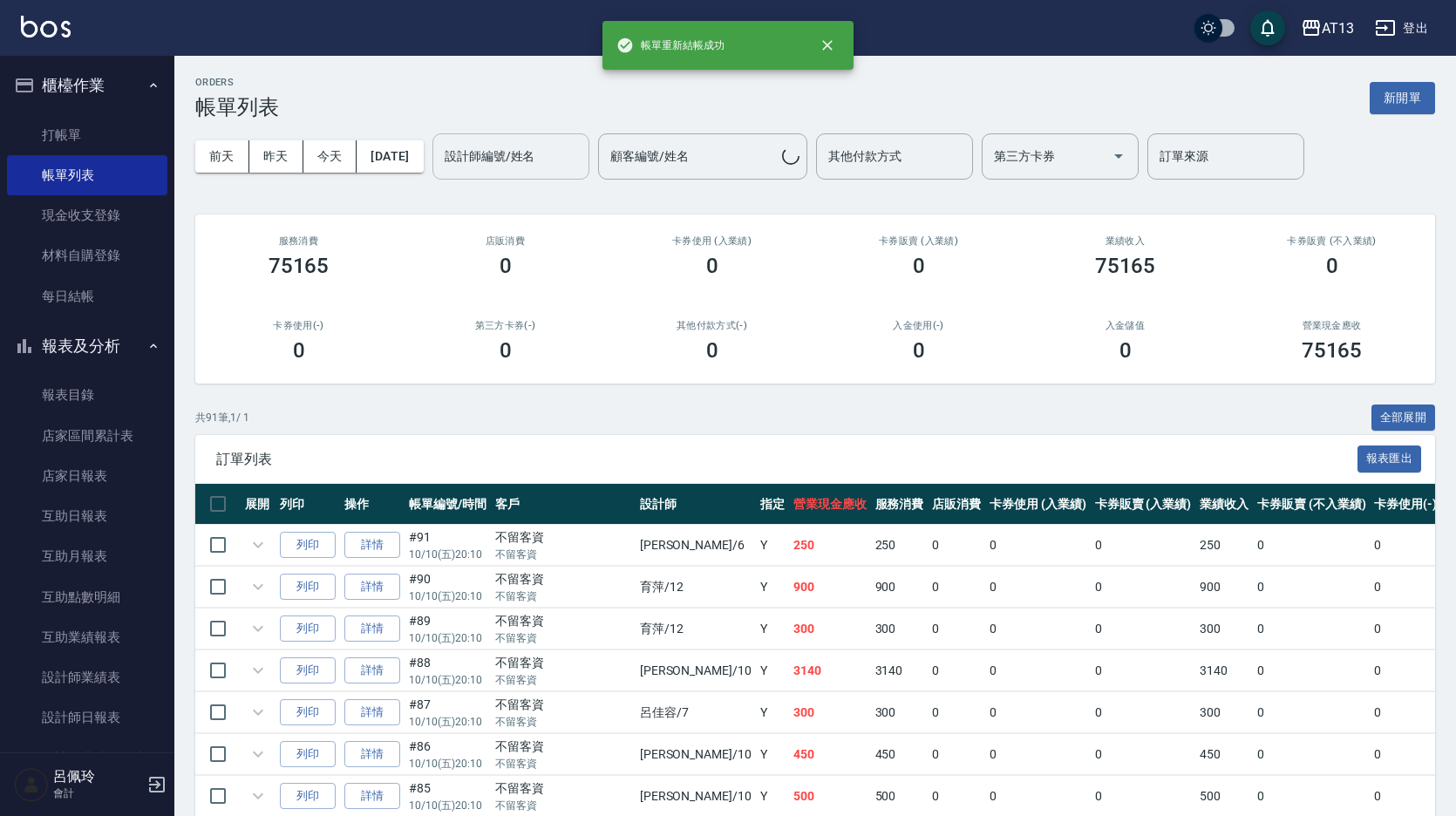
click at [539, 165] on div "設計師編號/姓名 設計師編號/姓名" at bounding box center [510, 157] width 157 height 47
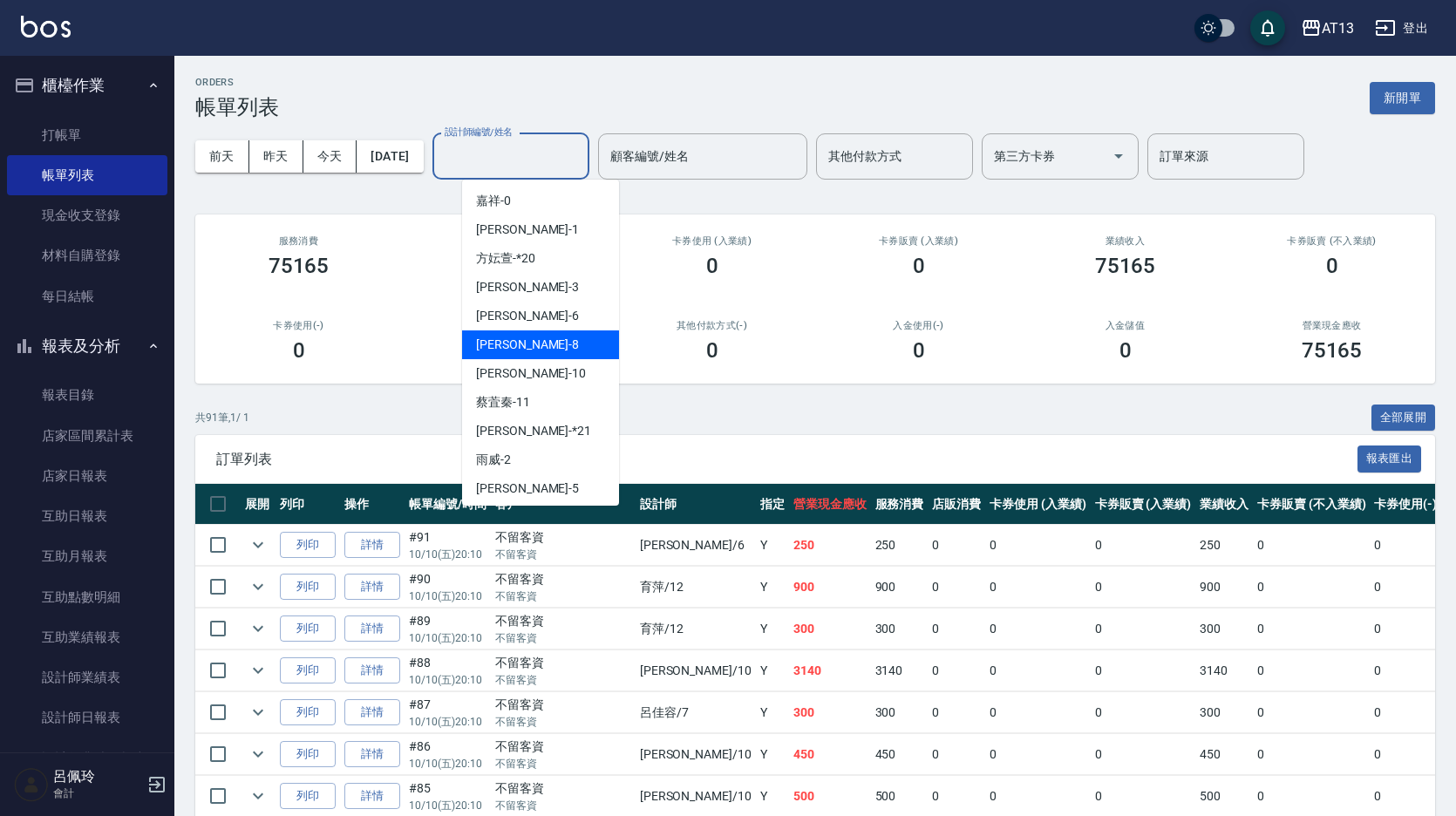
click at [521, 342] on div "Jerry -8" at bounding box center [540, 345] width 157 height 29
type input "Jerry-8"
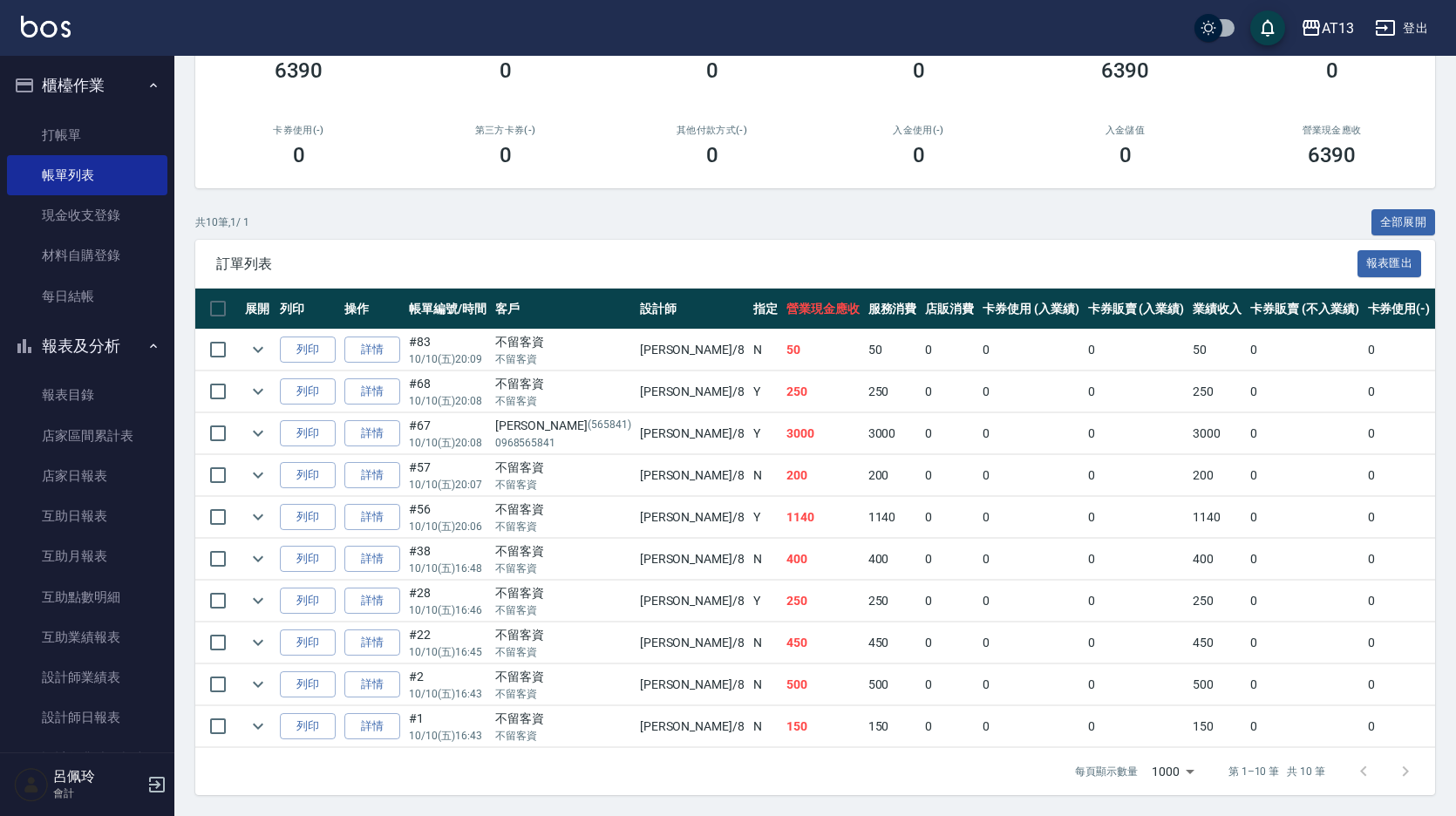
scroll to position [209, 0]
click at [373, 629] on link "詳情" at bounding box center [371, 643] width 55 height 27
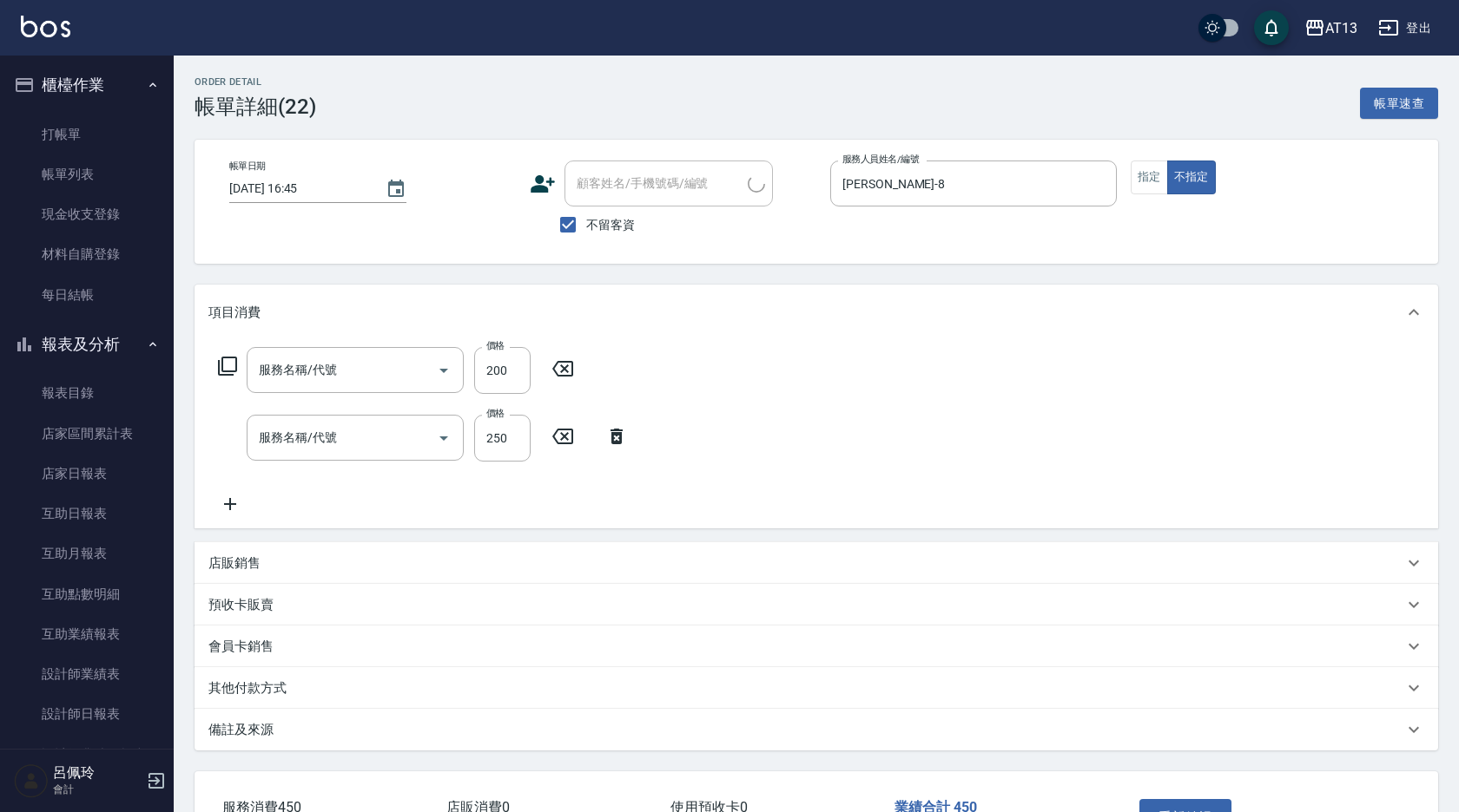
type input "2025/10/10 16:45"
checkbox input "true"
type input "Jerry-8"
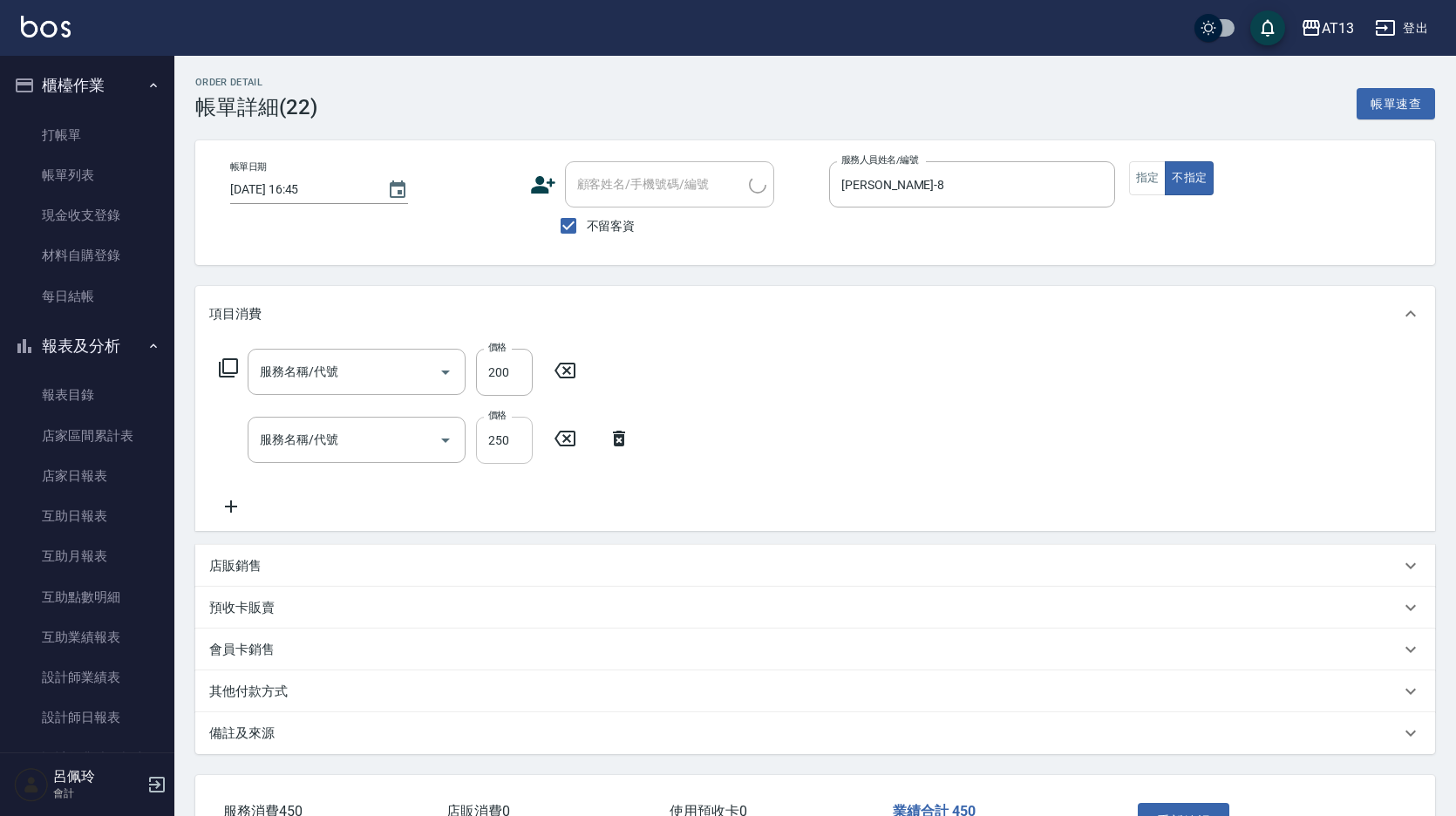
type input "剪髮(401)"
type input "洗髮(201)"
click at [566, 376] on icon at bounding box center [565, 371] width 44 height 21
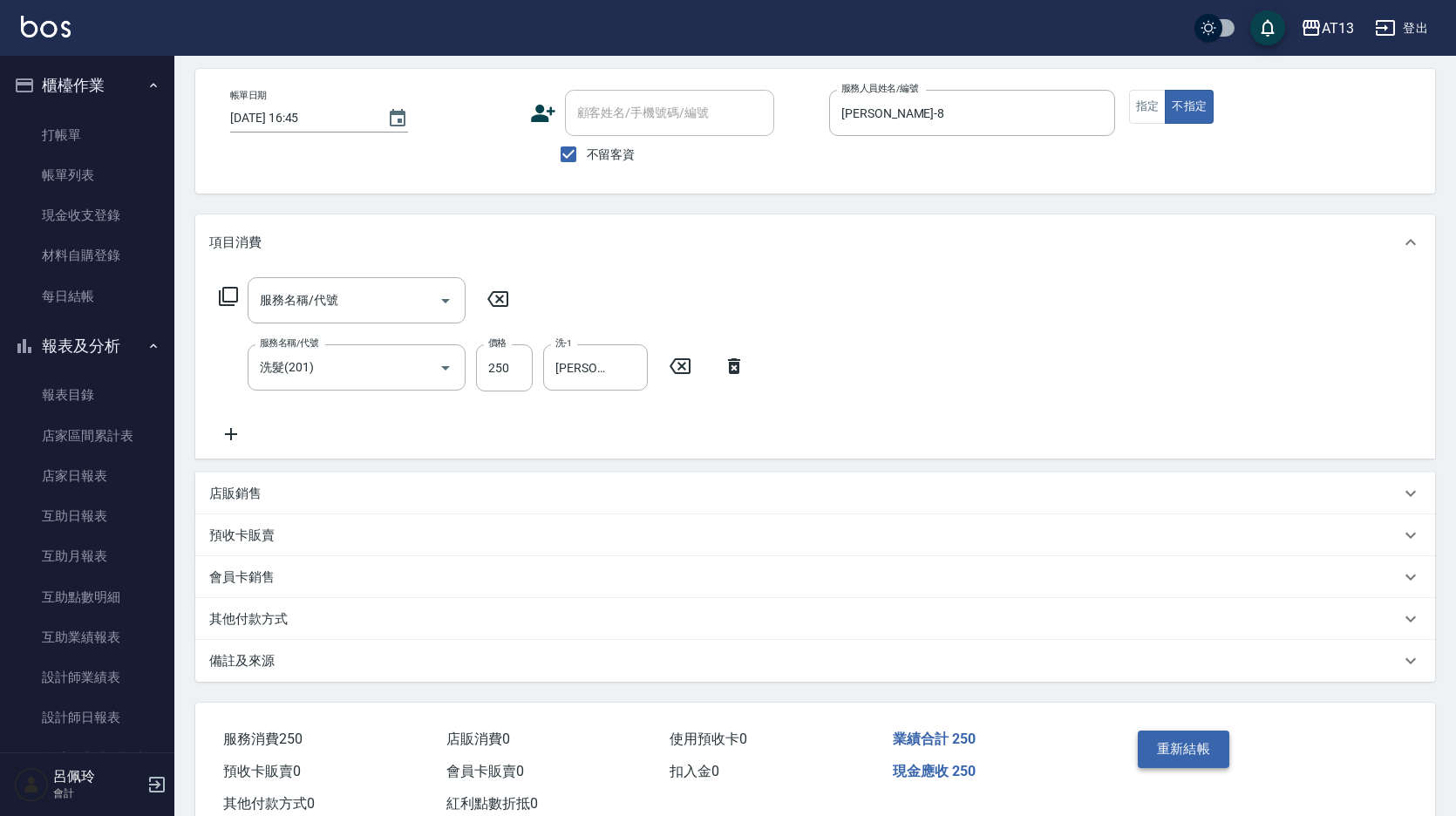
scroll to position [126, 0]
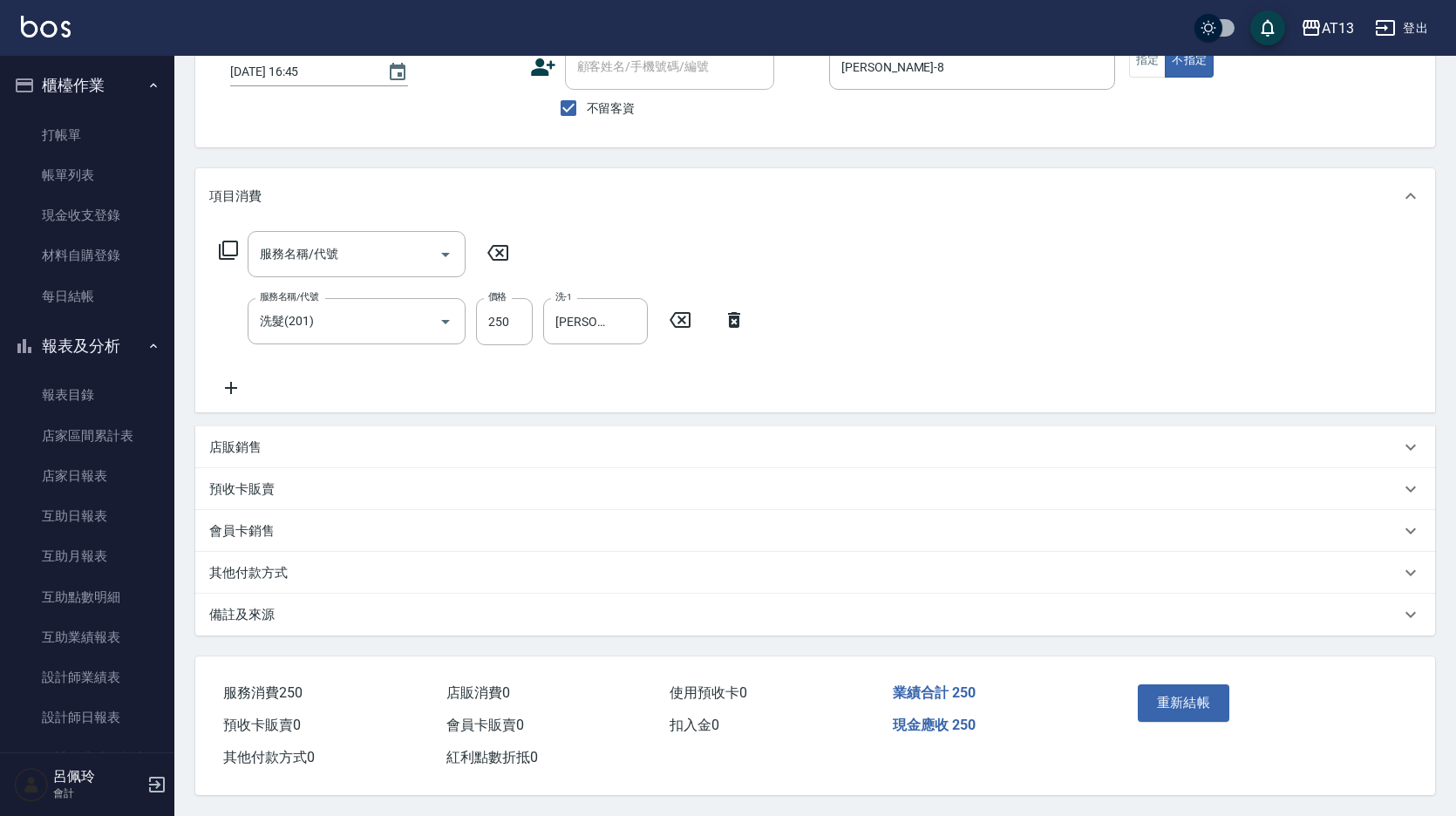
click at [1217, 715] on div "重新結帳" at bounding box center [1196, 716] width 132 height 76
click at [1195, 686] on button "重新結帳" at bounding box center [1183, 703] width 92 height 37
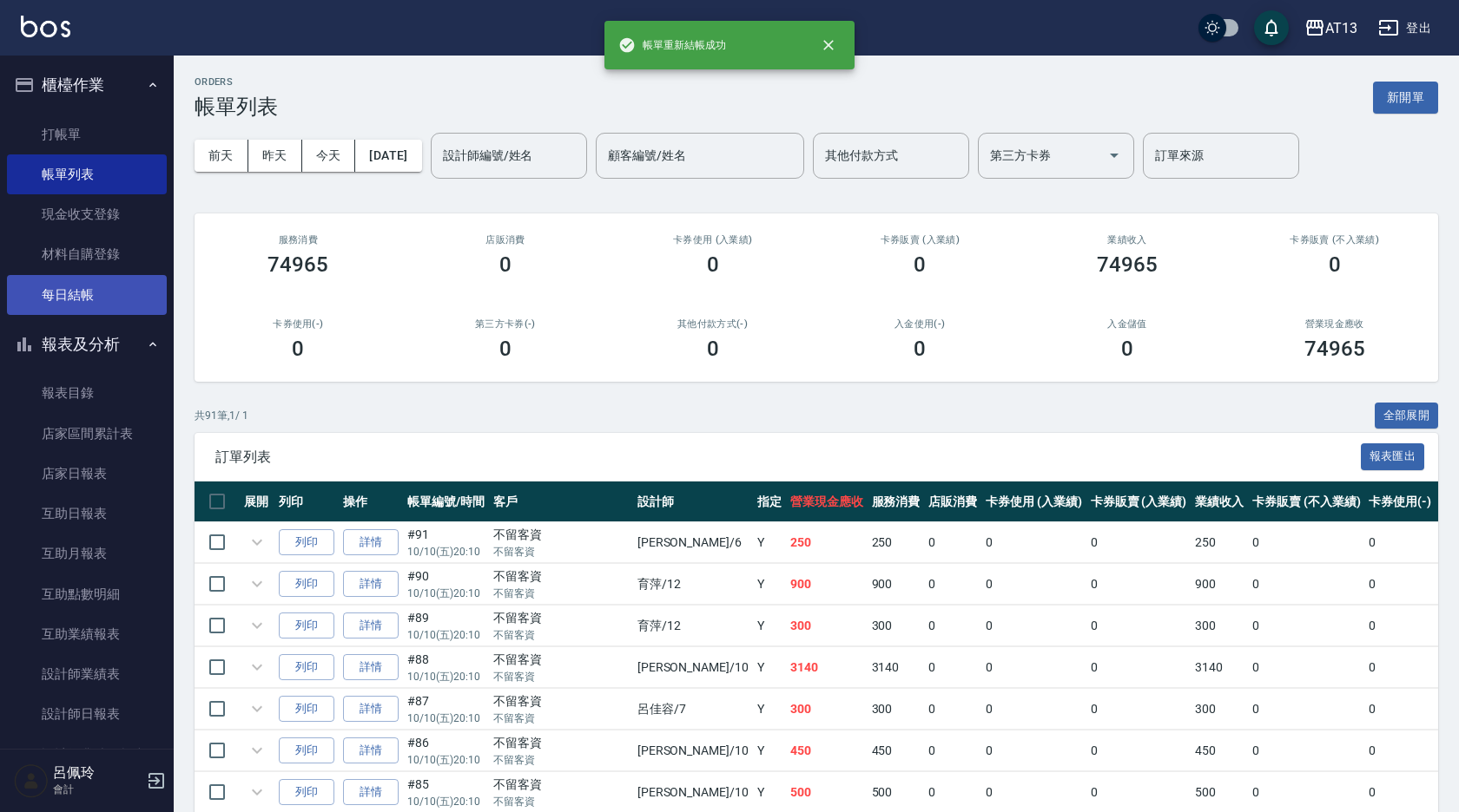
click at [49, 296] on link "每日結帳" at bounding box center [87, 295] width 159 height 40
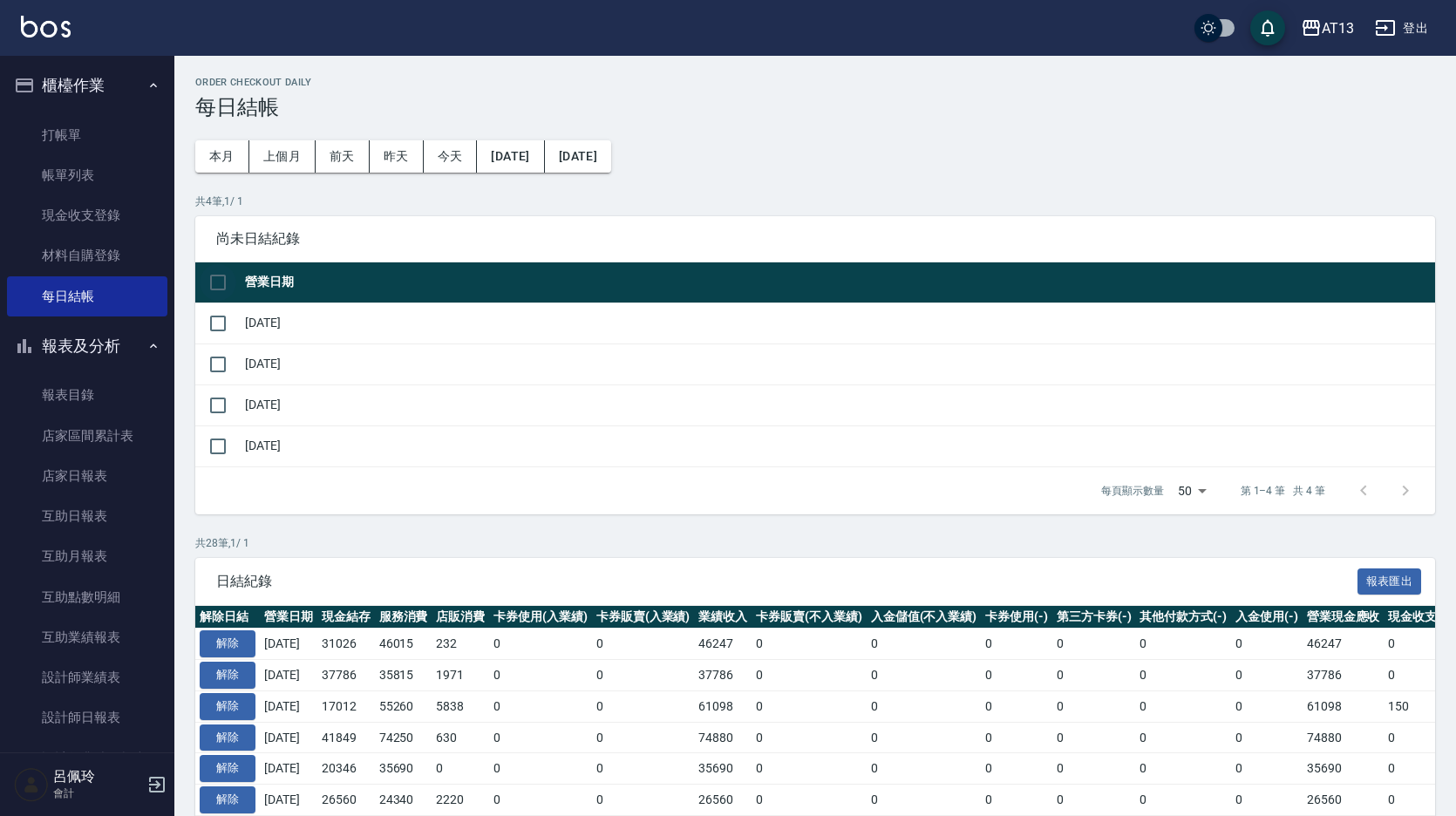
click at [224, 280] on input "checkbox" at bounding box center [218, 283] width 37 height 37
checkbox input "true"
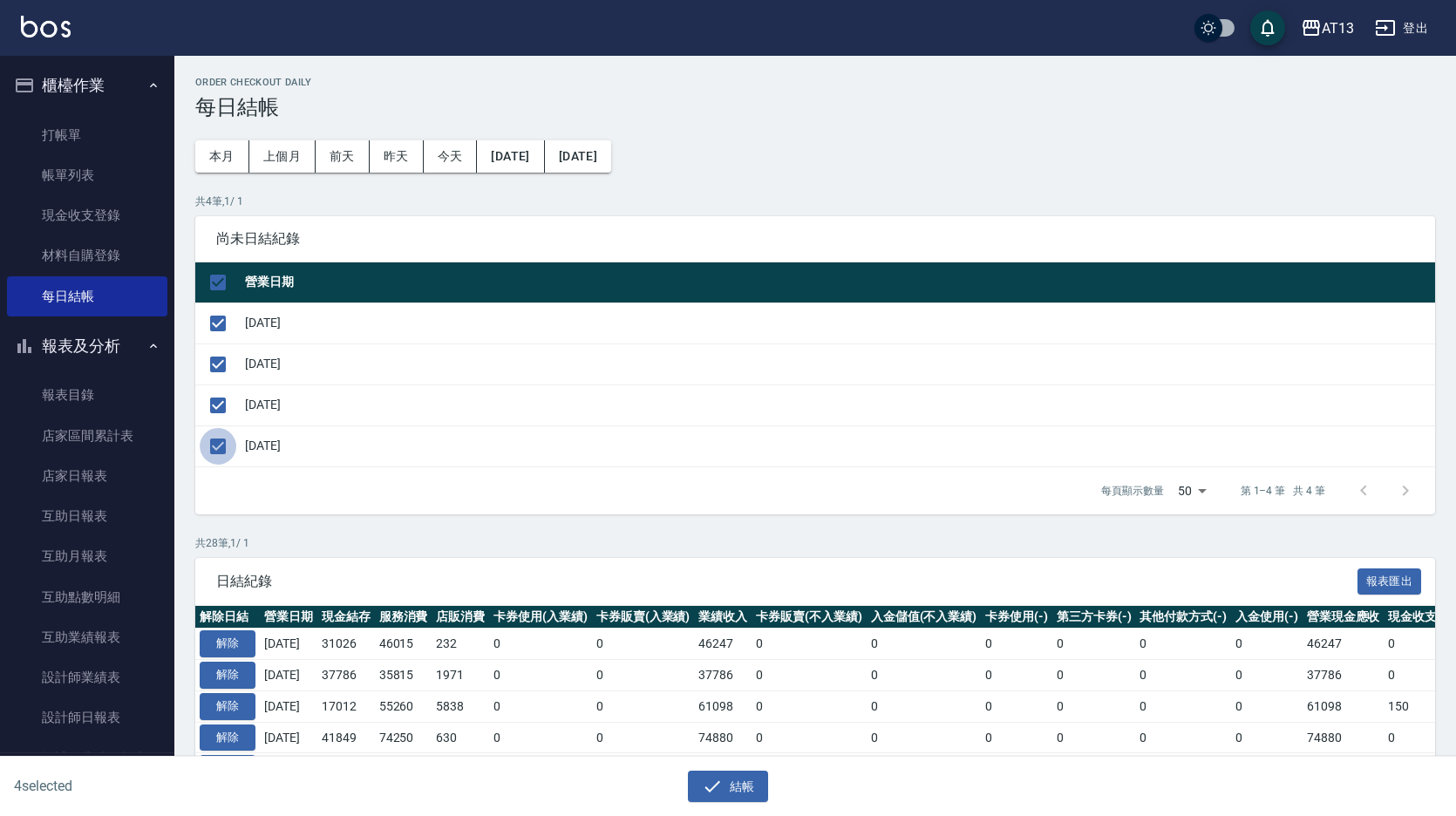
click at [214, 444] on input "checkbox" at bounding box center [218, 447] width 37 height 37
checkbox input "false"
click at [734, 776] on button "結帳" at bounding box center [728, 787] width 81 height 33
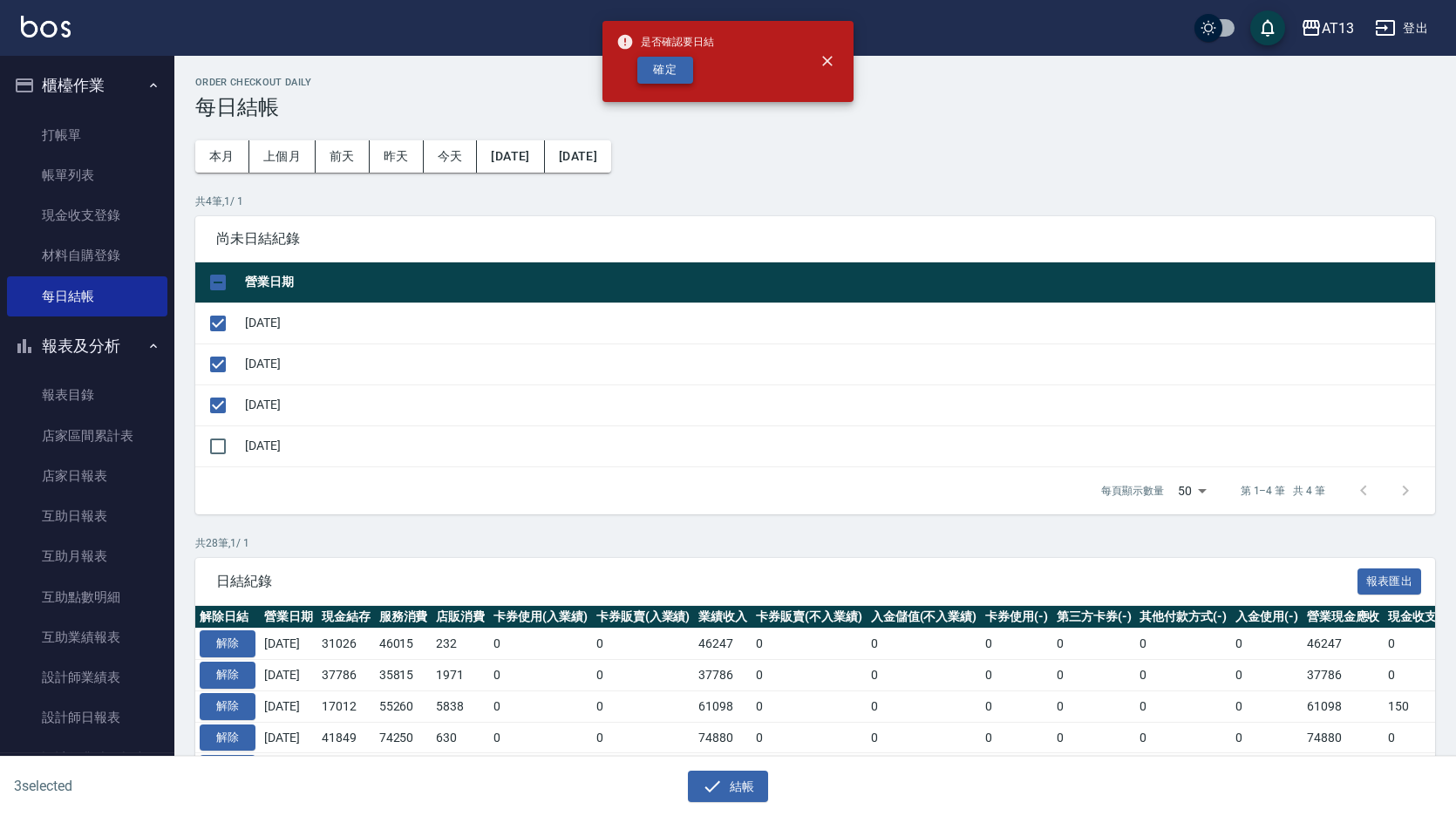
click at [669, 66] on button "確定" at bounding box center [664, 70] width 55 height 27
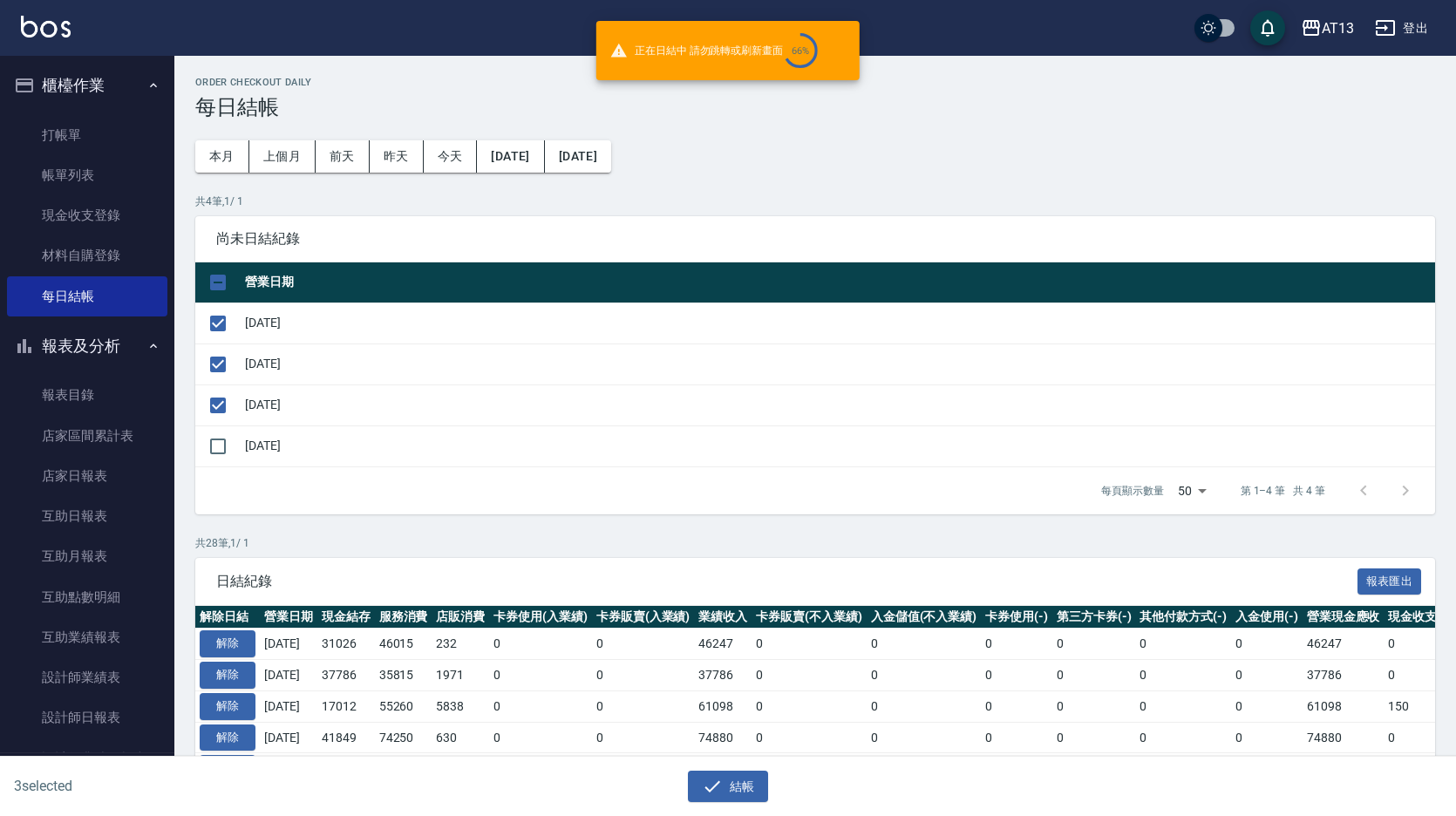
checkbox input "false"
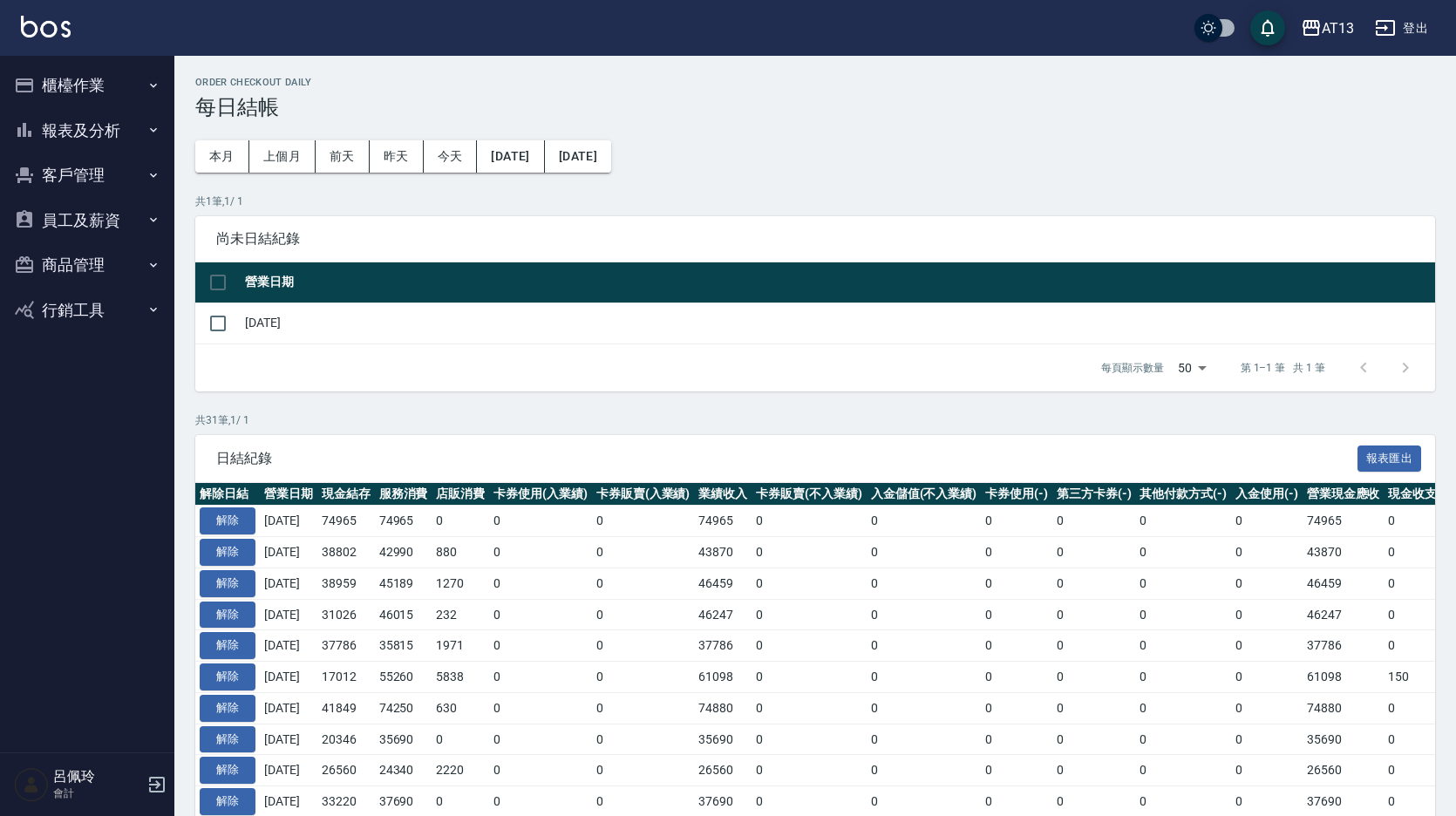
click at [1158, 151] on div "Order checkout daily 每日結帳 本月 上個月 [DATE] [DATE] [DATE] [DATE] [DATE] 共 1 筆, 1 / …" at bounding box center [815, 809] width 1282 height 1508
drag, startPoint x: 1161, startPoint y: 145, endPoint x: 1105, endPoint y: 158, distance: 57.5
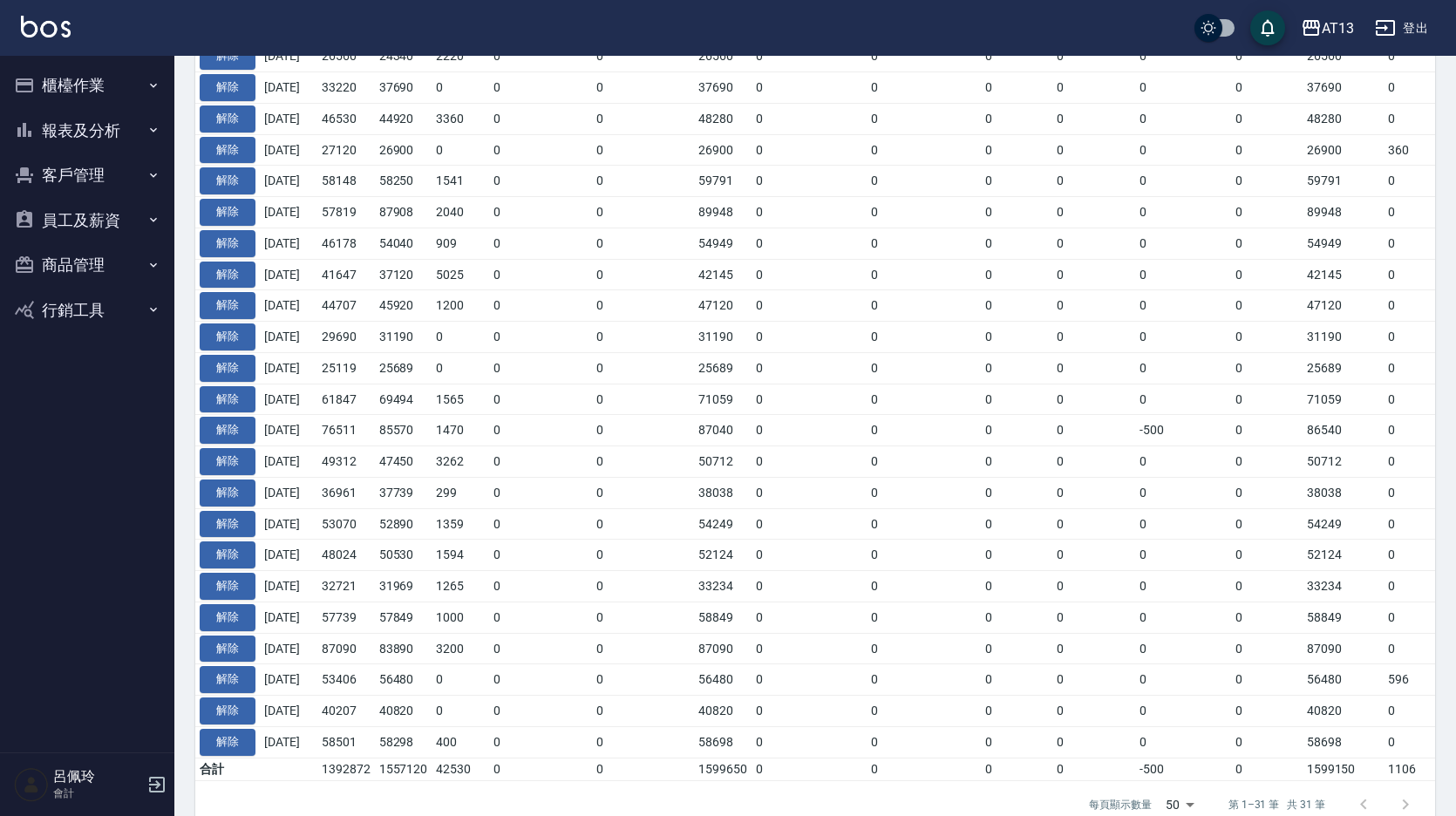
click at [75, 74] on button "櫃檯作業" at bounding box center [87, 85] width 160 height 46
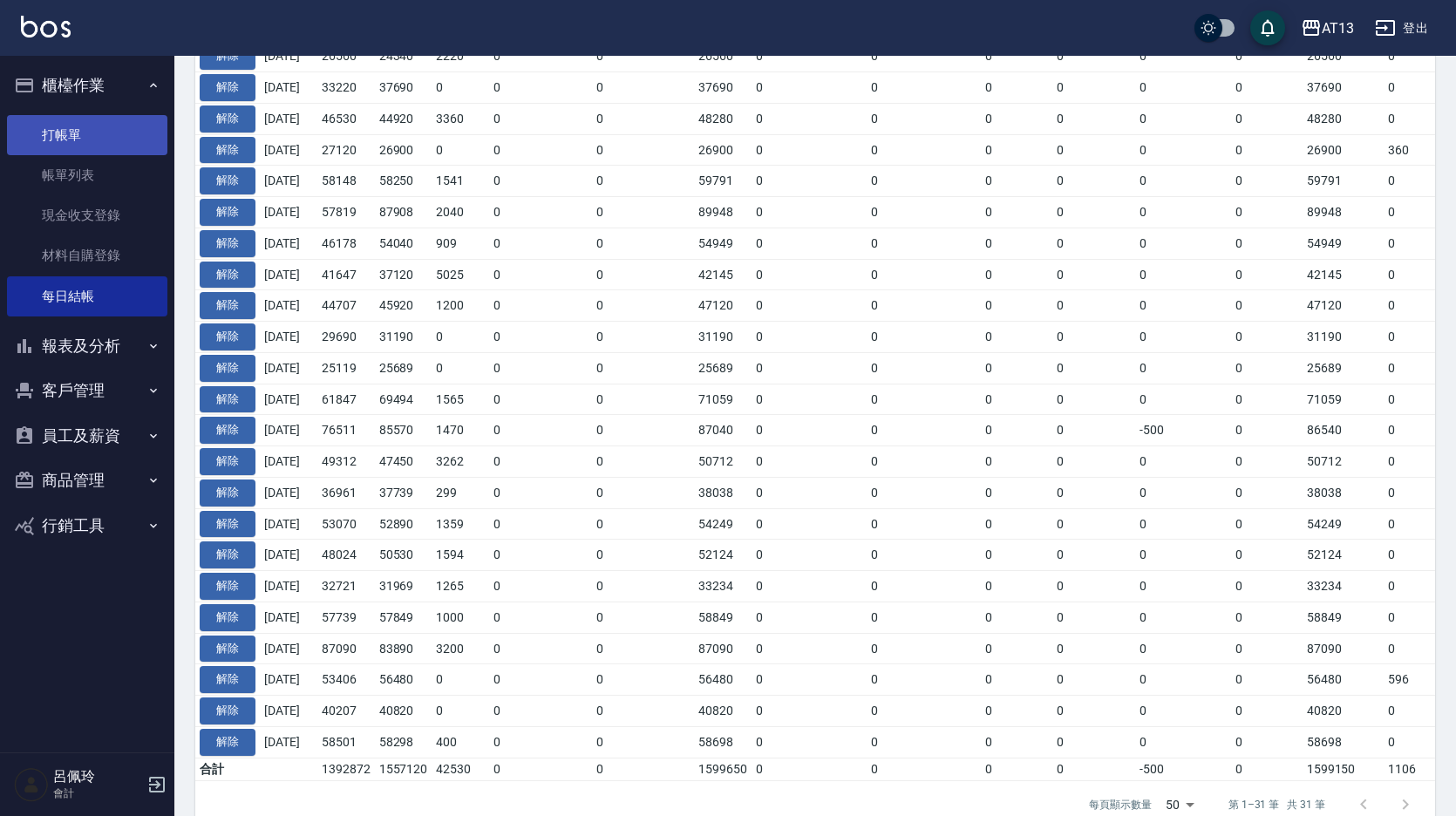
click at [76, 125] on link "打帳單" at bounding box center [87, 136] width 160 height 40
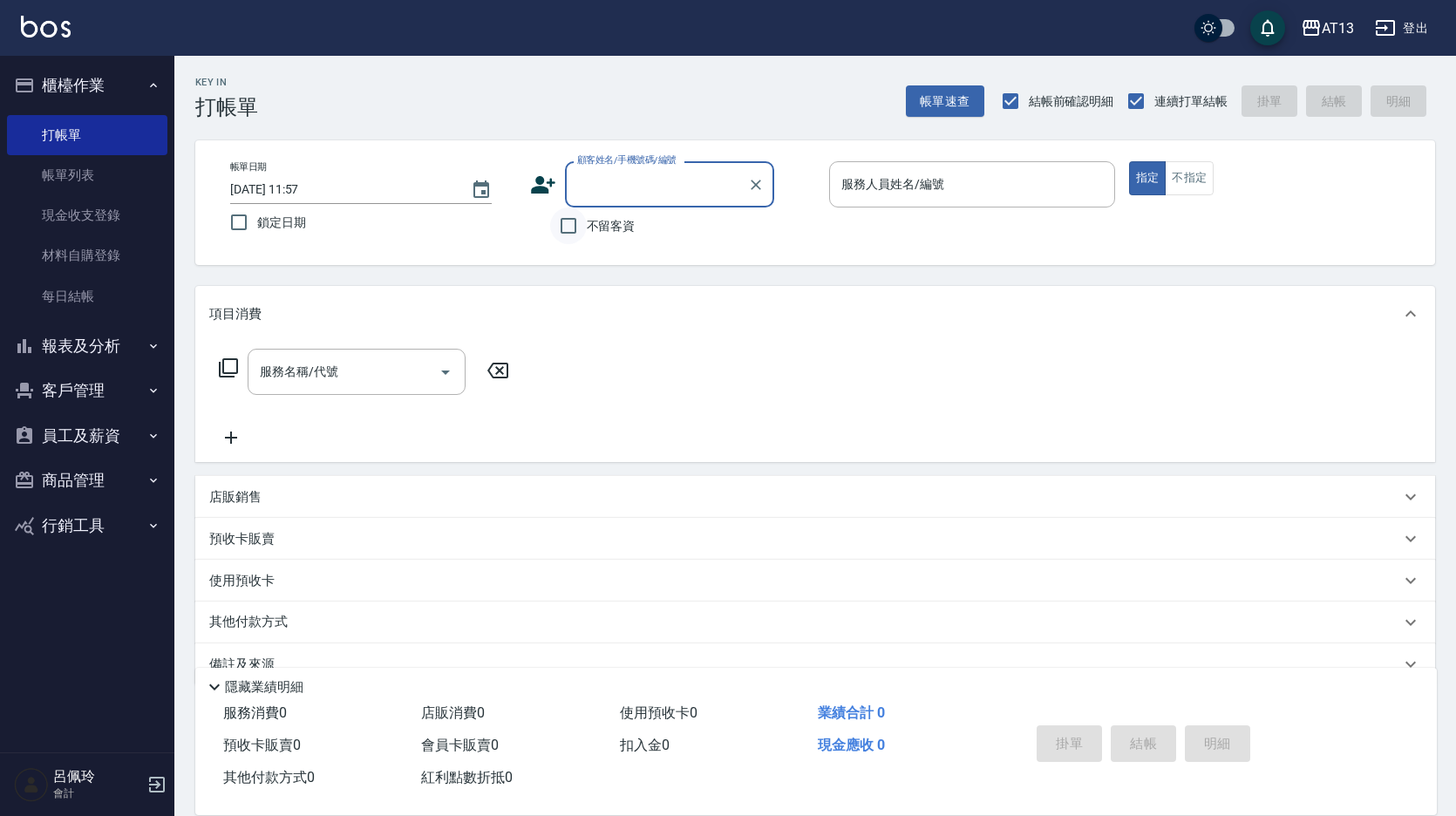
click at [570, 232] on input "不留客資" at bounding box center [568, 226] width 37 height 37
checkbox input "true"
